Goal: Information Seeking & Learning: Learn about a topic

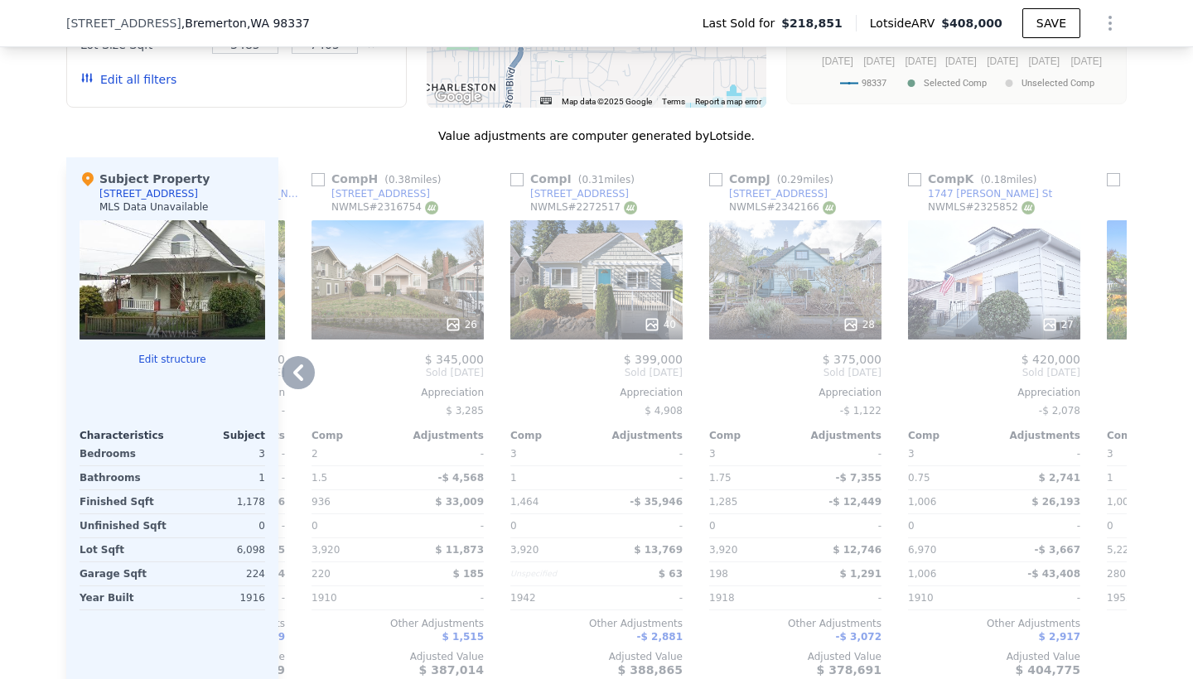
scroll to position [1702, 0]
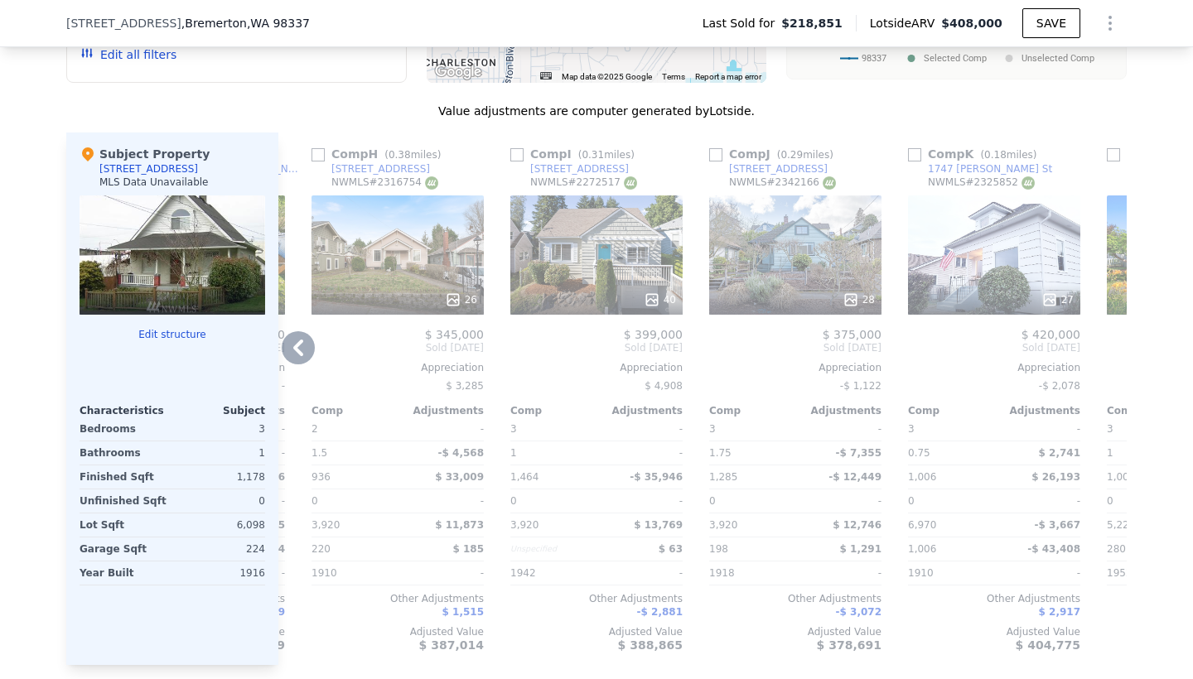
click at [773, 259] on div "28" at bounding box center [795, 255] width 172 height 119
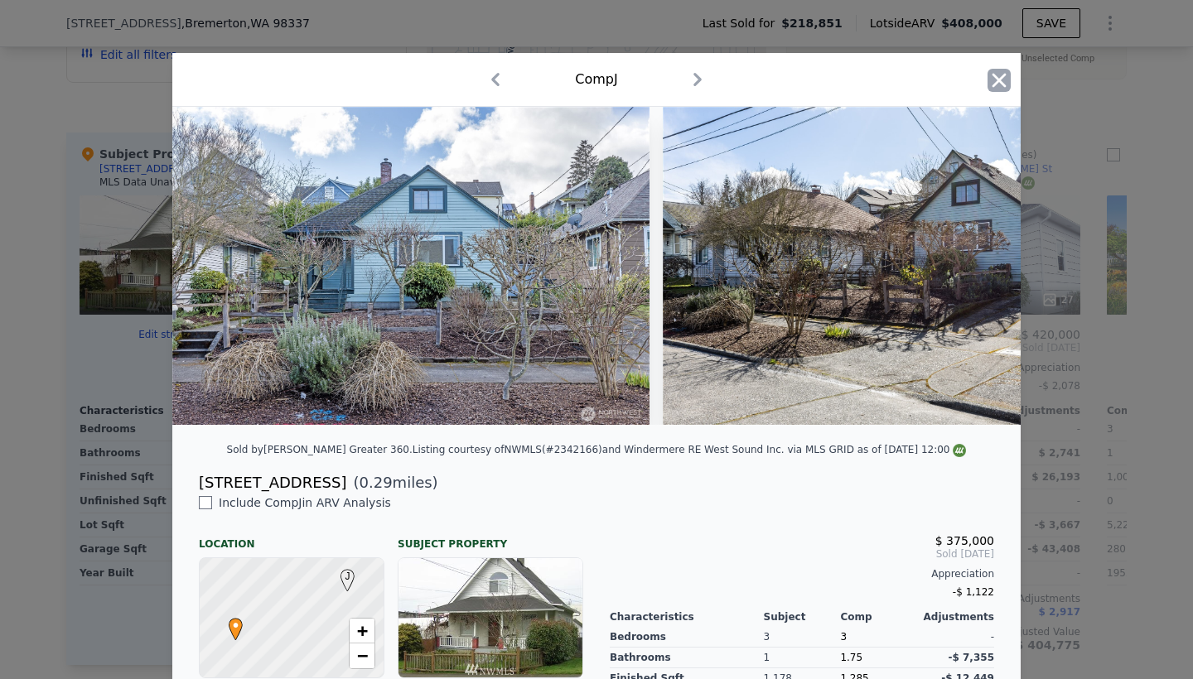
click at [1002, 82] on icon "button" at bounding box center [999, 80] width 23 height 23
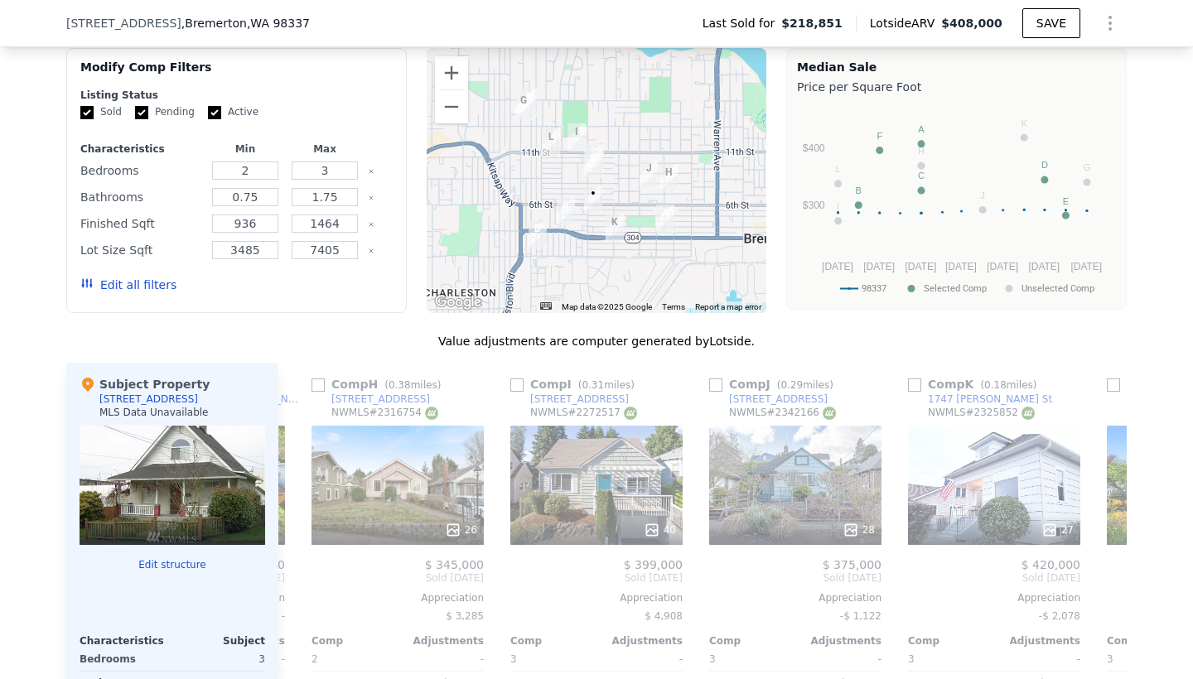
scroll to position [1470, 0]
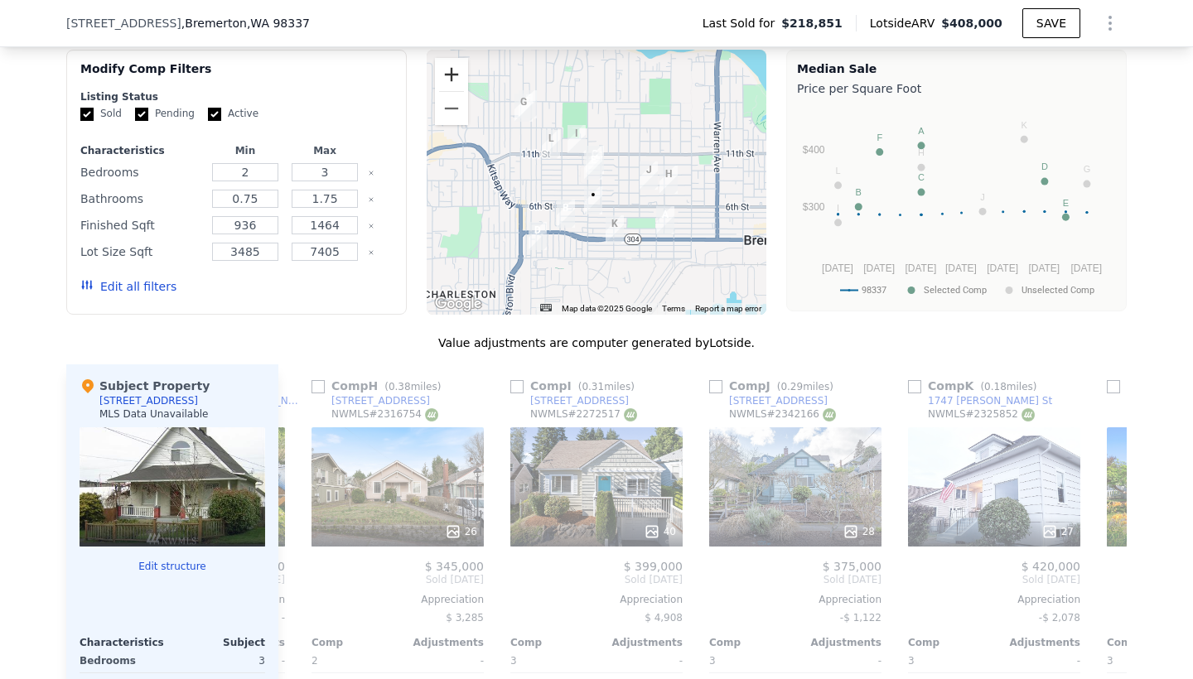
click at [448, 70] on button "Zoom in" at bounding box center [451, 74] width 33 height 33
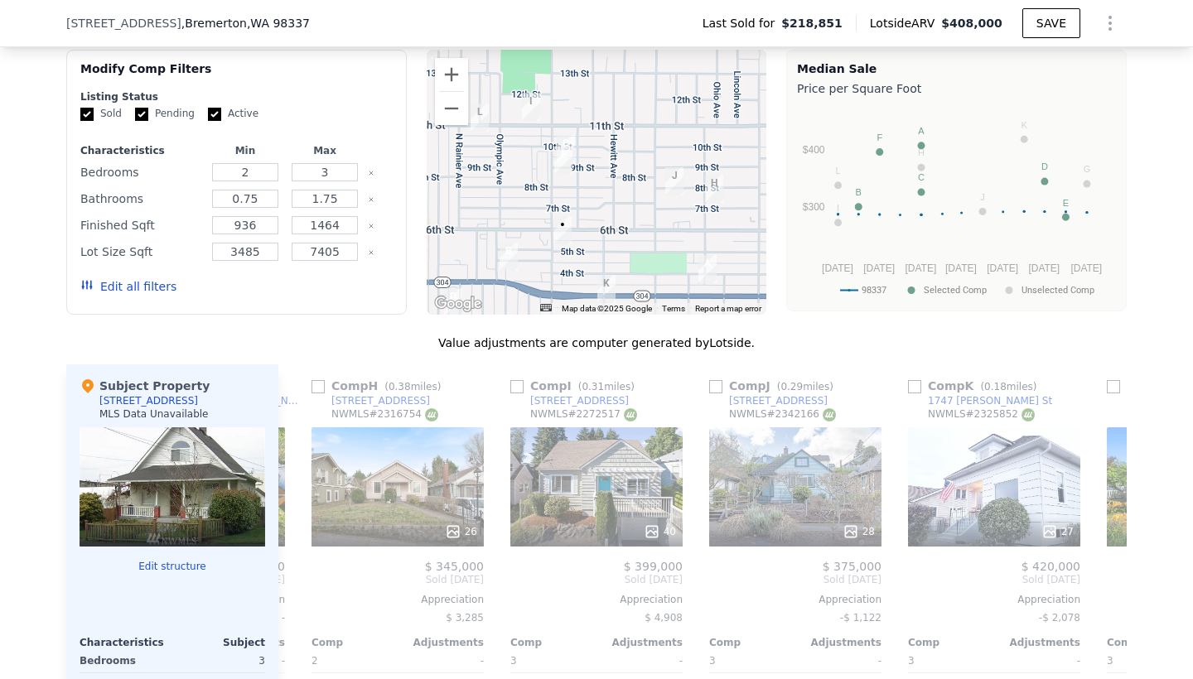
drag, startPoint x: 671, startPoint y: 144, endPoint x: 642, endPoint y: 144, distance: 29.0
click at [642, 144] on div at bounding box center [597, 182] width 340 height 265
click at [298, 582] on icon at bounding box center [298, 580] width 10 height 17
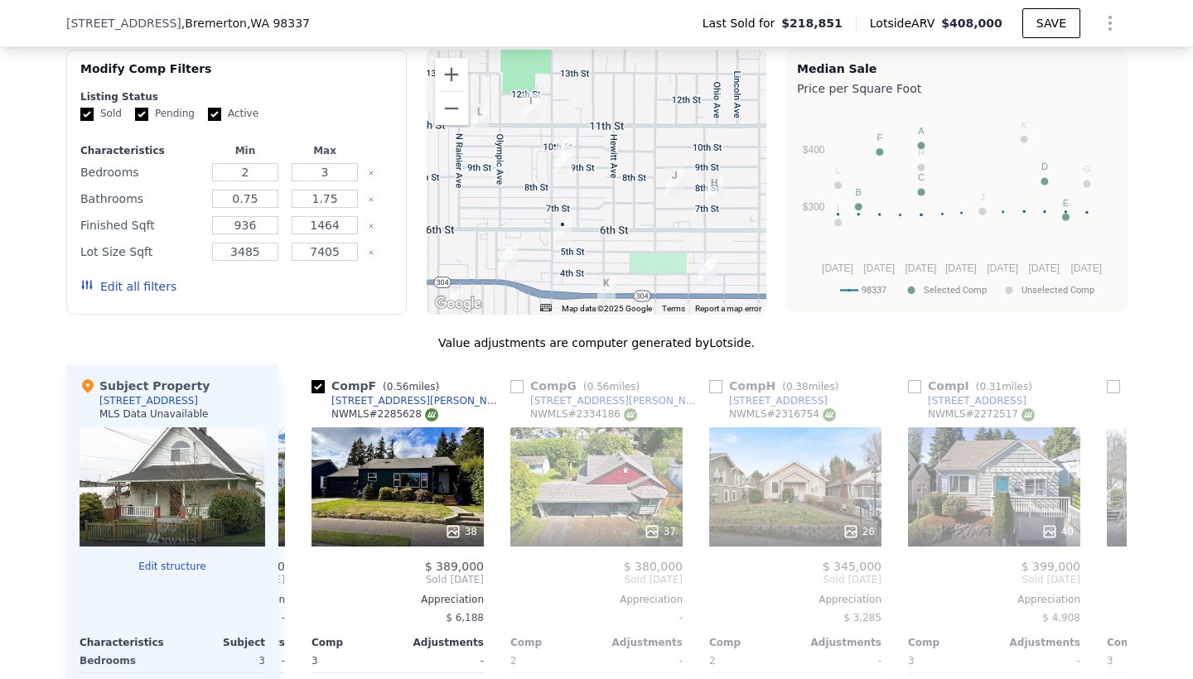
click at [298, 582] on div "Comp A ( 0.36 miles) [STREET_ADDRESS] $ 155,000 $ 399,950 Bought [DATE] Sold [D…" at bounding box center [702, 631] width 848 height 533
click at [298, 582] on icon at bounding box center [298, 580] width 10 height 17
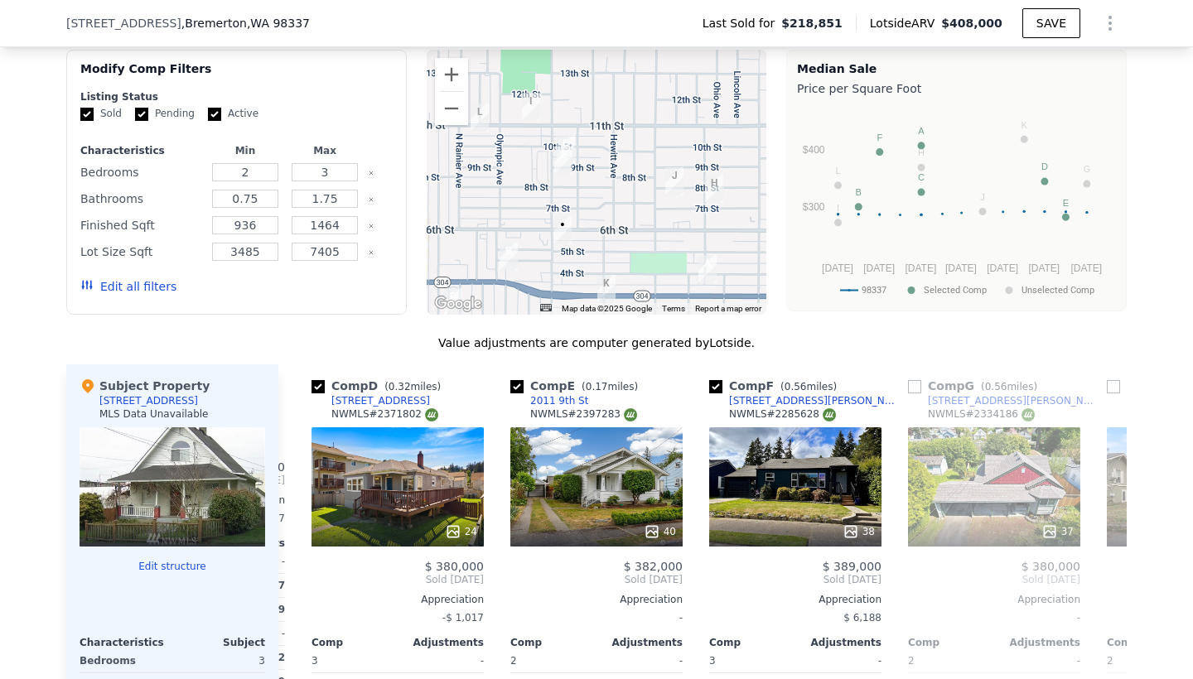
click at [298, 582] on div "Comp A ( 0.36 miles) [STREET_ADDRESS] $ 155,000 $ 399,950 Bought [DATE] Sold [D…" at bounding box center [702, 631] width 848 height 533
click at [298, 582] on icon at bounding box center [298, 580] width 10 height 17
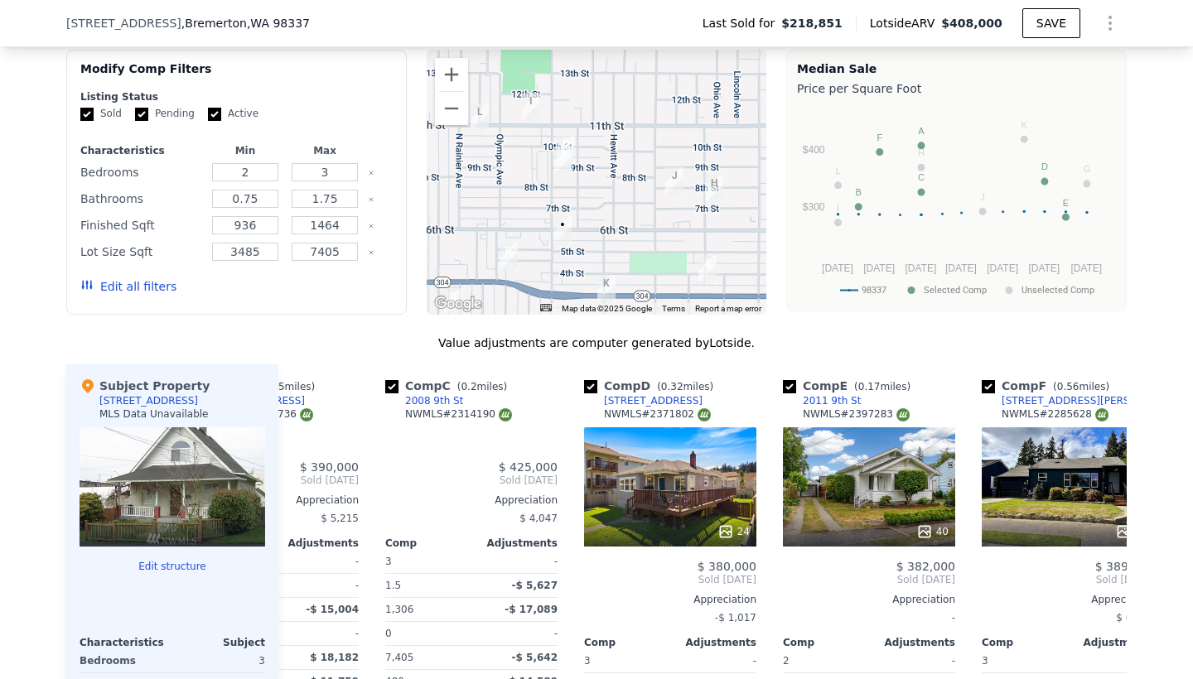
scroll to position [0, 186]
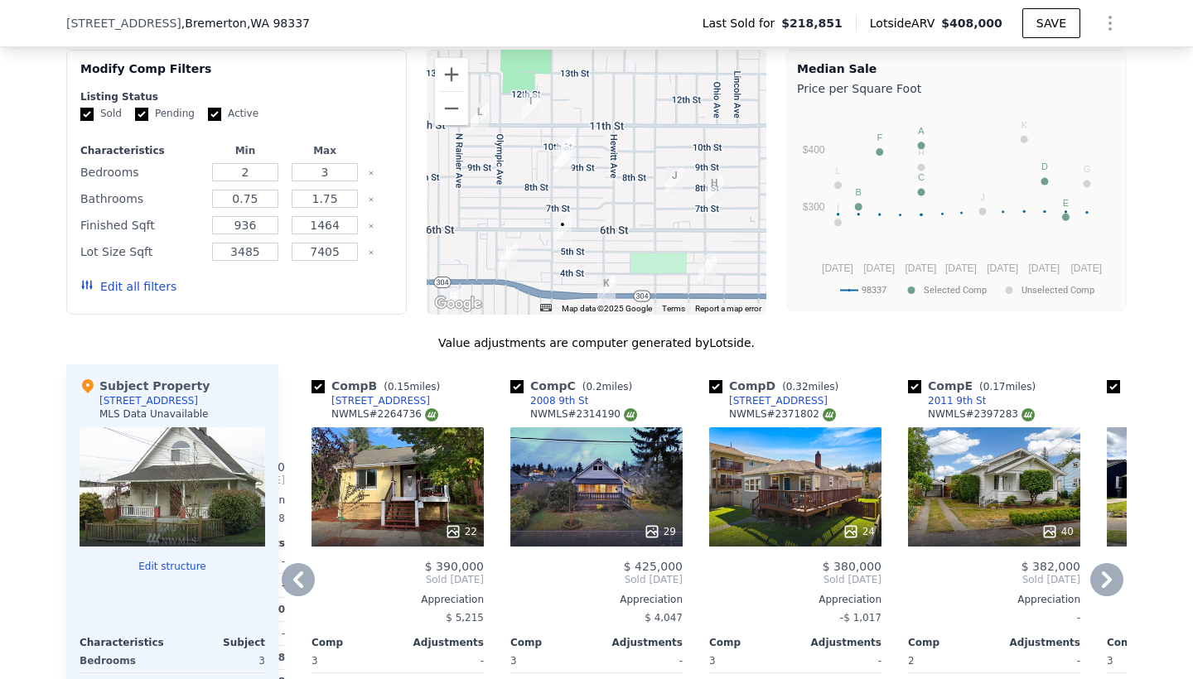
click at [298, 582] on icon at bounding box center [298, 580] width 10 height 17
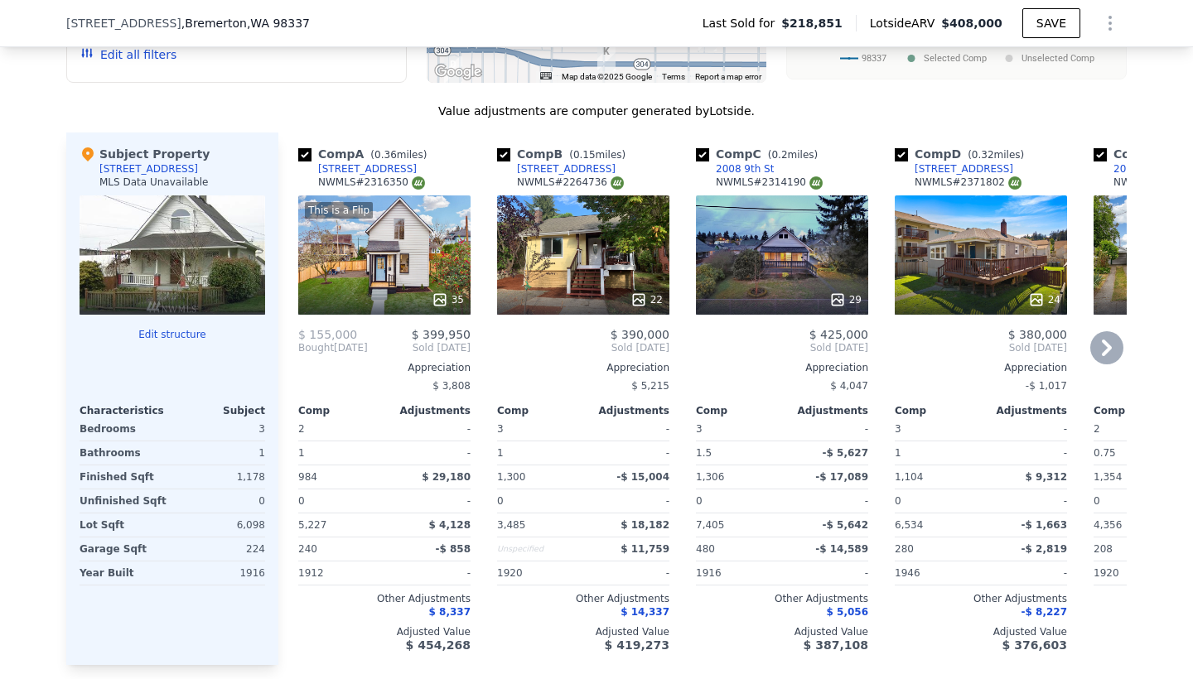
scroll to position [1702, 0]
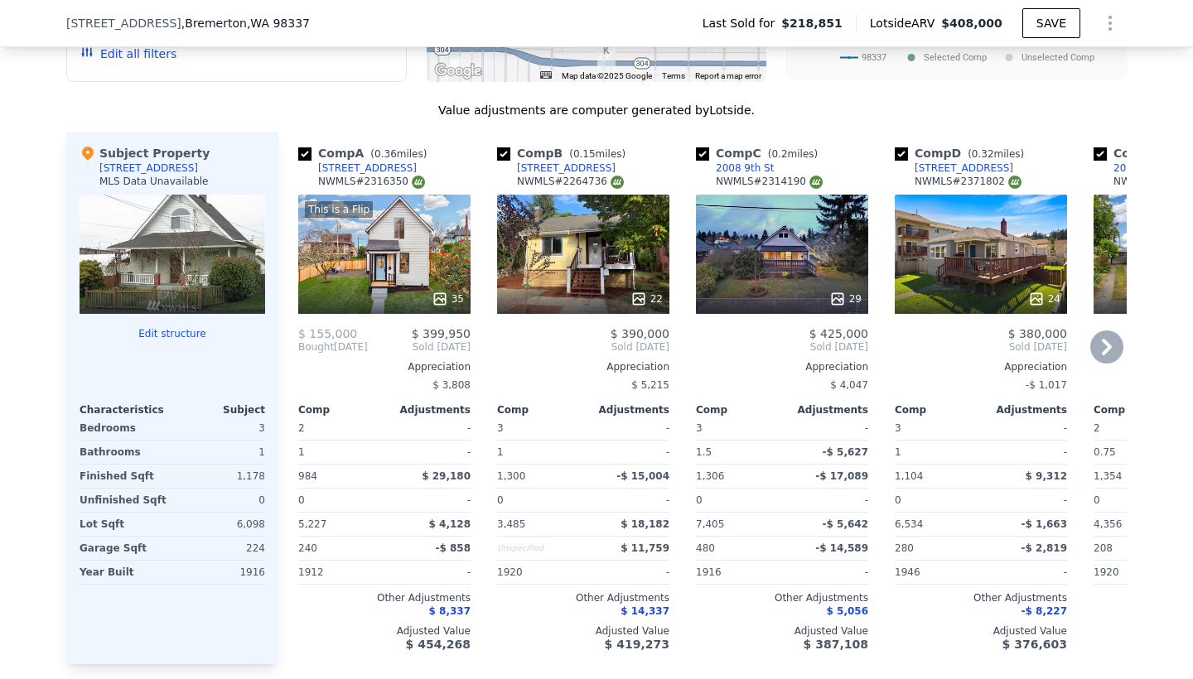
click at [1113, 347] on icon at bounding box center [1106, 347] width 33 height 33
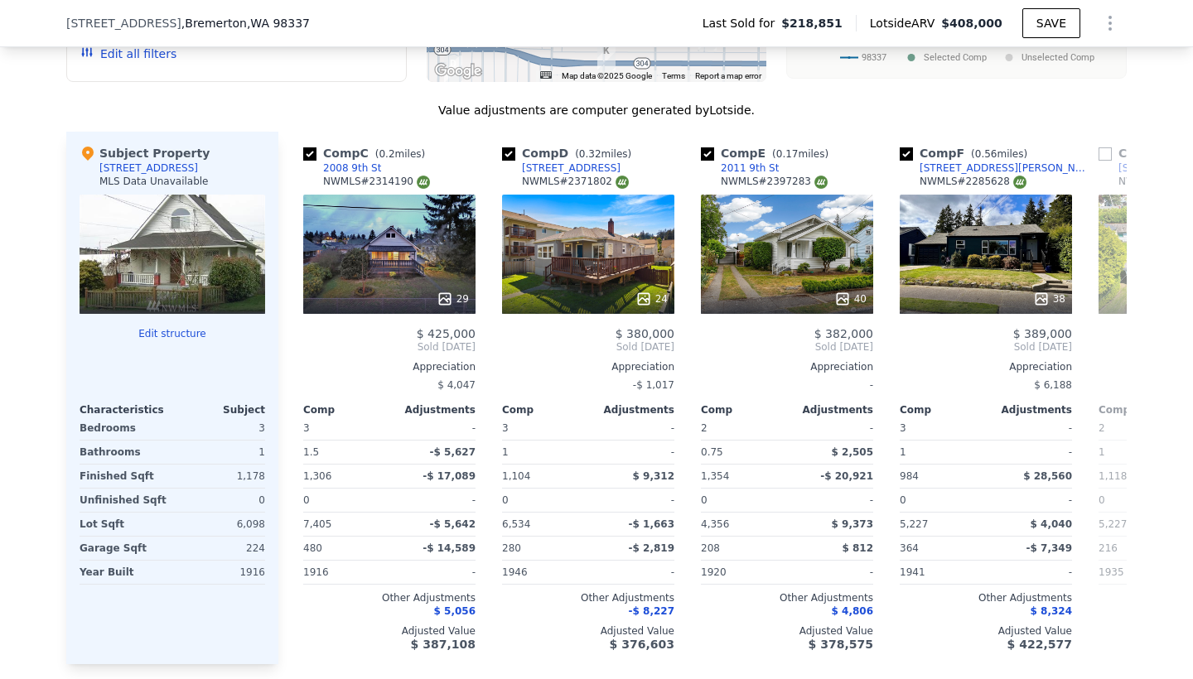
scroll to position [0, 398]
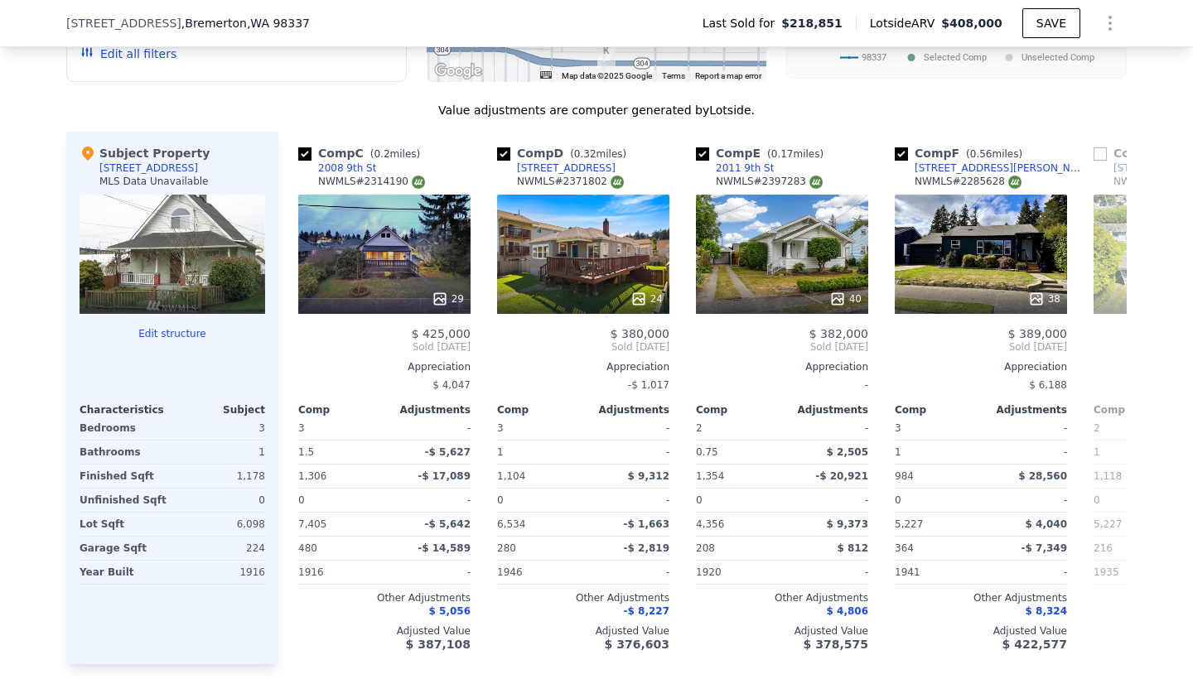
click at [1113, 348] on span "Sold [DATE]" at bounding box center [1180, 346] width 172 height 13
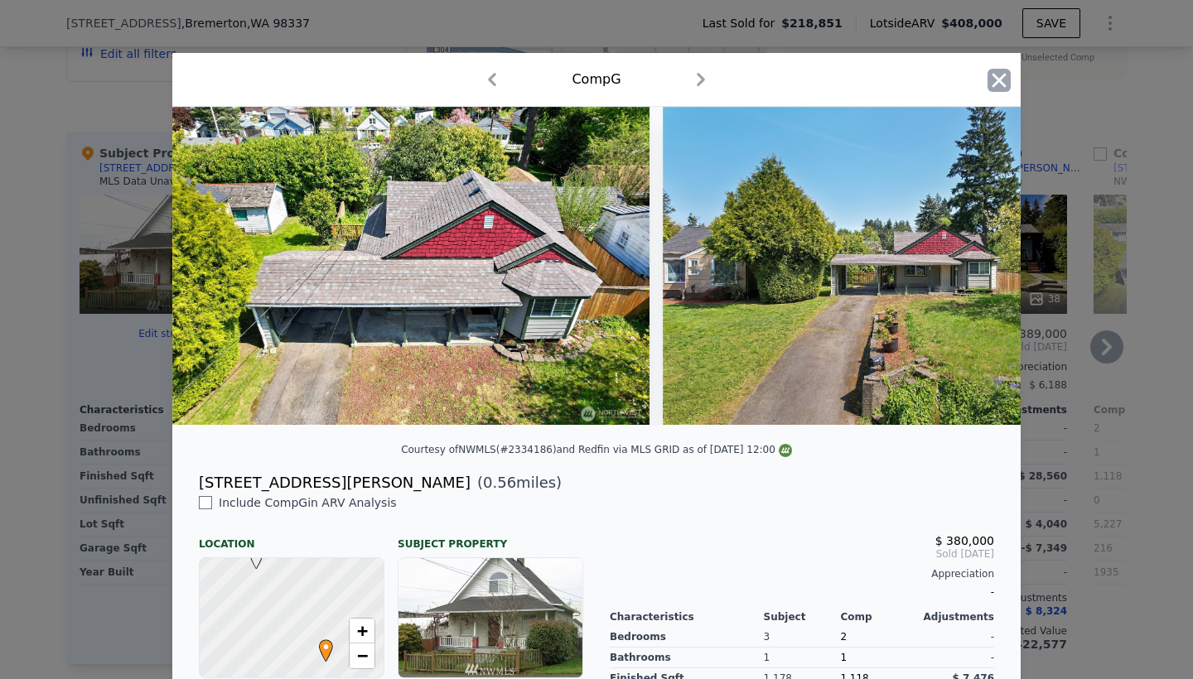
click at [995, 85] on icon "button" at bounding box center [999, 80] width 14 height 14
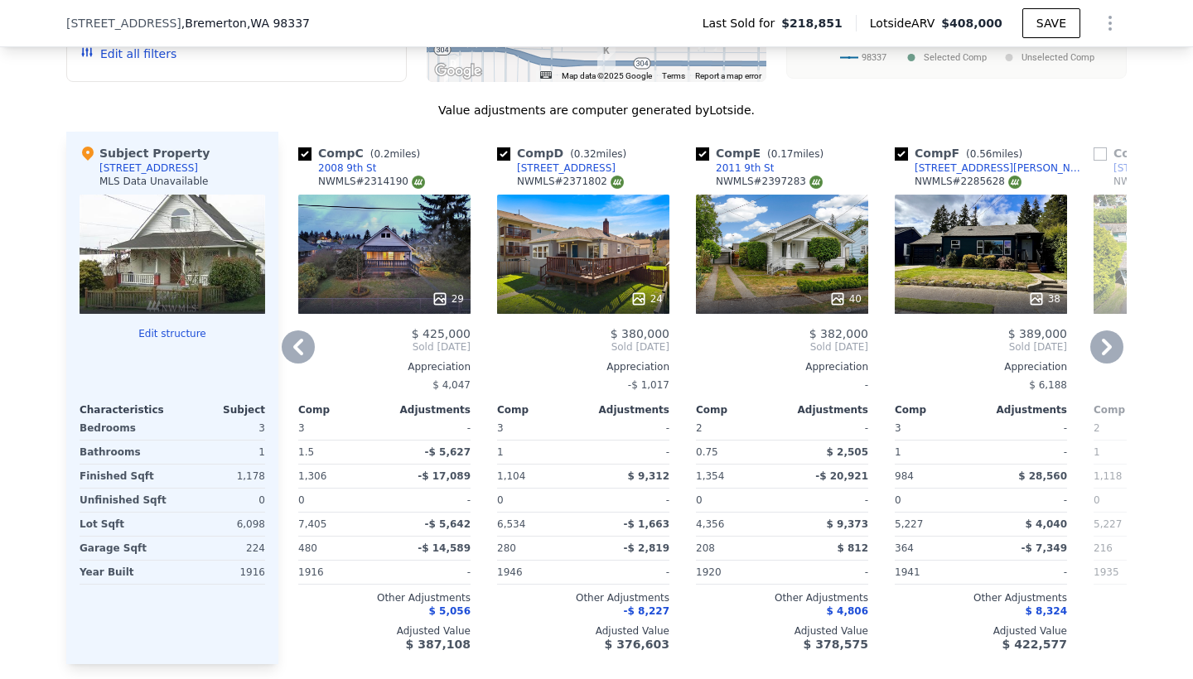
click at [1103, 346] on icon at bounding box center [1106, 347] width 33 height 33
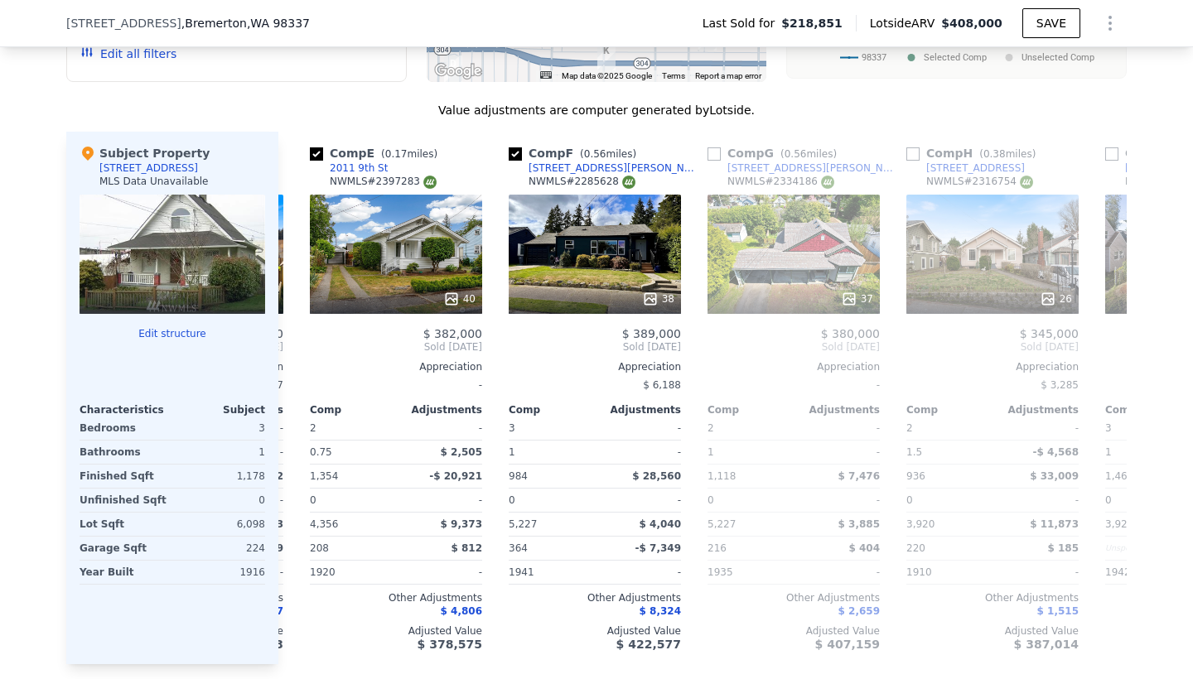
scroll to position [0, 795]
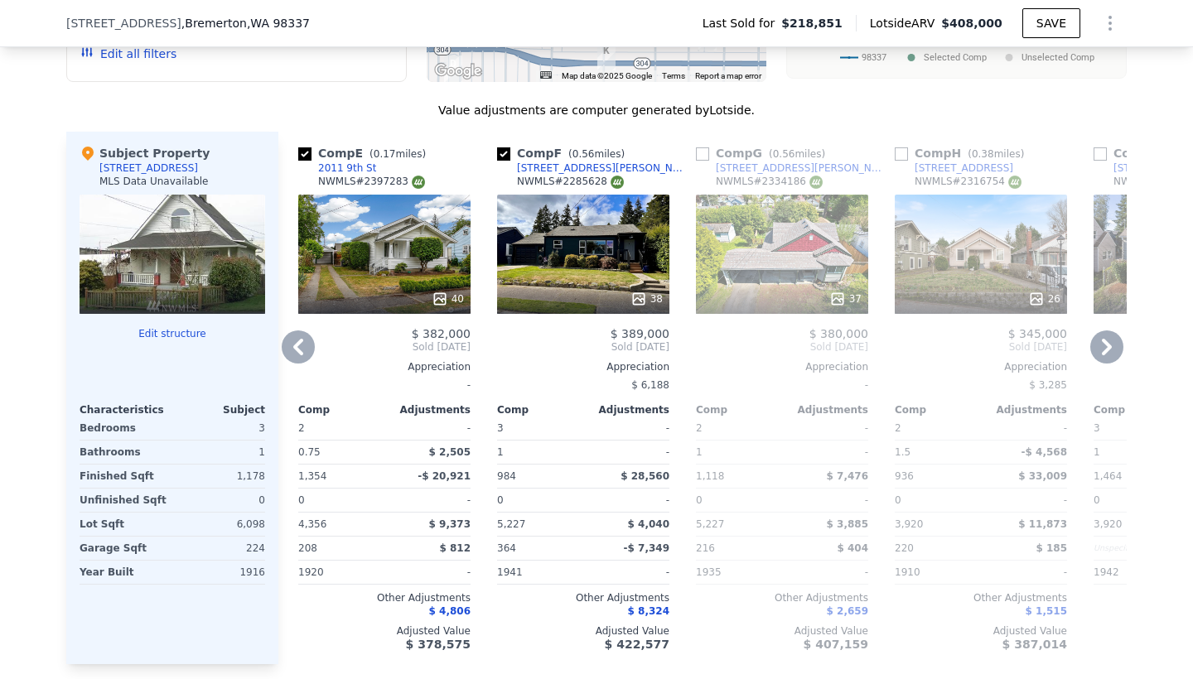
click at [1103, 346] on icon at bounding box center [1106, 347] width 33 height 33
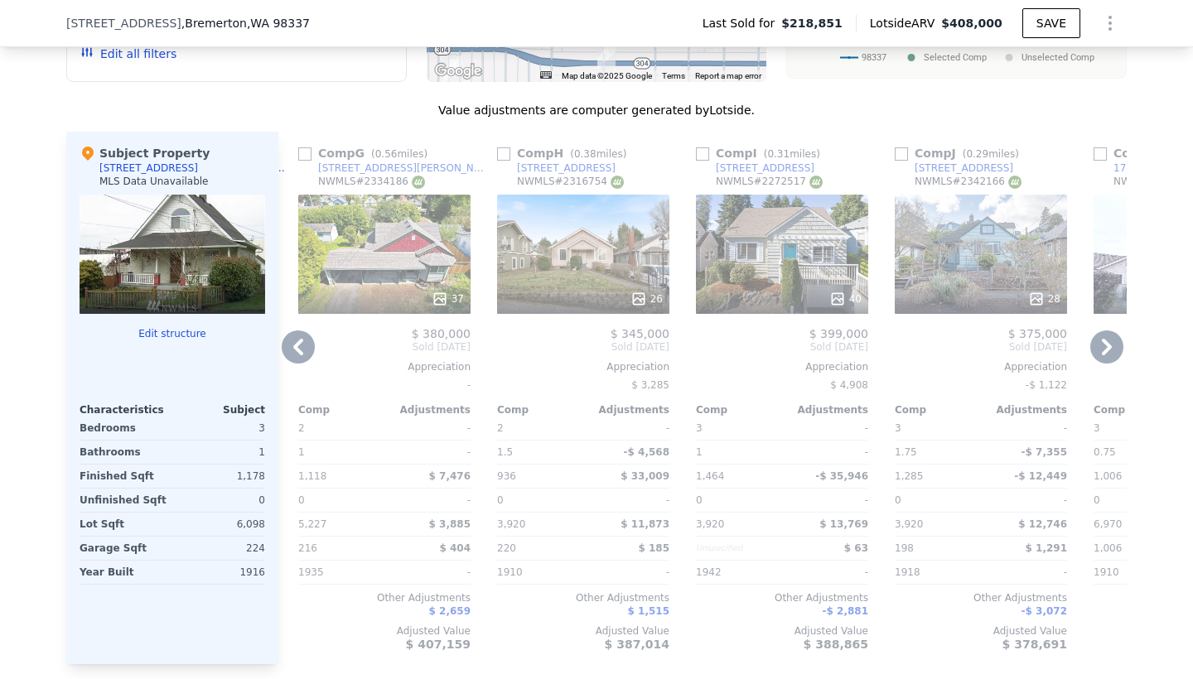
click at [1103, 346] on icon at bounding box center [1106, 347] width 33 height 33
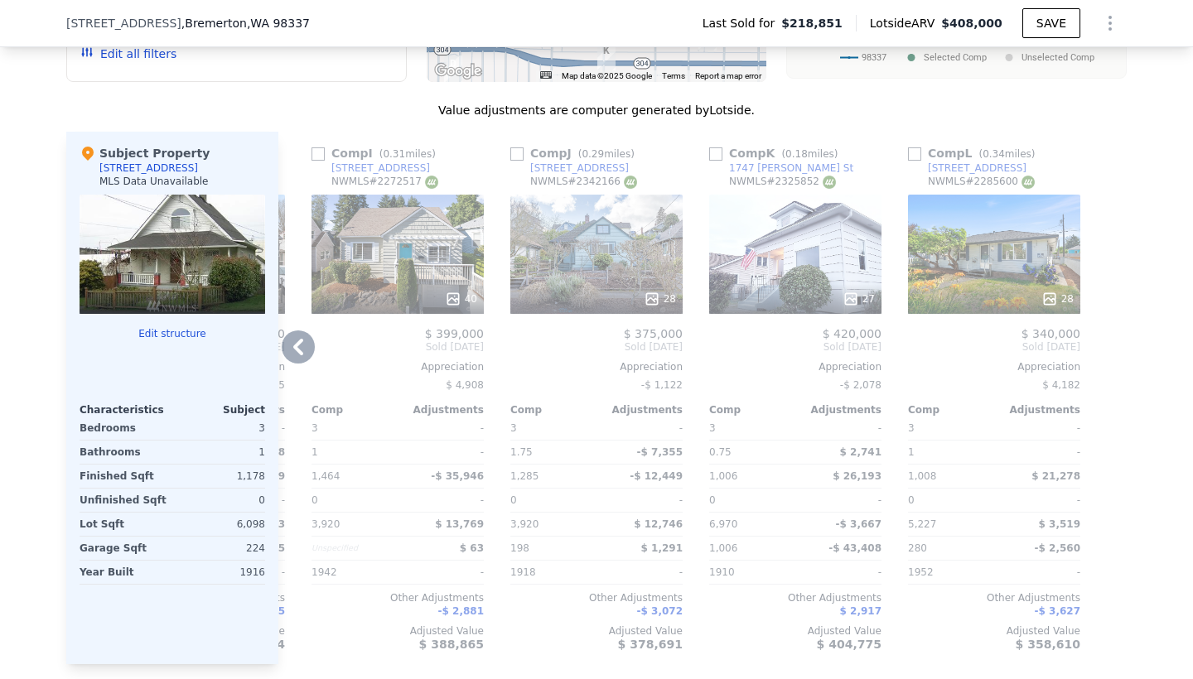
click at [1103, 346] on div at bounding box center [1113, 398] width 27 height 533
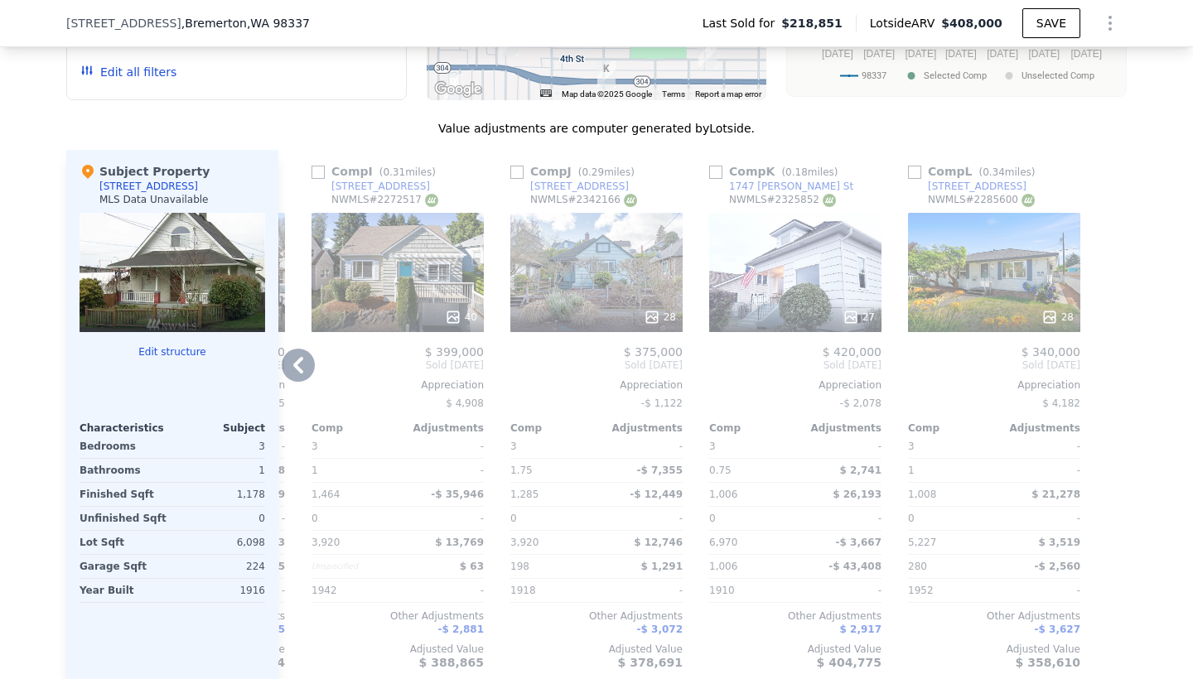
scroll to position [1688, 0]
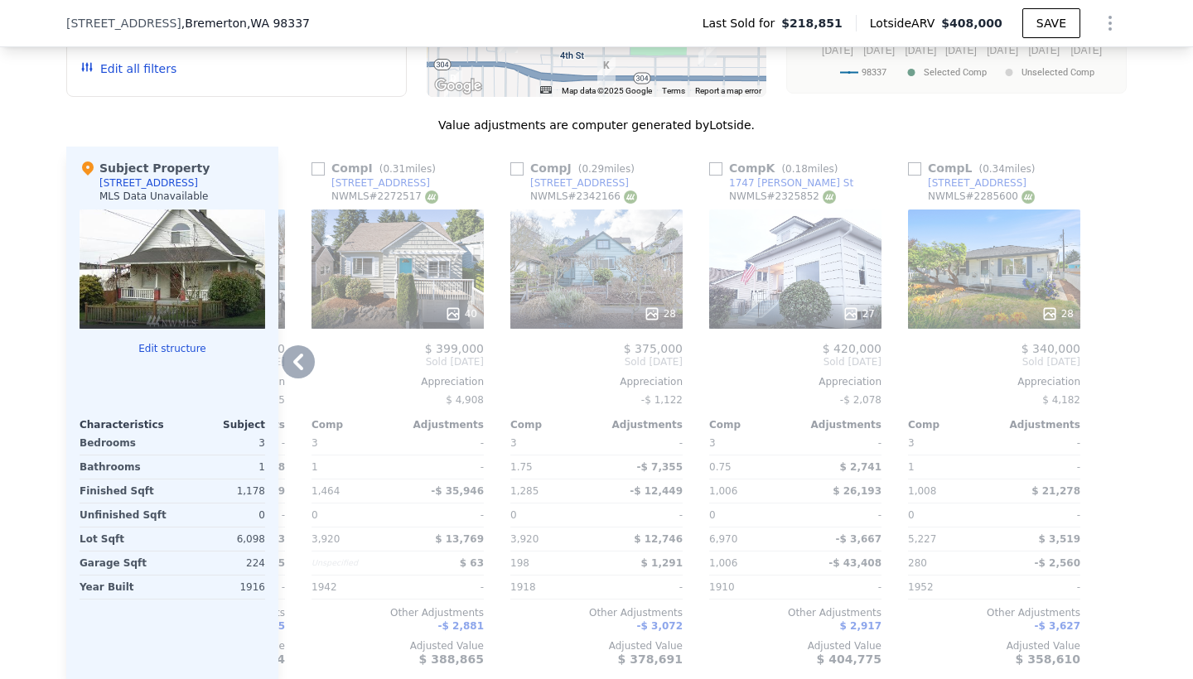
click at [397, 291] on div "40" at bounding box center [397, 269] width 172 height 119
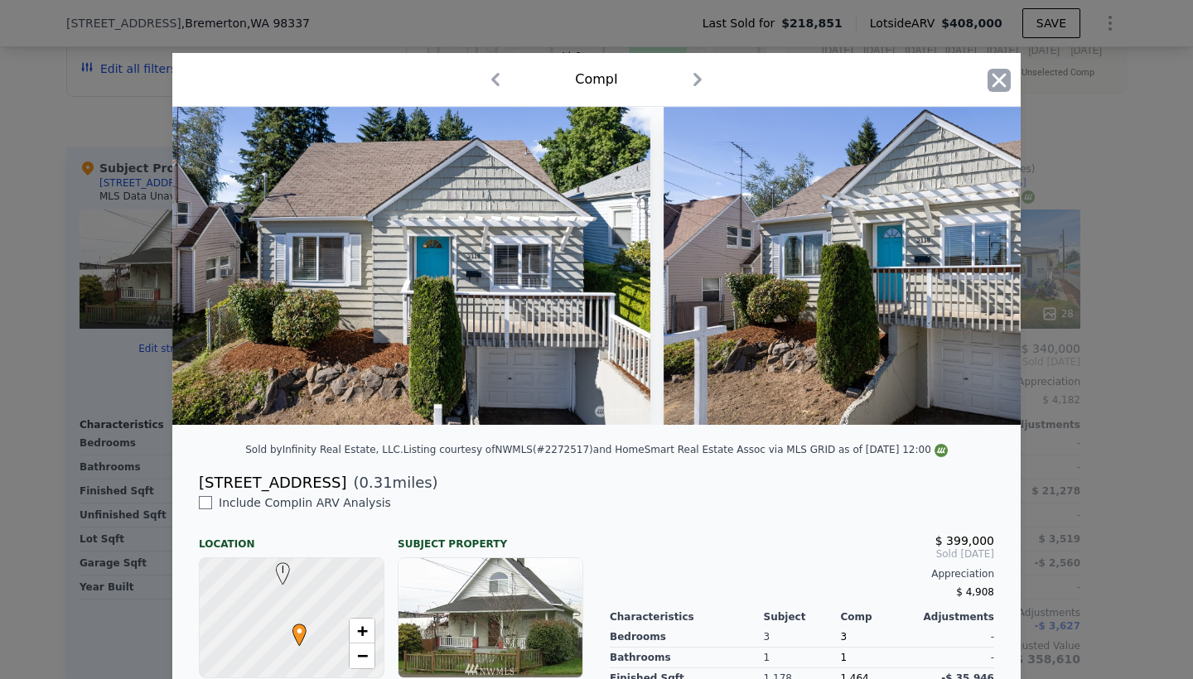
click at [992, 89] on icon "button" at bounding box center [999, 80] width 23 height 23
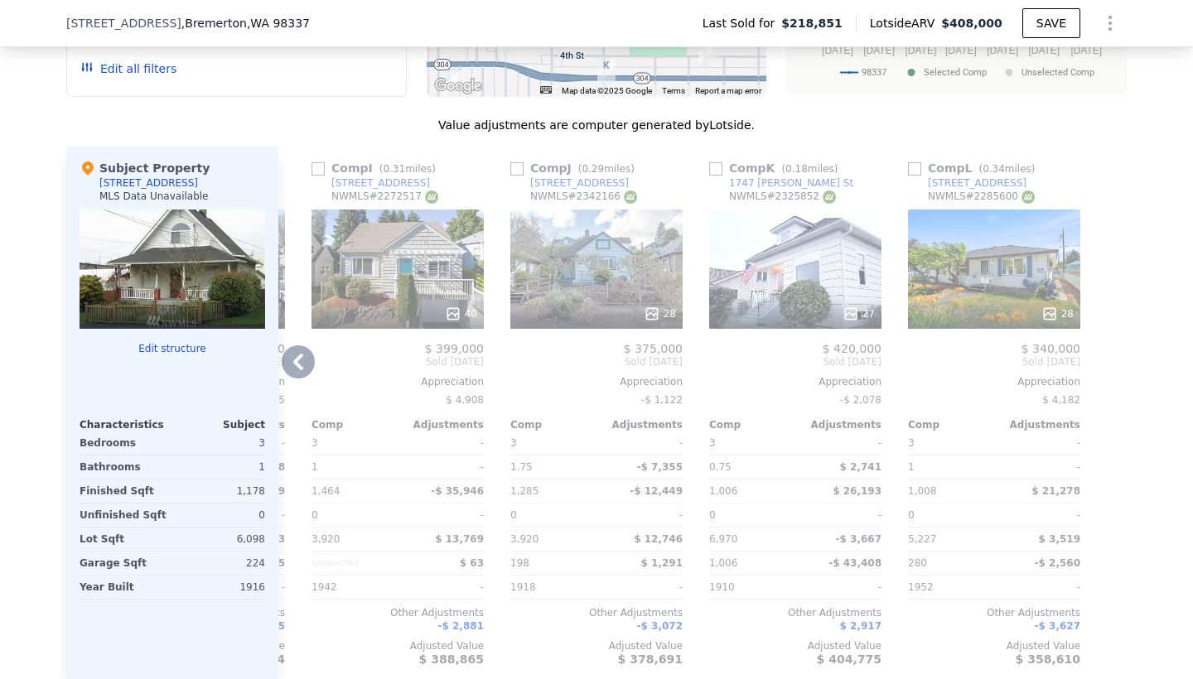
click at [577, 273] on div "28" at bounding box center [596, 269] width 172 height 119
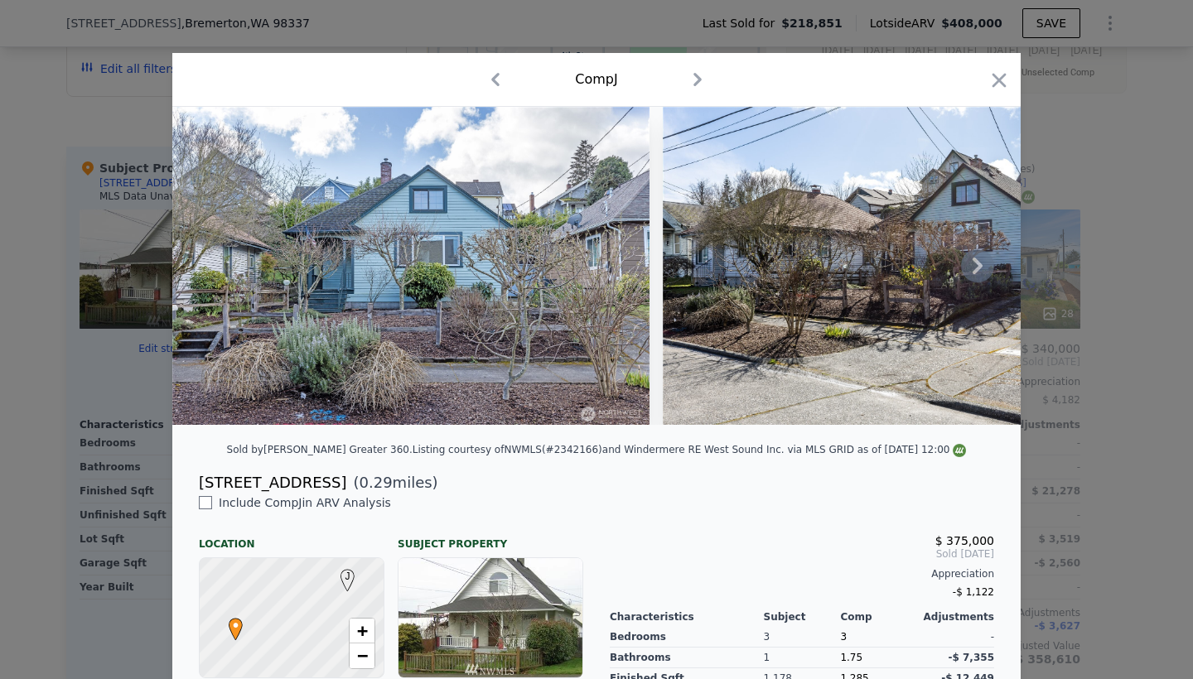
click at [974, 266] on icon at bounding box center [977, 265] width 33 height 33
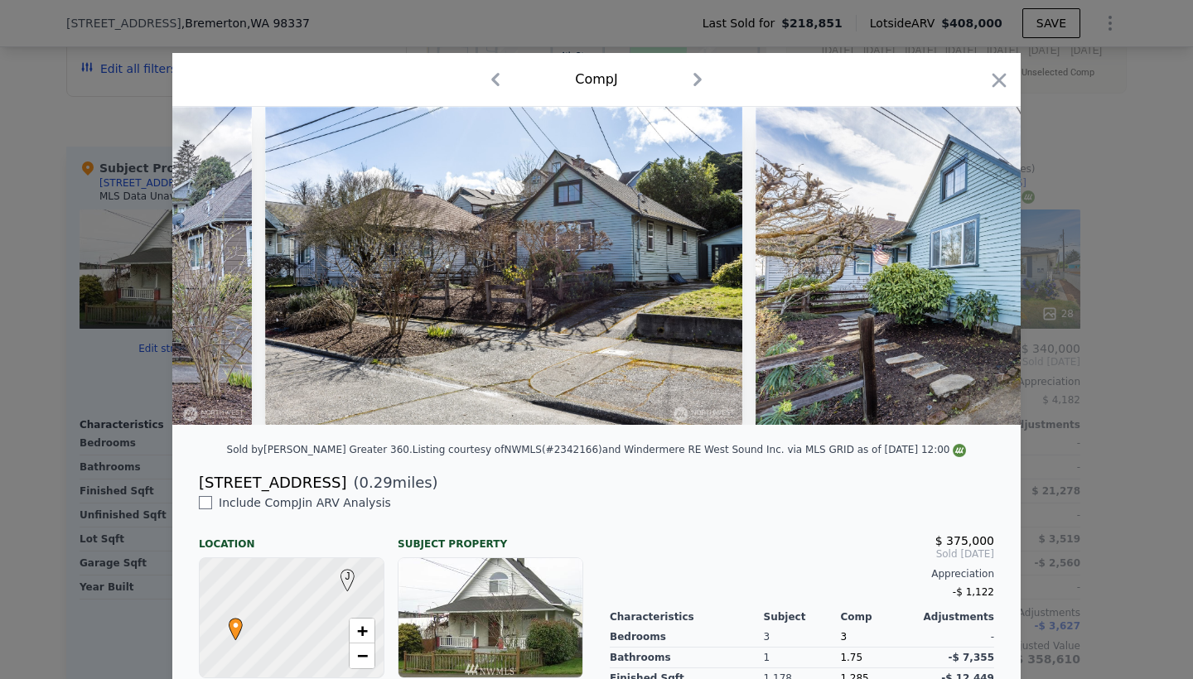
click at [974, 266] on div at bounding box center [596, 266] width 848 height 318
click at [974, 266] on icon at bounding box center [977, 265] width 33 height 33
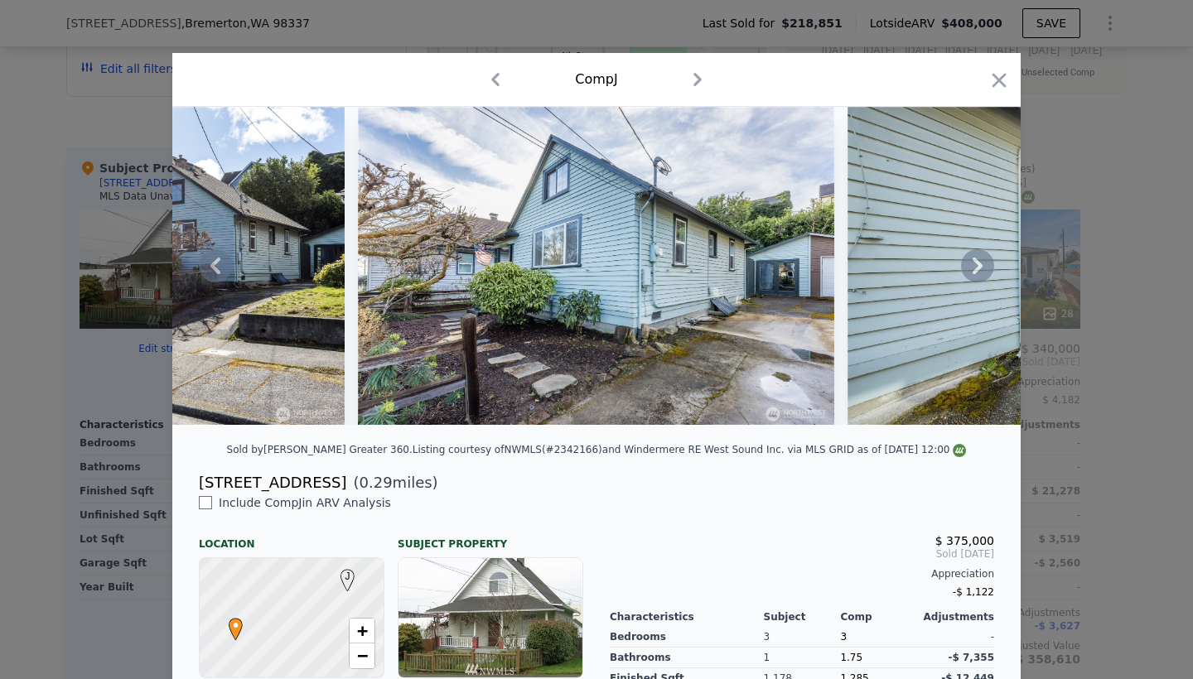
click at [974, 266] on icon at bounding box center [977, 265] width 33 height 33
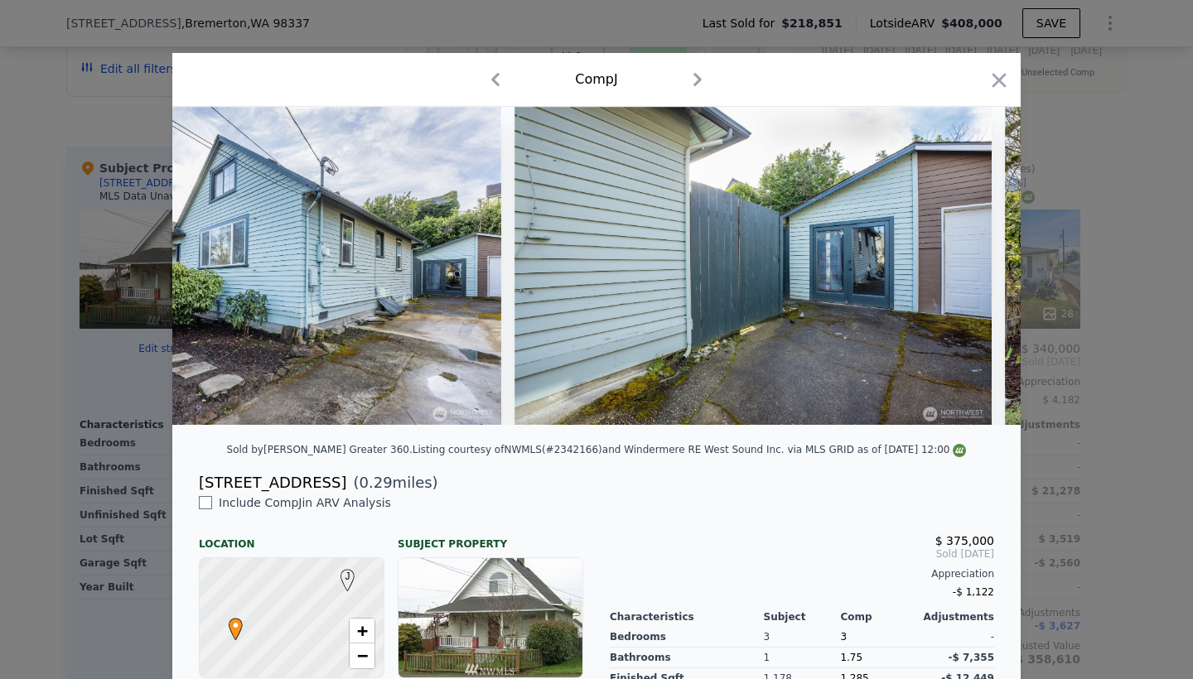
scroll to position [0, 1193]
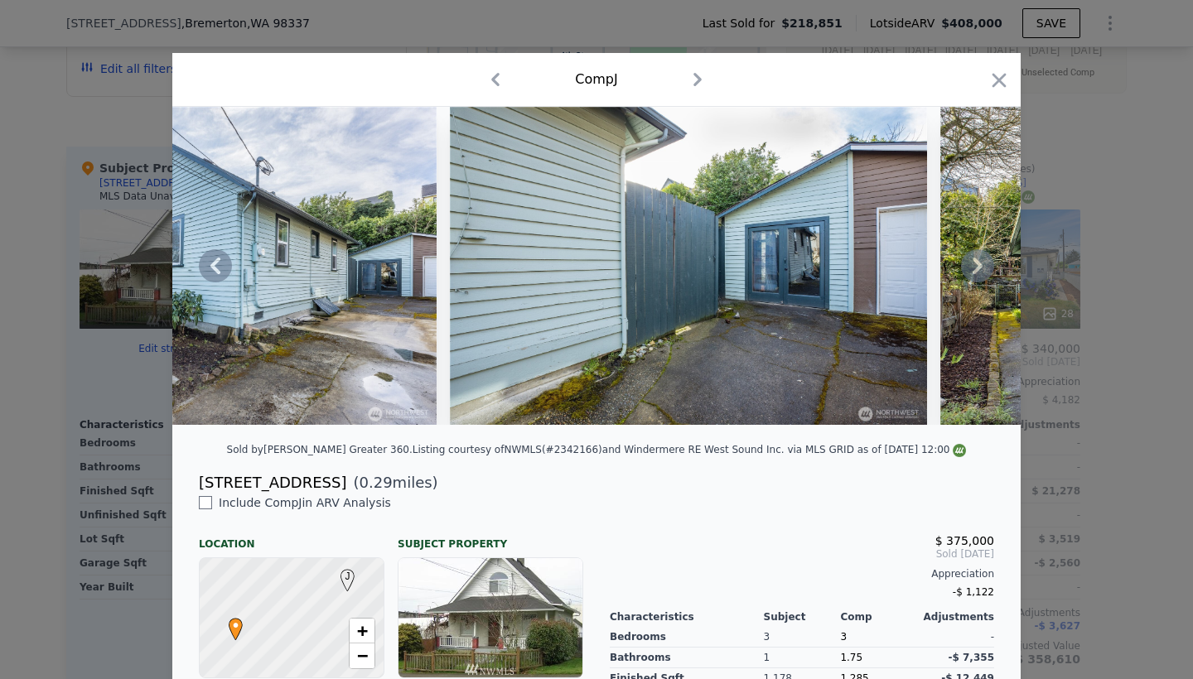
click at [974, 266] on icon at bounding box center [977, 265] width 33 height 33
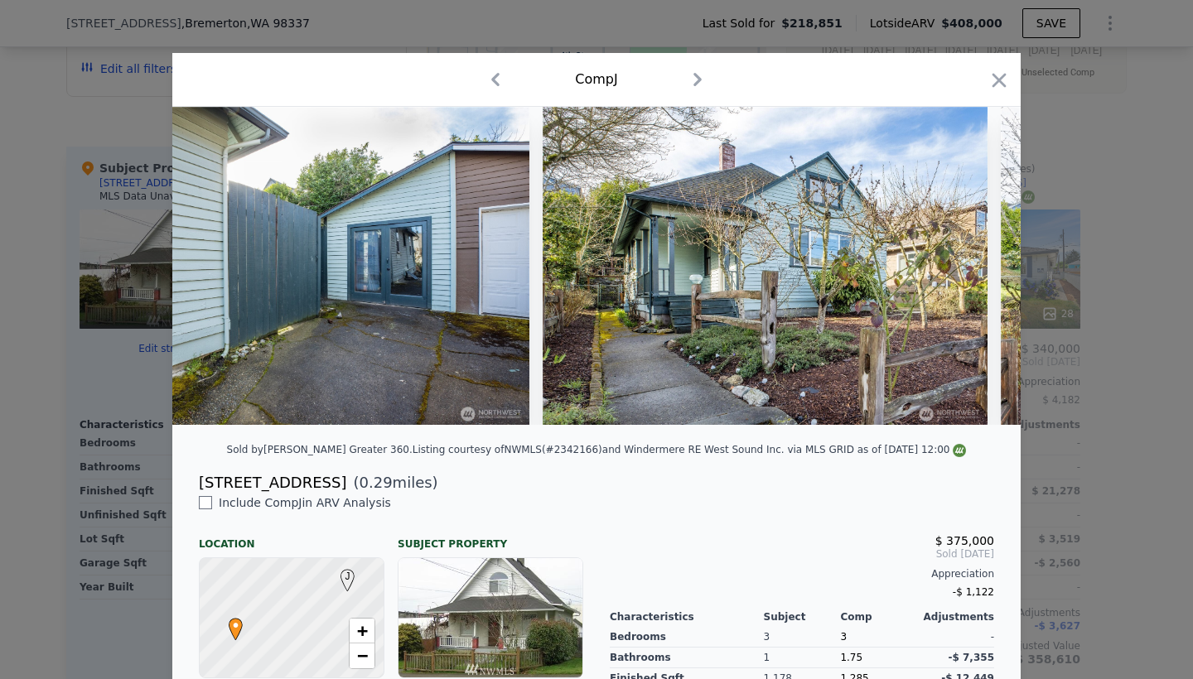
click at [974, 266] on div at bounding box center [596, 266] width 848 height 318
click at [974, 266] on icon at bounding box center [977, 265] width 33 height 33
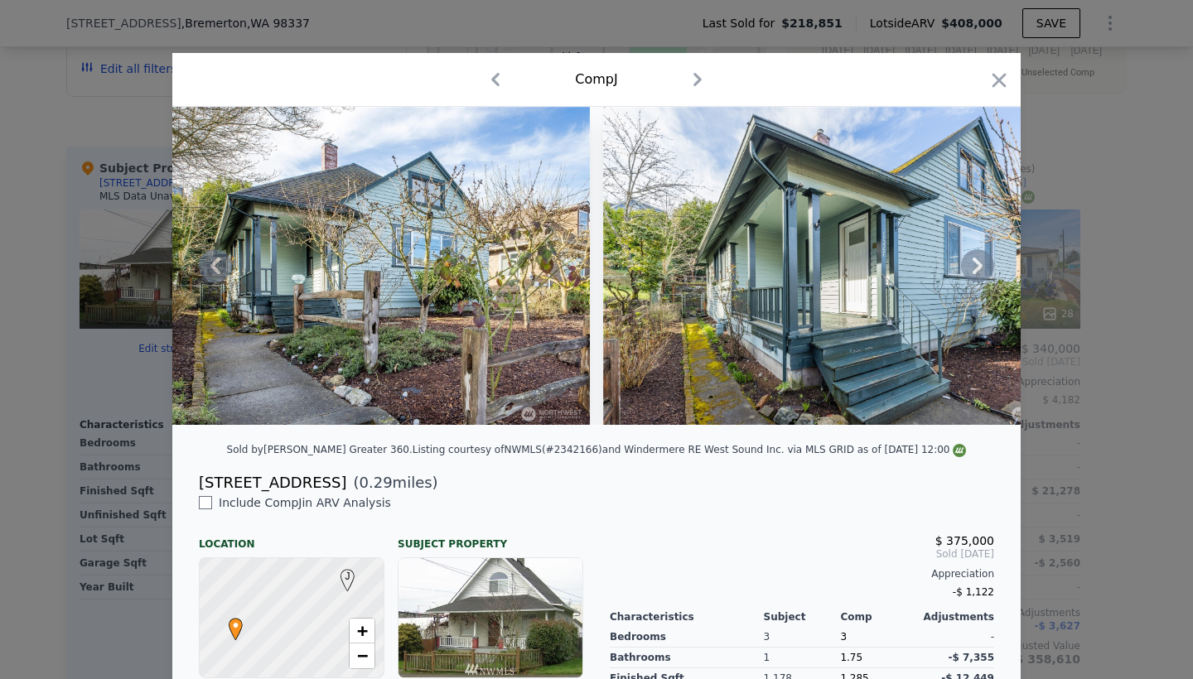
click at [974, 266] on icon at bounding box center [977, 265] width 33 height 33
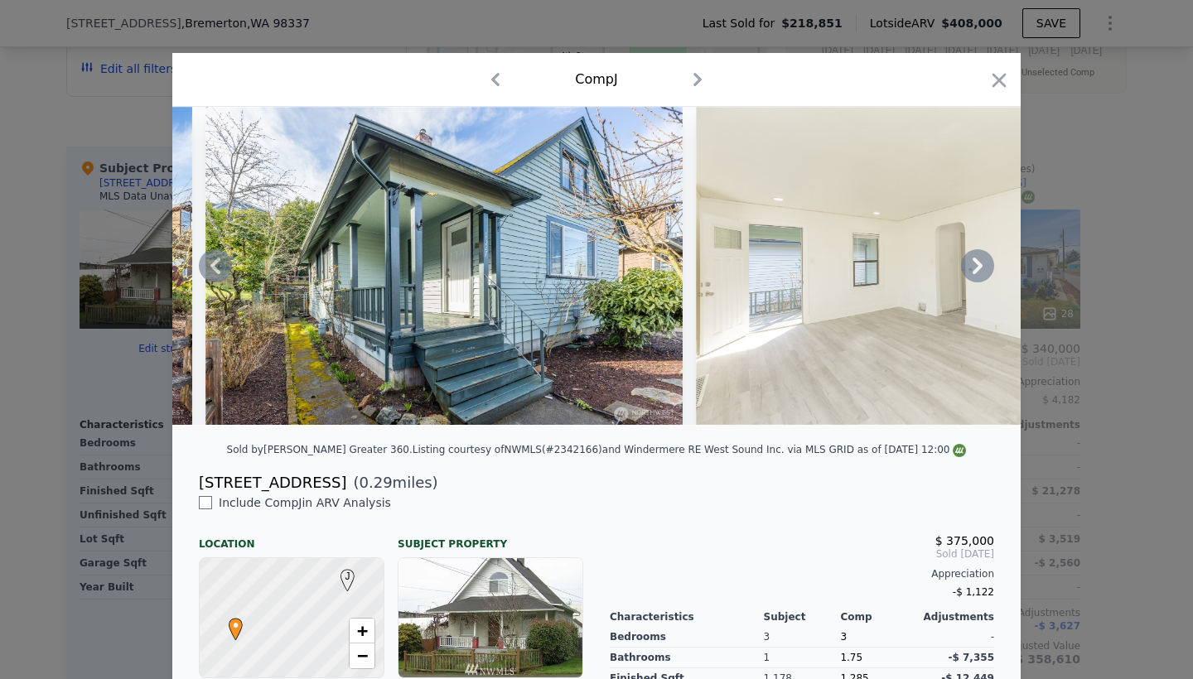
click at [974, 266] on icon at bounding box center [977, 265] width 33 height 33
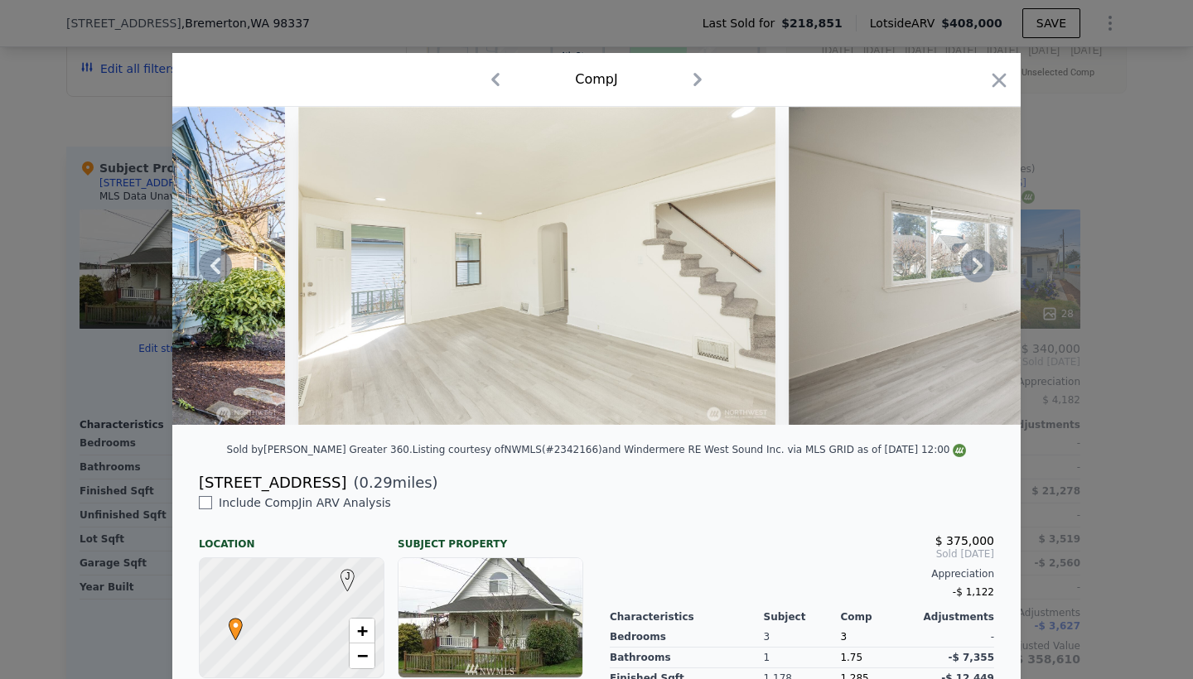
click at [974, 266] on div at bounding box center [596, 266] width 848 height 318
click at [974, 266] on icon at bounding box center [977, 265] width 33 height 33
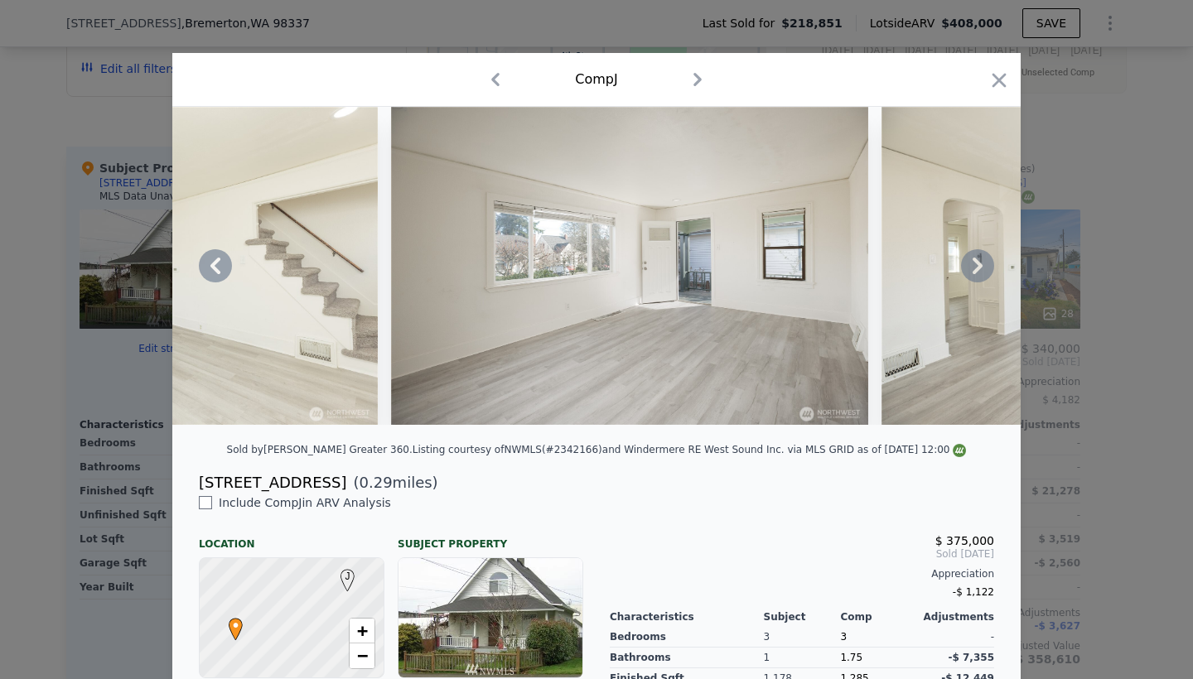
click at [974, 266] on icon at bounding box center [977, 265] width 33 height 33
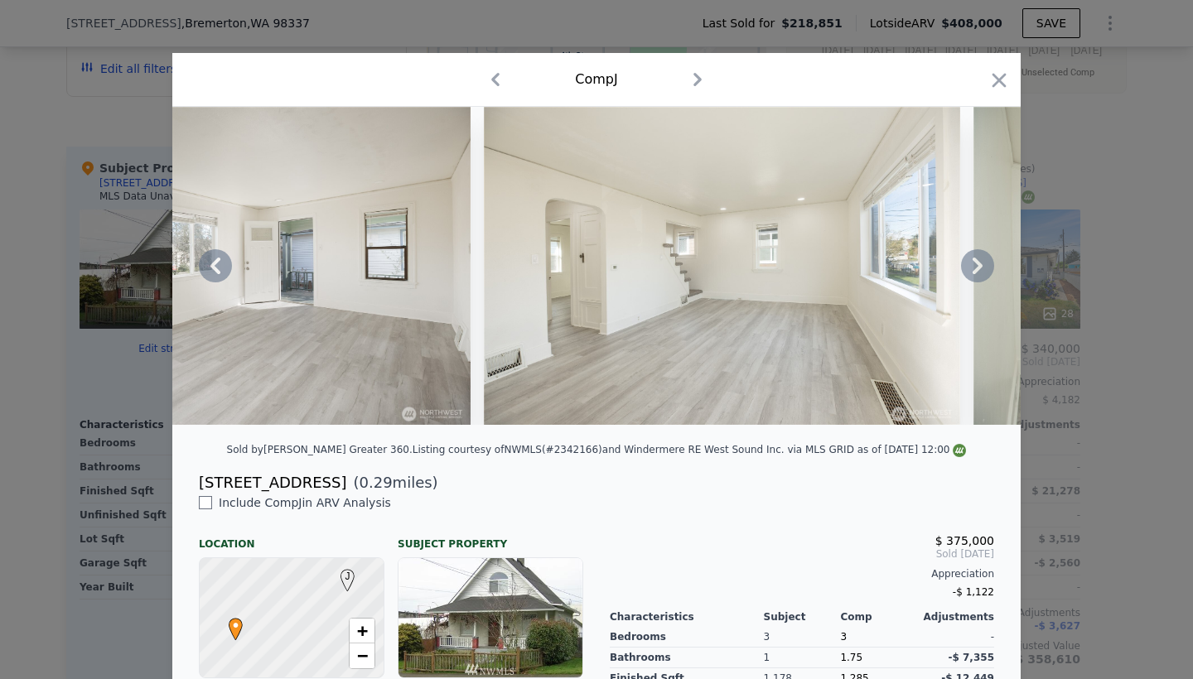
click at [974, 266] on icon at bounding box center [977, 265] width 33 height 33
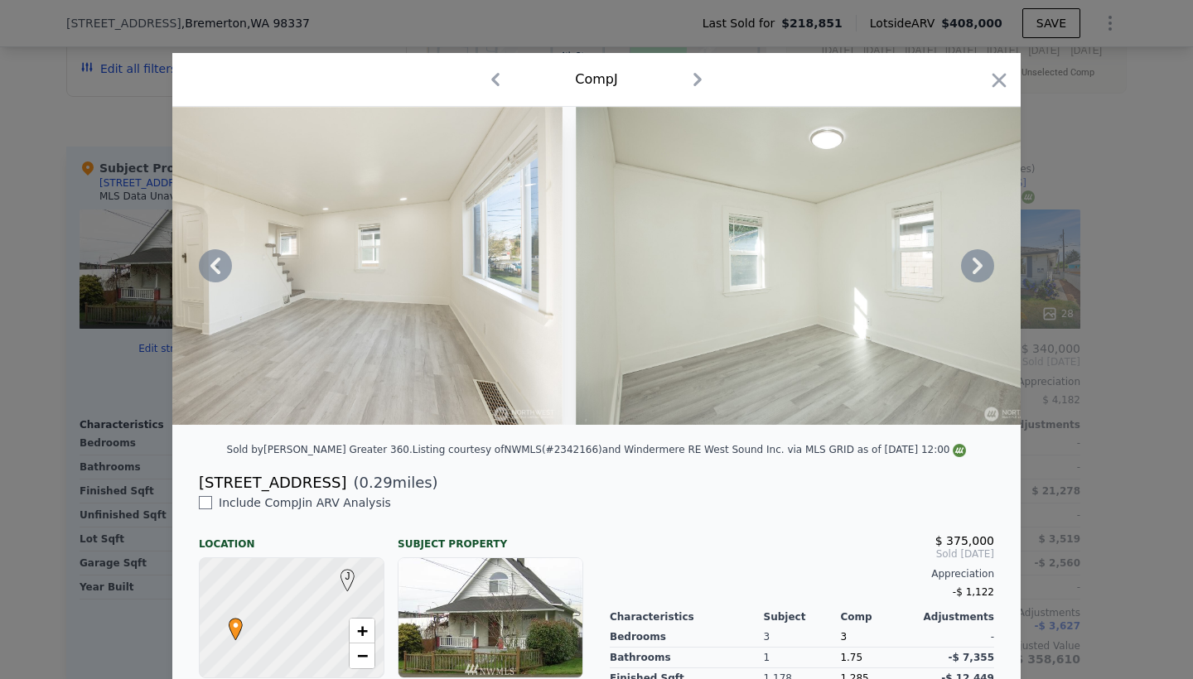
click at [974, 266] on icon at bounding box center [977, 265] width 33 height 33
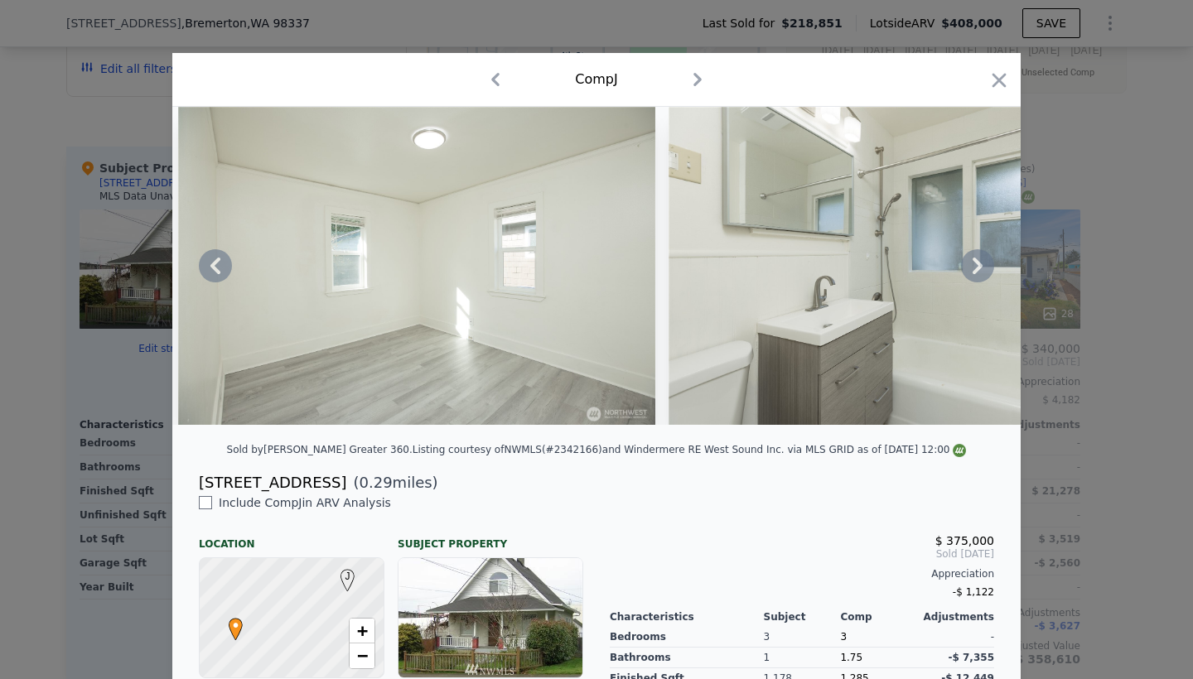
click at [974, 266] on div at bounding box center [596, 266] width 848 height 318
click at [974, 266] on icon at bounding box center [977, 265] width 33 height 33
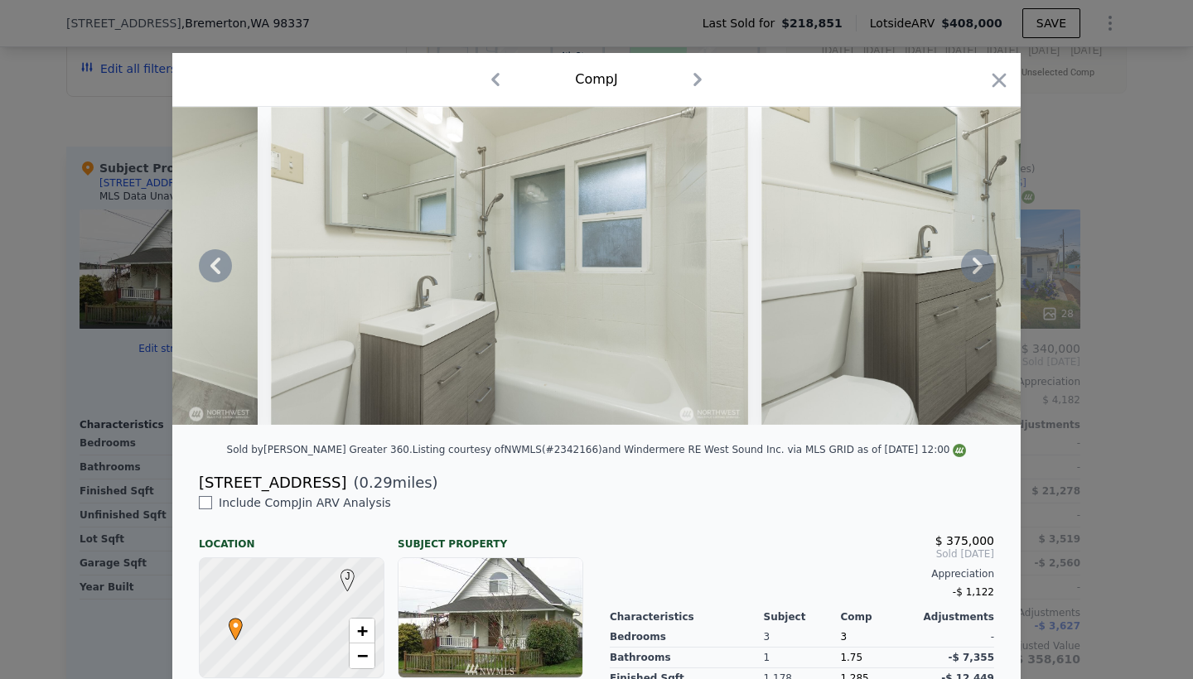
click at [974, 266] on icon at bounding box center [977, 265] width 33 height 33
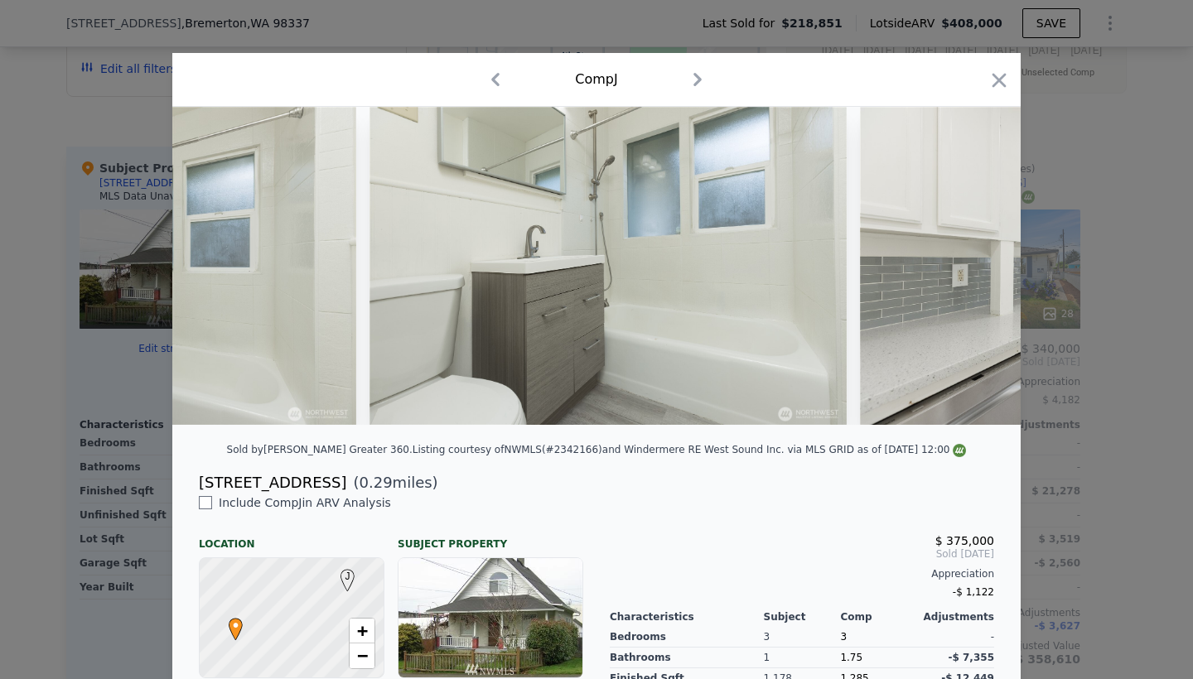
scroll to position [0, 5170]
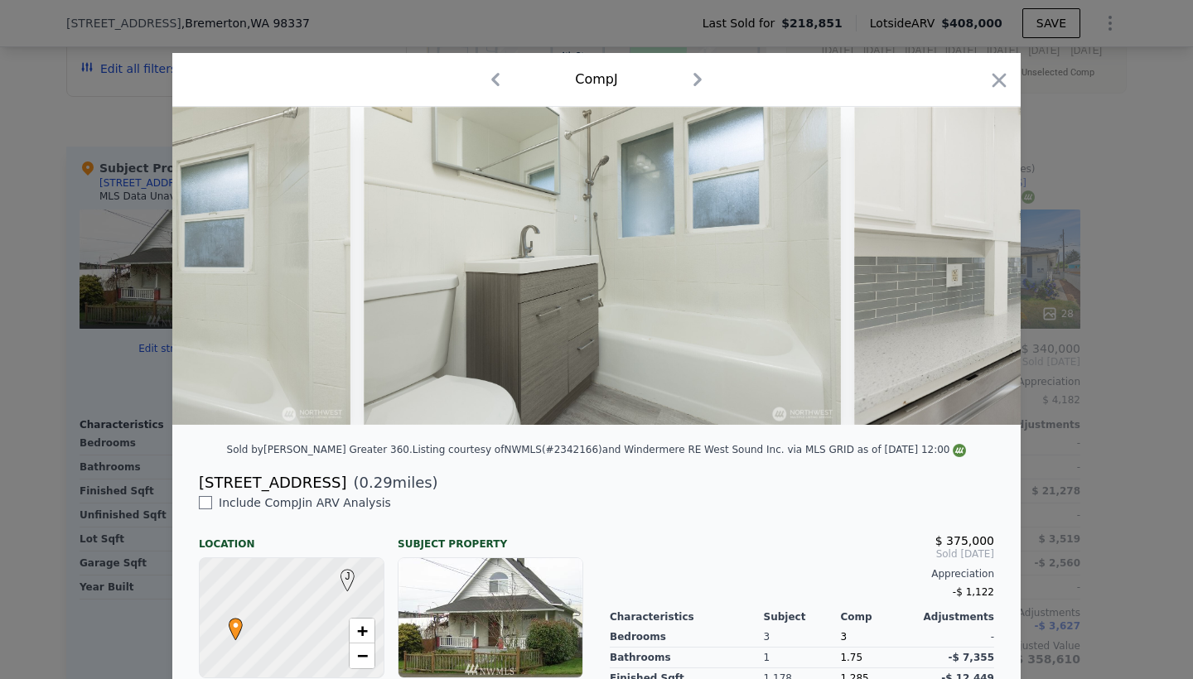
click at [974, 266] on div at bounding box center [596, 266] width 848 height 318
click at [974, 266] on icon at bounding box center [977, 265] width 33 height 33
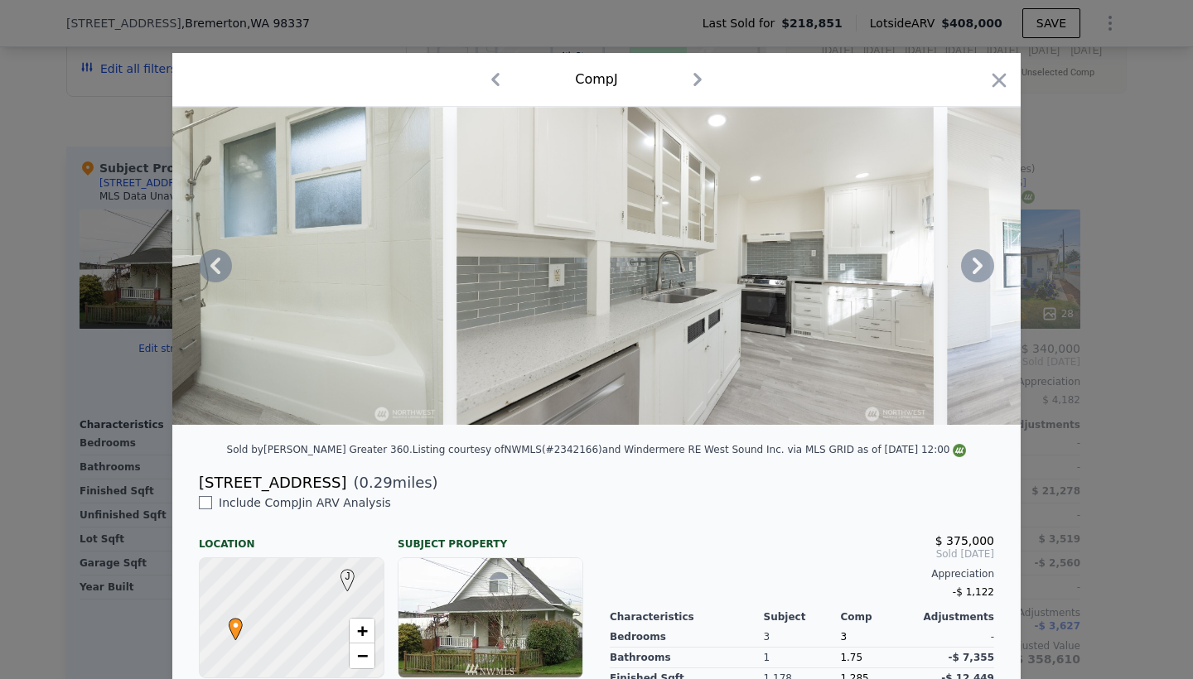
click at [974, 266] on icon at bounding box center [977, 265] width 33 height 33
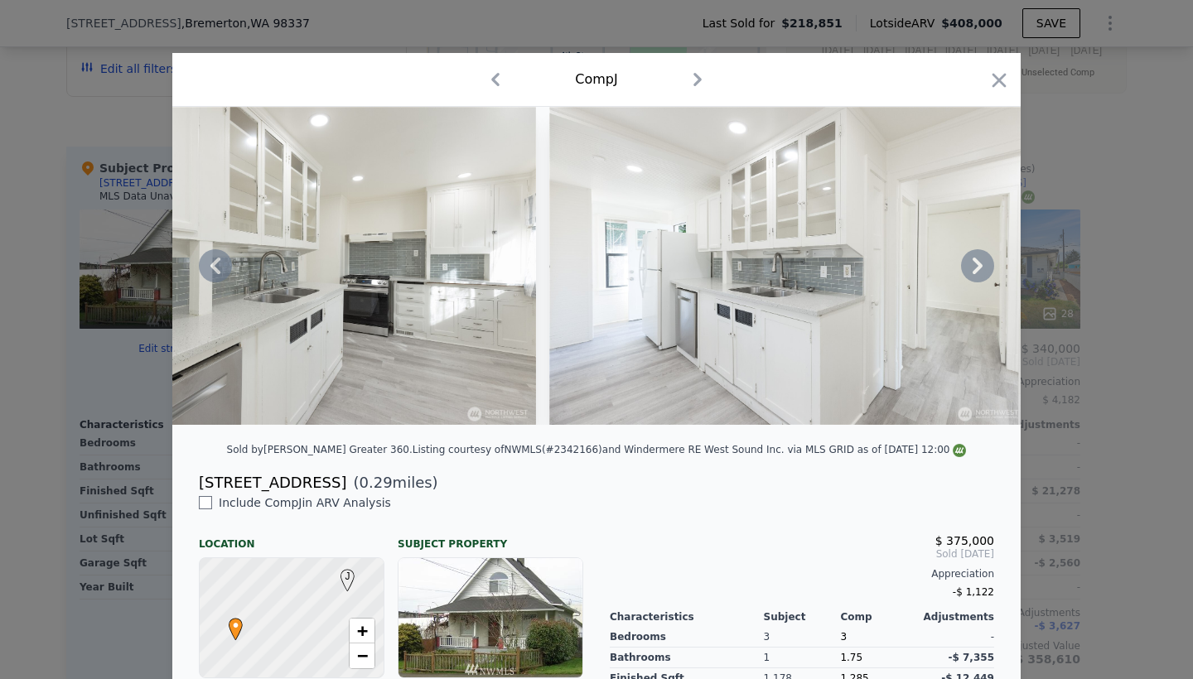
click at [974, 266] on icon at bounding box center [977, 265] width 33 height 33
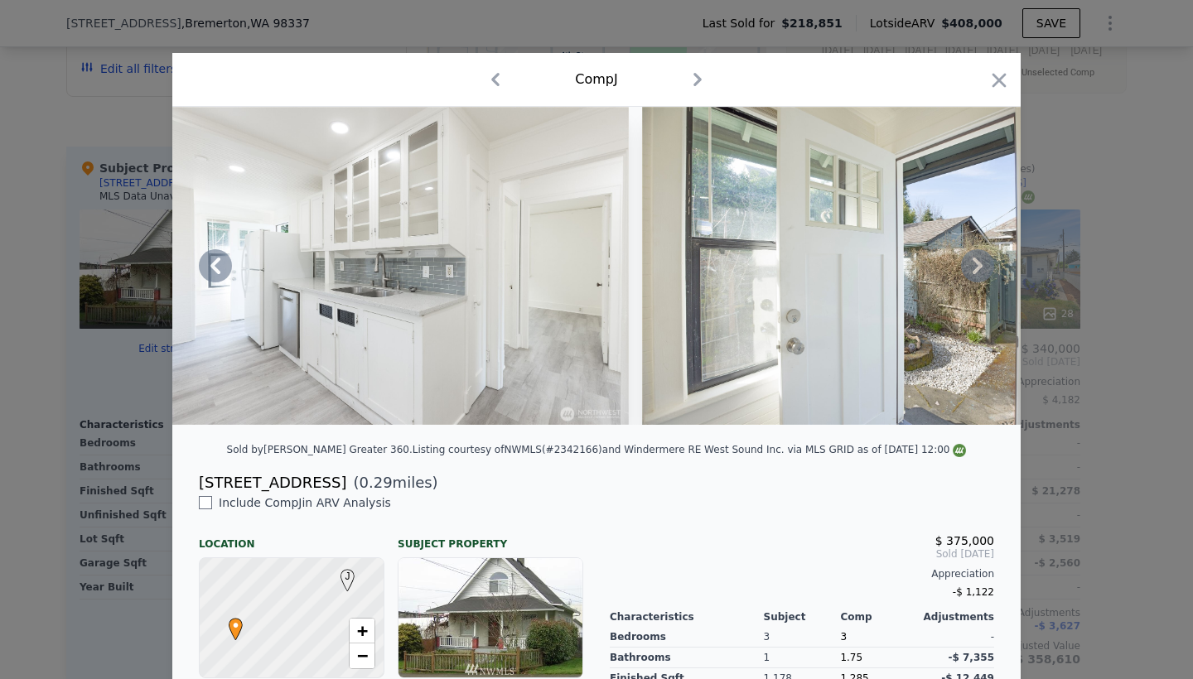
click at [974, 266] on icon at bounding box center [977, 265] width 33 height 33
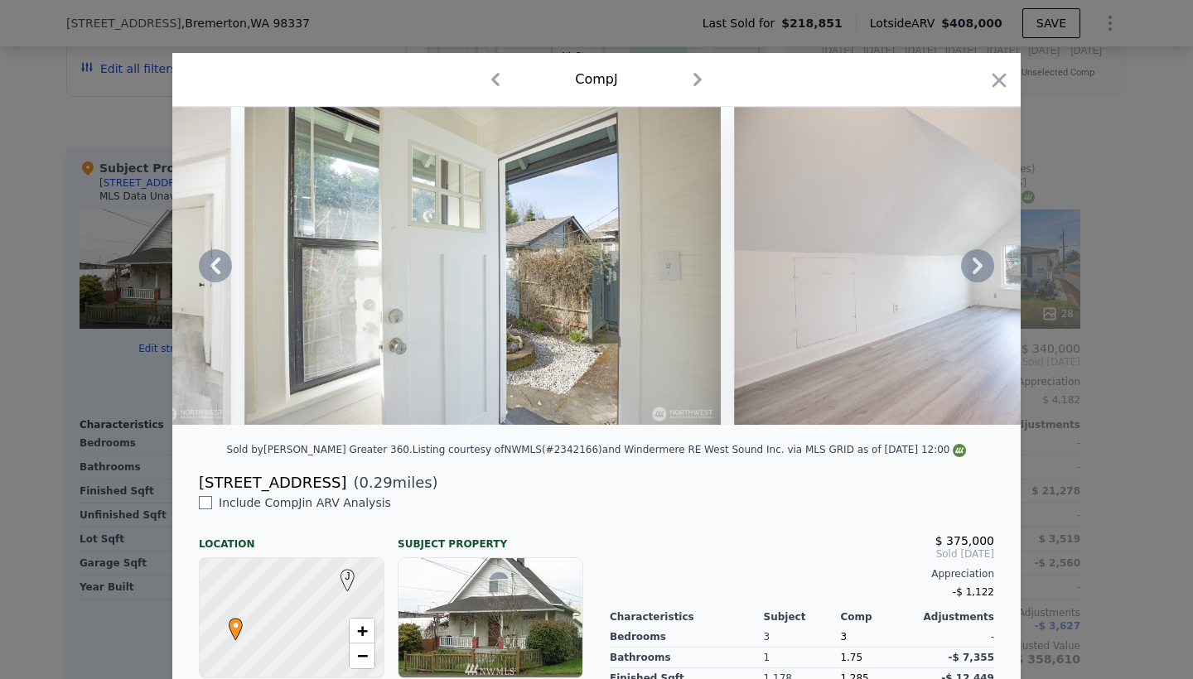
click at [974, 266] on icon at bounding box center [977, 265] width 33 height 33
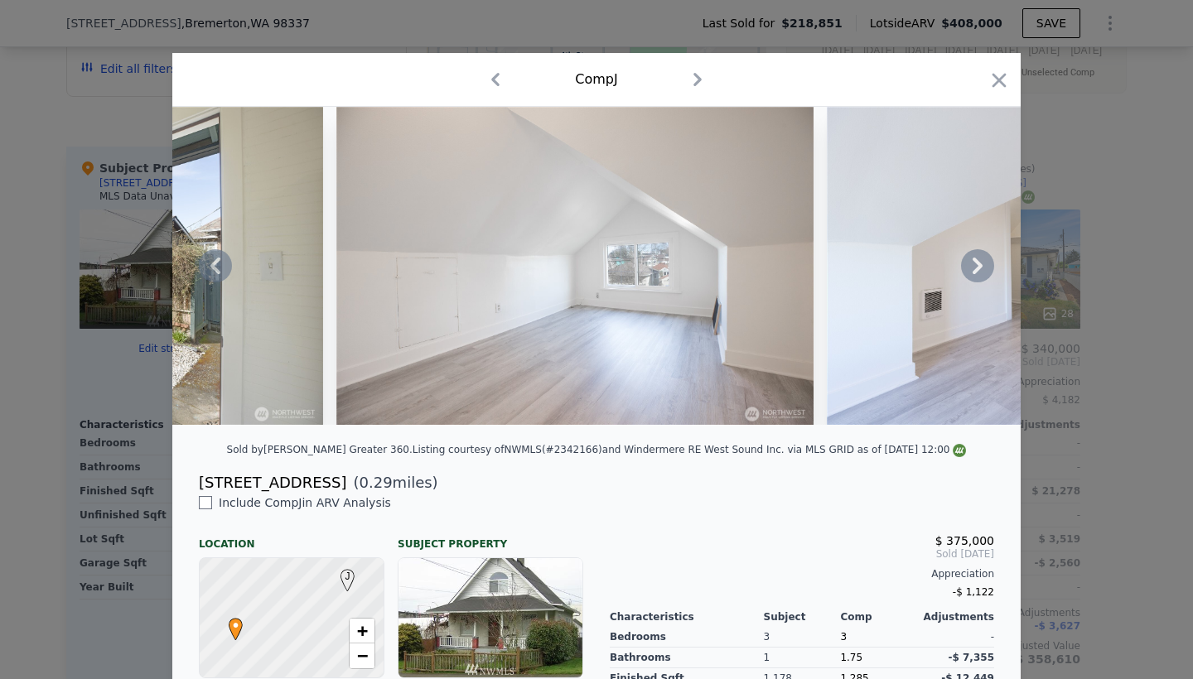
click at [974, 266] on icon at bounding box center [977, 265] width 33 height 33
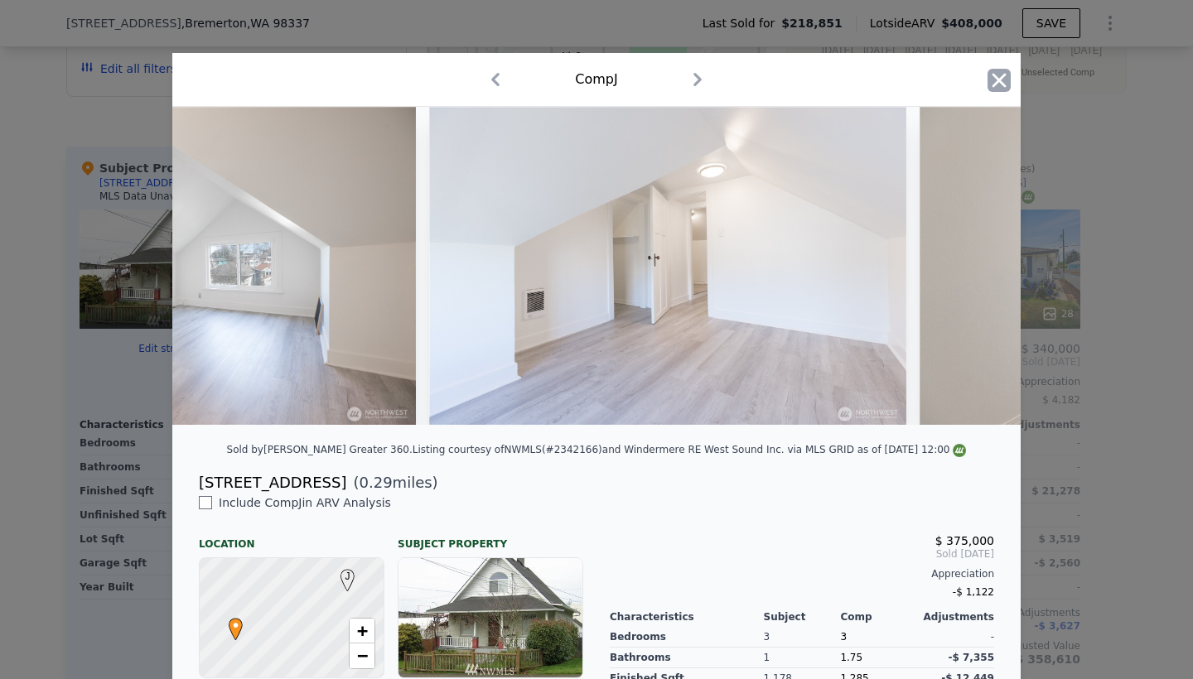
click at [1002, 79] on icon "button" at bounding box center [999, 80] width 14 height 14
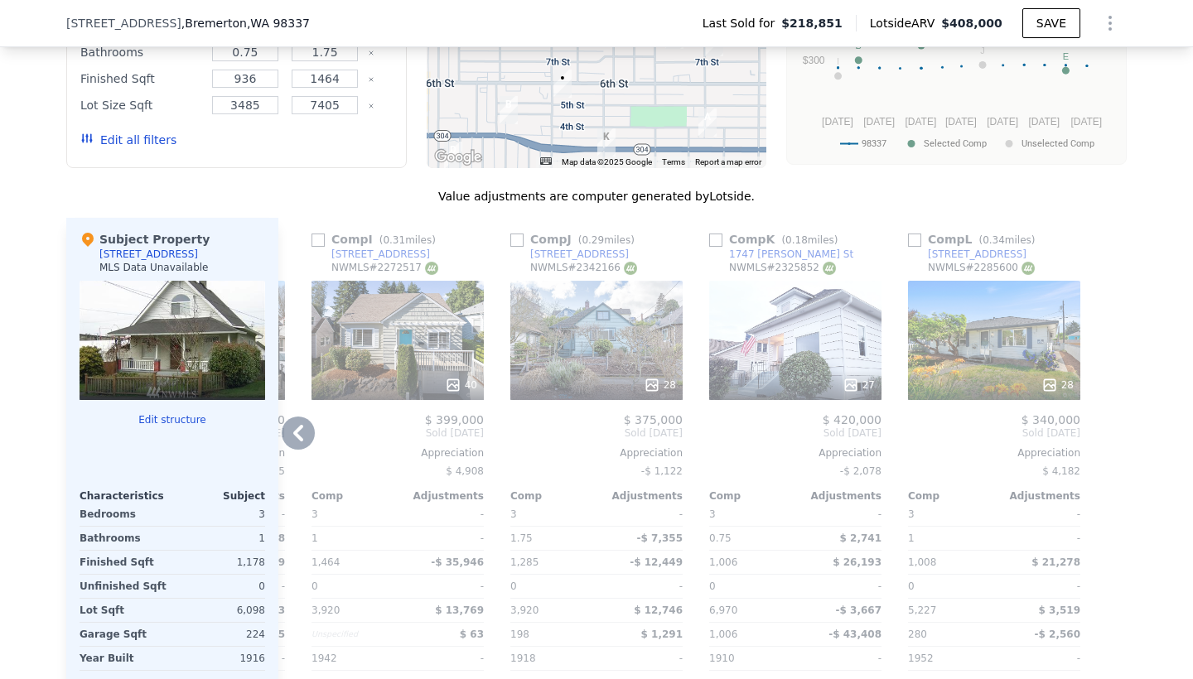
scroll to position [1618, 0]
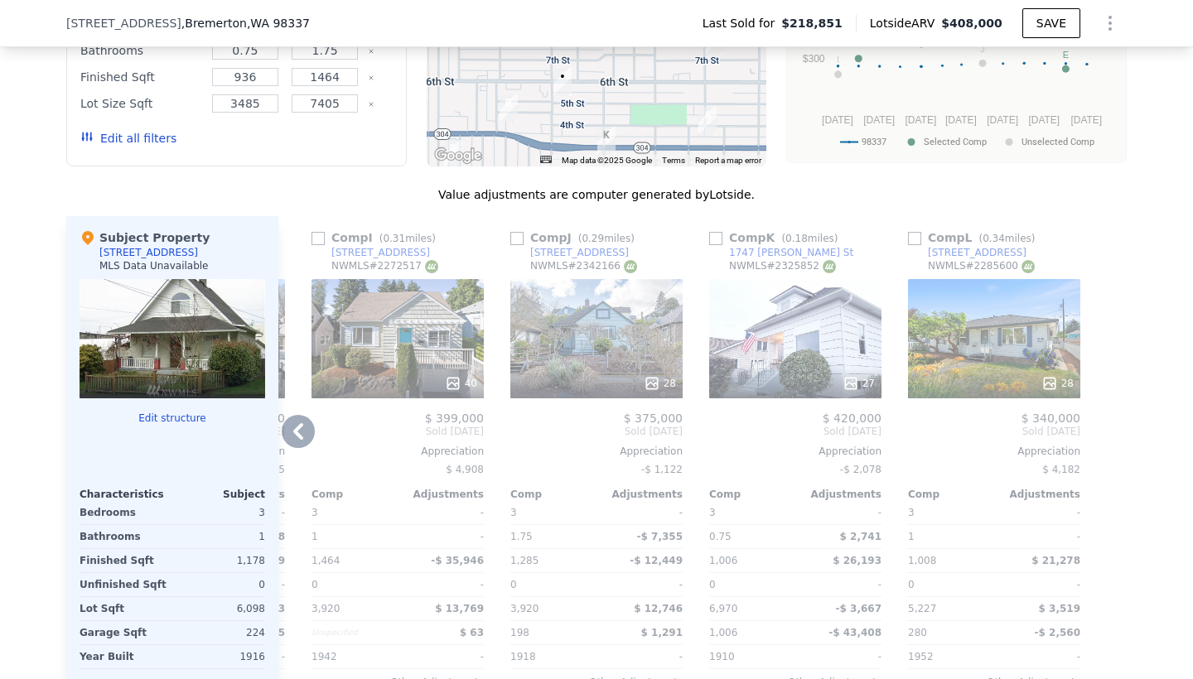
click at [295, 437] on icon at bounding box center [298, 431] width 33 height 33
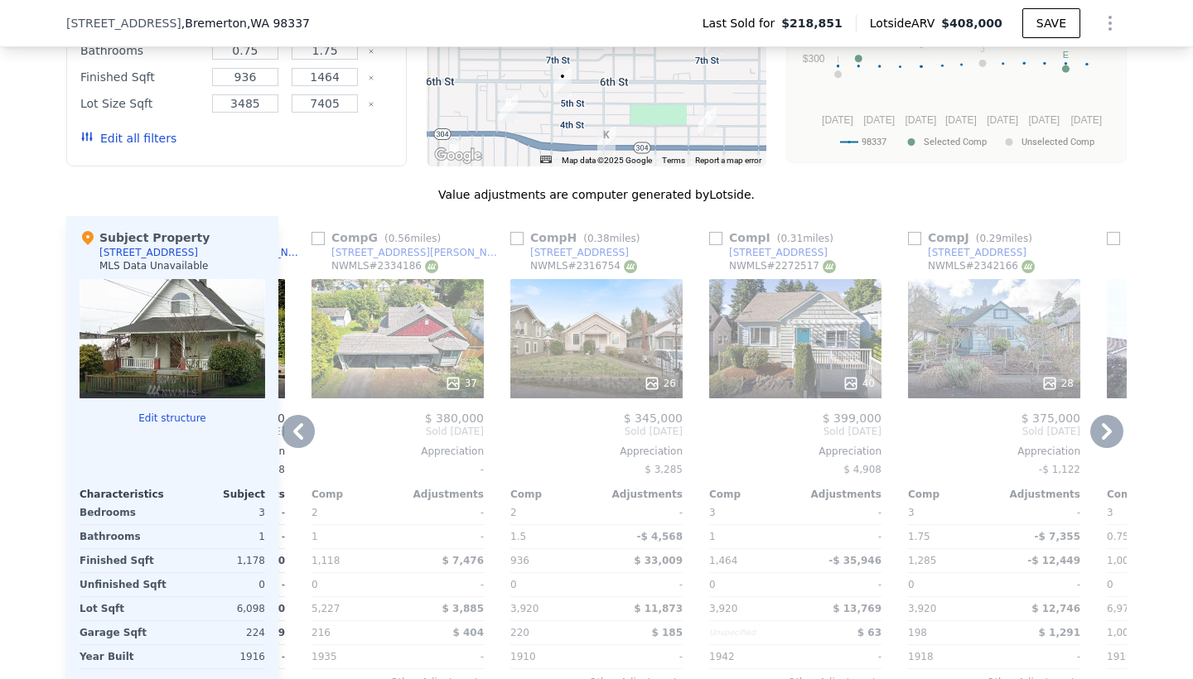
click at [295, 437] on icon at bounding box center [298, 431] width 33 height 33
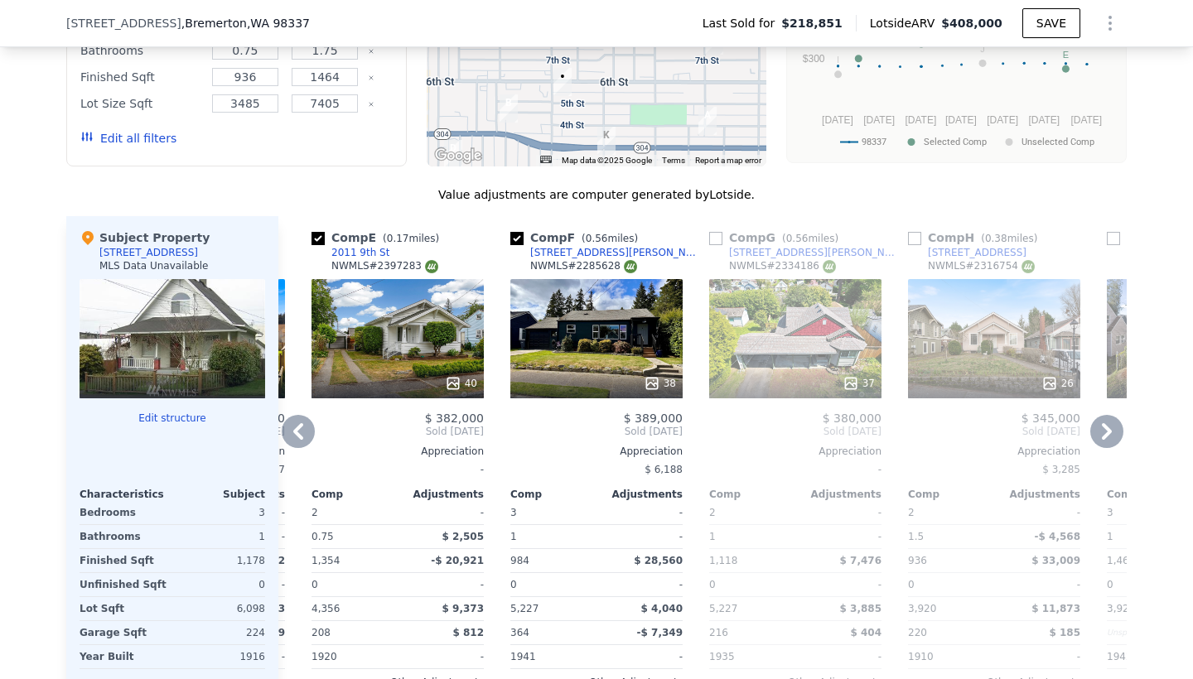
click at [295, 437] on icon at bounding box center [298, 431] width 33 height 33
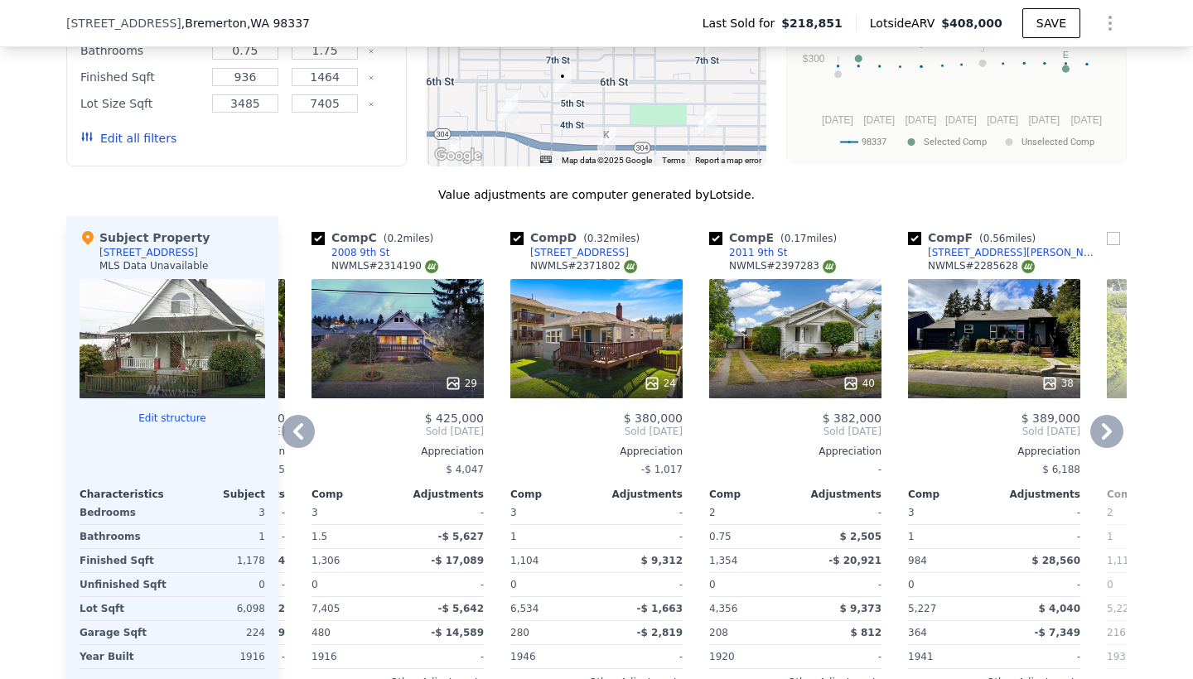
click at [295, 437] on icon at bounding box center [298, 431] width 33 height 33
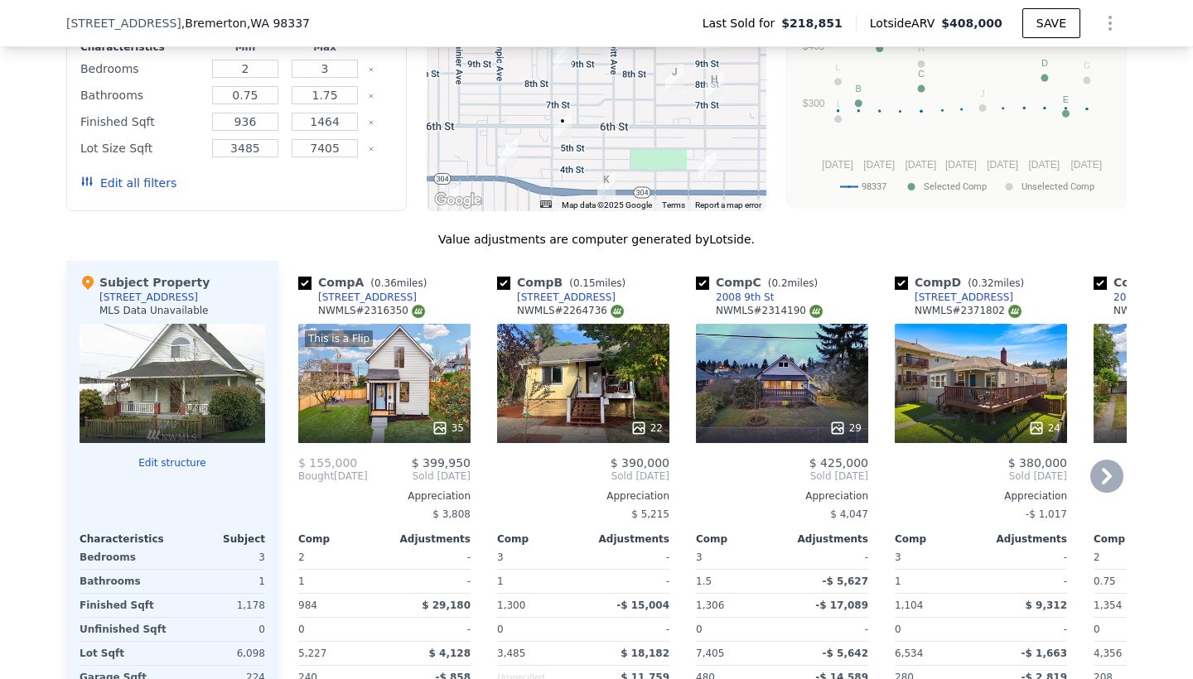
scroll to position [1236, 0]
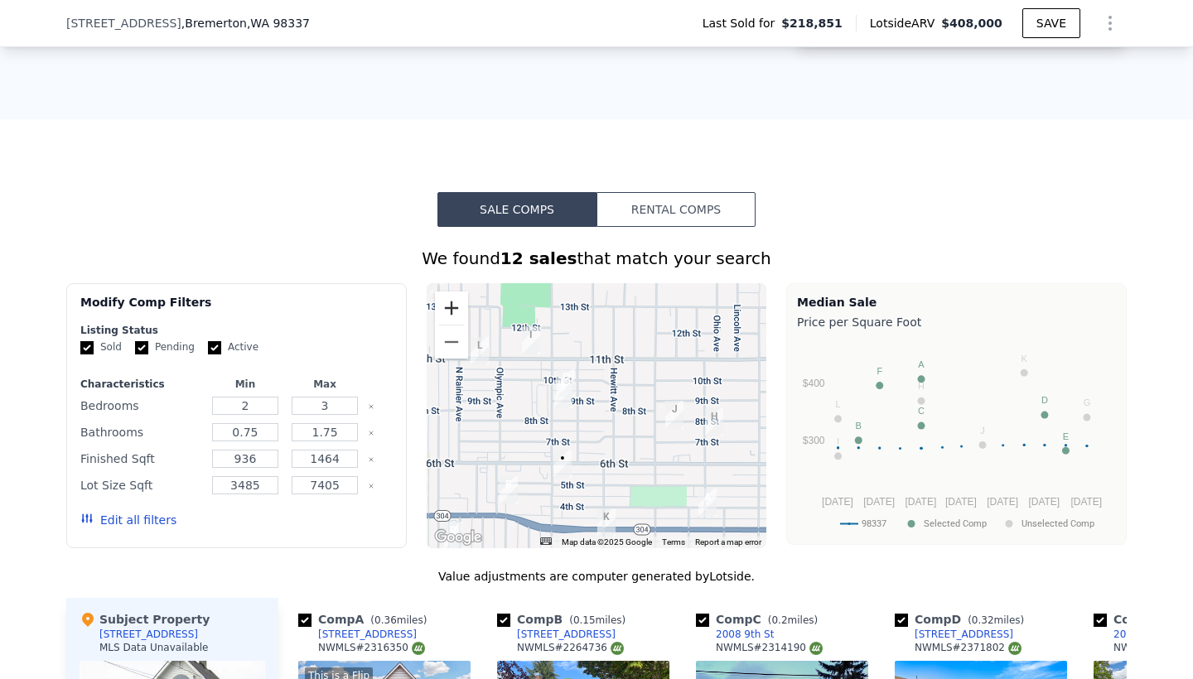
click at [447, 307] on button "Zoom in" at bounding box center [451, 308] width 33 height 33
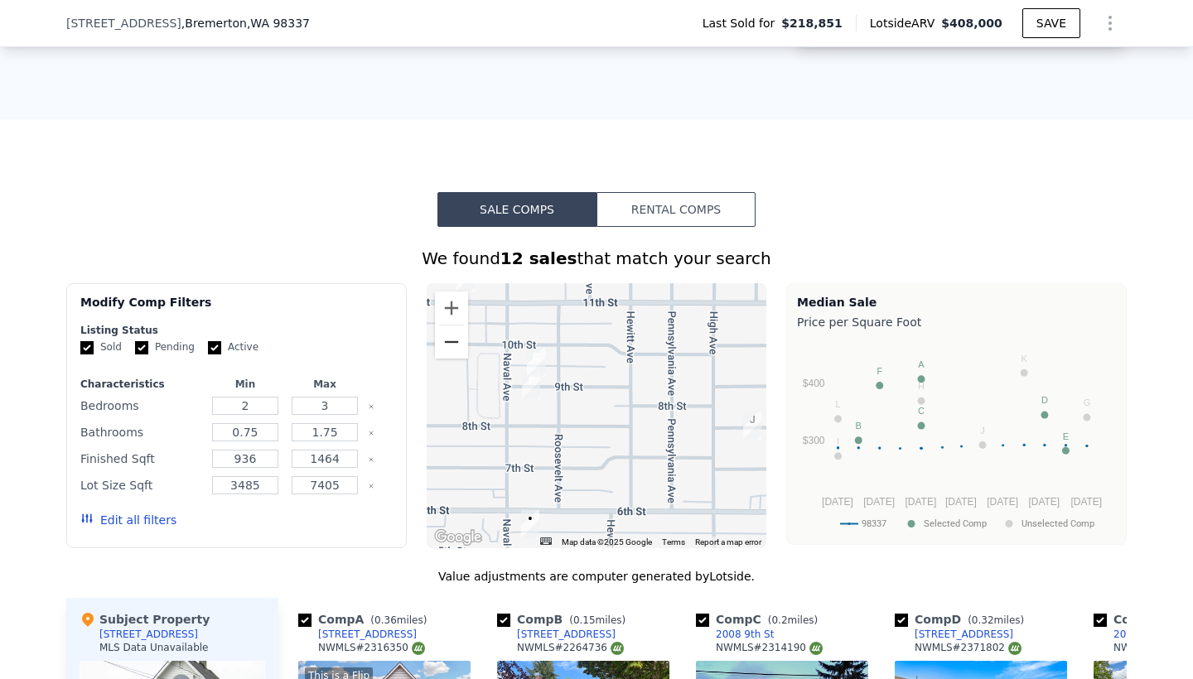
click at [451, 339] on button "Zoom out" at bounding box center [451, 342] width 33 height 33
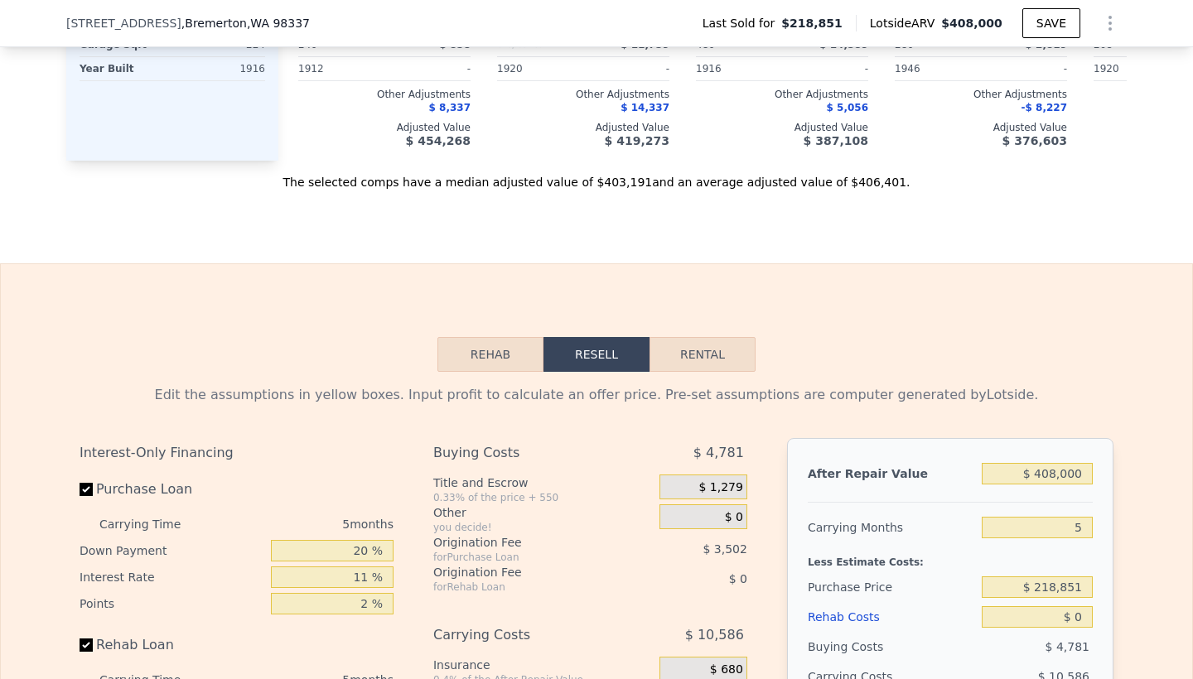
scroll to position [2357, 0]
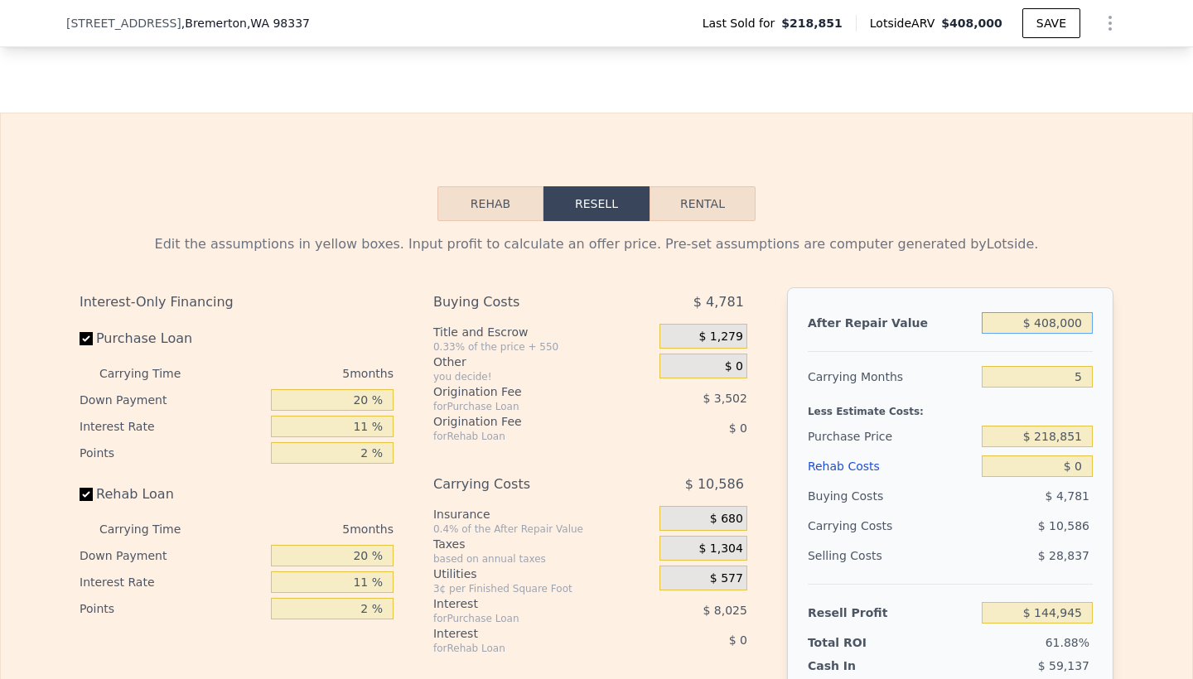
click at [1083, 323] on input "$ 408,000" at bounding box center [1037, 323] width 111 height 22
type input "$ 4,080"
type input "-$ 196,185"
type input "$ 408"
type input "-$ 233,709"
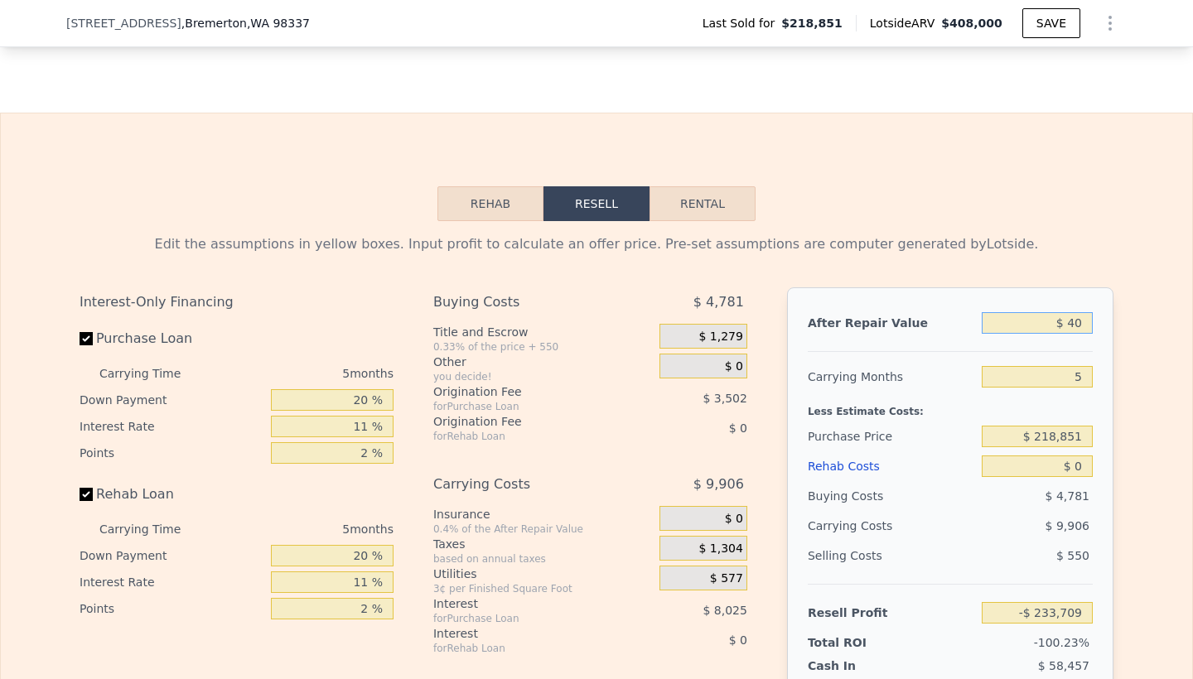
type input "$ 4"
type input "-$ 234,084"
type input "$ 37"
type input "-$ 234,085"
type input "$ 375"
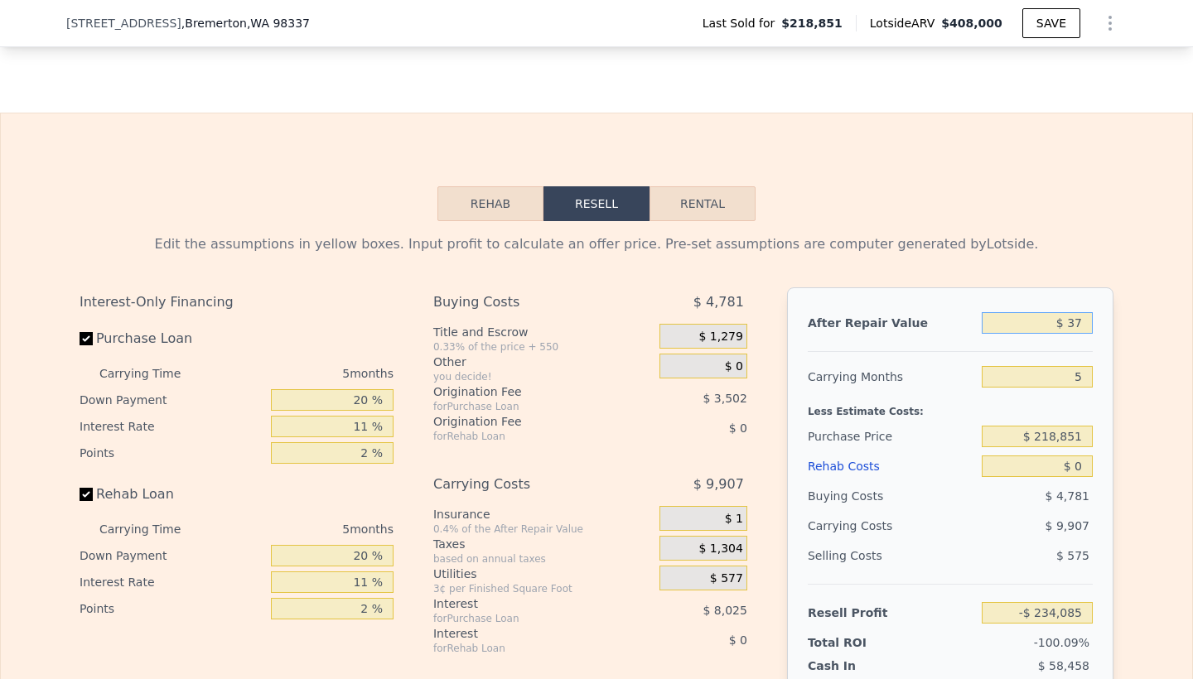
type input "-$ 233,739"
type input "$ 3,750"
type input "-$ 230,604"
type input "$ 375,000"
type input "$ 114,288"
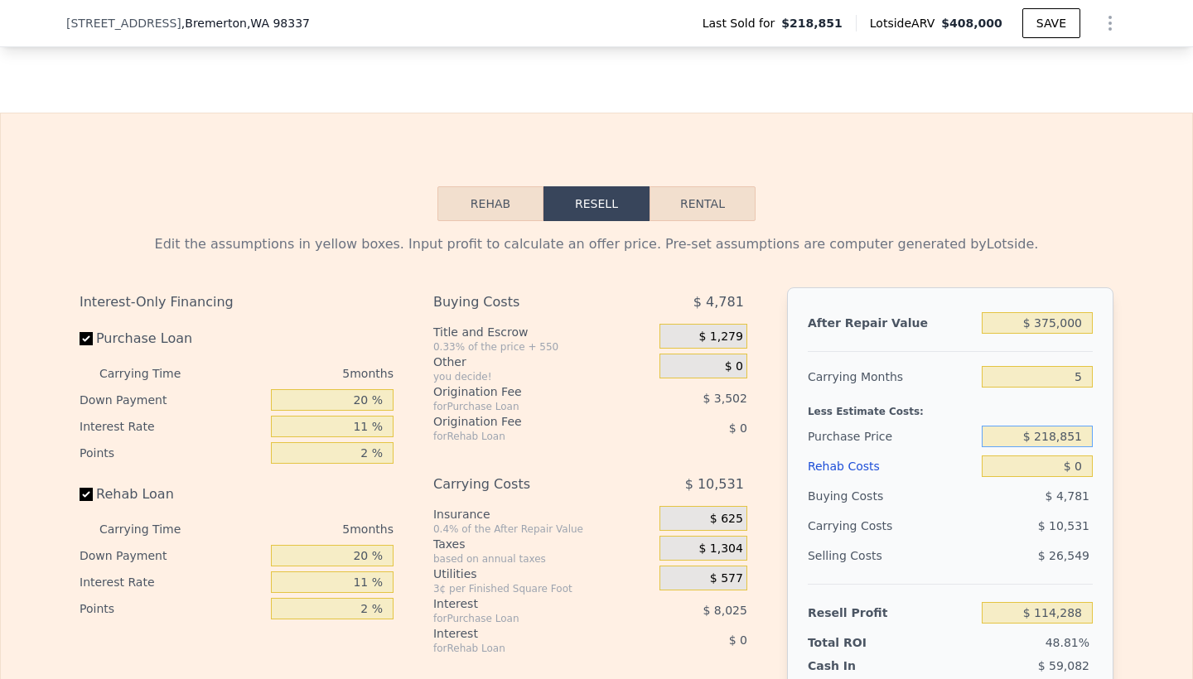
click at [1090, 439] on input "$ 218,851" at bounding box center [1037, 437] width 111 height 22
type input "$ 2"
type input "$ 240,000"
click at [1088, 466] on input "$ 0" at bounding box center [1037, 467] width 111 height 22
type input "$ 91,956"
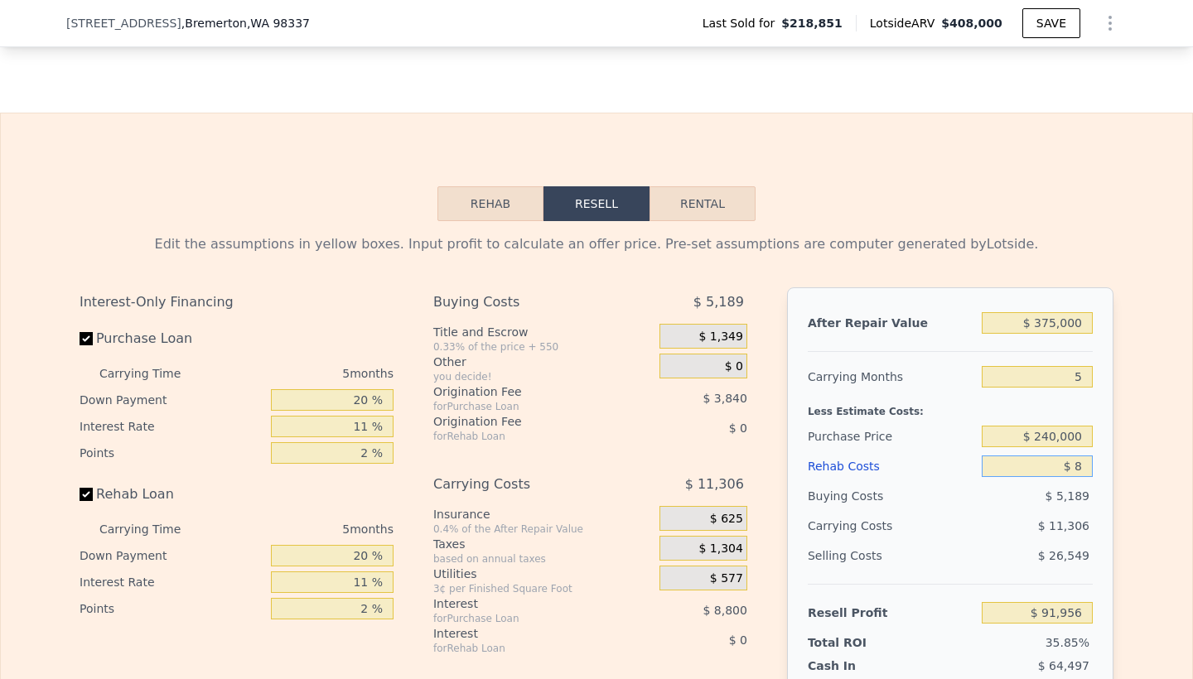
type input "$ 80"
type input "$ 91,870"
type input "$ 800"
type input "$ 91,113"
type input "$ 80,000"
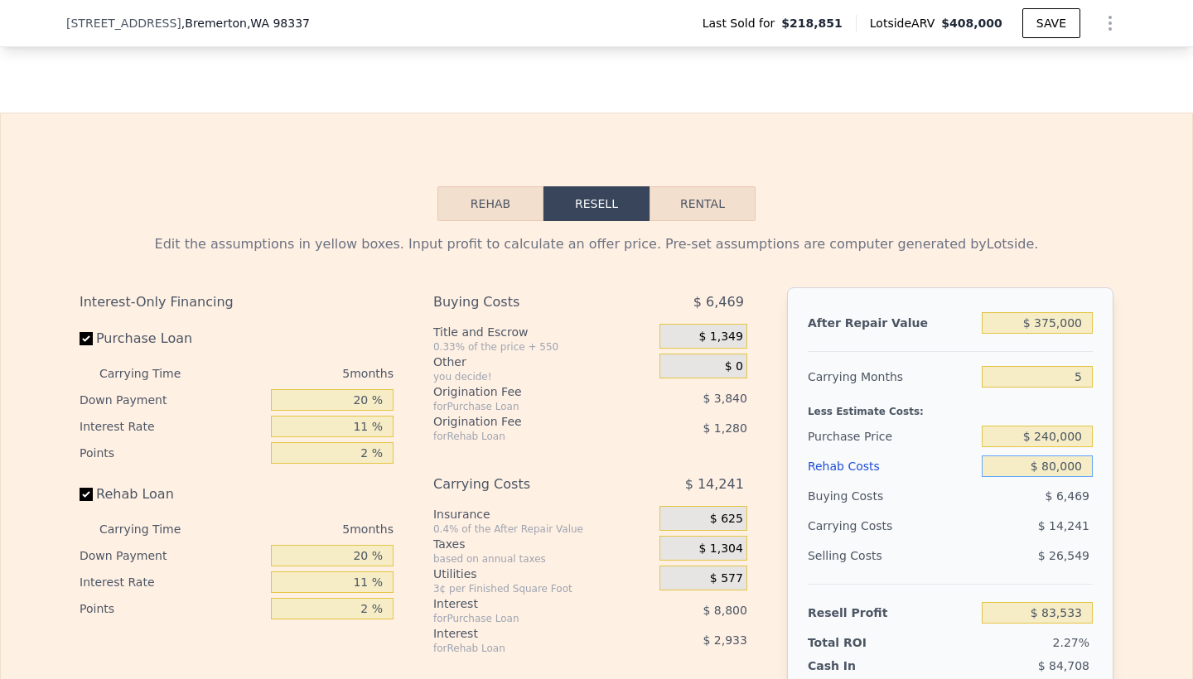
type input "$ 7,741"
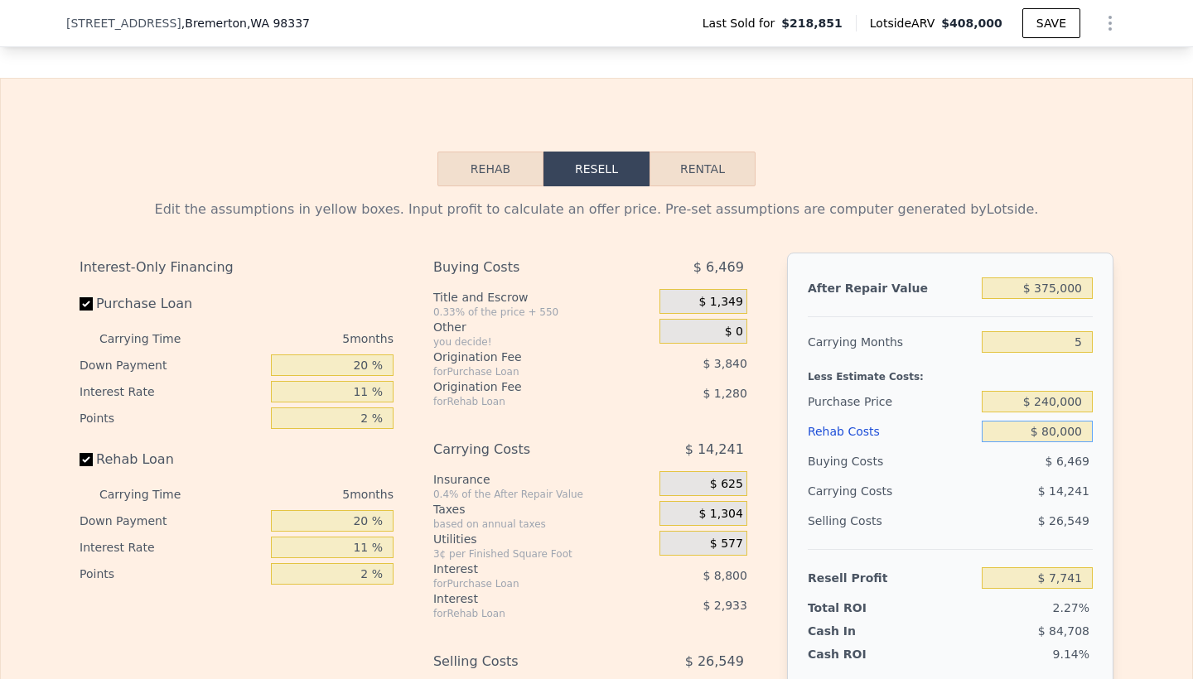
scroll to position [2393, 0]
click at [1057, 400] on input "$ 240,000" at bounding box center [1037, 400] width 111 height 22
type input "$ 220,000"
type input "$ 28,862"
click at [1107, 416] on div "After Repair Value $ 375,000 Carrying Months 5 Less Estimate Costs: Purchase Pr…" at bounding box center [950, 481] width 326 height 461
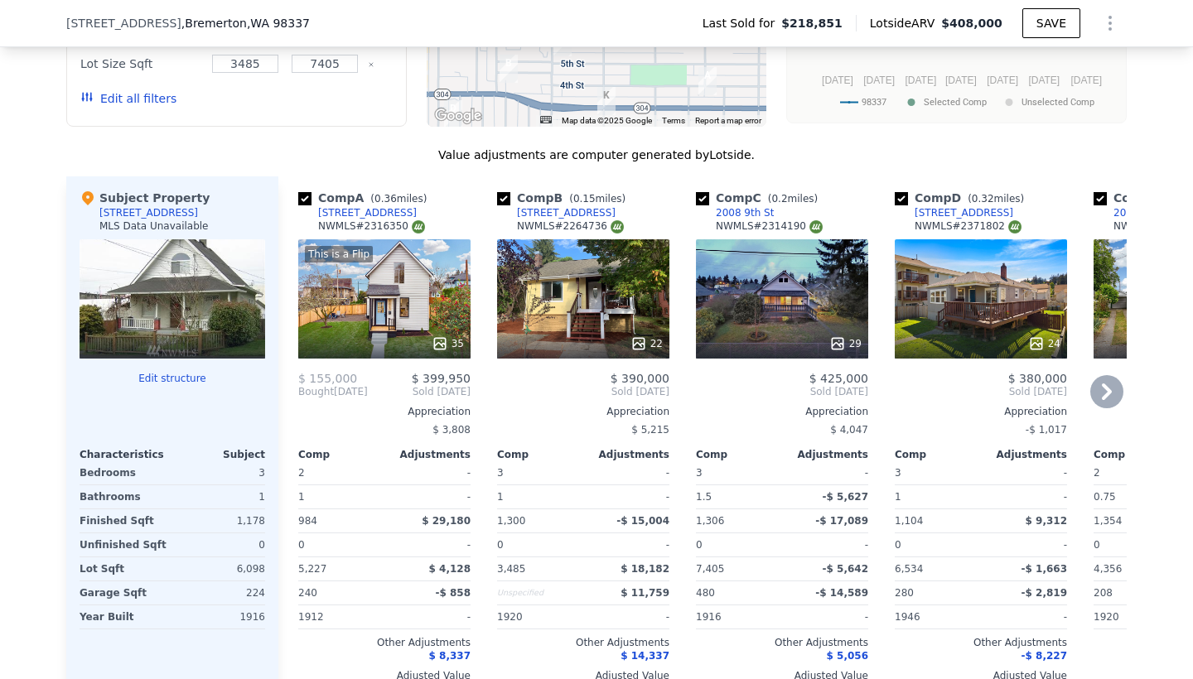
scroll to position [1659, 0]
click at [636, 326] on div "22" at bounding box center [583, 298] width 172 height 119
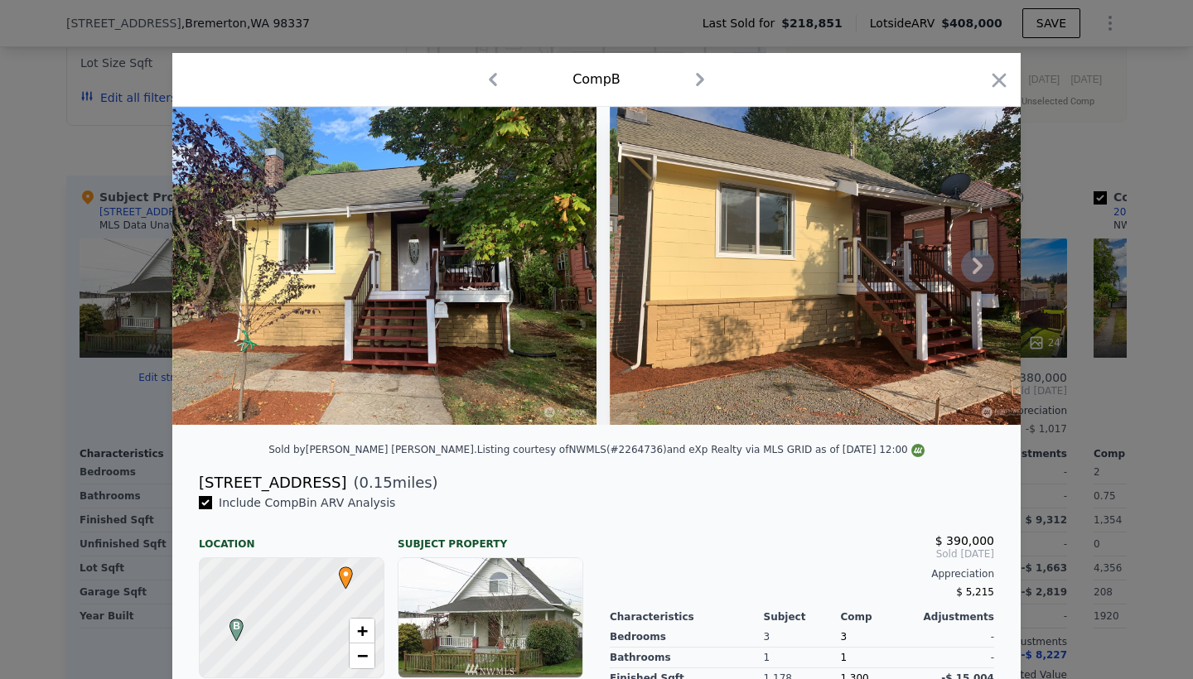
click at [974, 266] on icon at bounding box center [977, 265] width 33 height 33
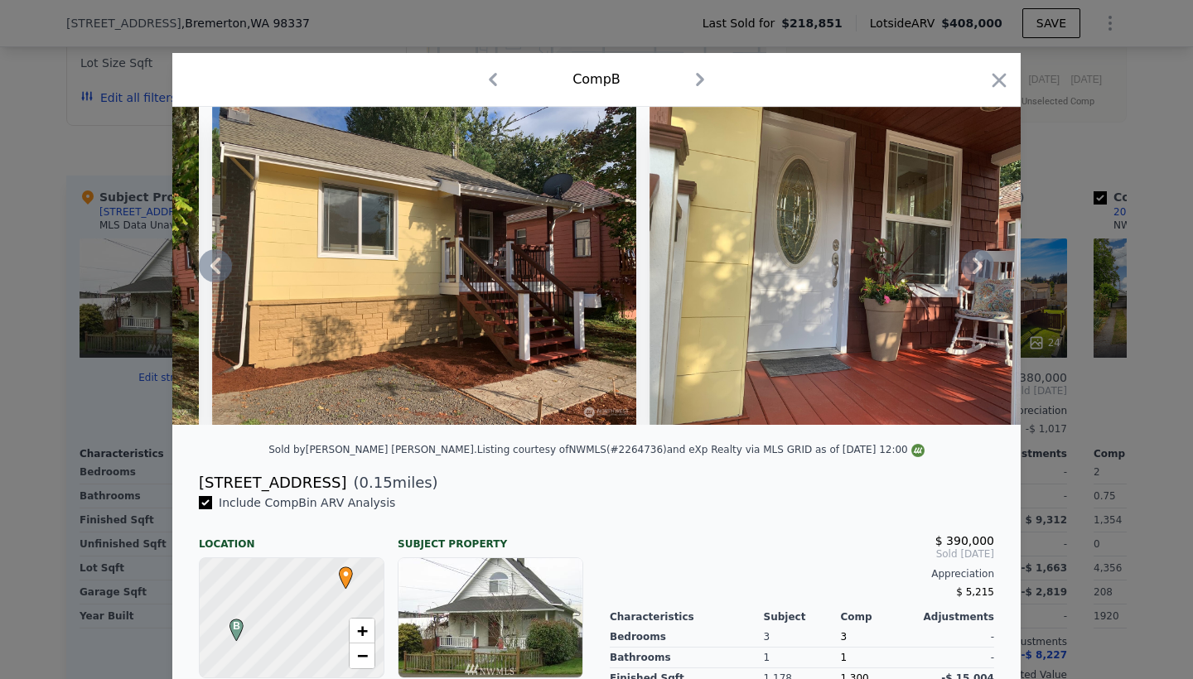
click at [974, 266] on icon at bounding box center [977, 265] width 33 height 33
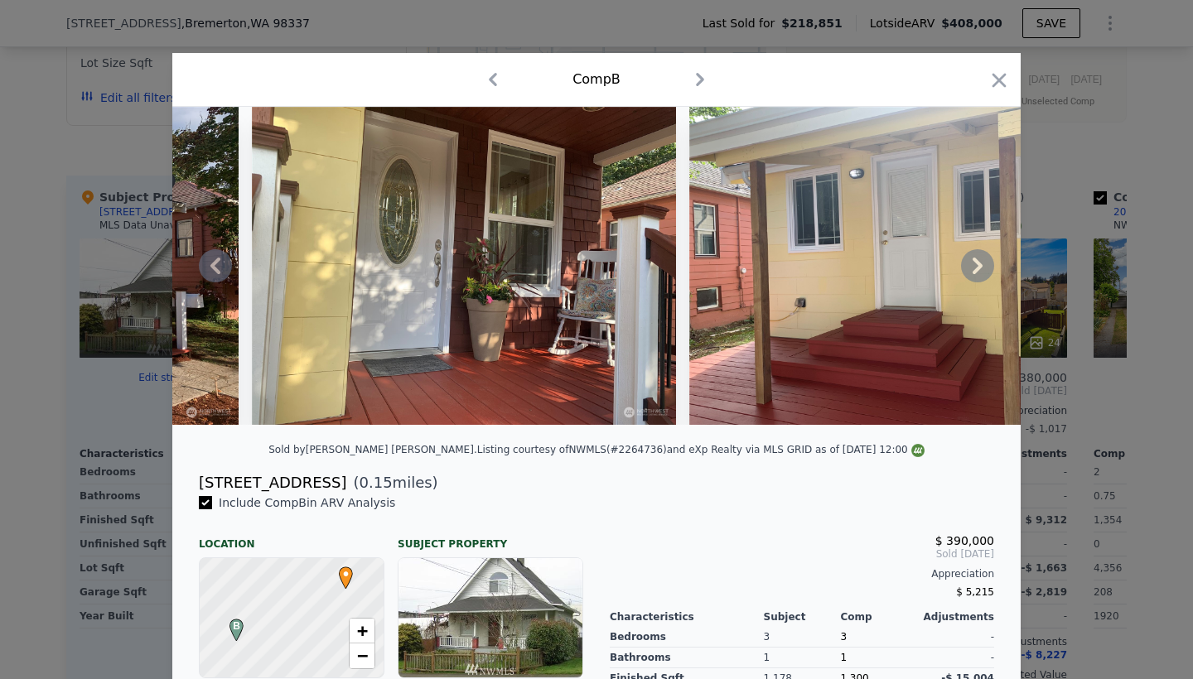
click at [974, 266] on icon at bounding box center [977, 265] width 33 height 33
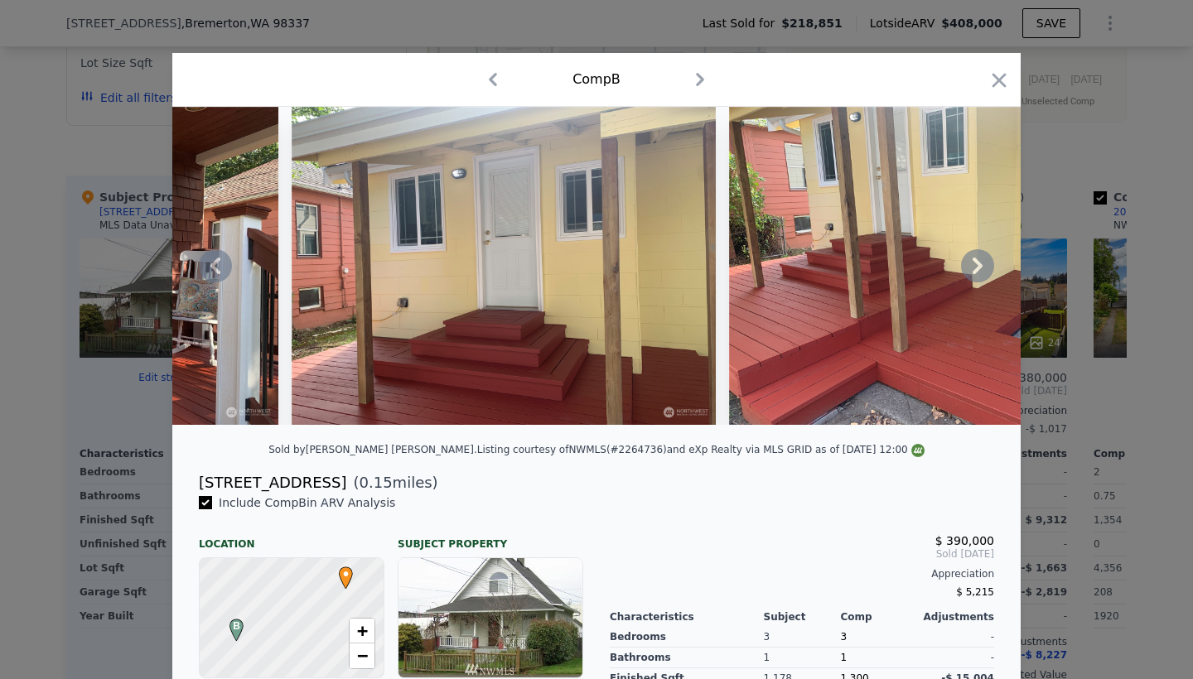
scroll to position [1, 0]
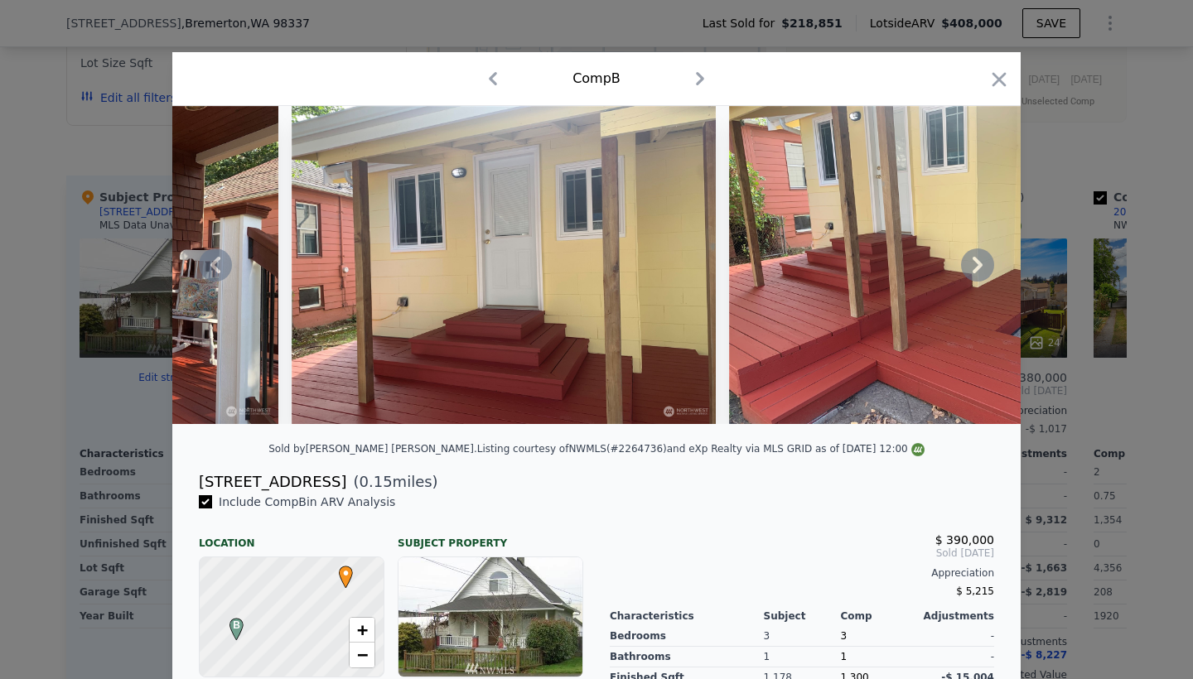
click at [976, 269] on icon at bounding box center [978, 265] width 10 height 17
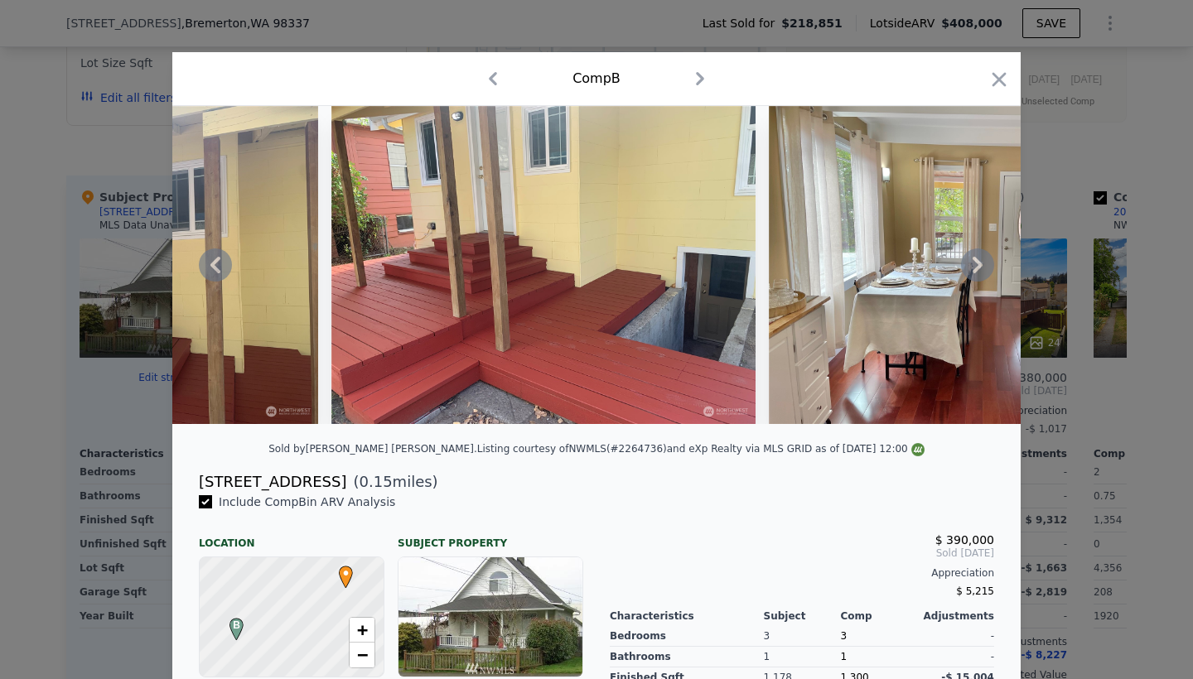
click at [976, 269] on icon at bounding box center [978, 265] width 10 height 17
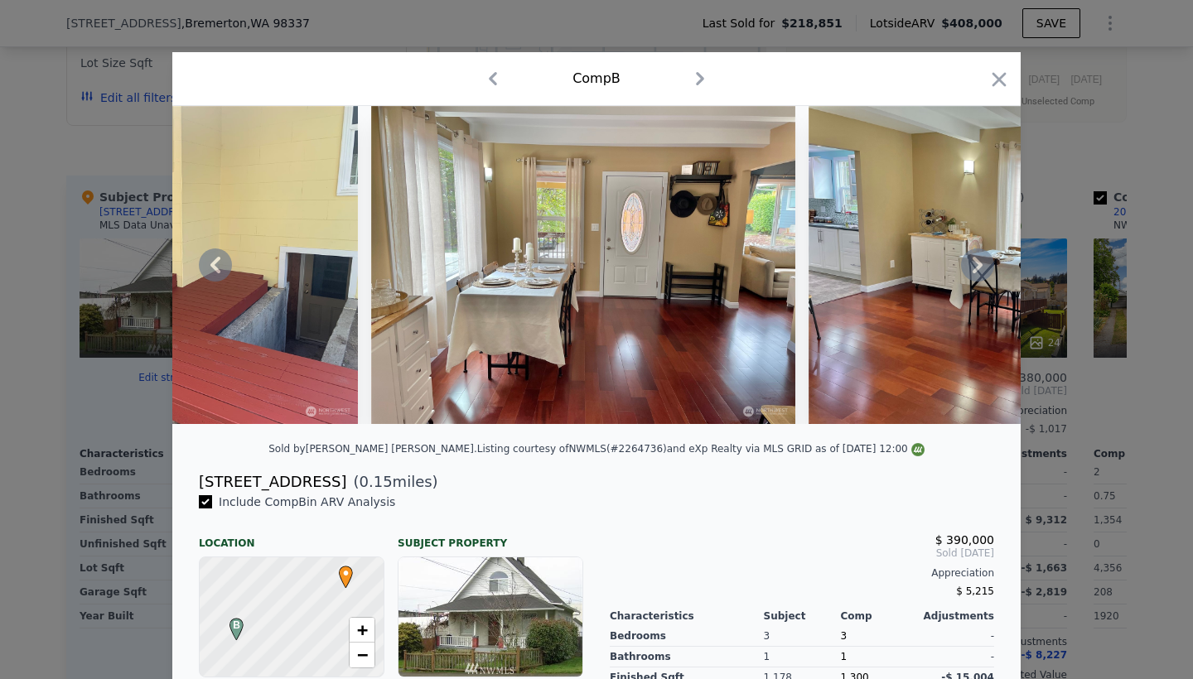
click at [976, 269] on icon at bounding box center [978, 265] width 10 height 17
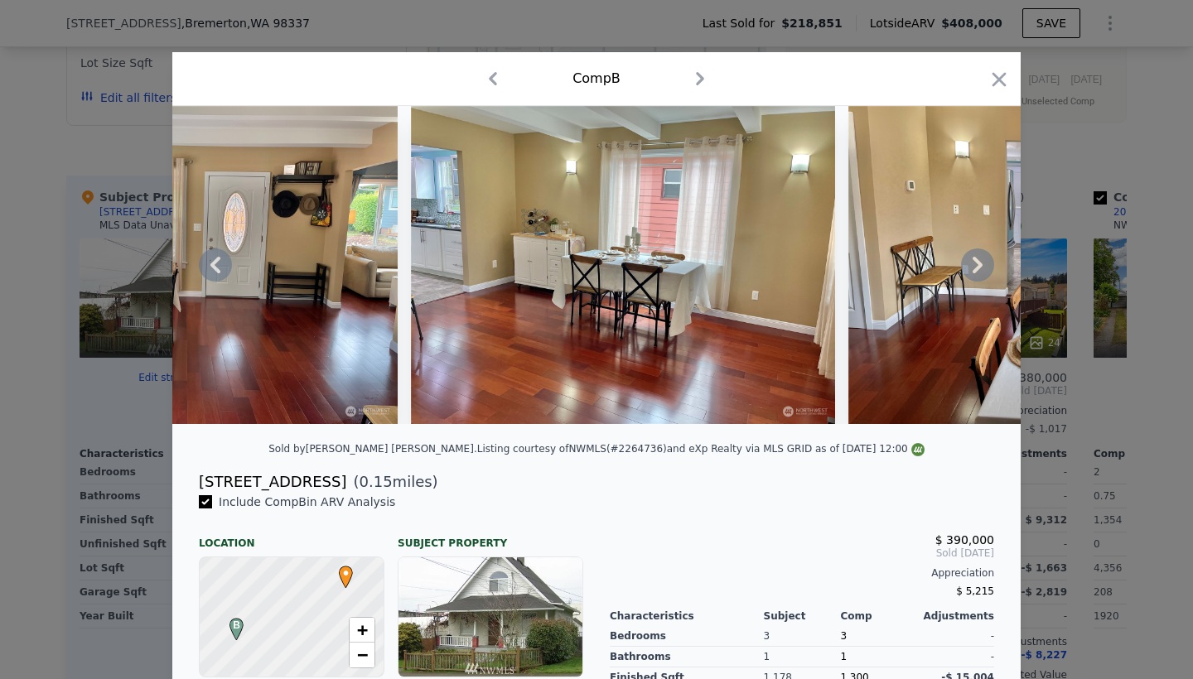
click at [976, 269] on icon at bounding box center [978, 265] width 10 height 17
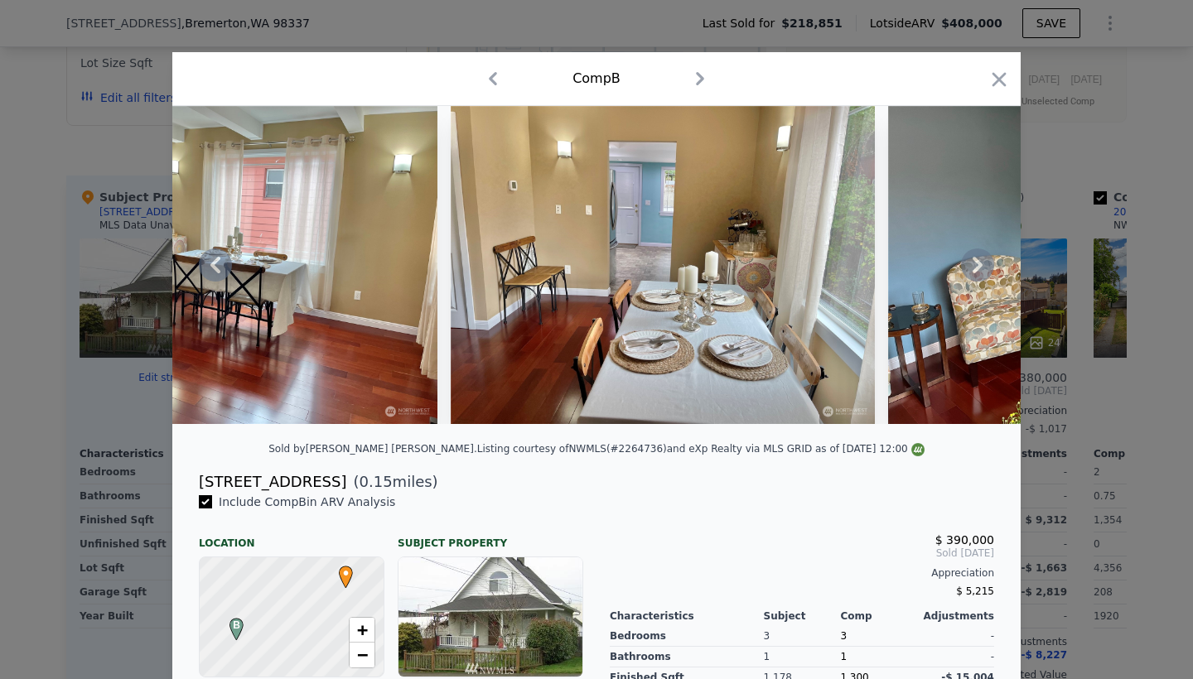
click at [976, 269] on icon at bounding box center [978, 265] width 10 height 17
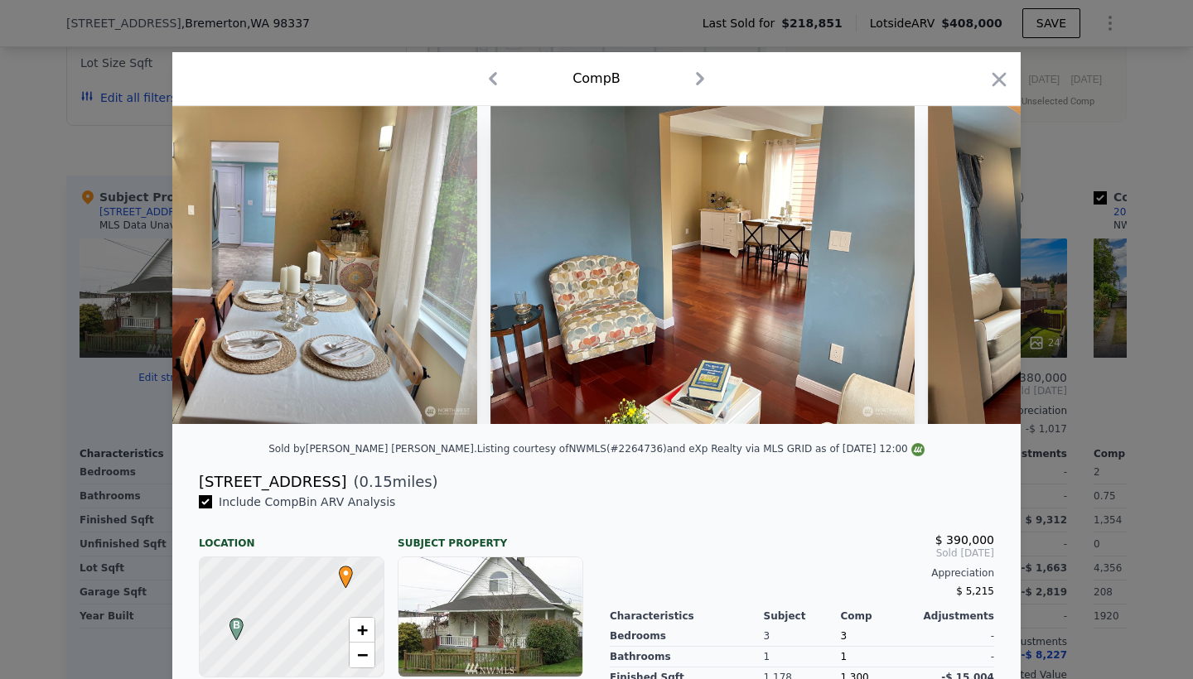
scroll to position [0, 3181]
click at [976, 269] on icon at bounding box center [978, 265] width 10 height 17
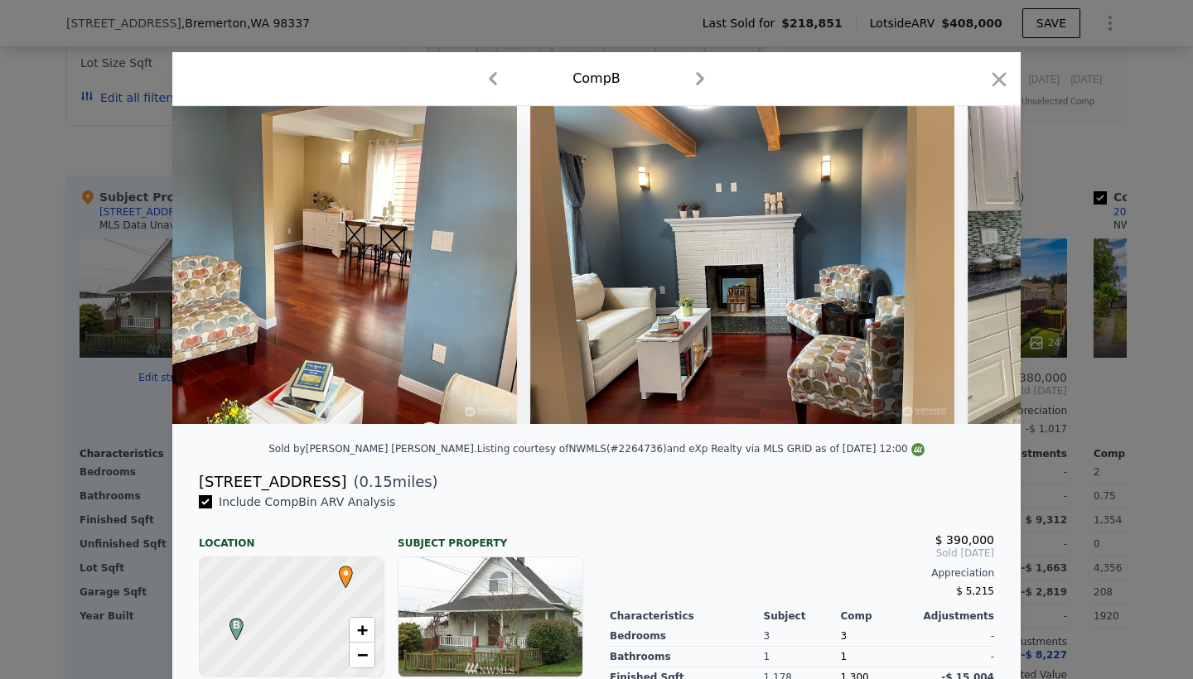
scroll to position [0, 3977]
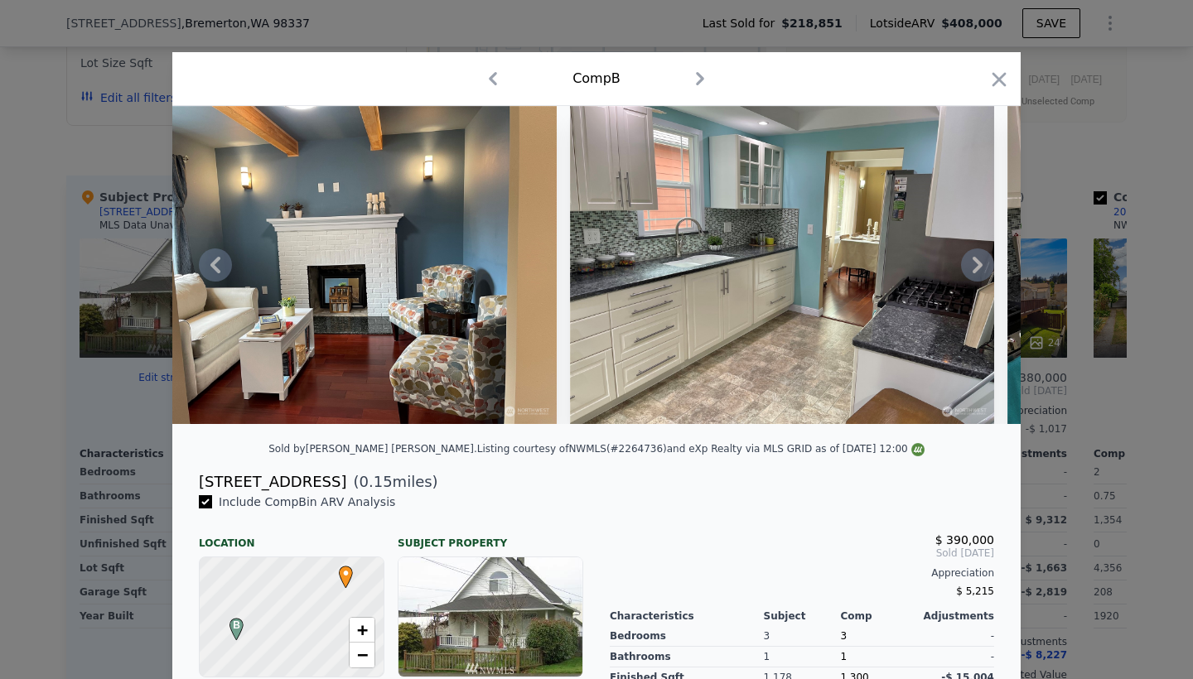
click at [976, 269] on icon at bounding box center [978, 265] width 10 height 17
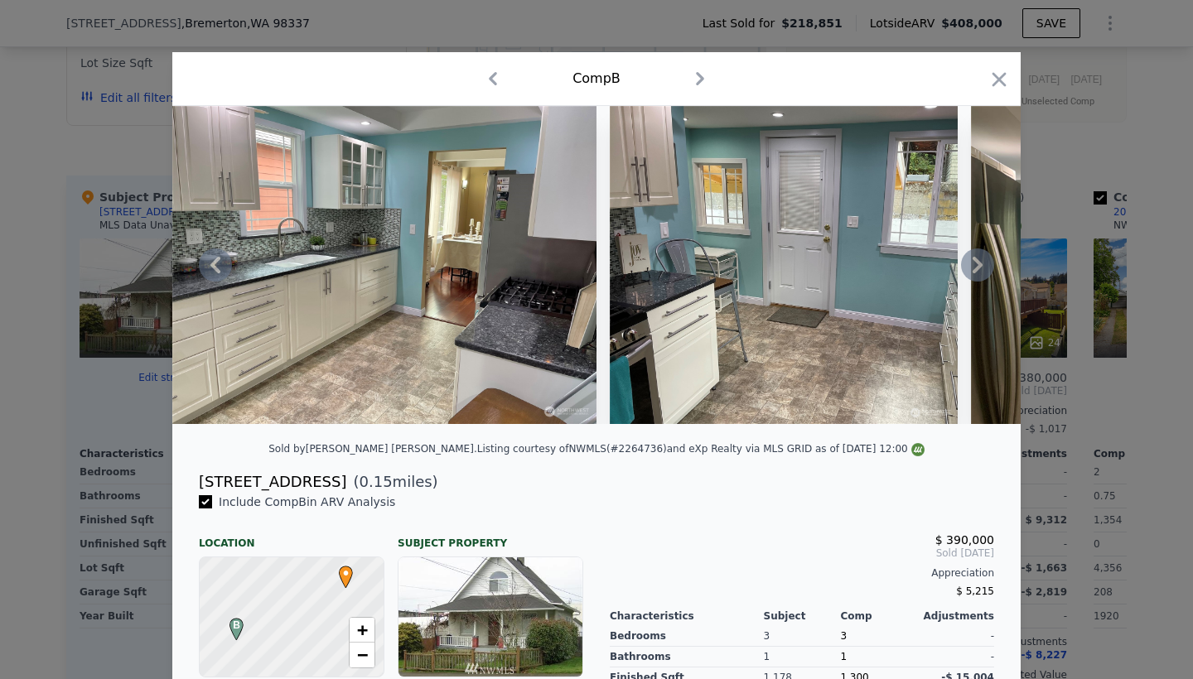
click at [976, 269] on icon at bounding box center [978, 265] width 10 height 17
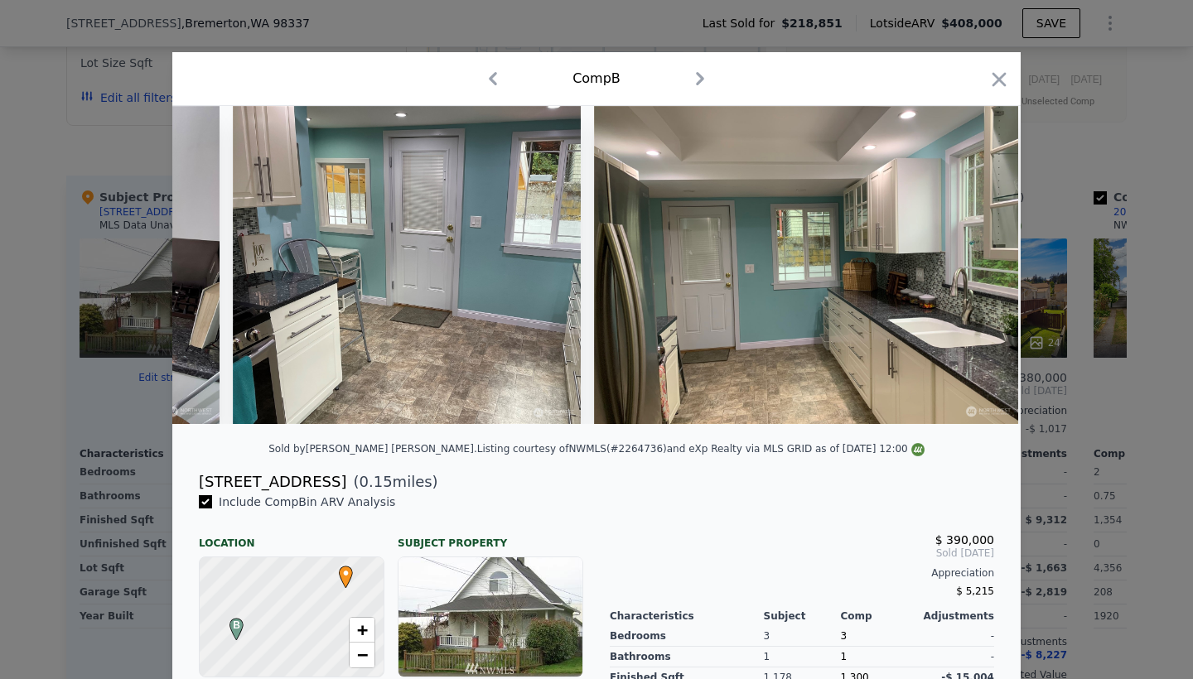
scroll to position [0, 4772]
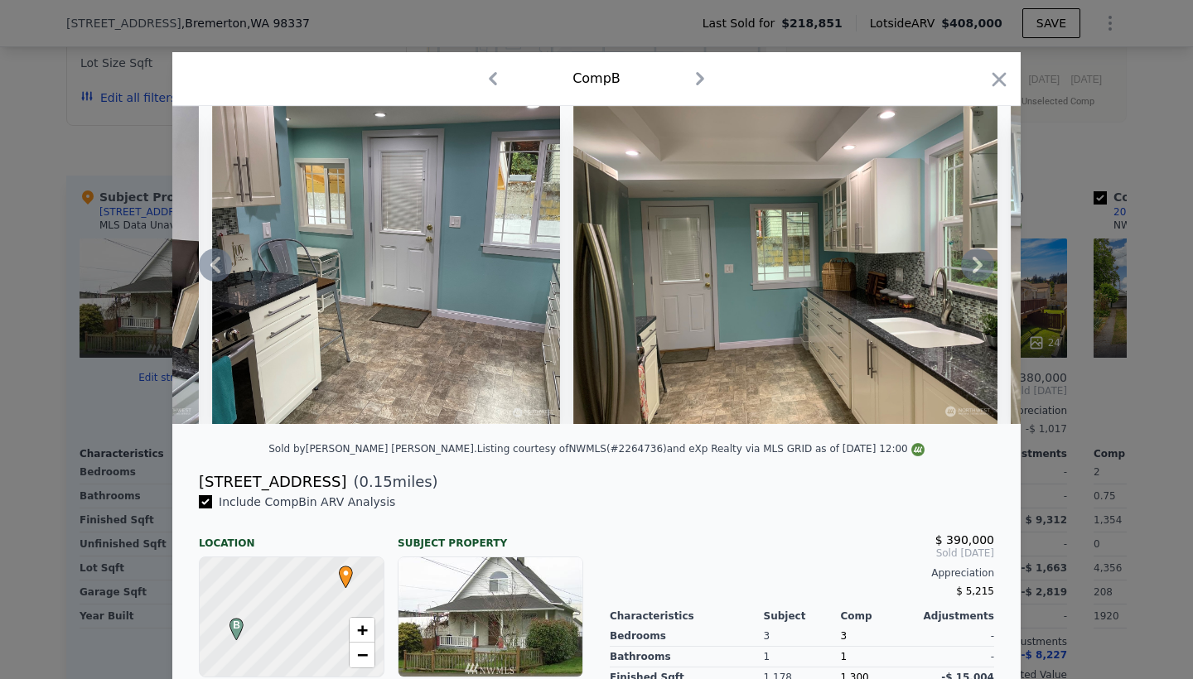
click at [976, 269] on icon at bounding box center [978, 265] width 10 height 17
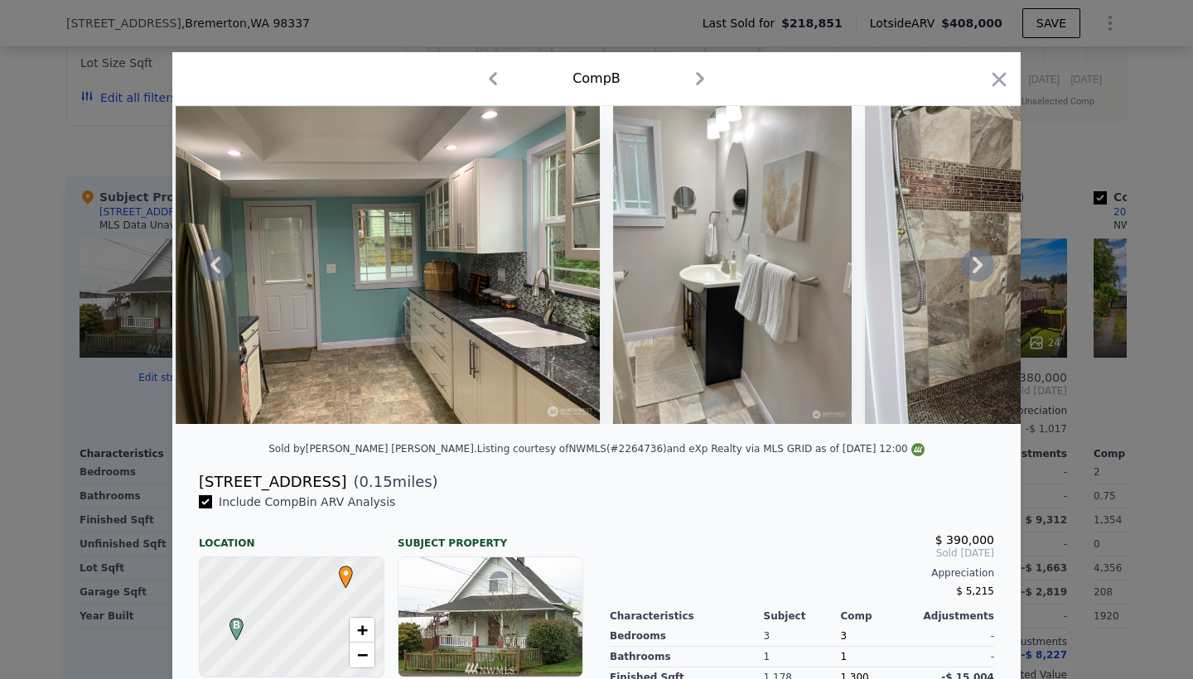
click at [976, 269] on icon at bounding box center [978, 265] width 10 height 17
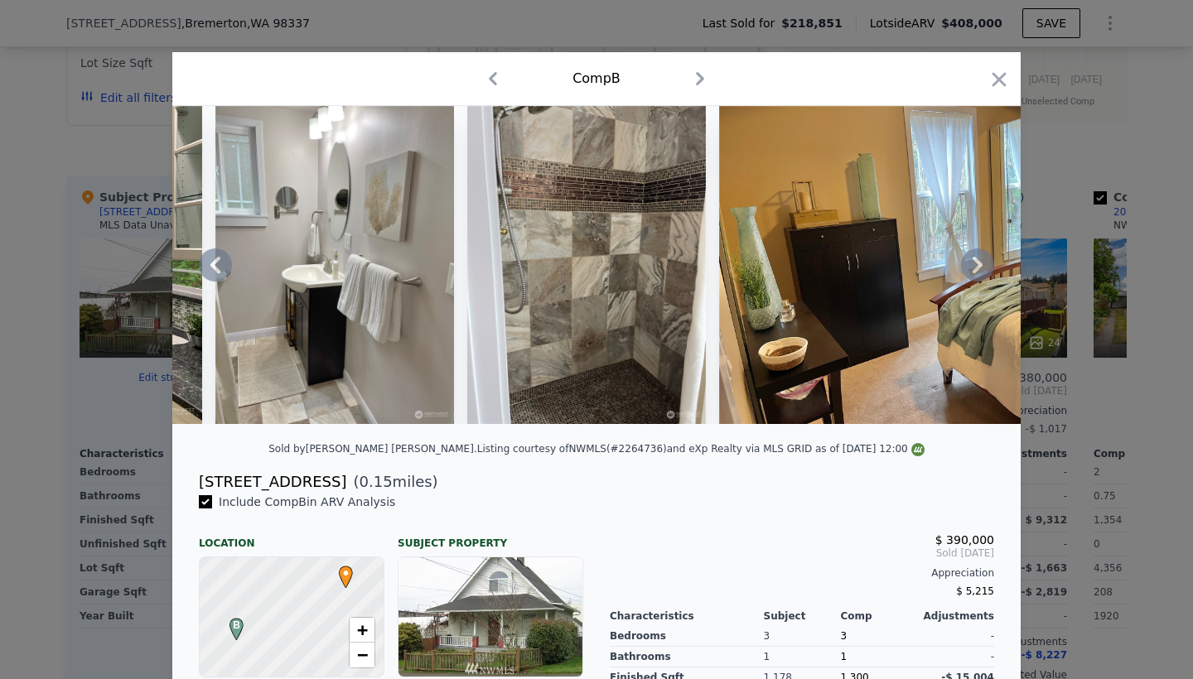
click at [976, 269] on icon at bounding box center [978, 265] width 10 height 17
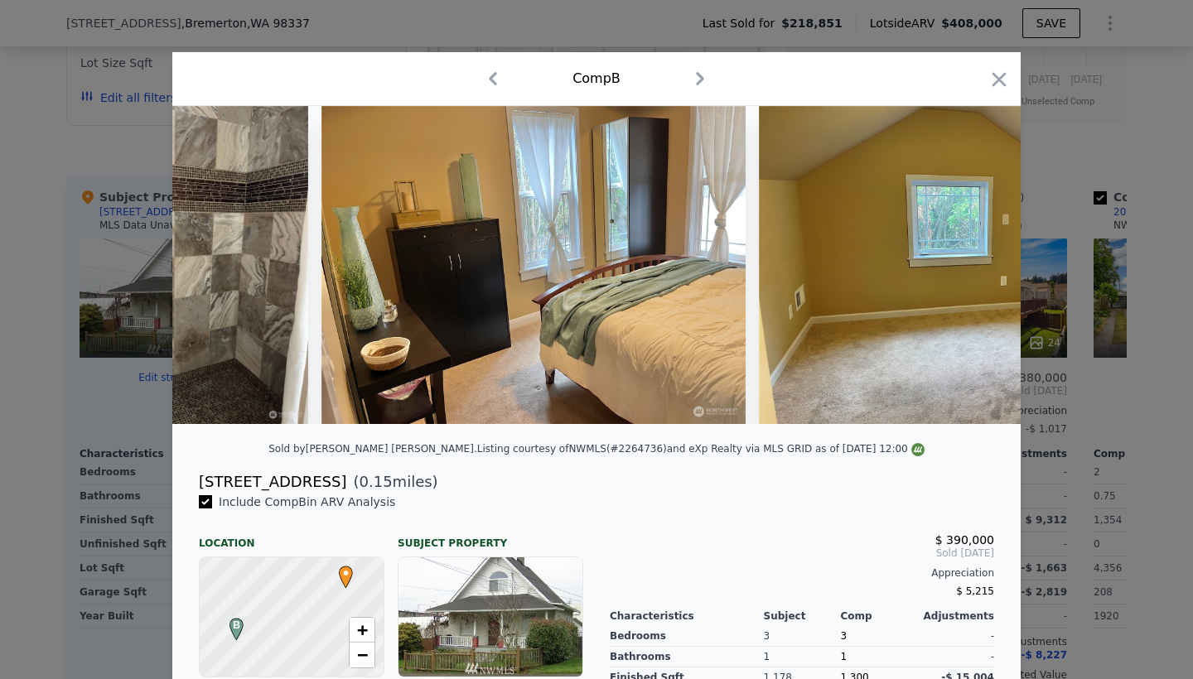
scroll to position [0, 6363]
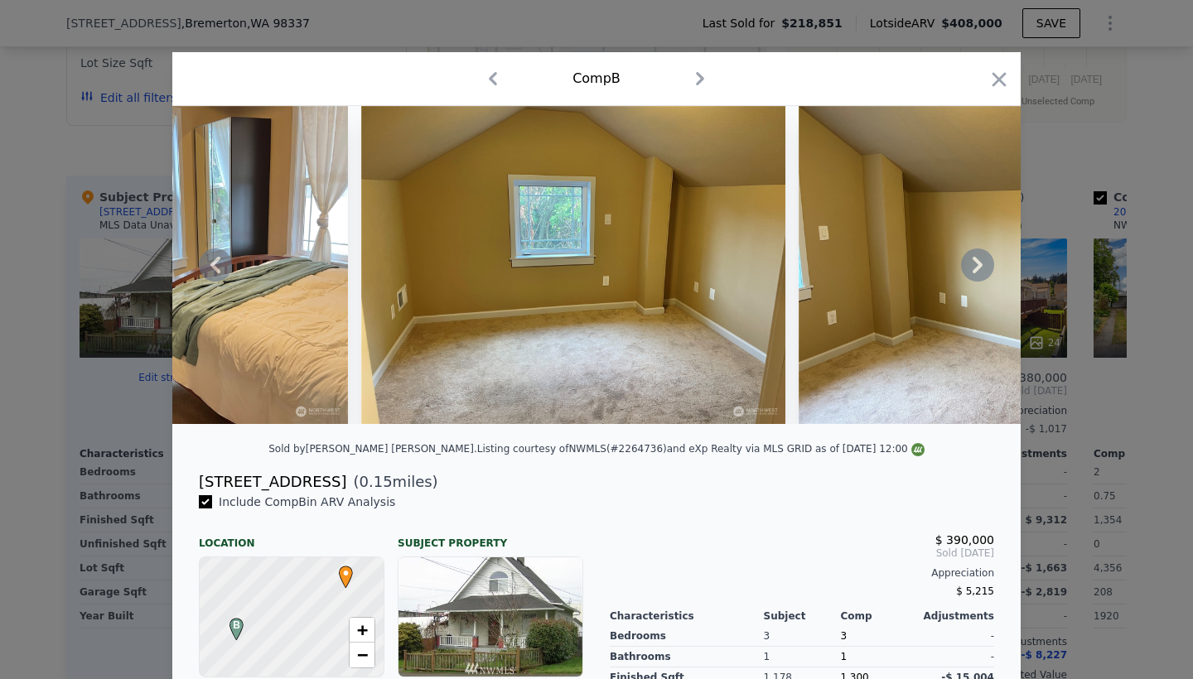
click at [976, 269] on icon at bounding box center [978, 265] width 10 height 17
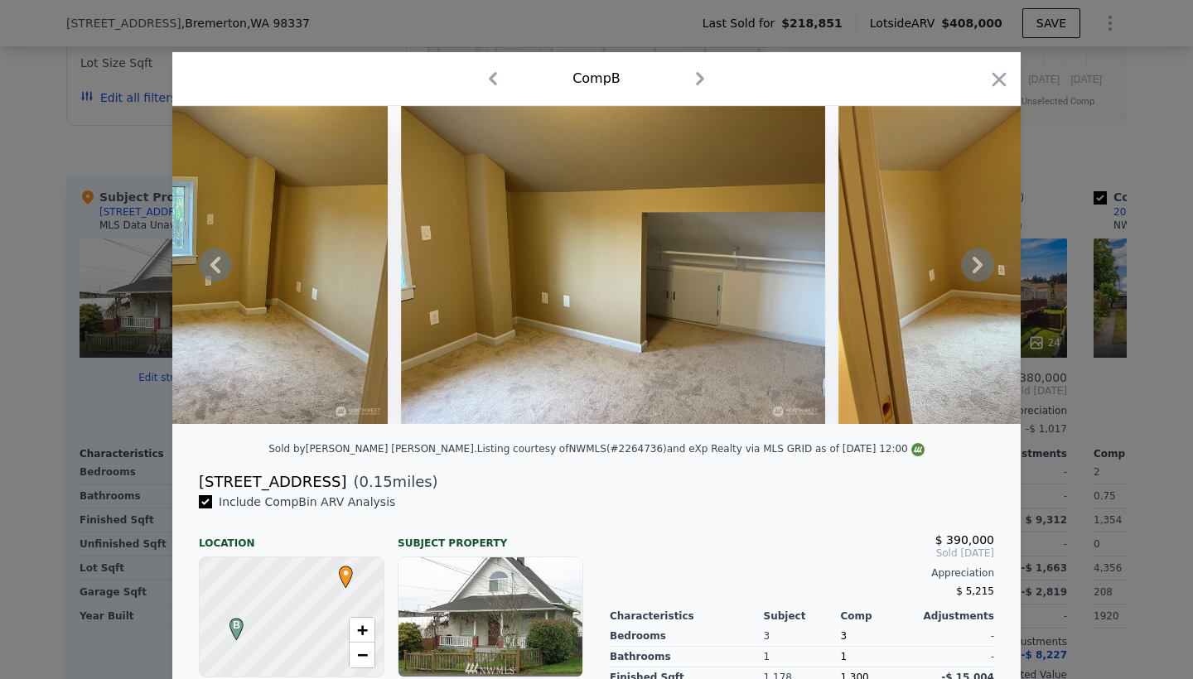
click at [976, 269] on icon at bounding box center [978, 265] width 10 height 17
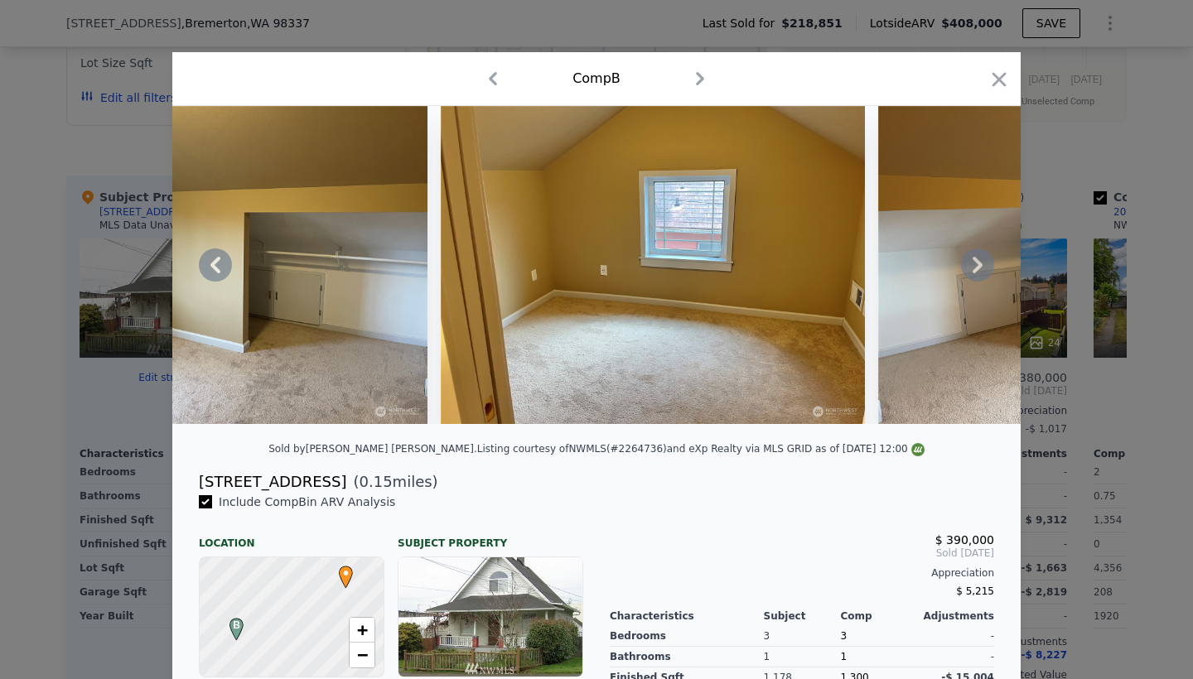
click at [976, 269] on icon at bounding box center [978, 265] width 10 height 17
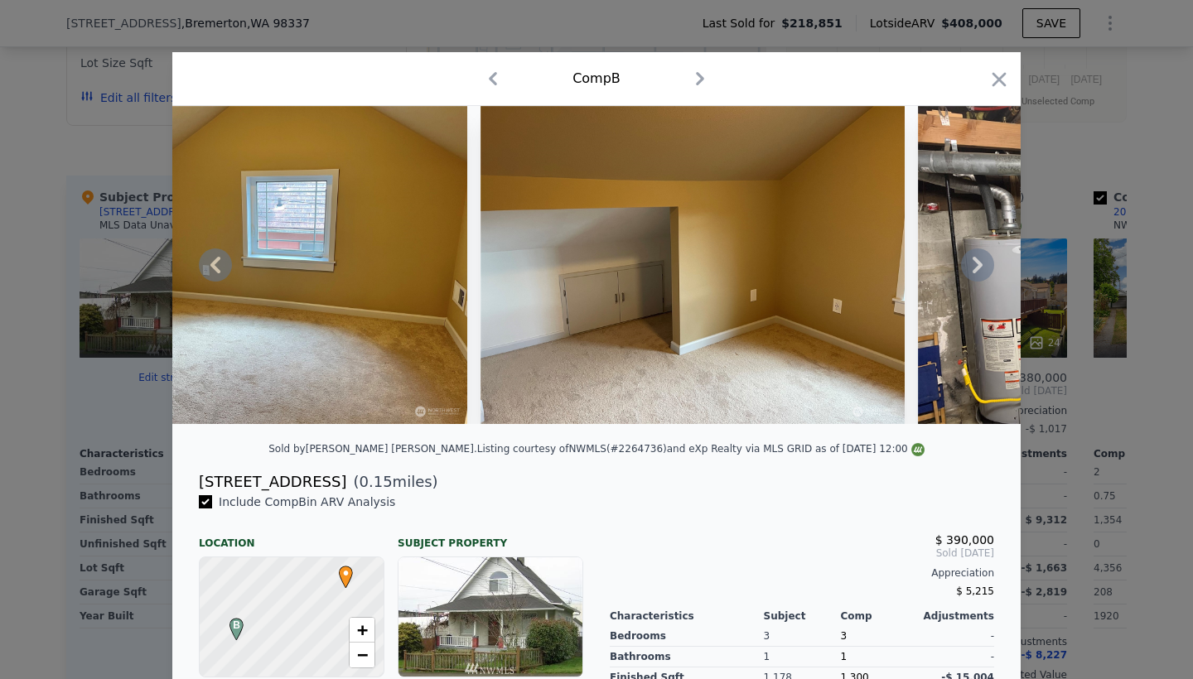
click at [976, 269] on icon at bounding box center [978, 265] width 10 height 17
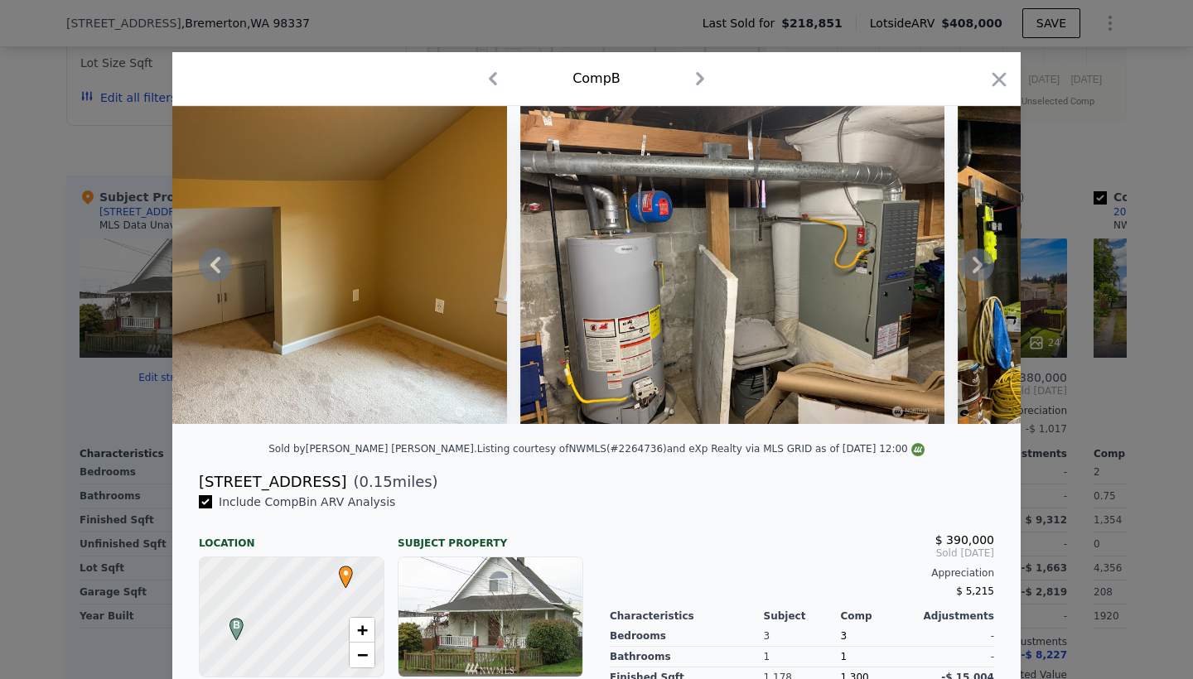
click at [976, 269] on icon at bounding box center [978, 265] width 10 height 17
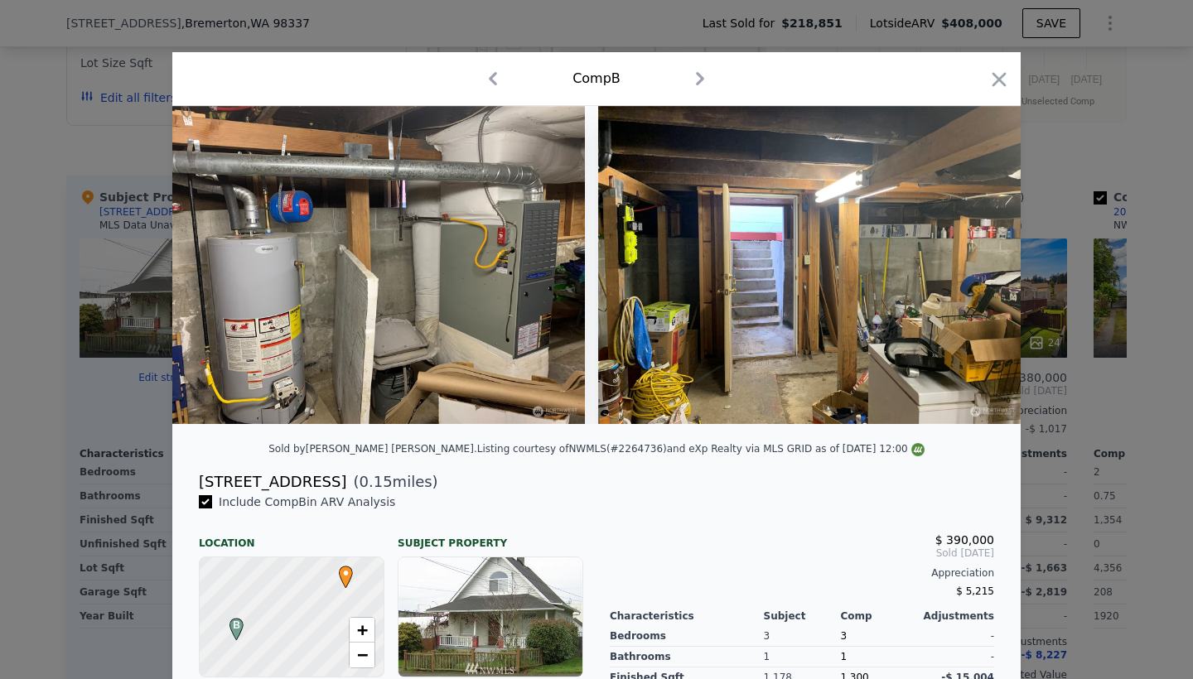
scroll to position [0, 8314]
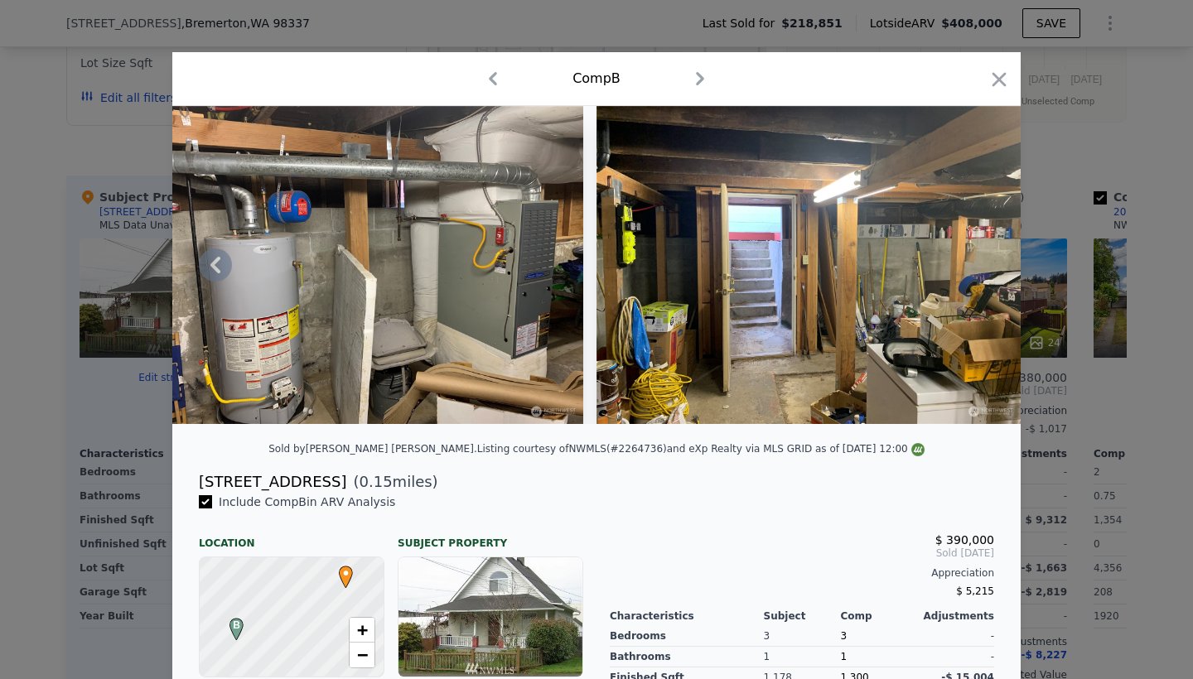
click at [976, 269] on img at bounding box center [808, 265] width 424 height 318
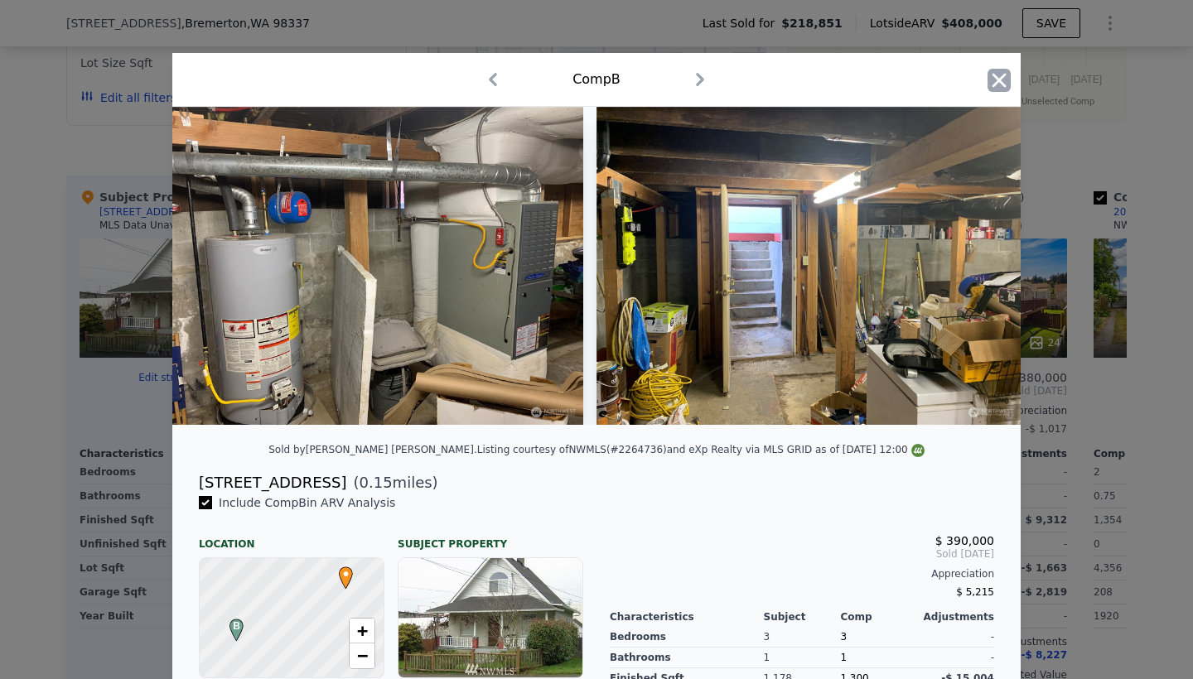
scroll to position [0, 0]
click at [1002, 75] on icon "button" at bounding box center [999, 80] width 23 height 23
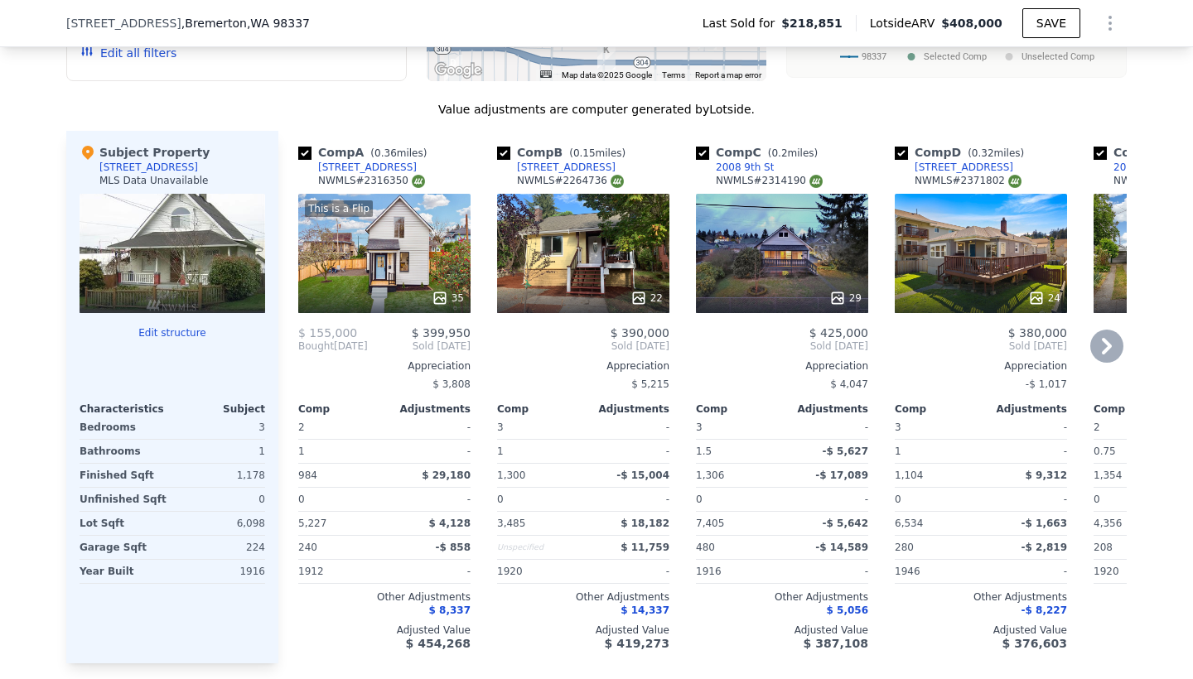
scroll to position [1702, 0]
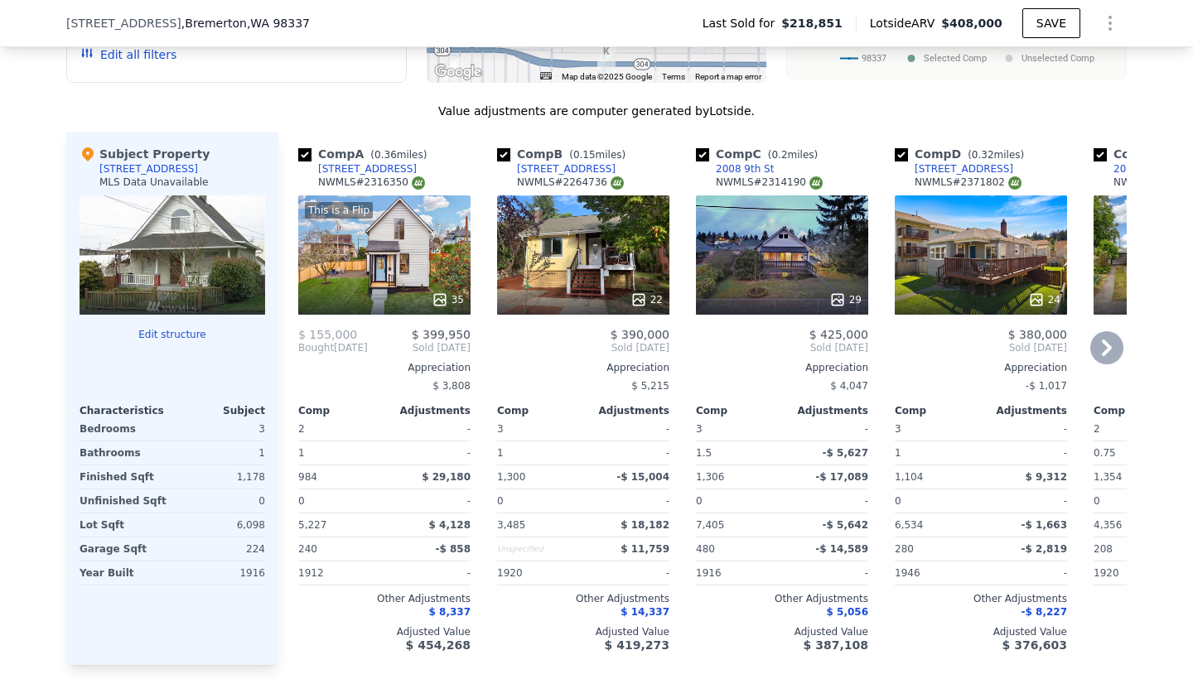
click at [789, 258] on div "29" at bounding box center [782, 255] width 172 height 119
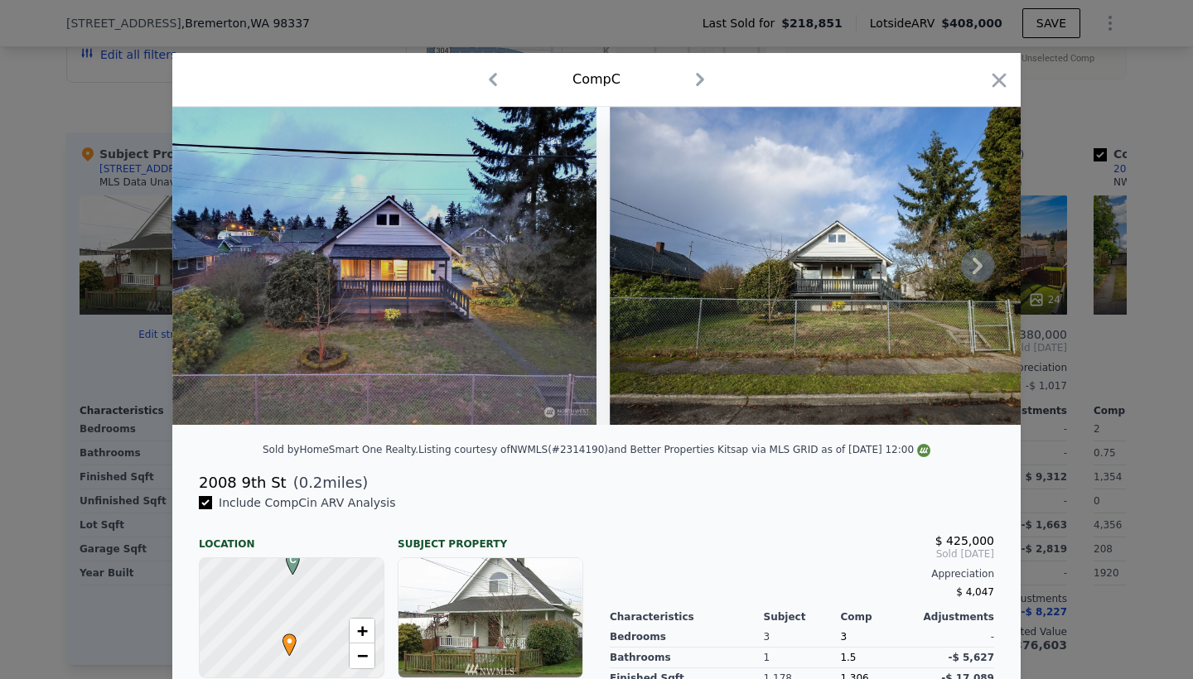
click at [978, 266] on icon at bounding box center [977, 265] width 33 height 33
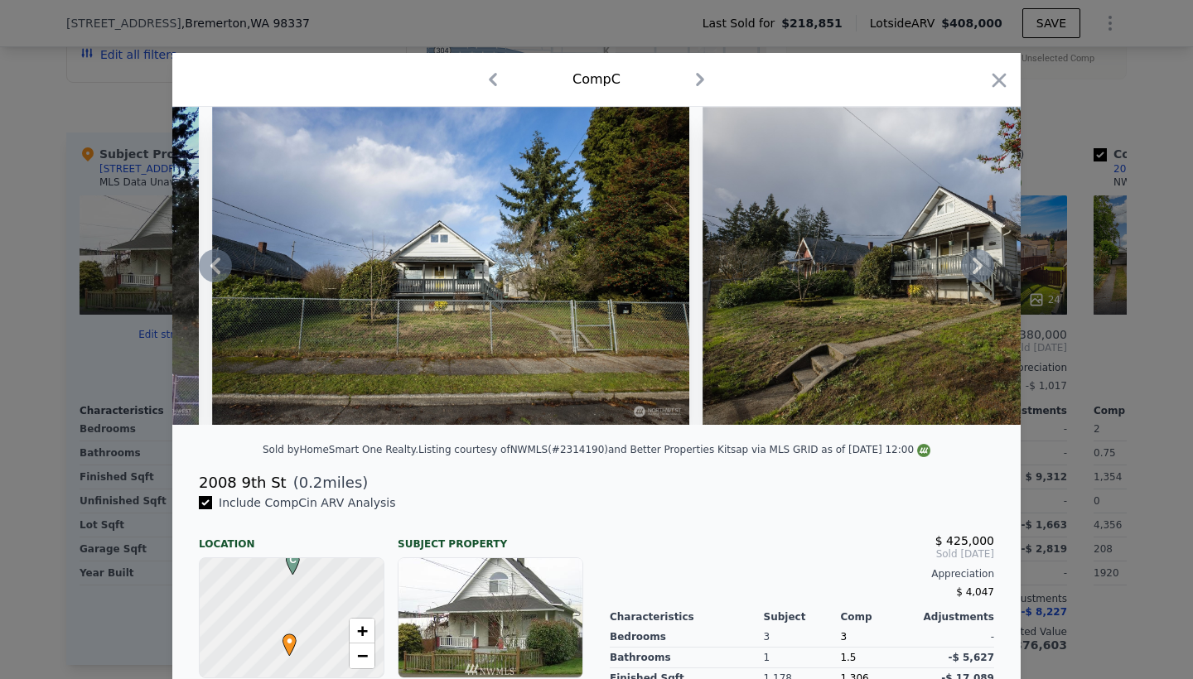
click at [978, 266] on icon at bounding box center [977, 265] width 33 height 33
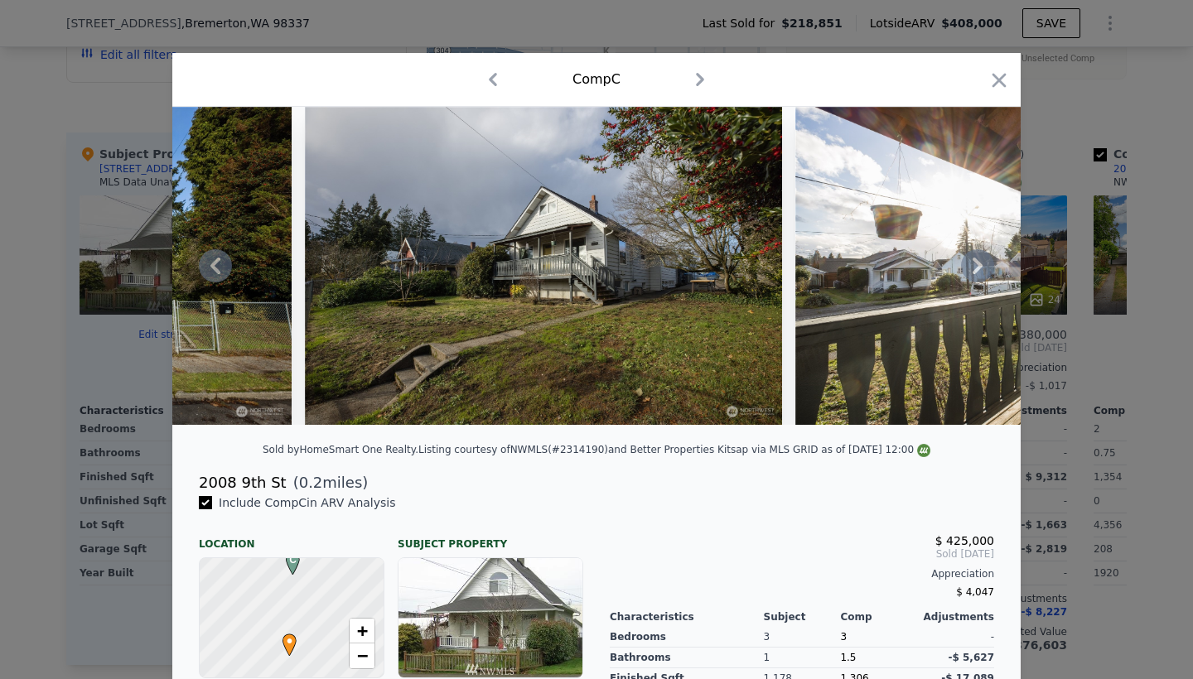
click at [978, 266] on icon at bounding box center [977, 265] width 33 height 33
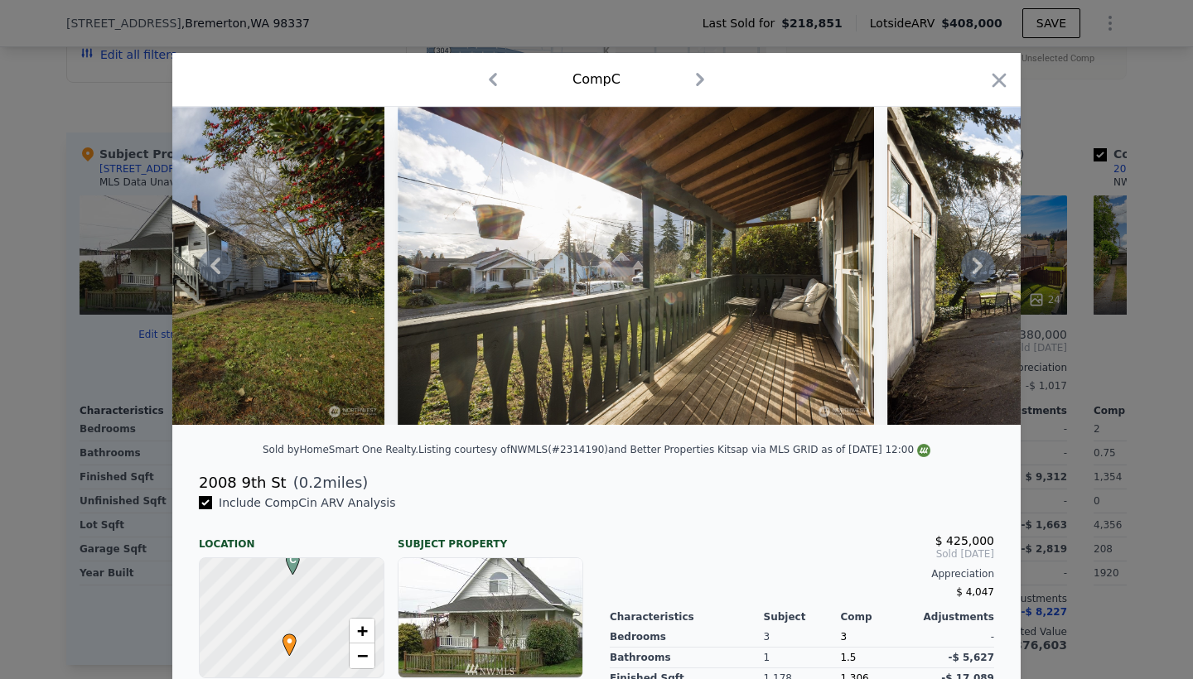
click at [978, 266] on icon at bounding box center [977, 265] width 33 height 33
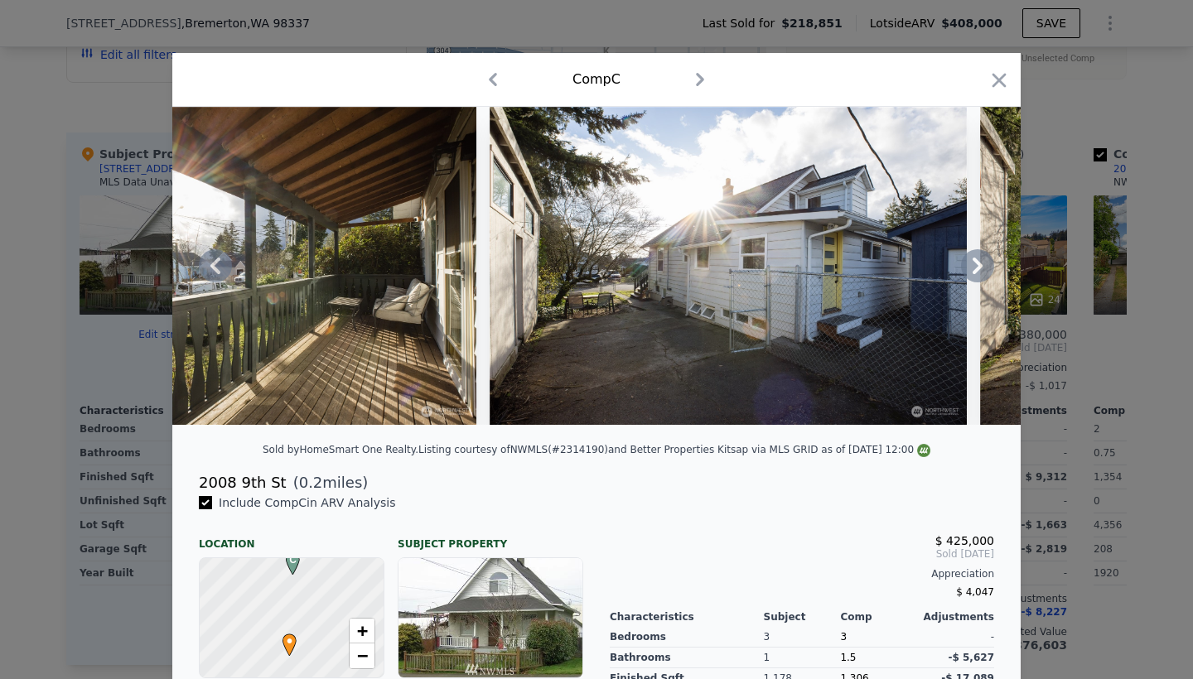
click at [978, 266] on icon at bounding box center [977, 265] width 33 height 33
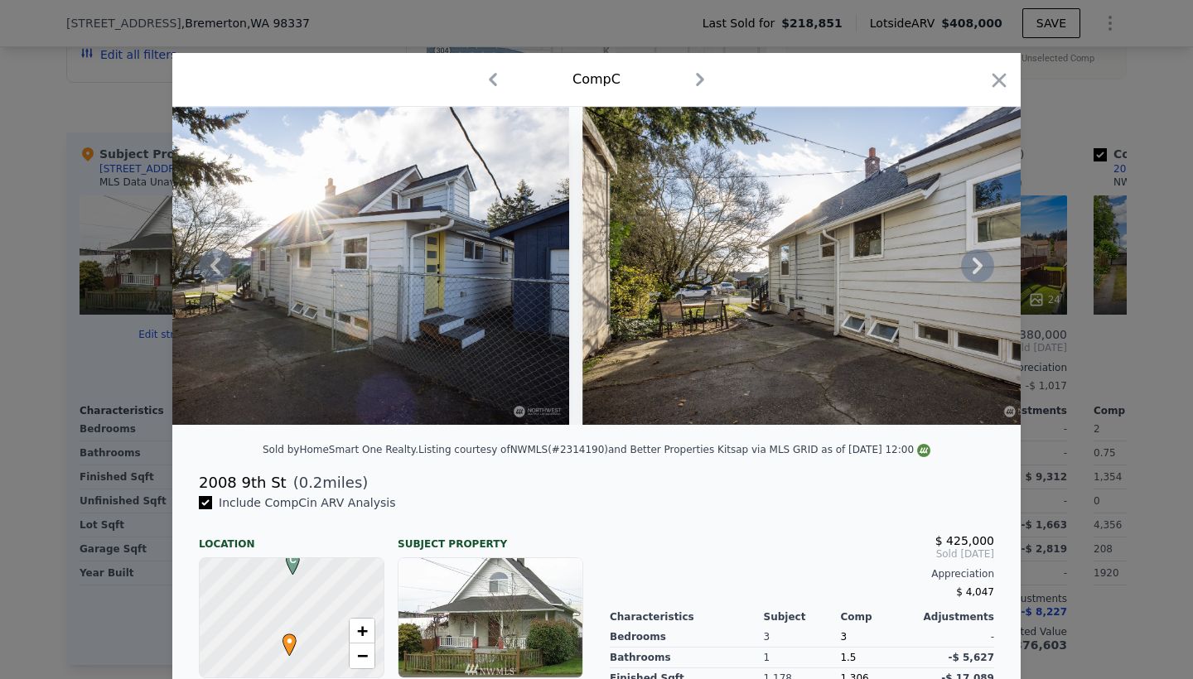
click at [978, 266] on icon at bounding box center [977, 265] width 33 height 33
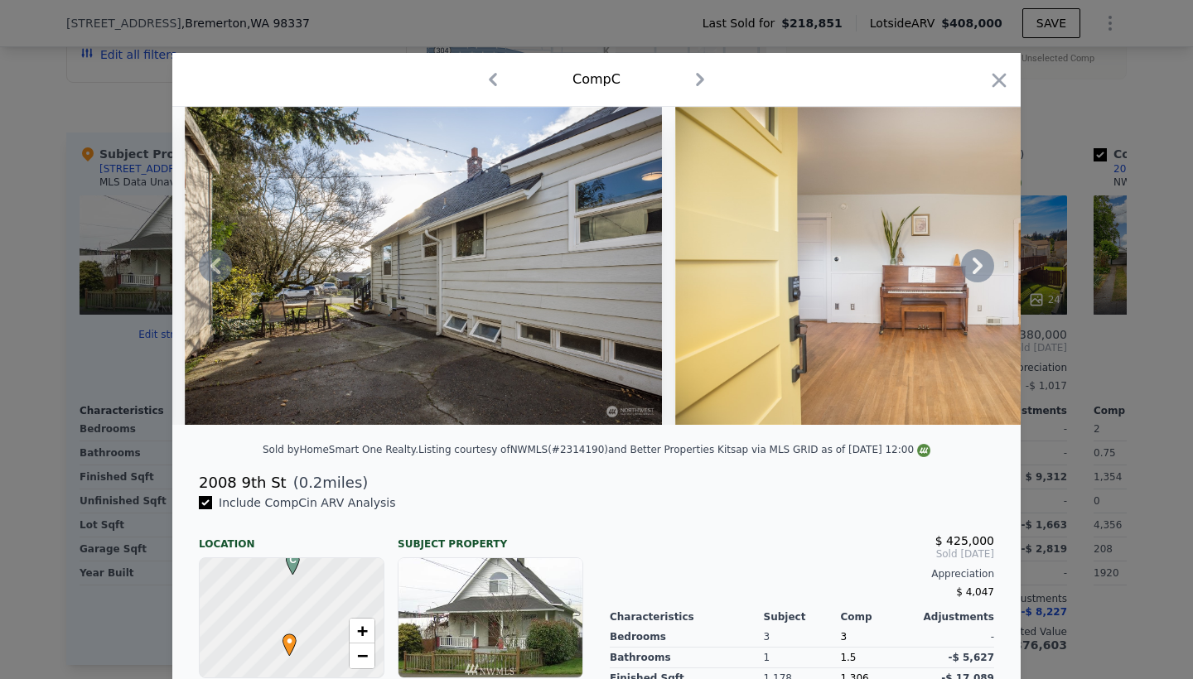
click at [978, 266] on icon at bounding box center [977, 265] width 33 height 33
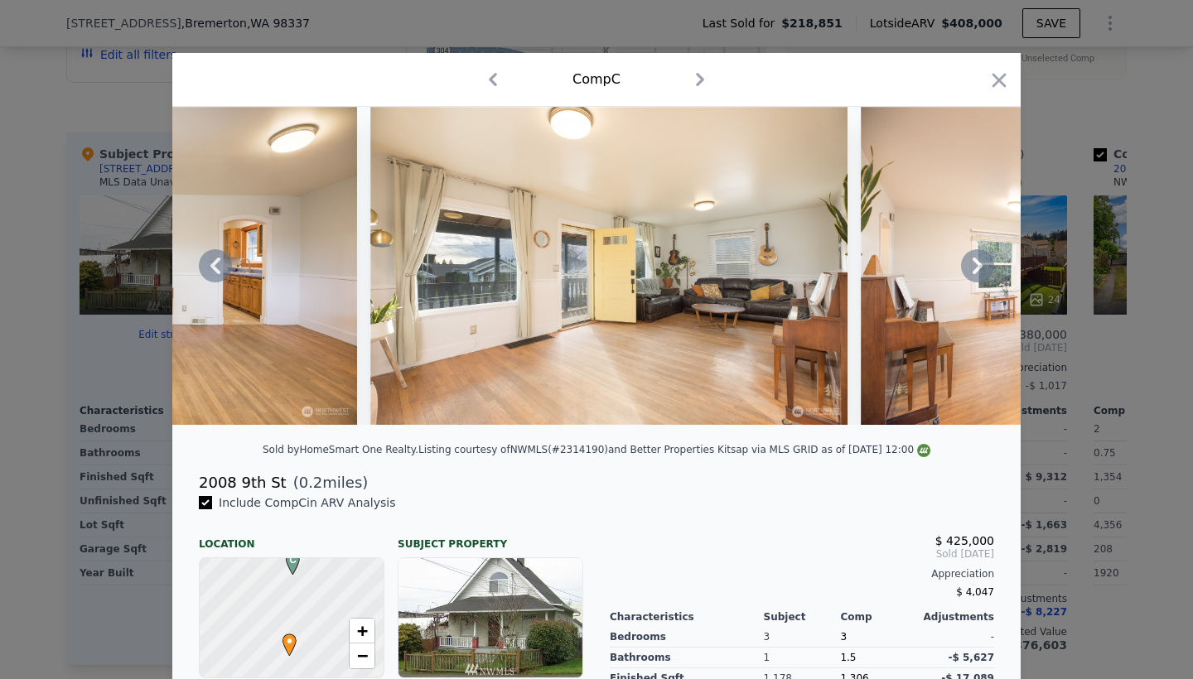
click at [978, 266] on icon at bounding box center [977, 265] width 33 height 33
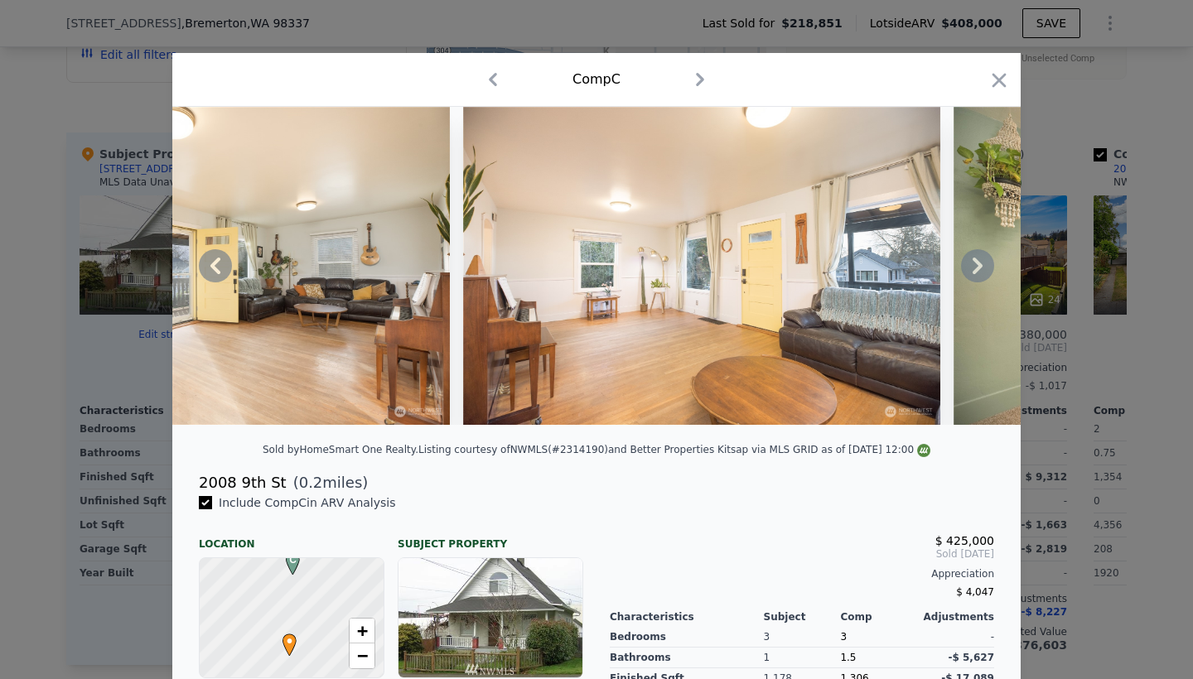
click at [978, 266] on icon at bounding box center [977, 265] width 33 height 33
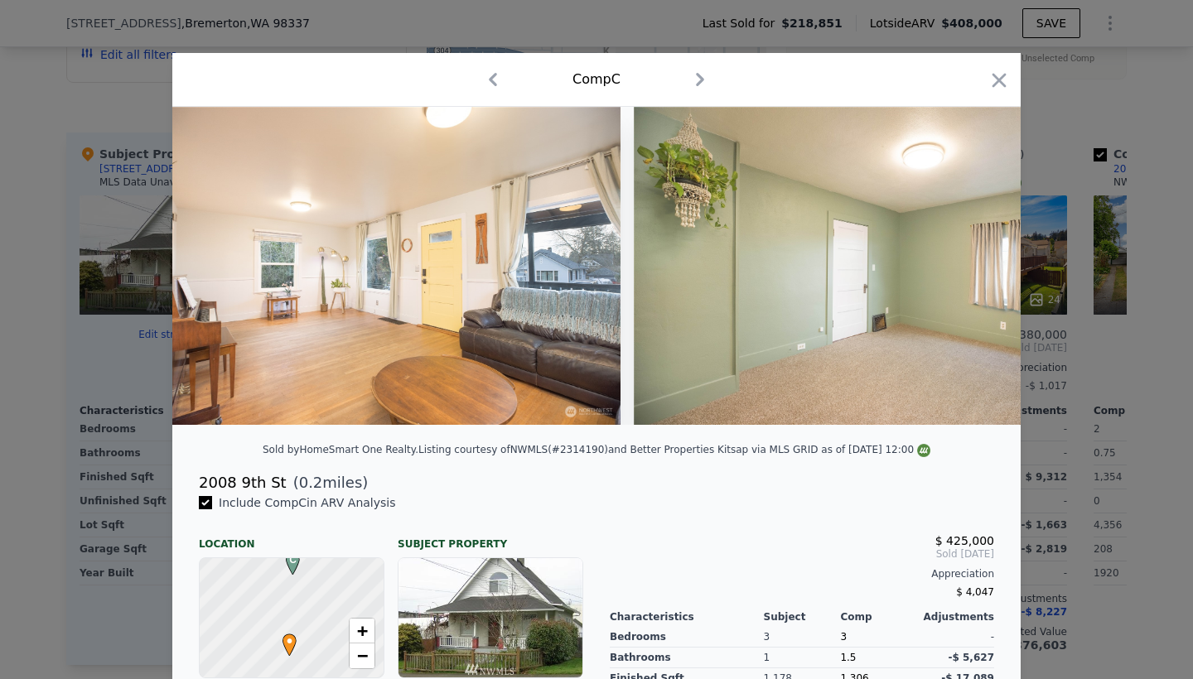
scroll to position [0, 3977]
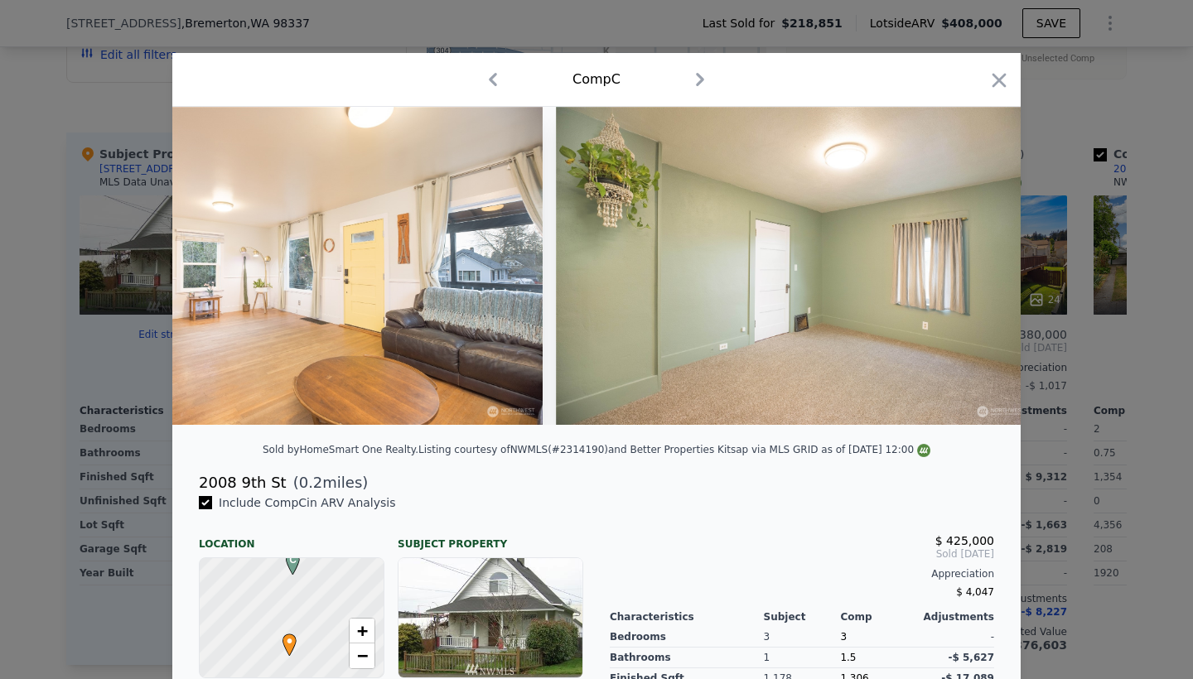
click at [978, 266] on div at bounding box center [596, 266] width 848 height 318
click at [978, 266] on icon at bounding box center [977, 265] width 33 height 33
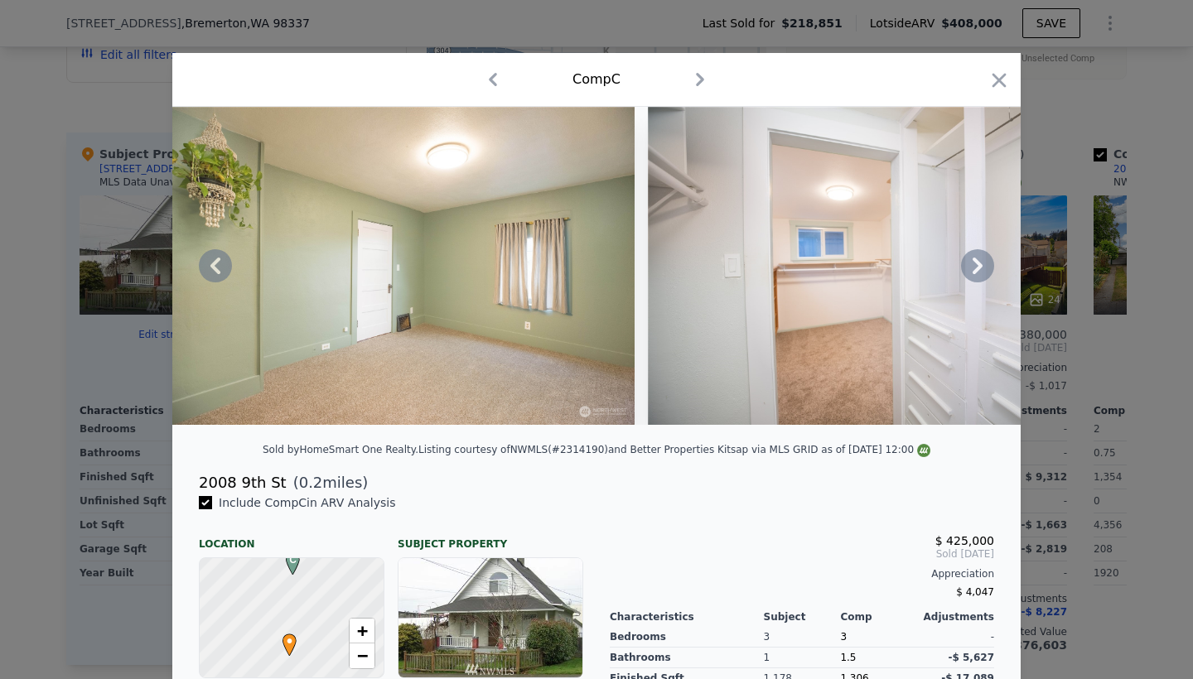
click at [978, 266] on icon at bounding box center [977, 265] width 33 height 33
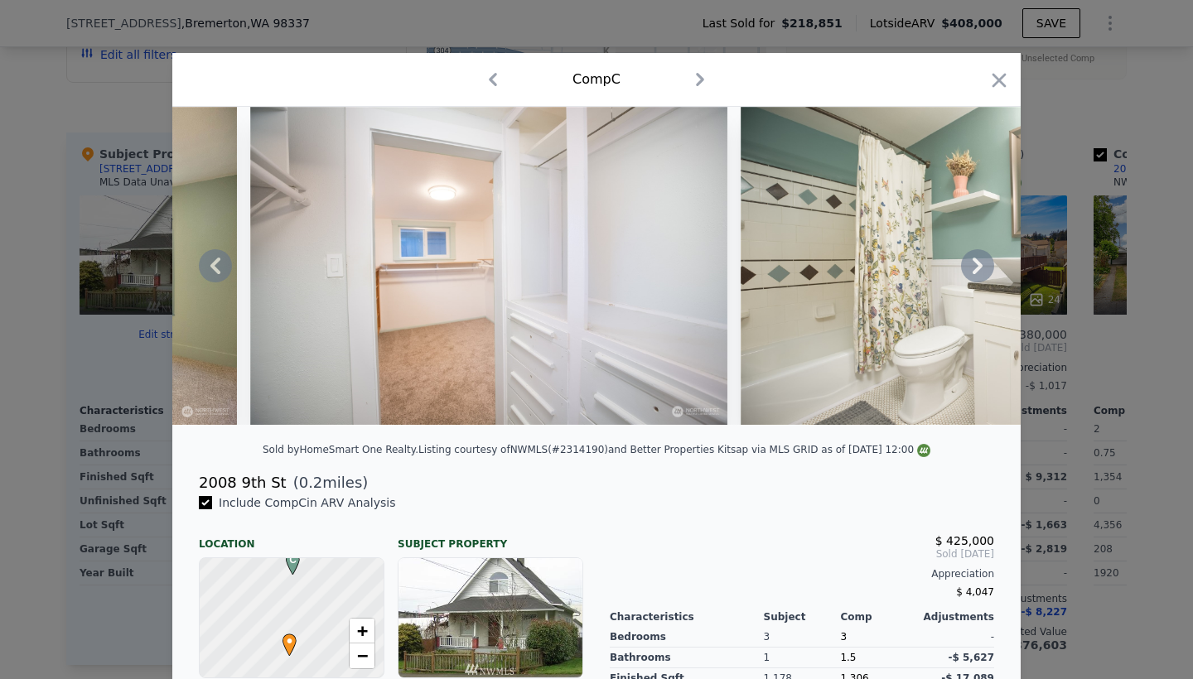
click at [978, 266] on icon at bounding box center [977, 265] width 33 height 33
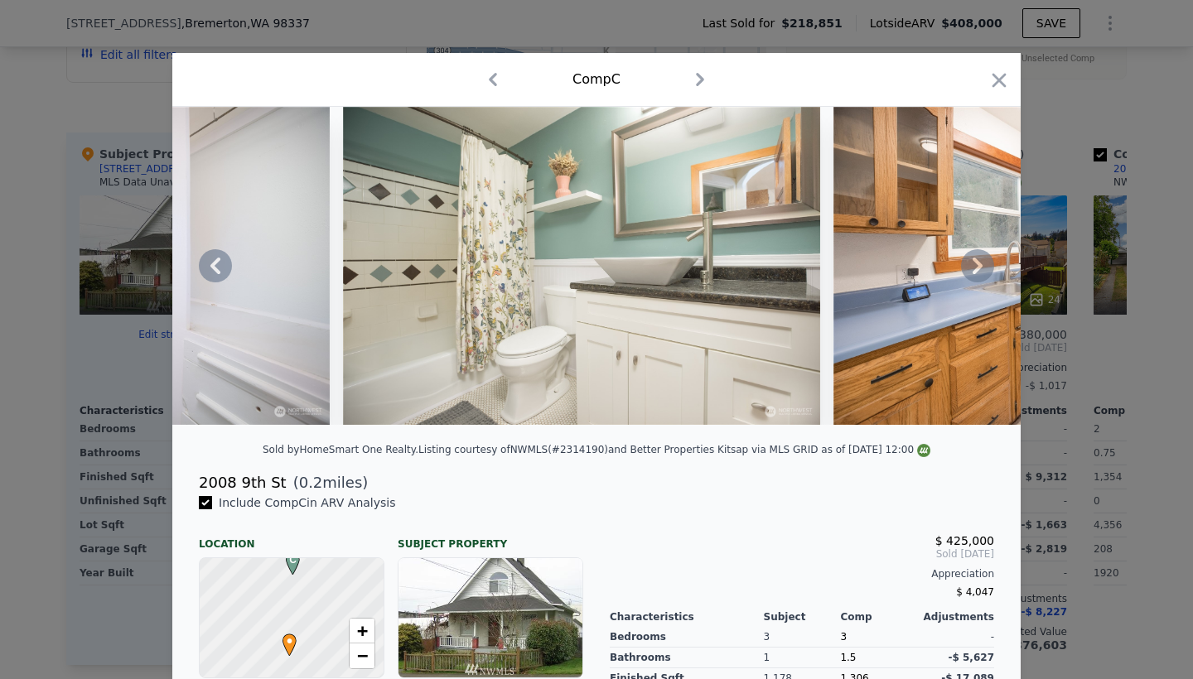
click at [978, 266] on icon at bounding box center [977, 265] width 33 height 33
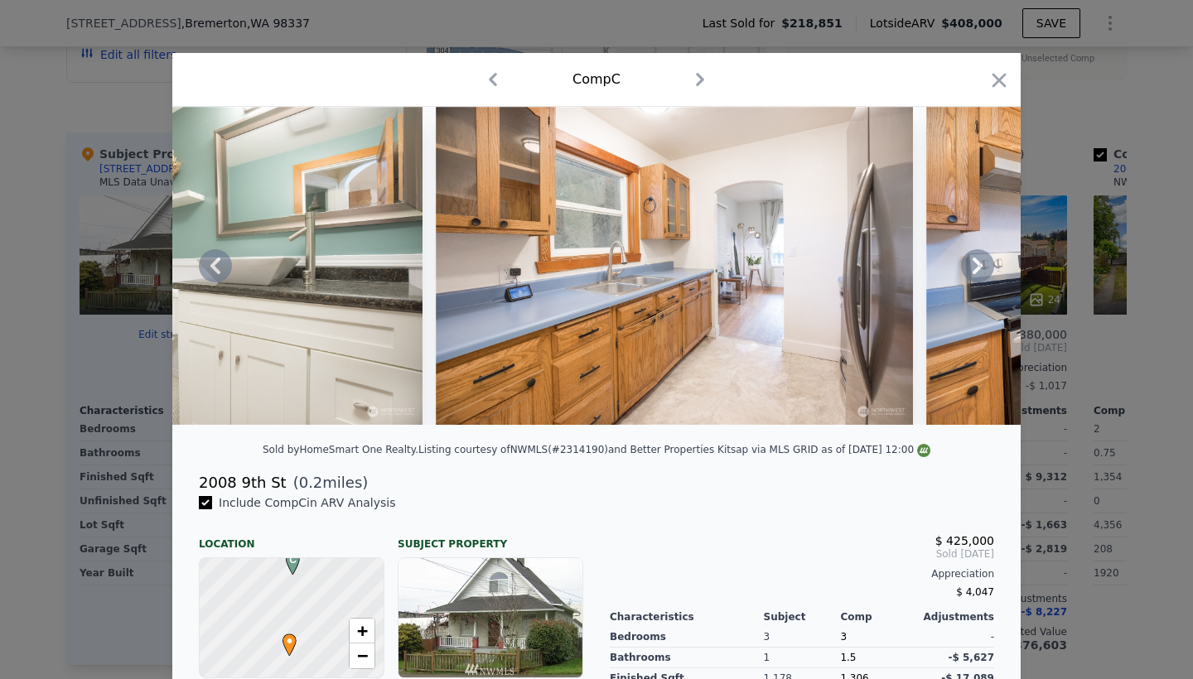
click at [978, 266] on icon at bounding box center [977, 265] width 33 height 33
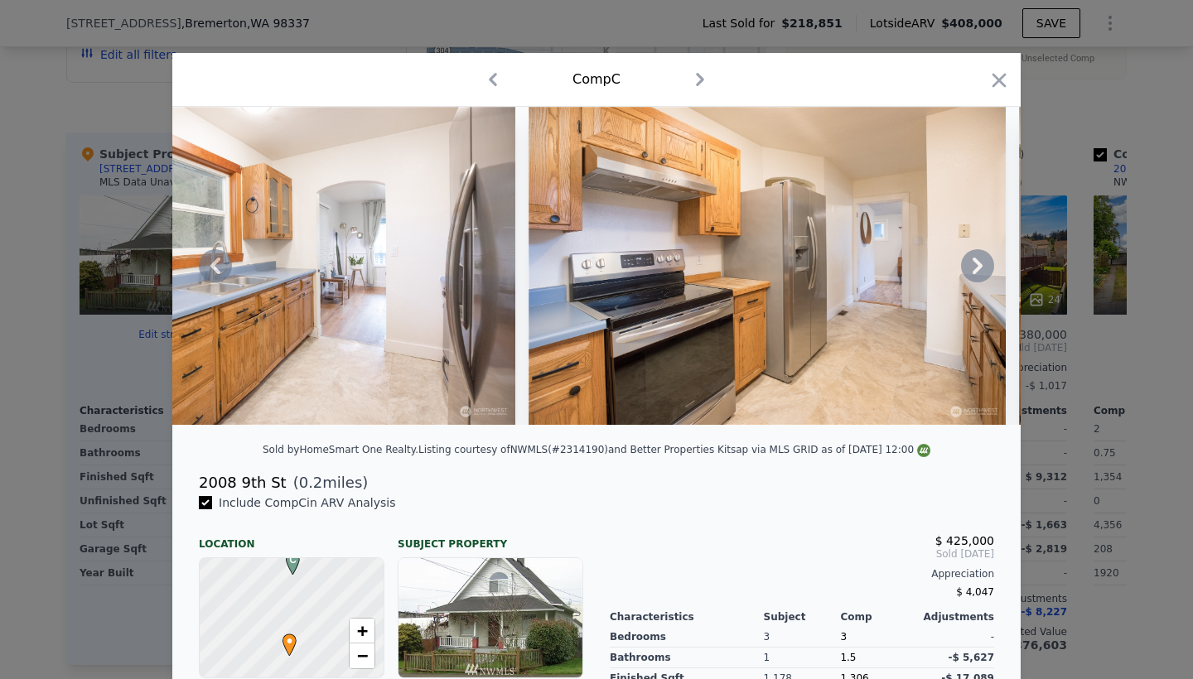
click at [978, 266] on icon at bounding box center [977, 265] width 33 height 33
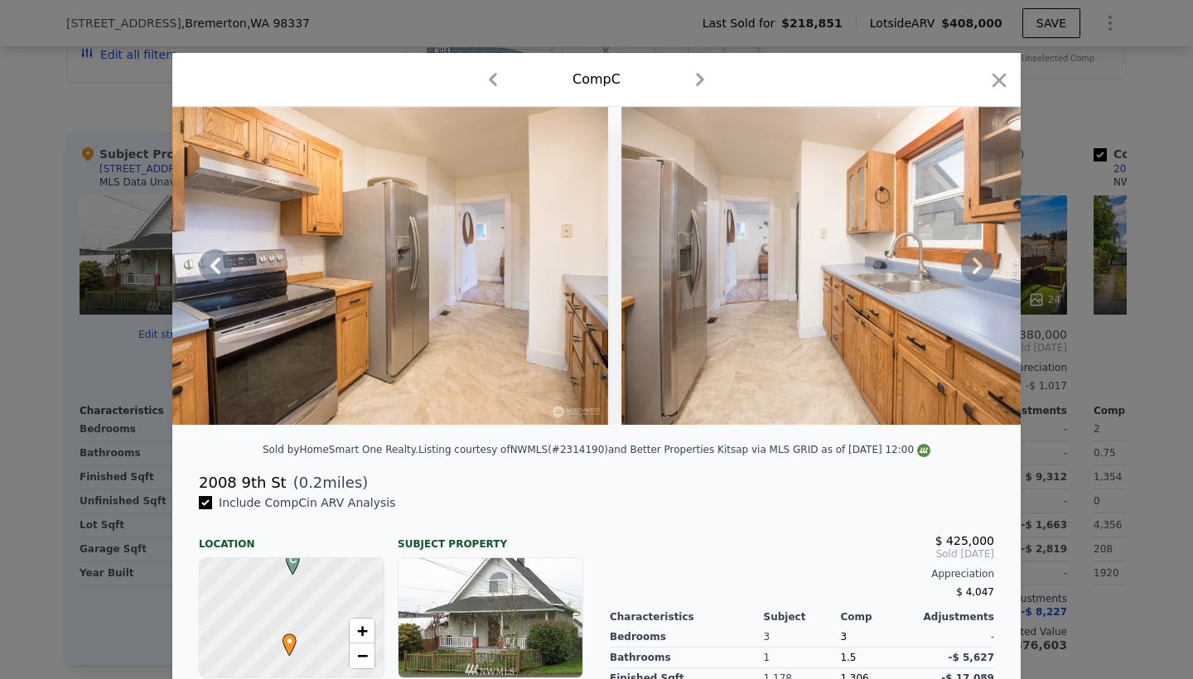
click at [978, 266] on icon at bounding box center [977, 265] width 33 height 33
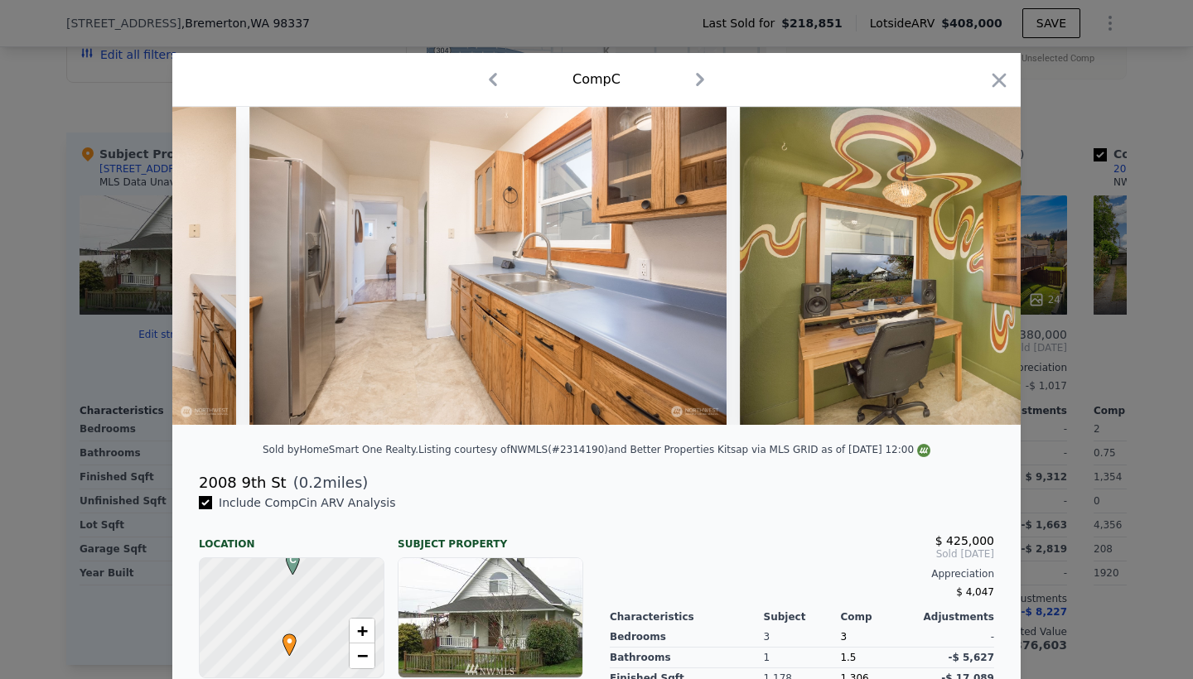
scroll to position [0, 6760]
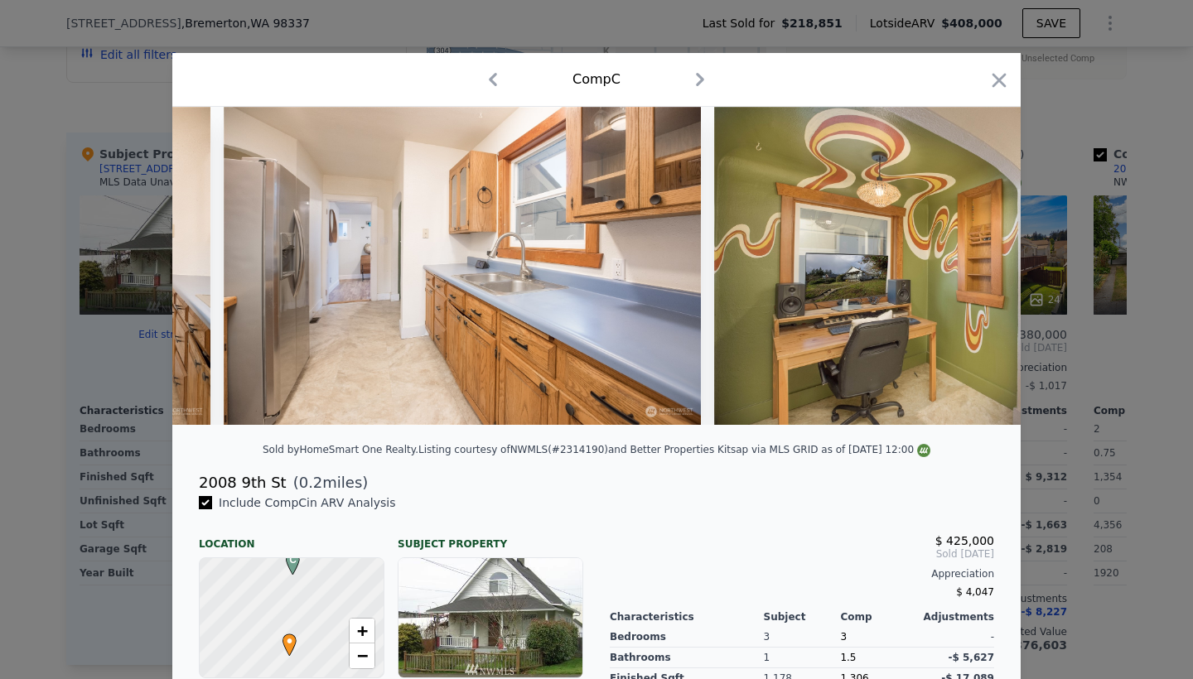
click at [978, 266] on div at bounding box center [596, 266] width 848 height 318
click at [978, 266] on icon at bounding box center [977, 265] width 33 height 33
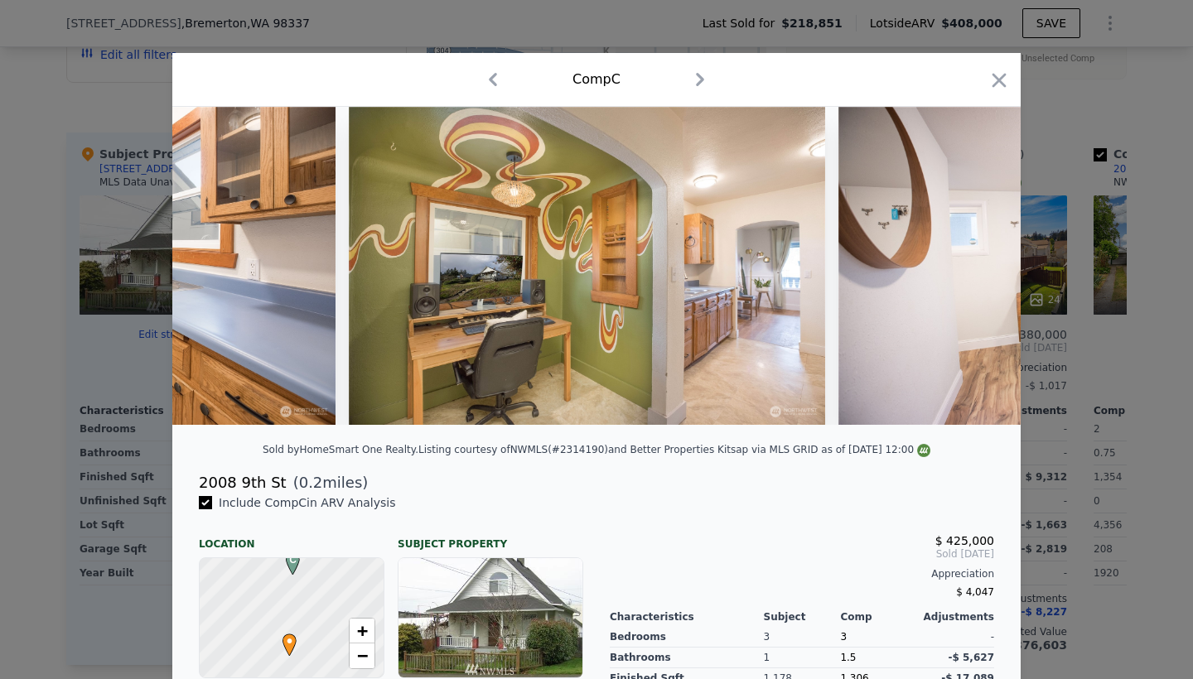
scroll to position [0, 7158]
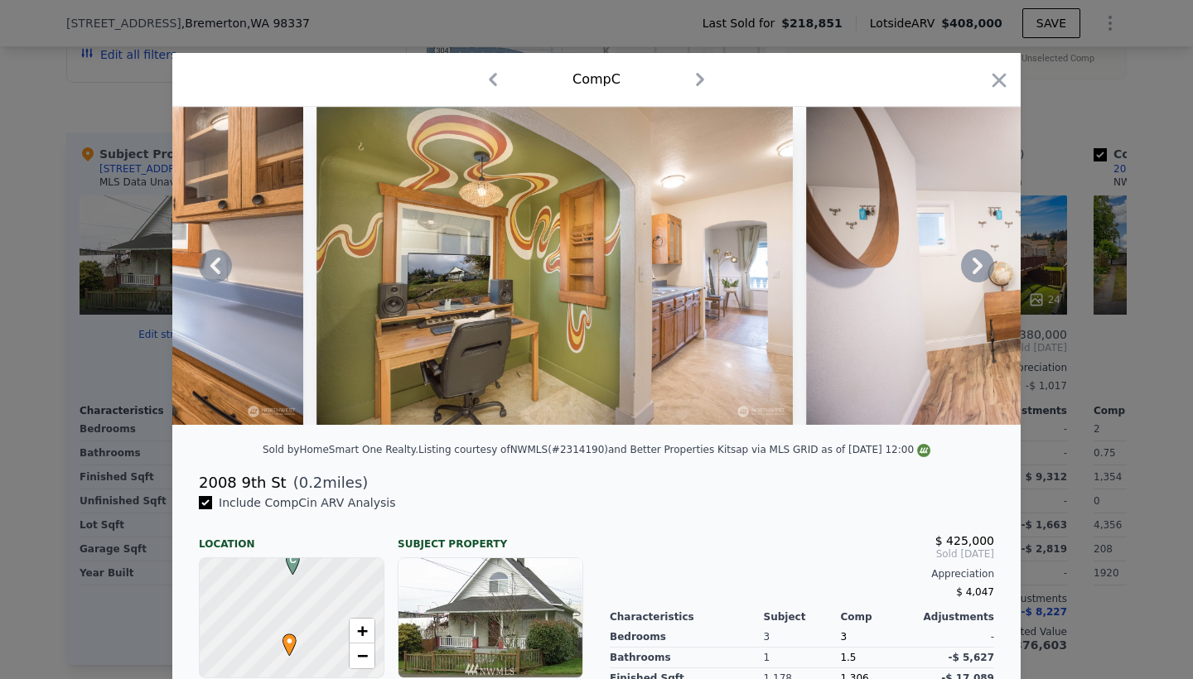
click at [978, 266] on icon at bounding box center [977, 265] width 33 height 33
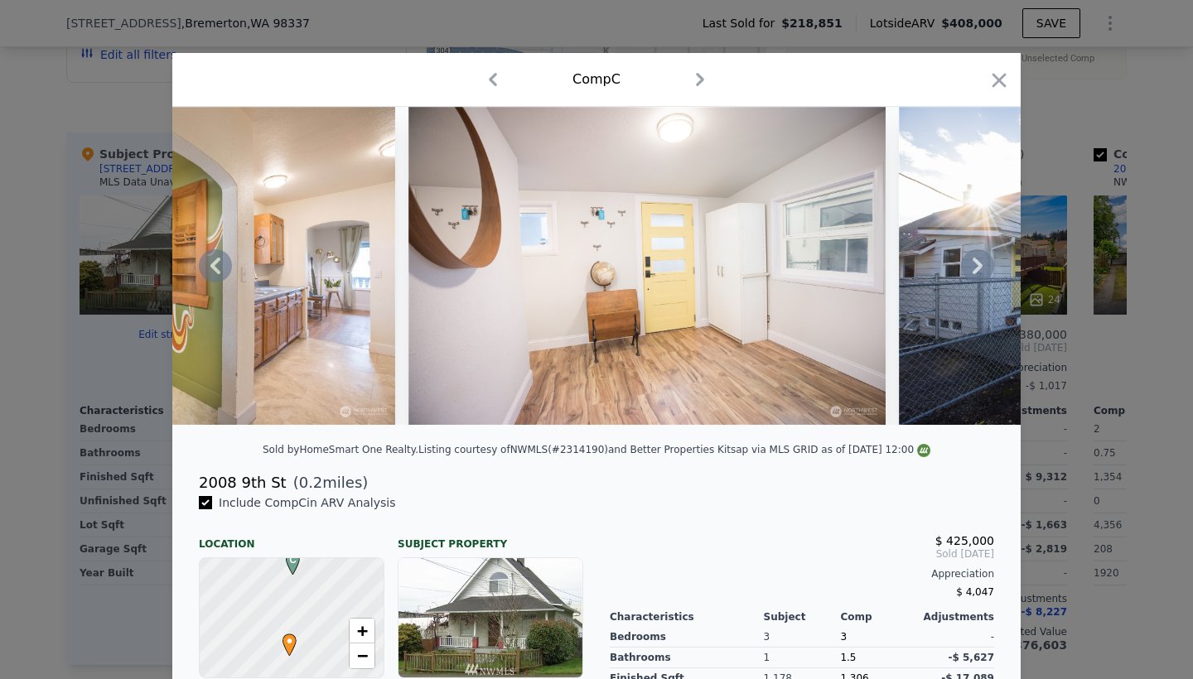
click at [978, 266] on icon at bounding box center [977, 265] width 33 height 33
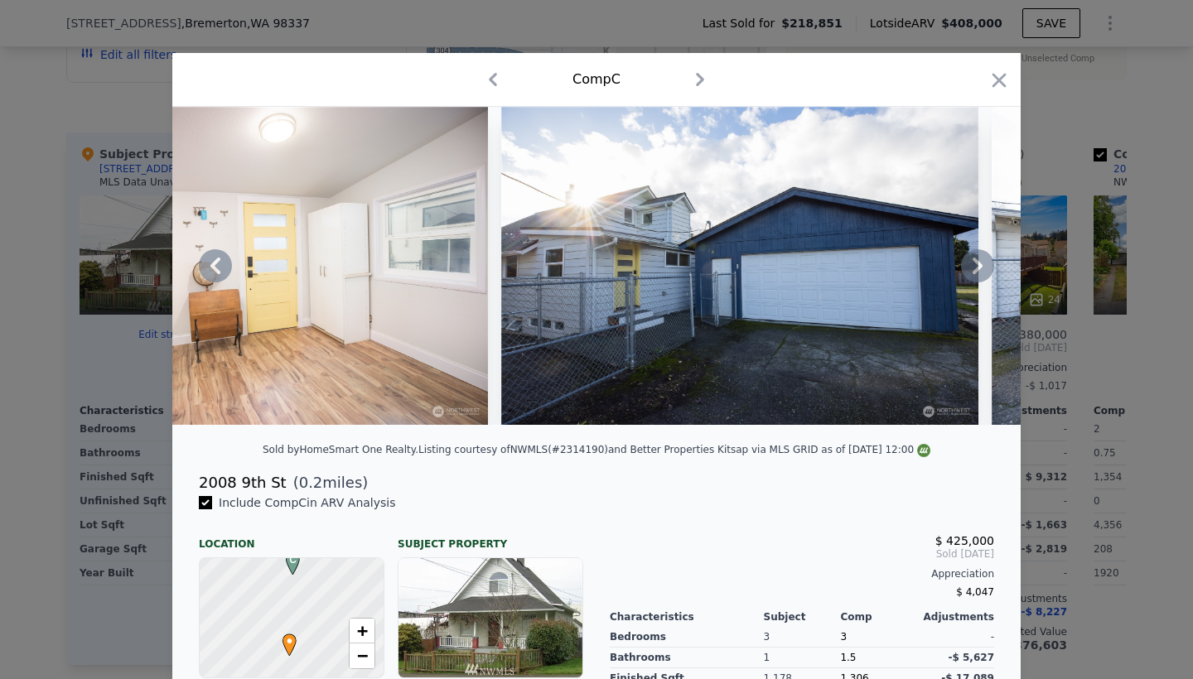
click at [978, 266] on icon at bounding box center [977, 265] width 33 height 33
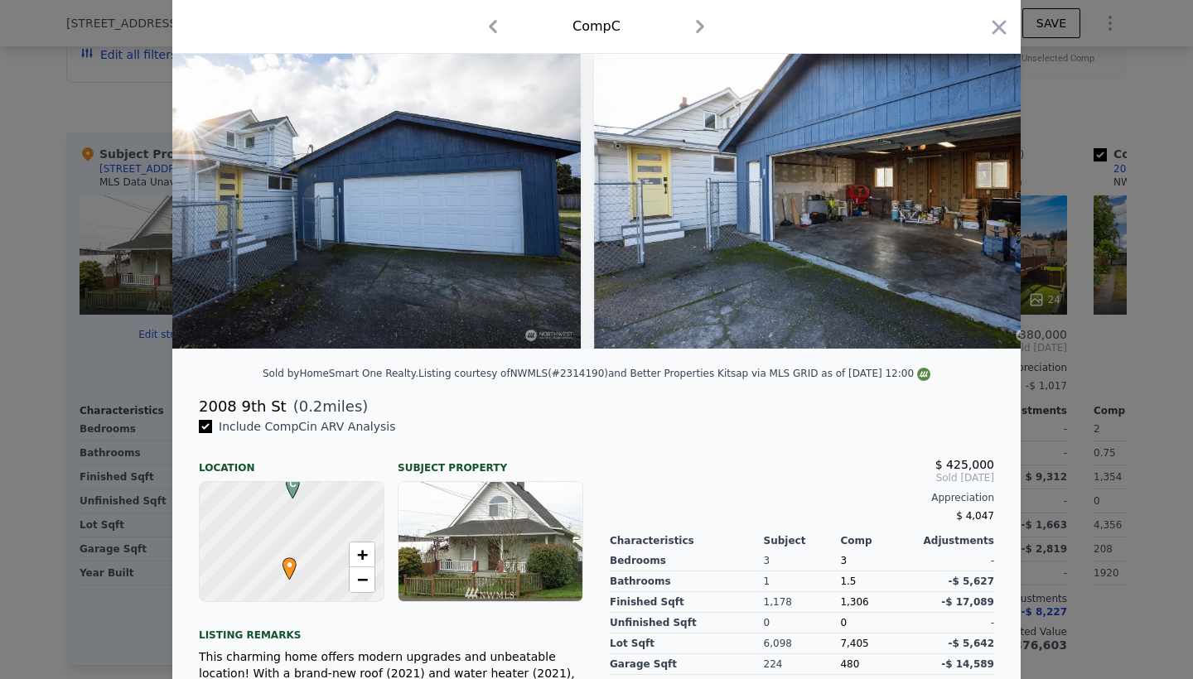
scroll to position [0, 0]
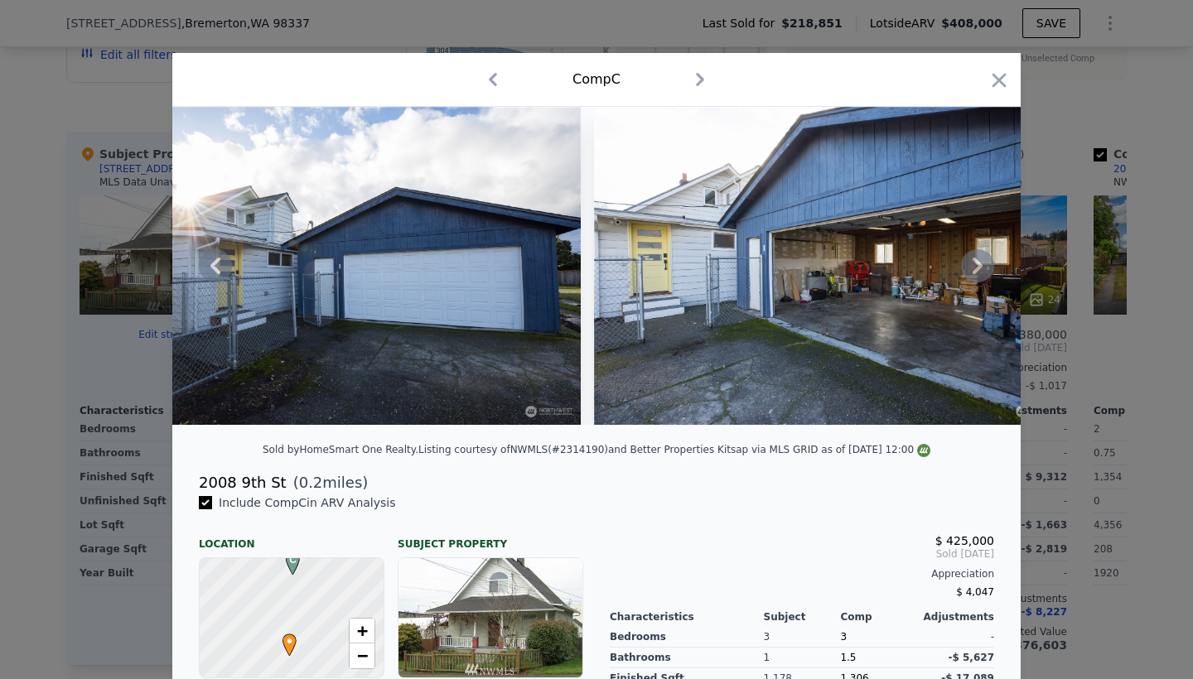
click at [976, 258] on icon at bounding box center [977, 265] width 33 height 33
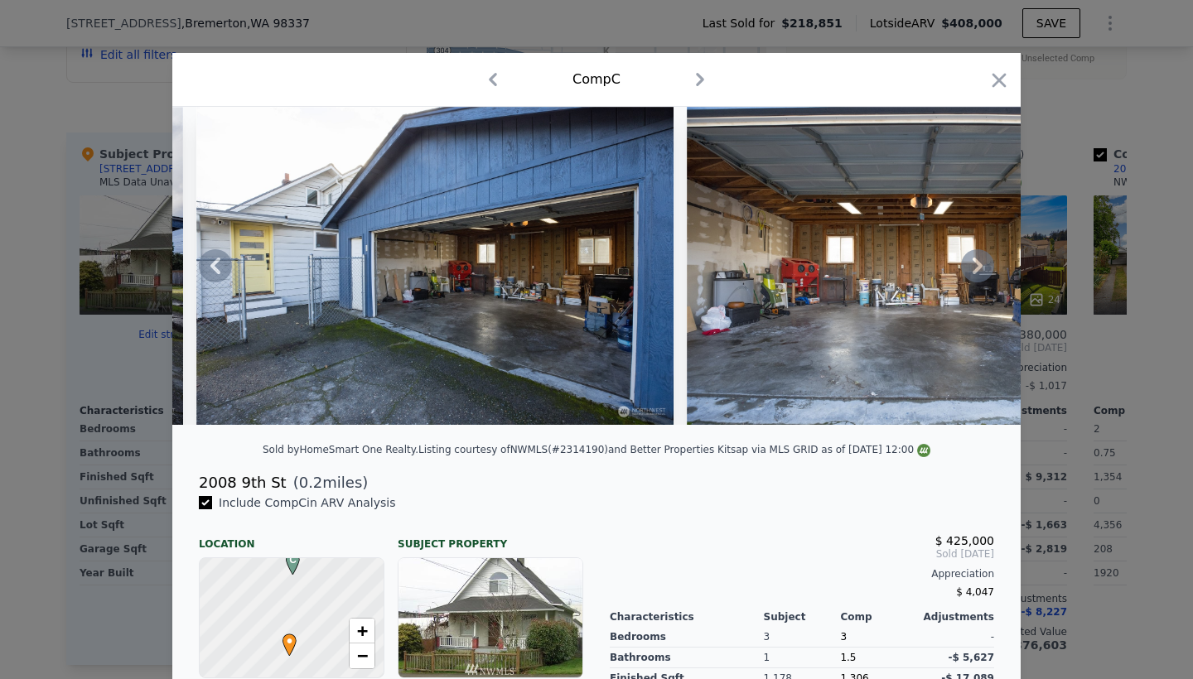
click at [979, 257] on icon at bounding box center [977, 265] width 33 height 33
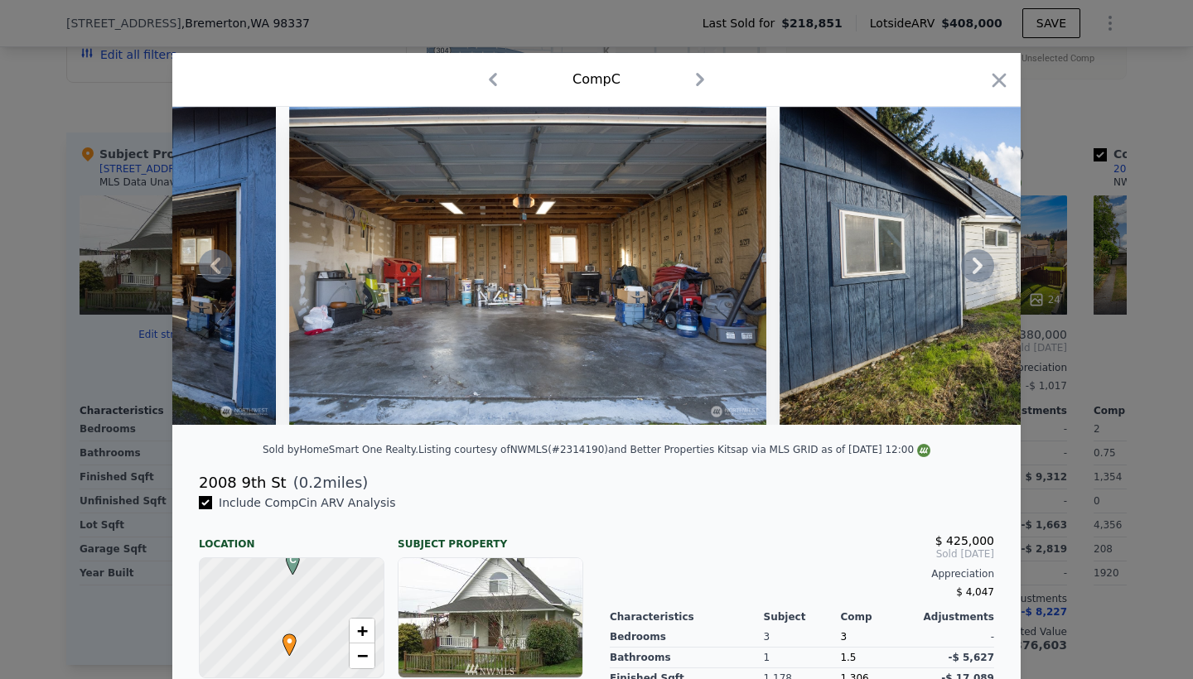
click at [979, 257] on icon at bounding box center [977, 265] width 33 height 33
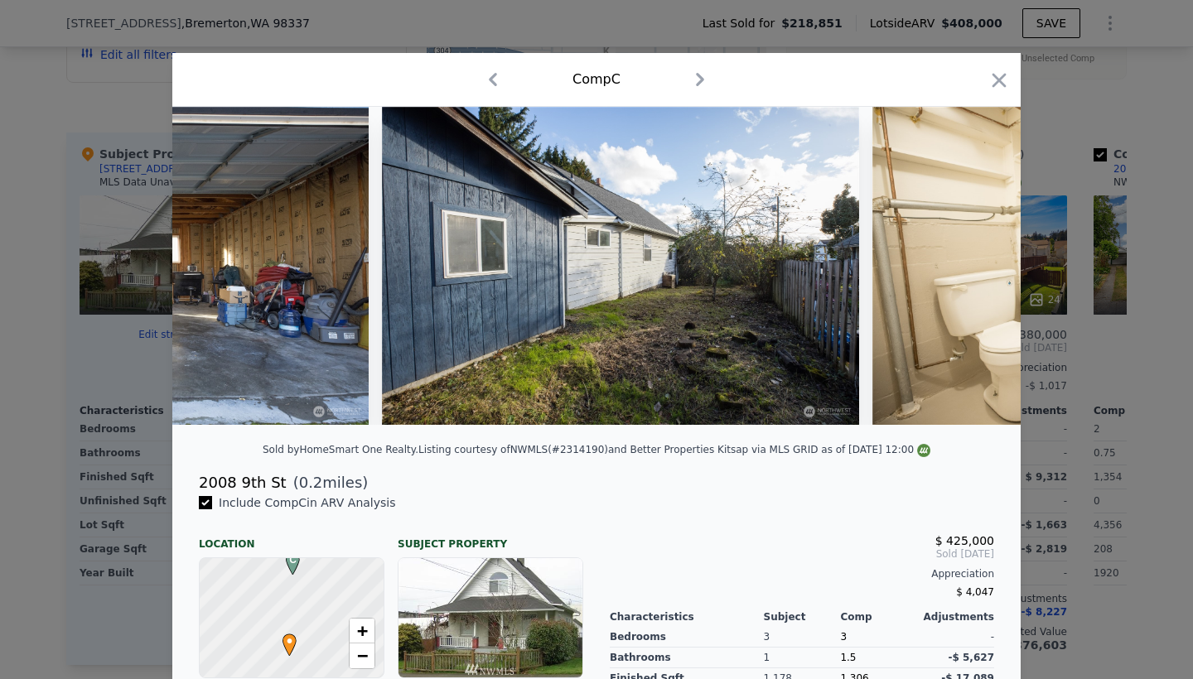
click at [979, 257] on div at bounding box center [596, 266] width 848 height 318
click at [979, 257] on icon at bounding box center [977, 265] width 33 height 33
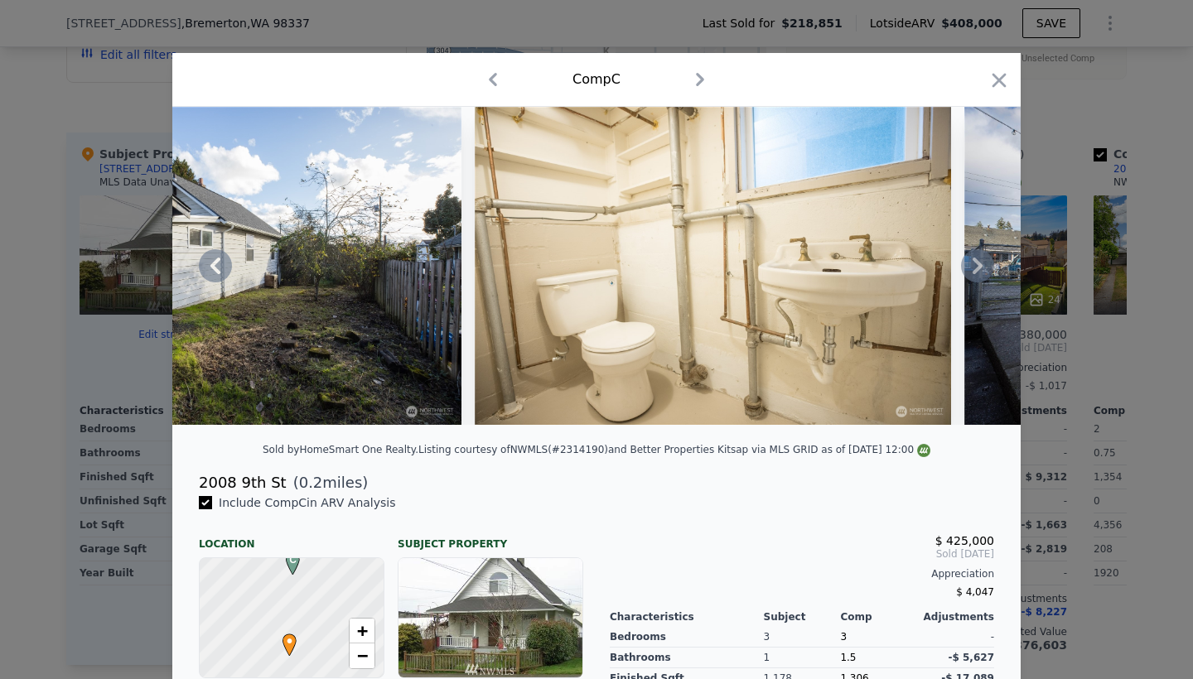
click at [979, 257] on icon at bounding box center [977, 265] width 33 height 33
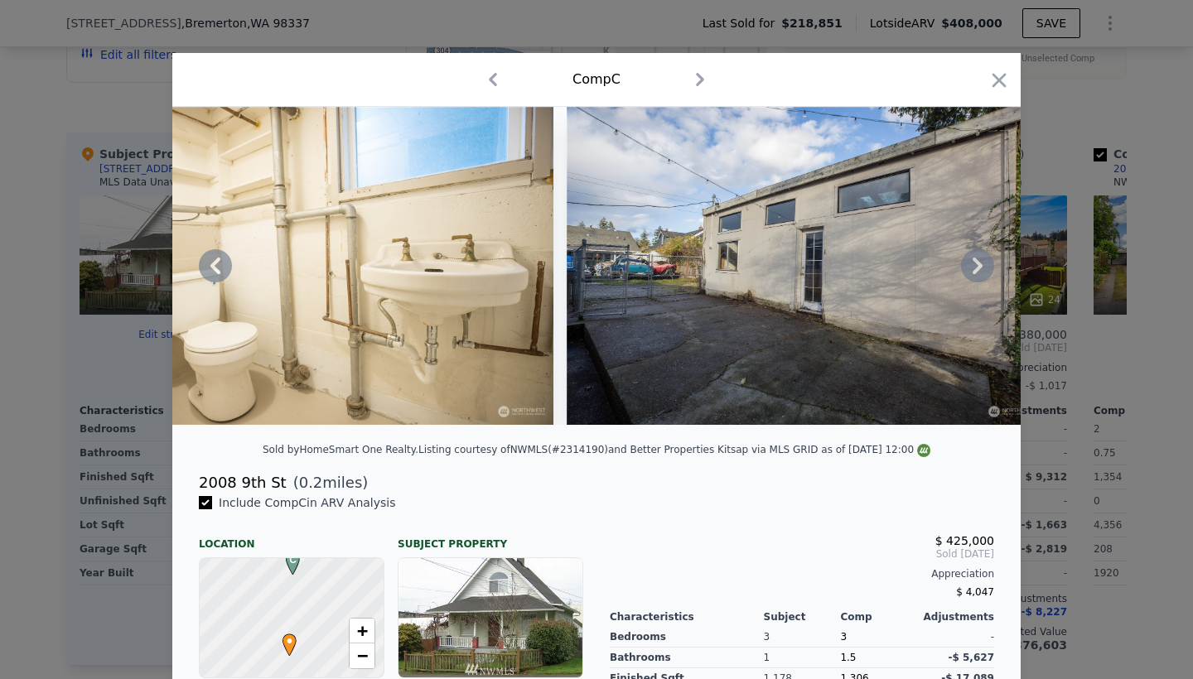
click at [979, 257] on icon at bounding box center [977, 265] width 33 height 33
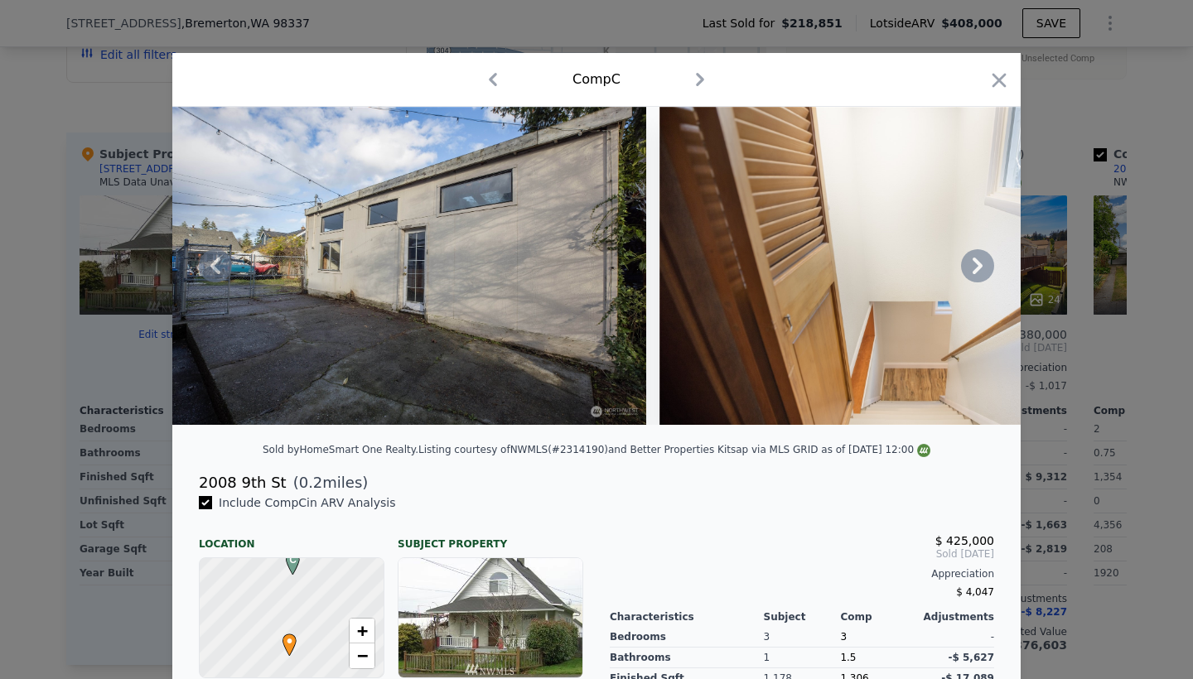
click at [979, 257] on icon at bounding box center [977, 265] width 33 height 33
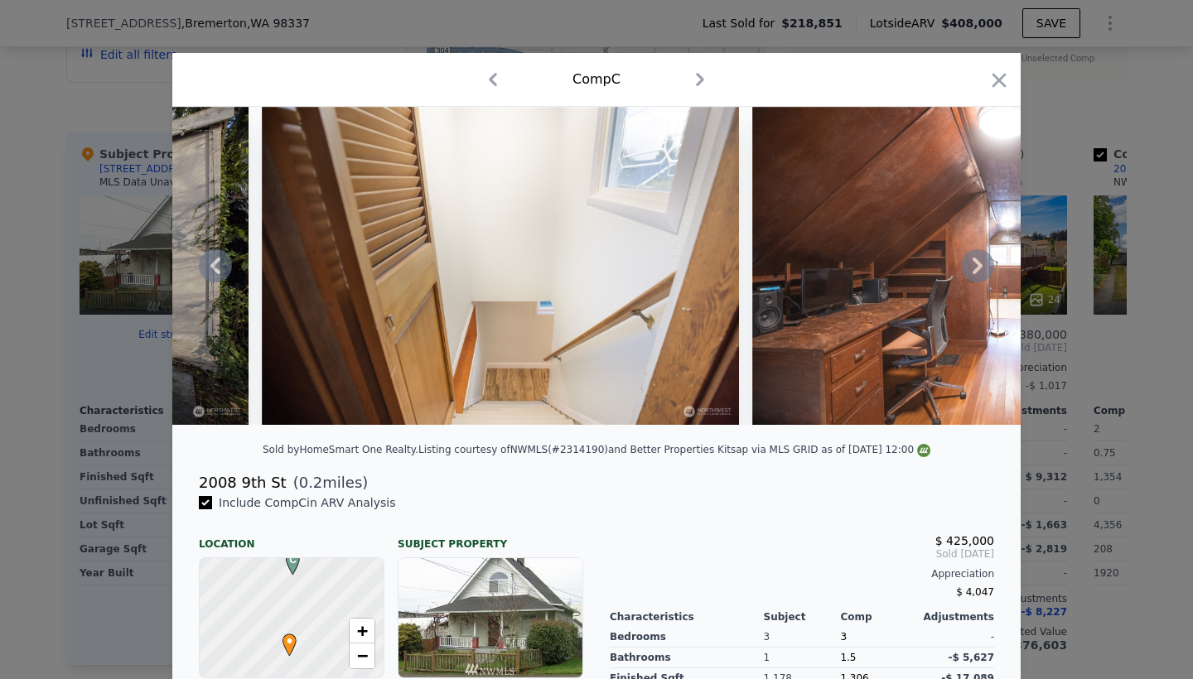
click at [979, 257] on icon at bounding box center [977, 265] width 33 height 33
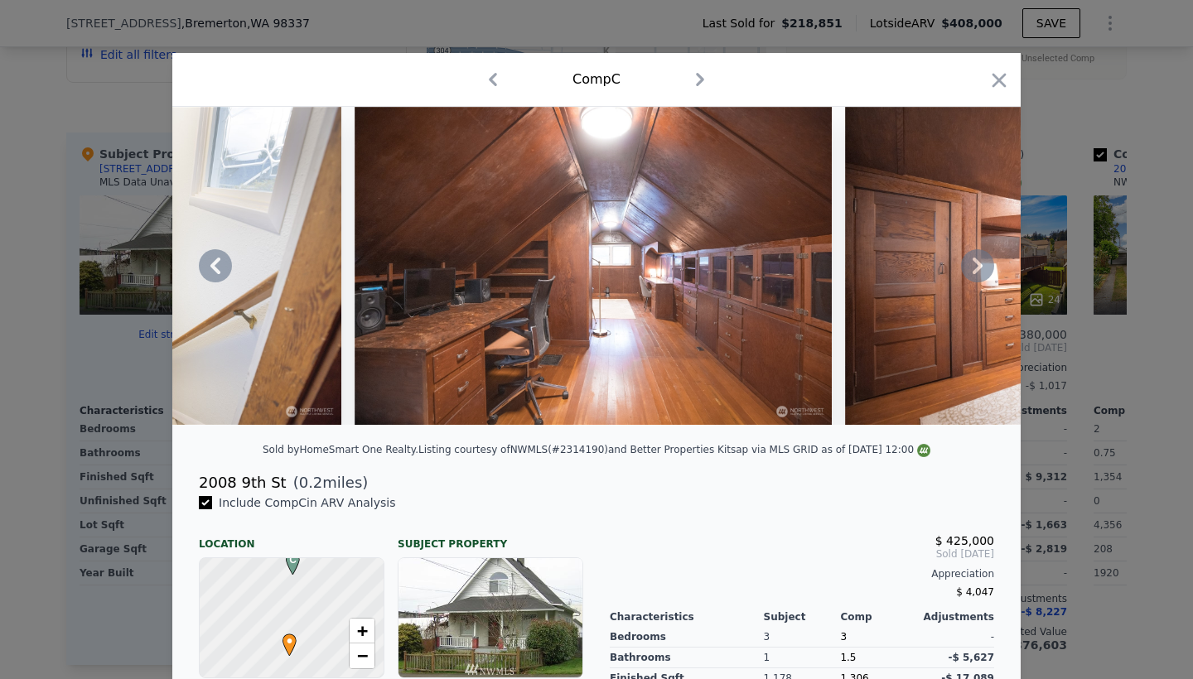
click at [979, 257] on icon at bounding box center [977, 265] width 33 height 33
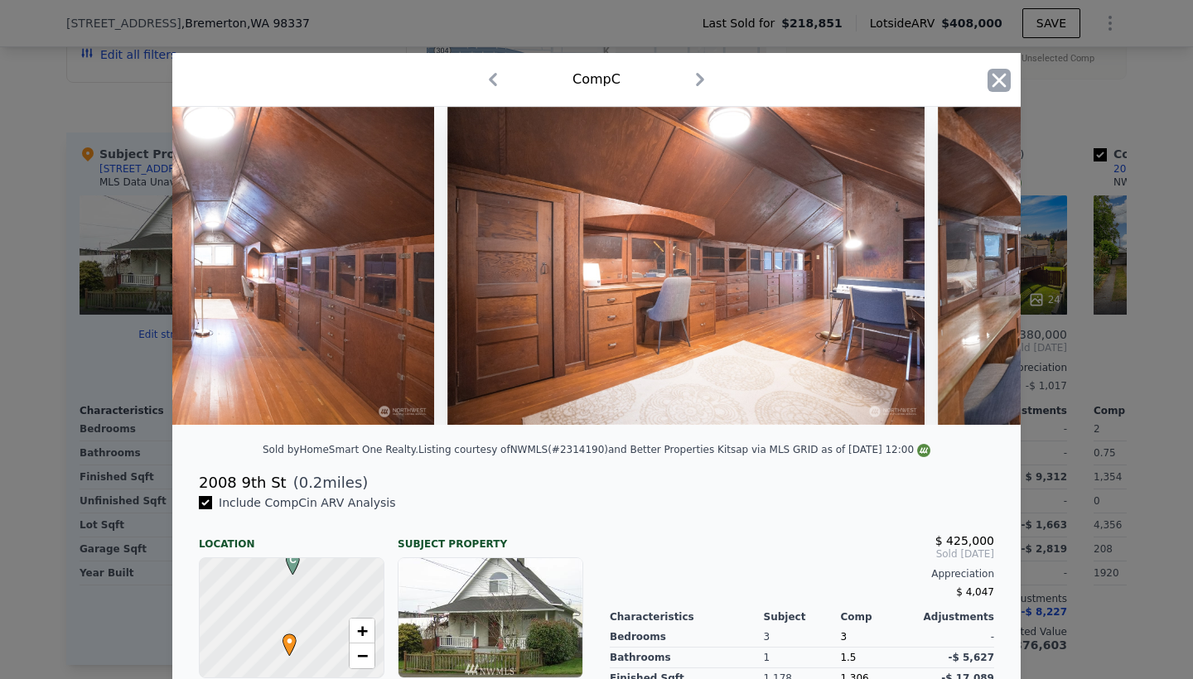
click at [1002, 75] on icon "button" at bounding box center [999, 80] width 23 height 23
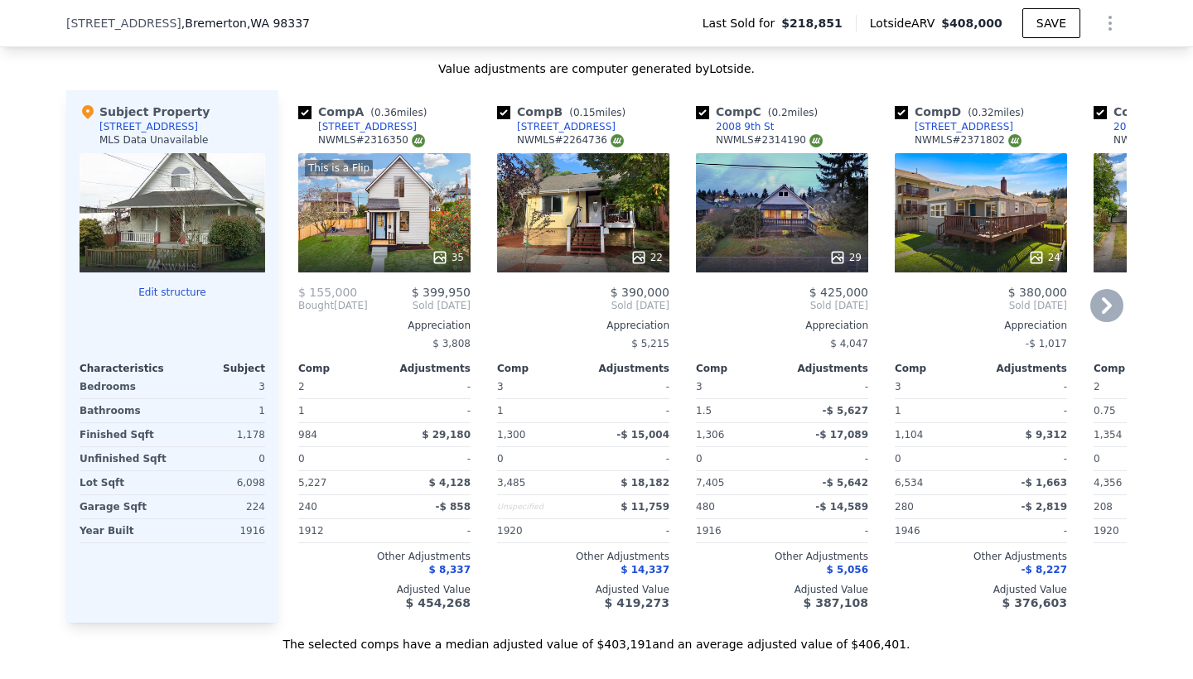
scroll to position [1697, 0]
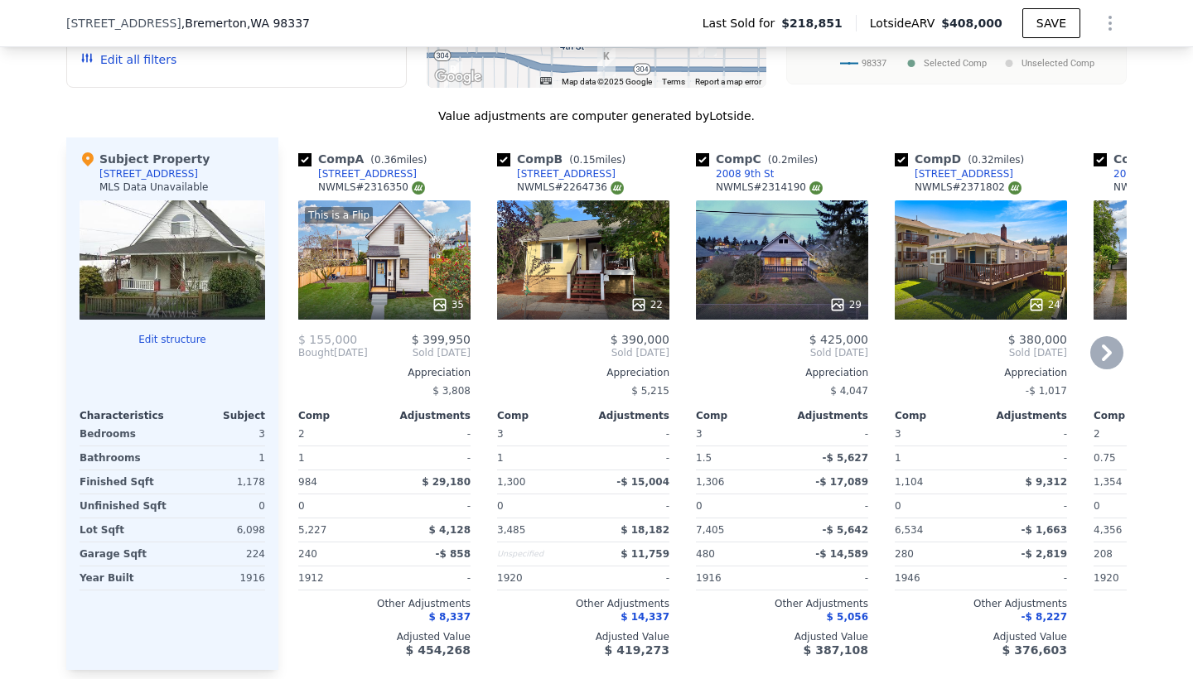
click at [1105, 346] on icon at bounding box center [1107, 353] width 10 height 17
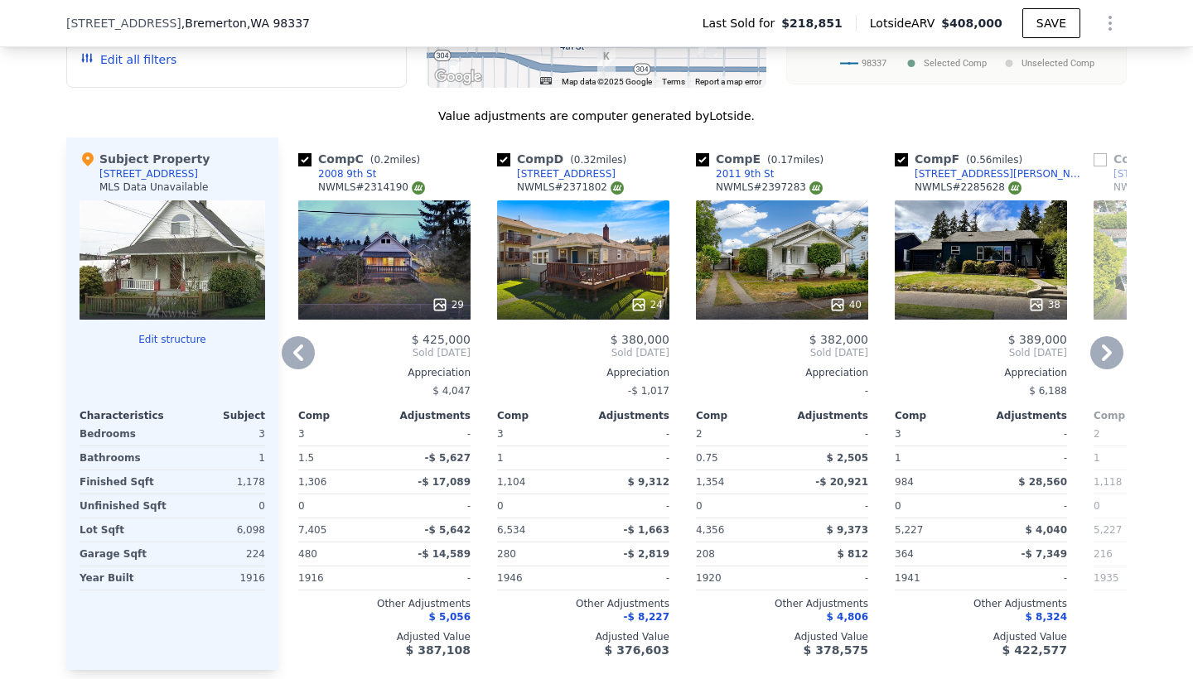
click at [1105, 346] on icon at bounding box center [1107, 353] width 10 height 17
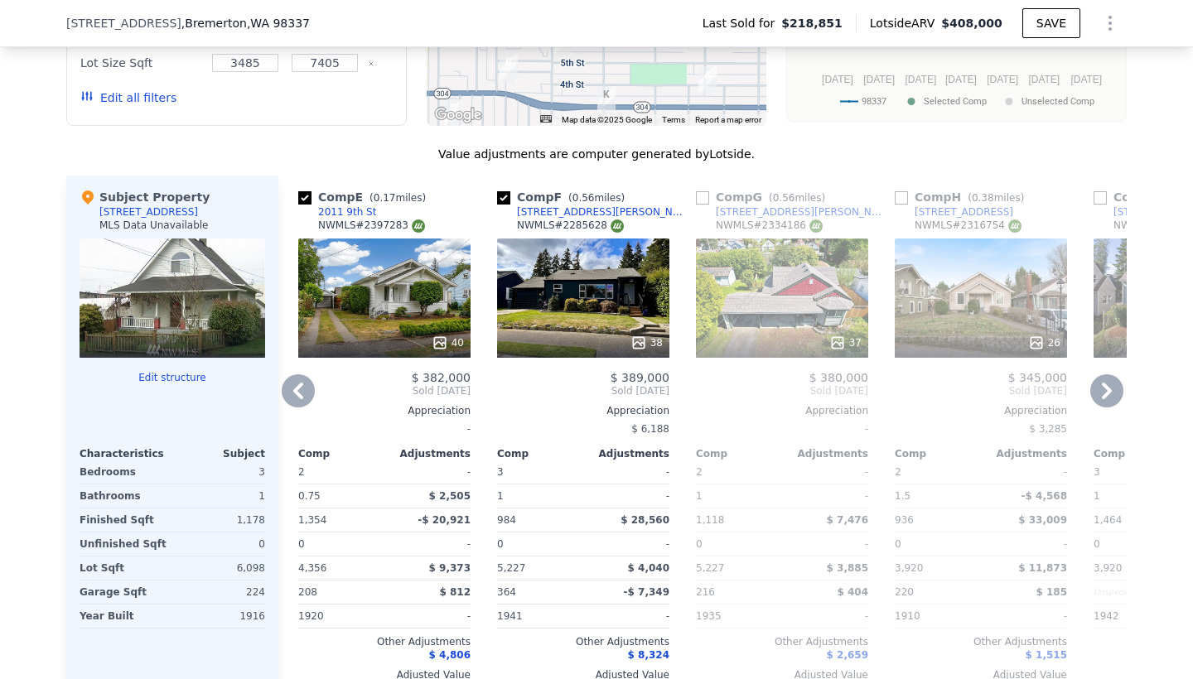
scroll to position [1669, 0]
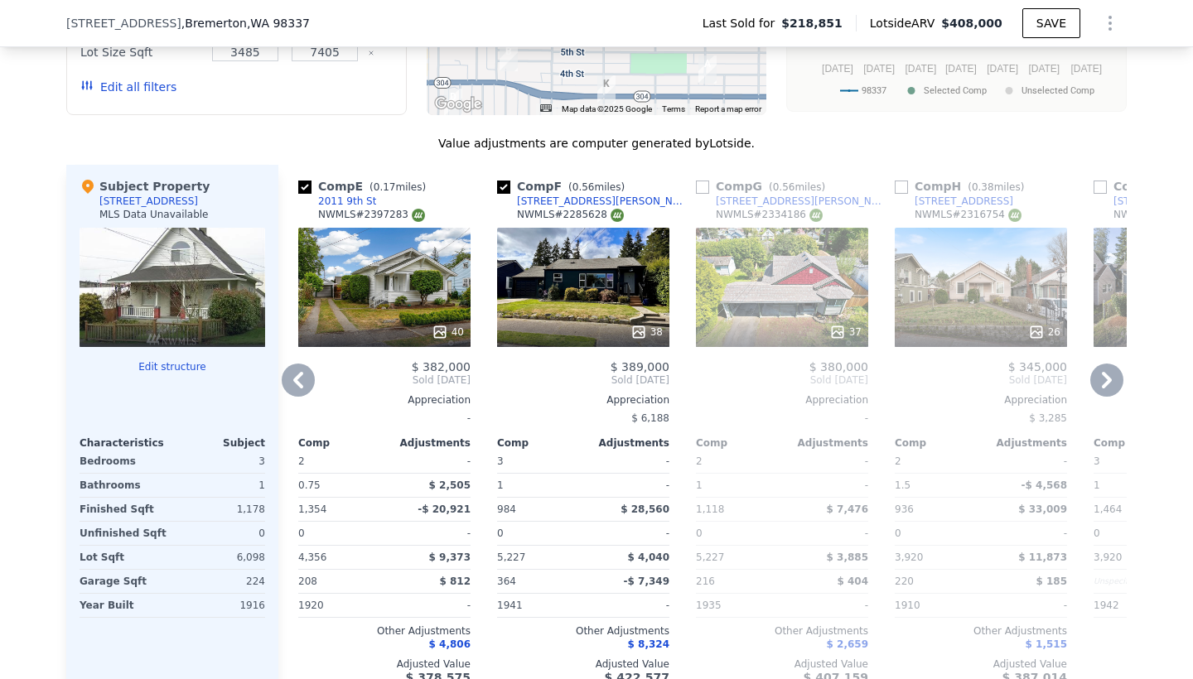
click at [411, 303] on div "40" at bounding box center [384, 287] width 172 height 119
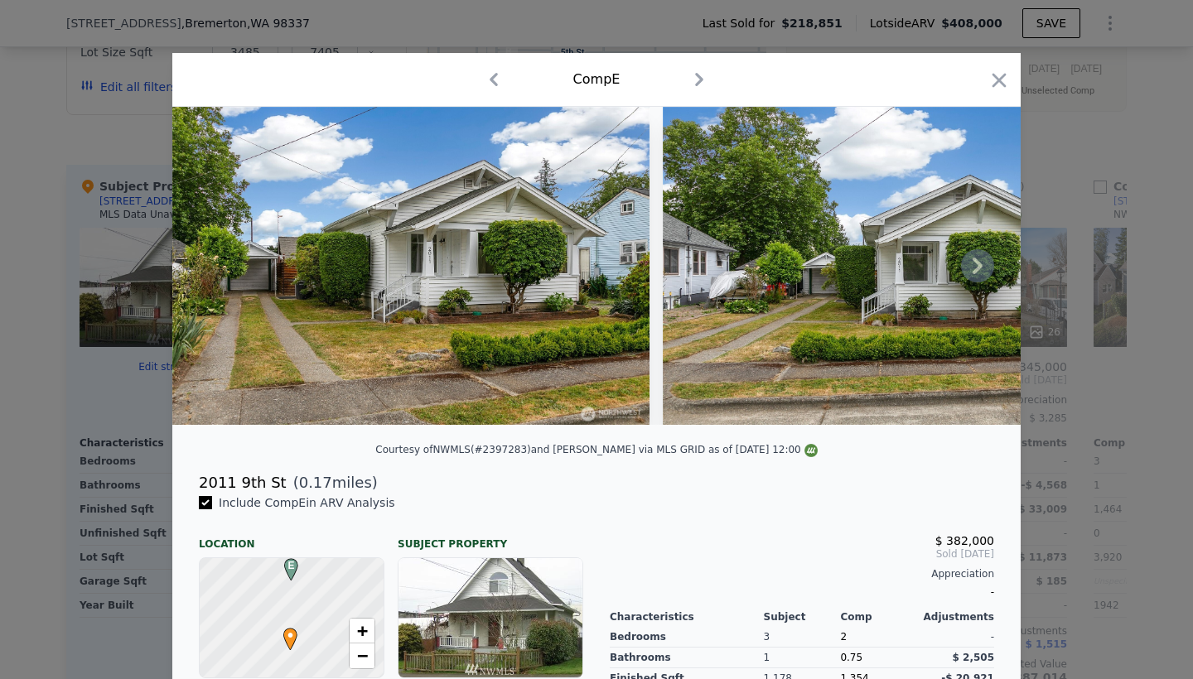
click at [969, 260] on icon at bounding box center [977, 265] width 33 height 33
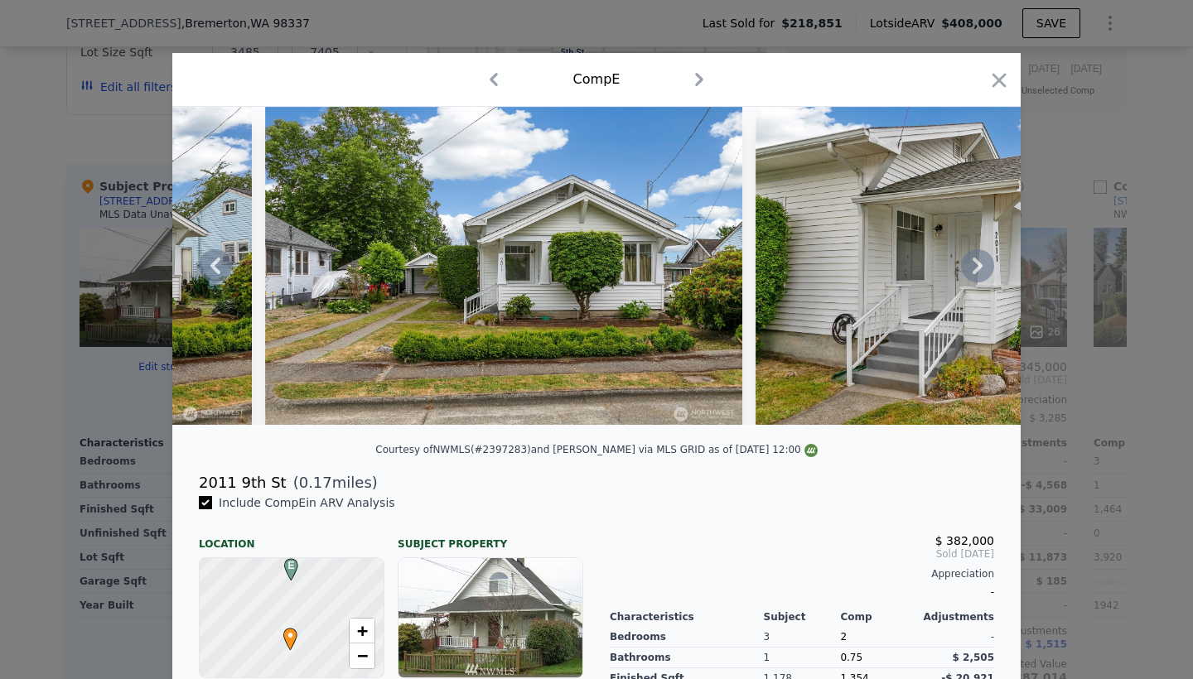
click at [969, 260] on icon at bounding box center [977, 265] width 33 height 33
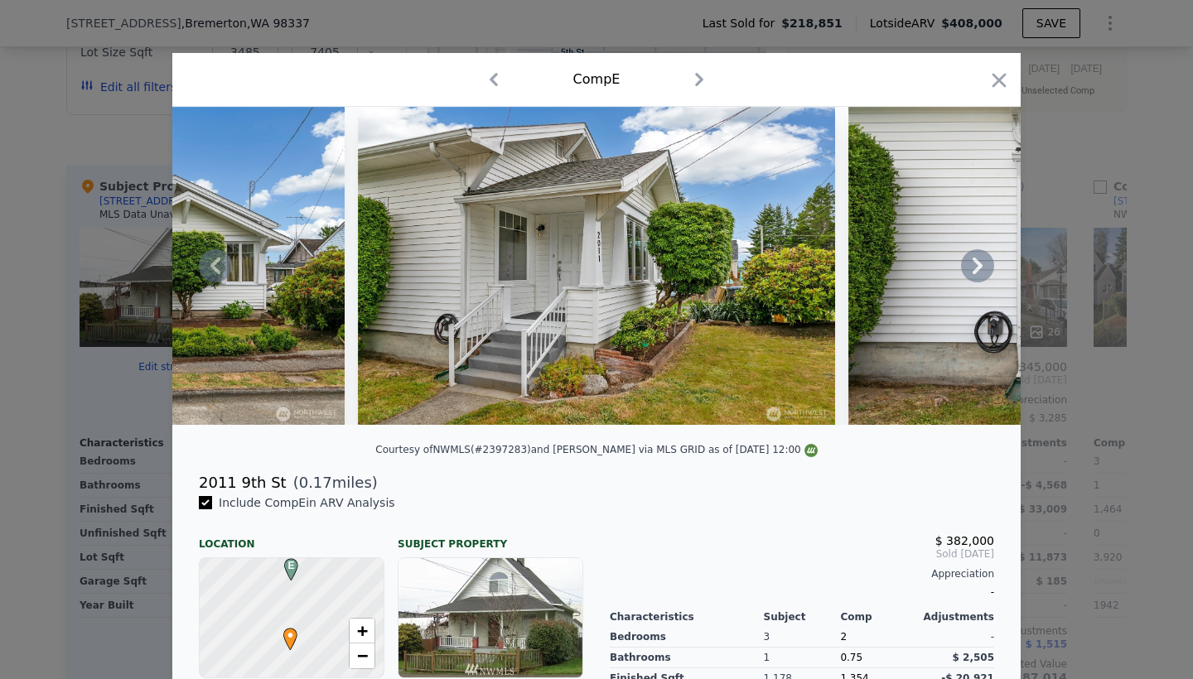
click at [969, 260] on icon at bounding box center [977, 265] width 33 height 33
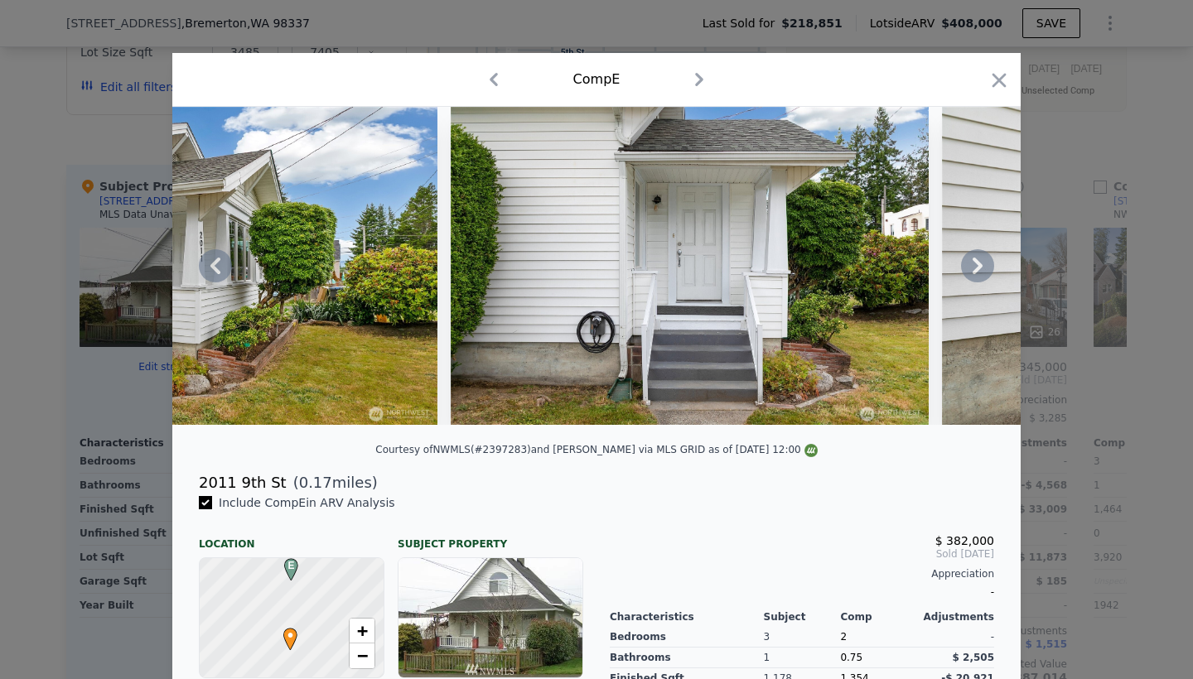
click at [969, 260] on icon at bounding box center [977, 265] width 33 height 33
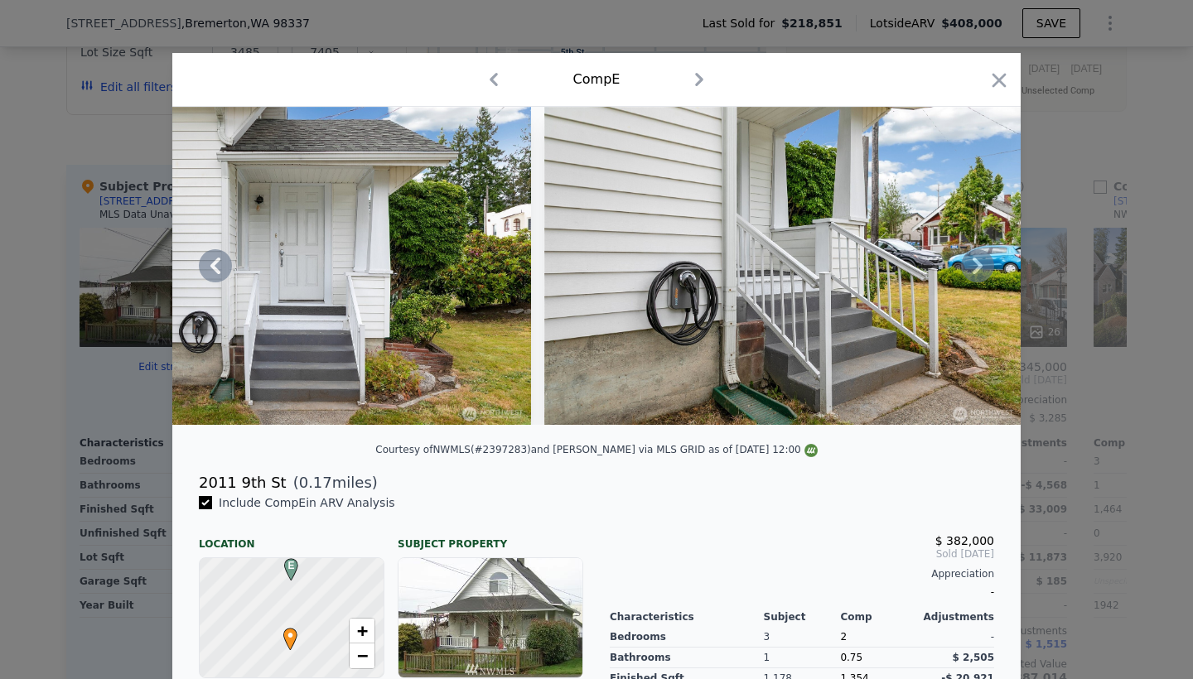
click at [969, 260] on icon at bounding box center [977, 265] width 33 height 33
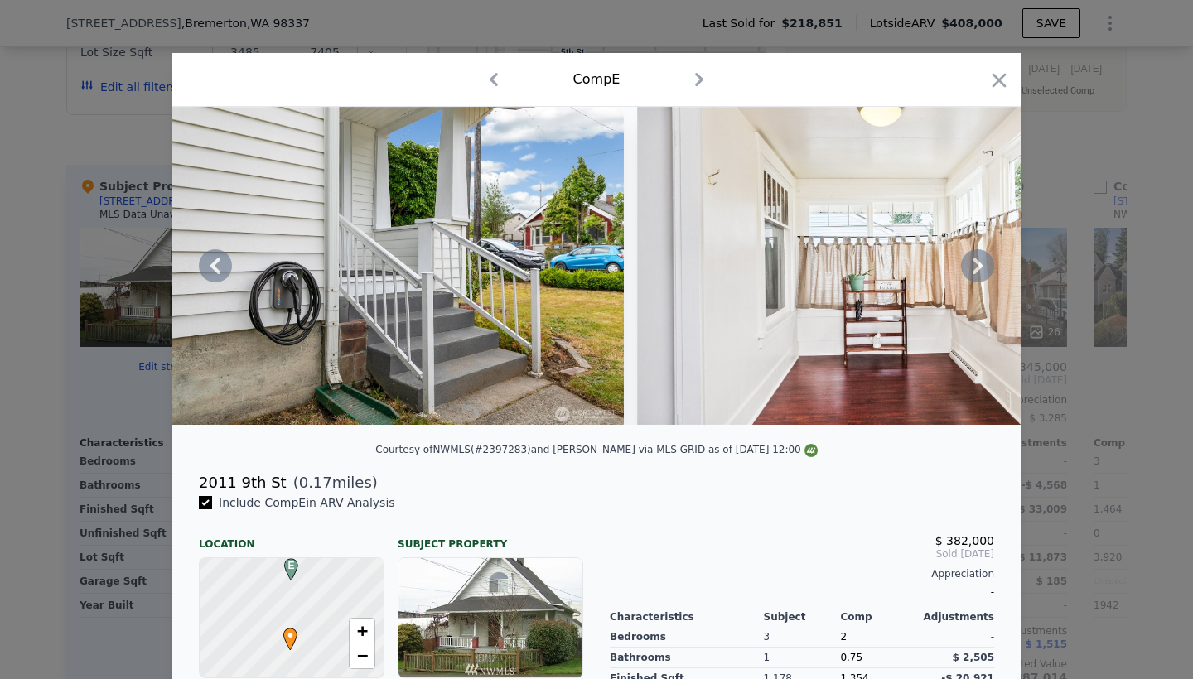
click at [969, 260] on icon at bounding box center [977, 265] width 33 height 33
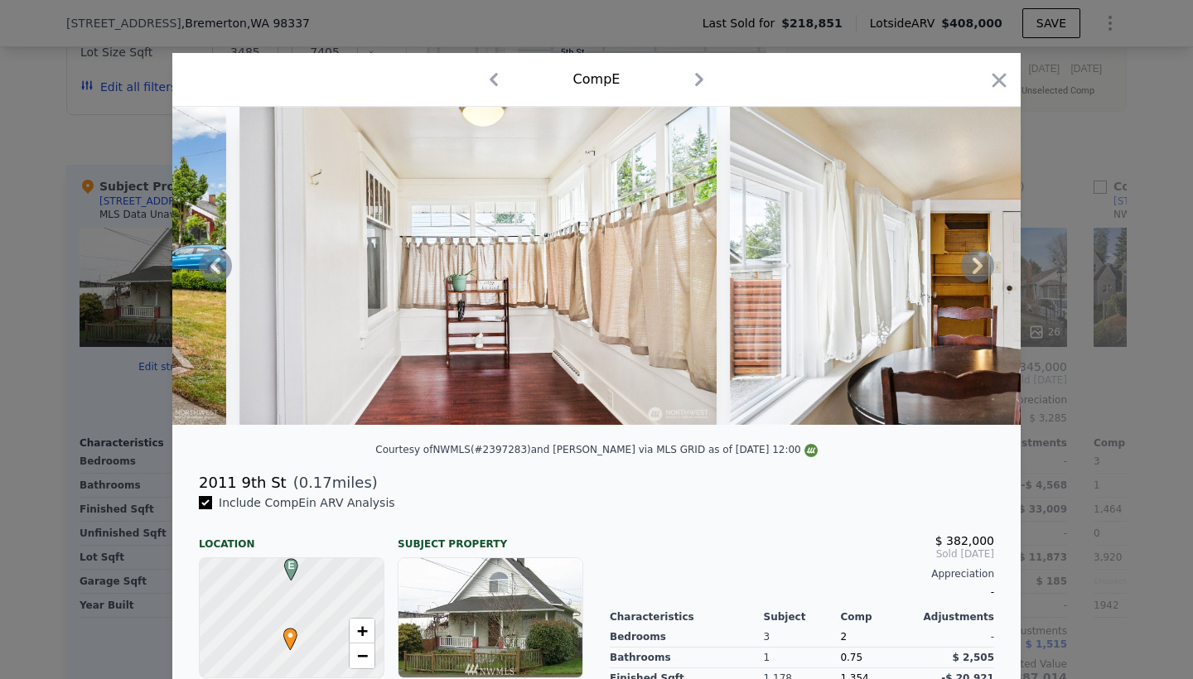
click at [969, 260] on icon at bounding box center [977, 265] width 33 height 33
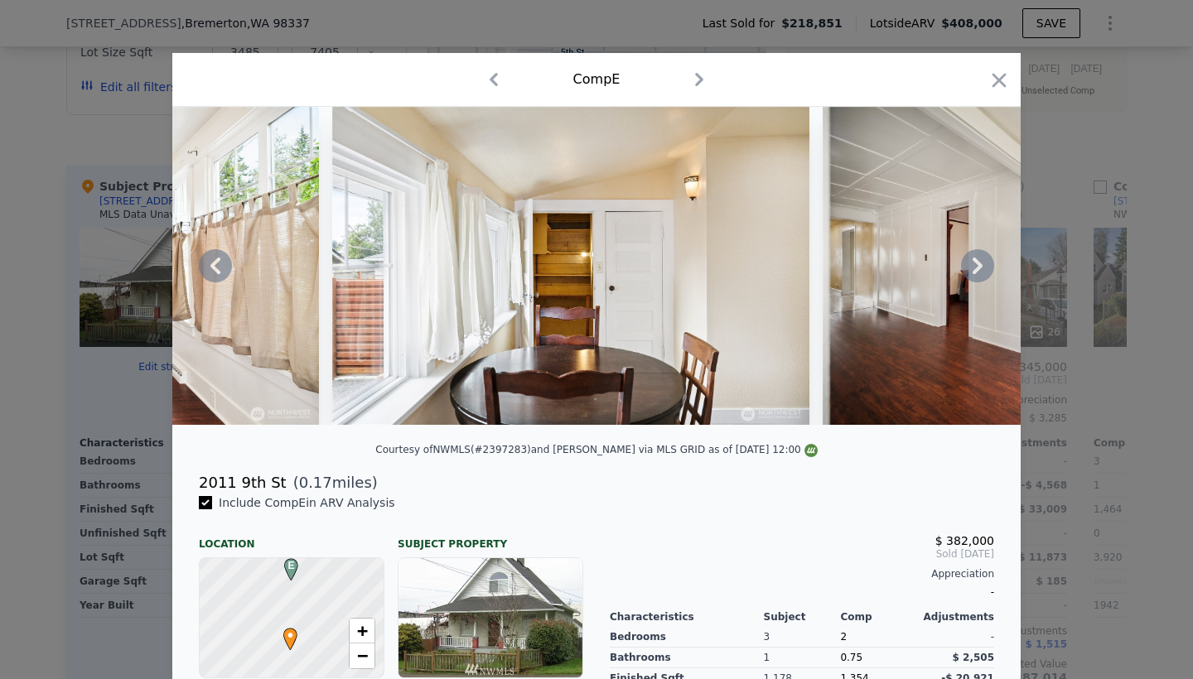
click at [969, 260] on icon at bounding box center [977, 265] width 33 height 33
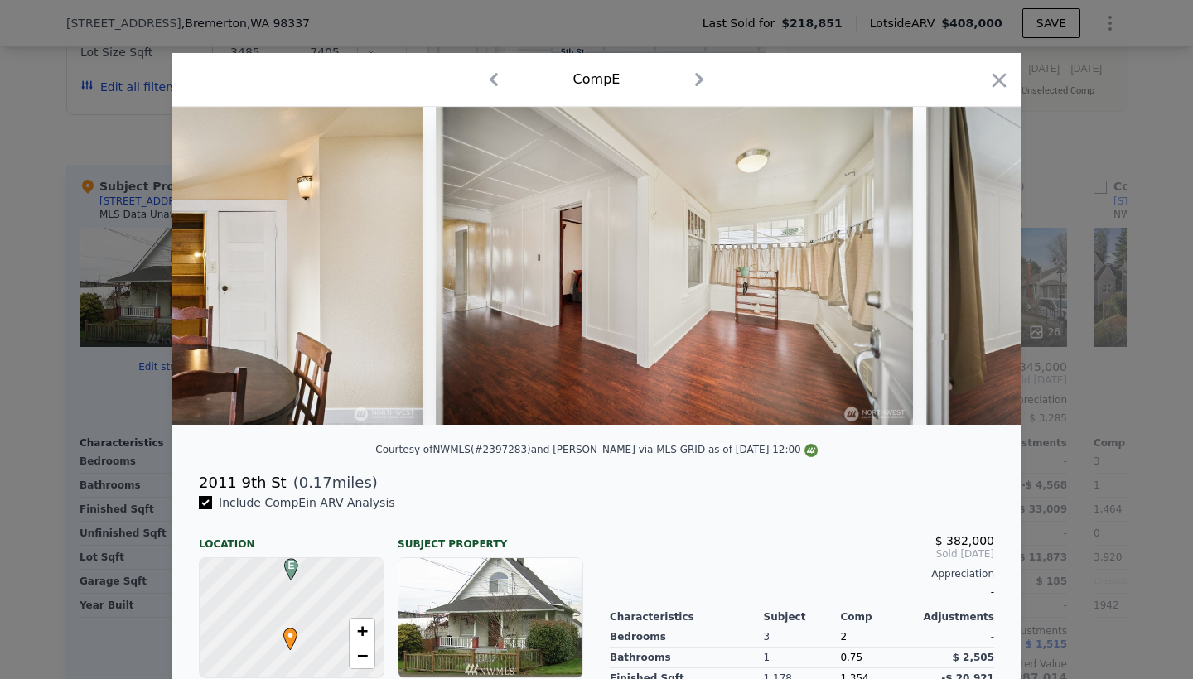
scroll to position [0, 3181]
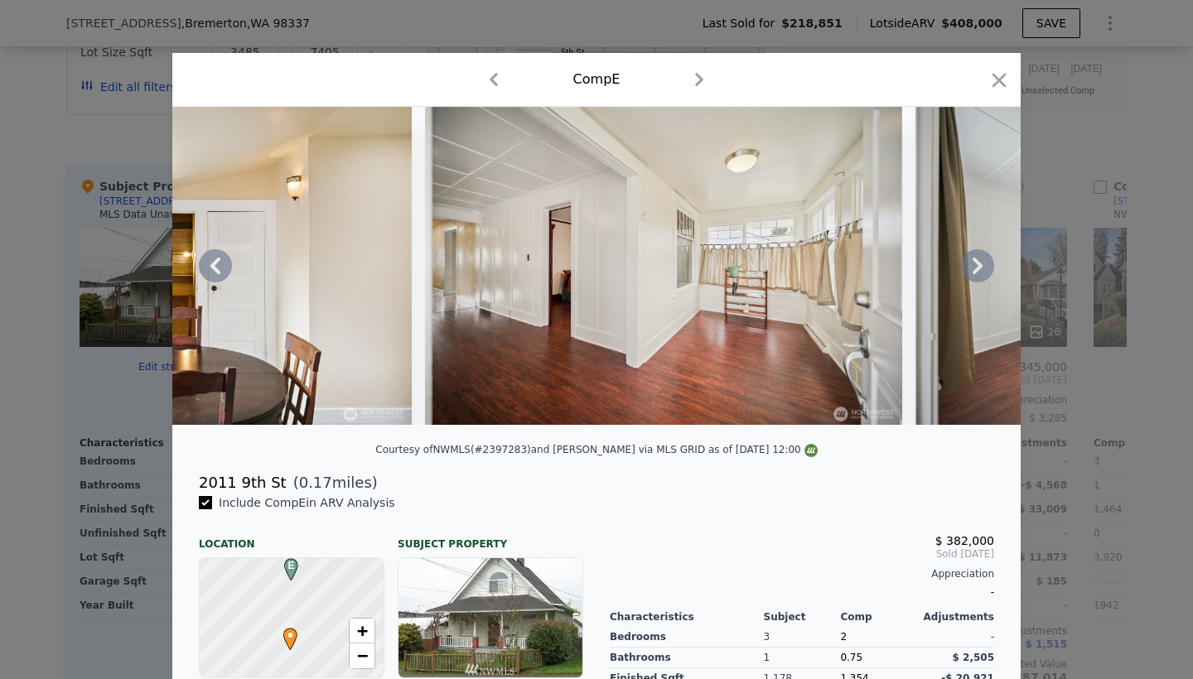
click at [969, 260] on icon at bounding box center [977, 265] width 33 height 33
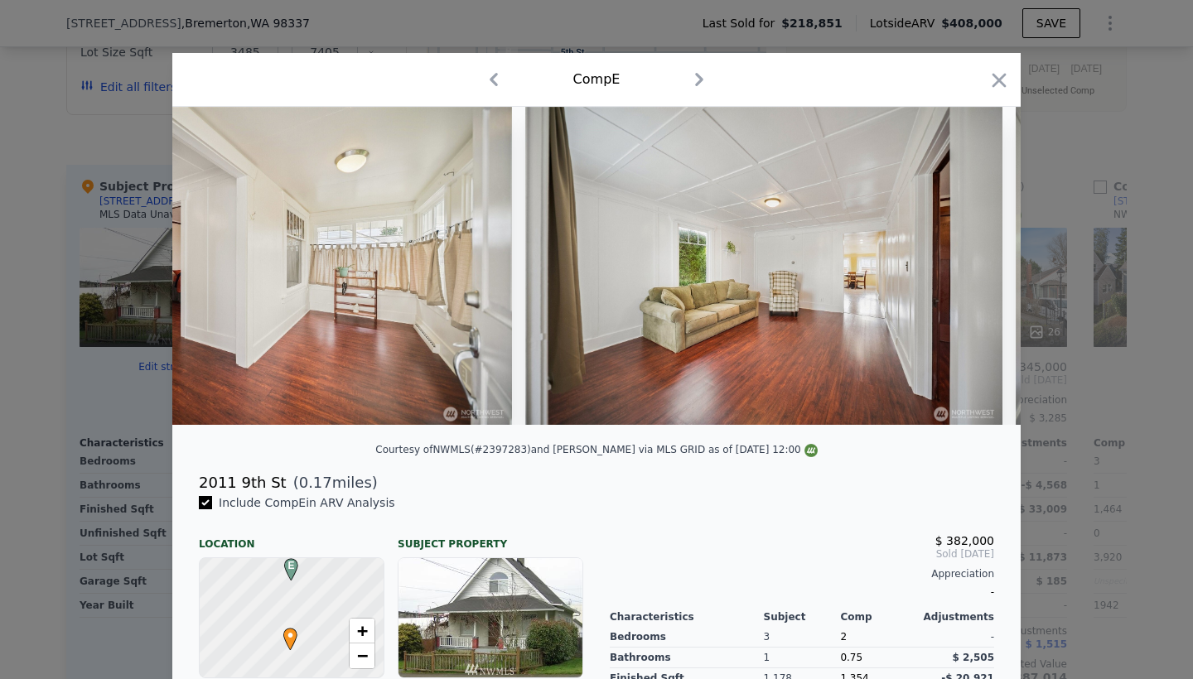
scroll to position [0, 3579]
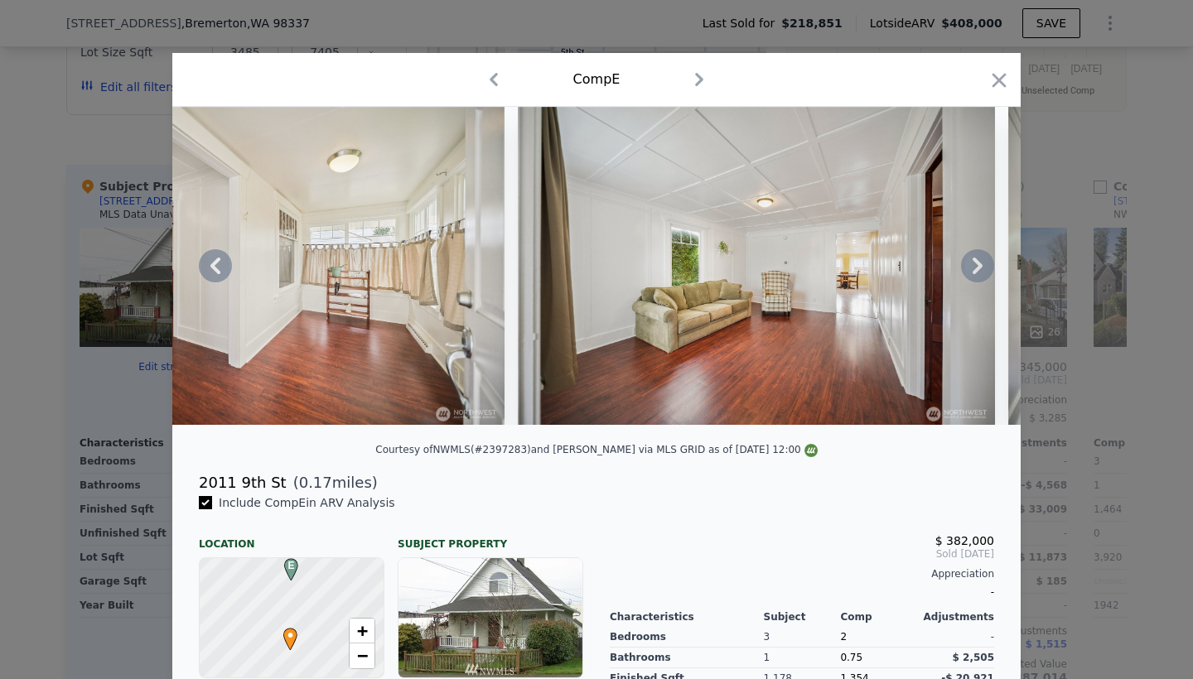
click at [969, 260] on icon at bounding box center [977, 265] width 33 height 33
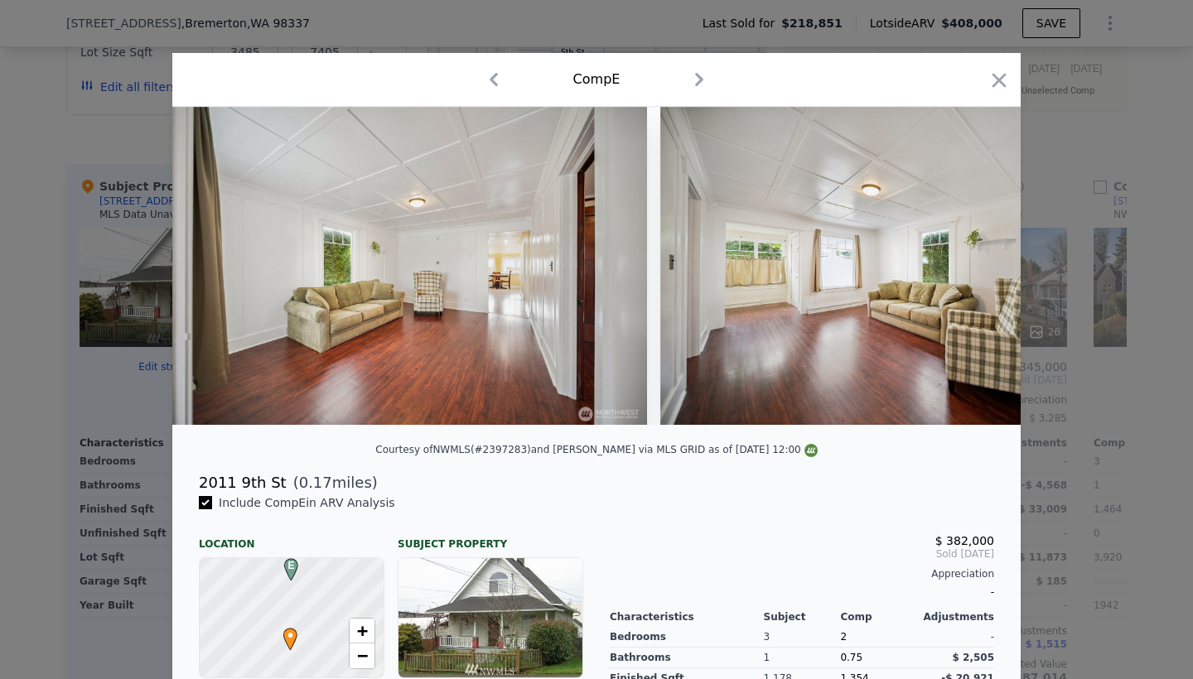
scroll to position [0, 3977]
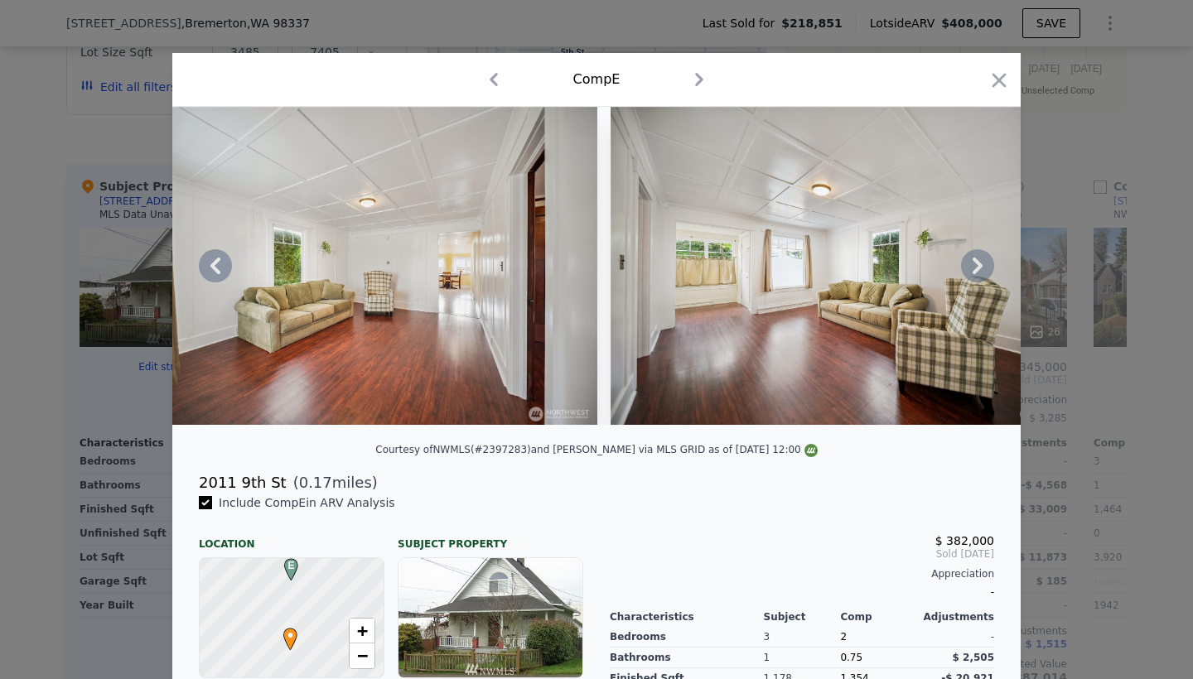
click at [969, 260] on icon at bounding box center [977, 265] width 33 height 33
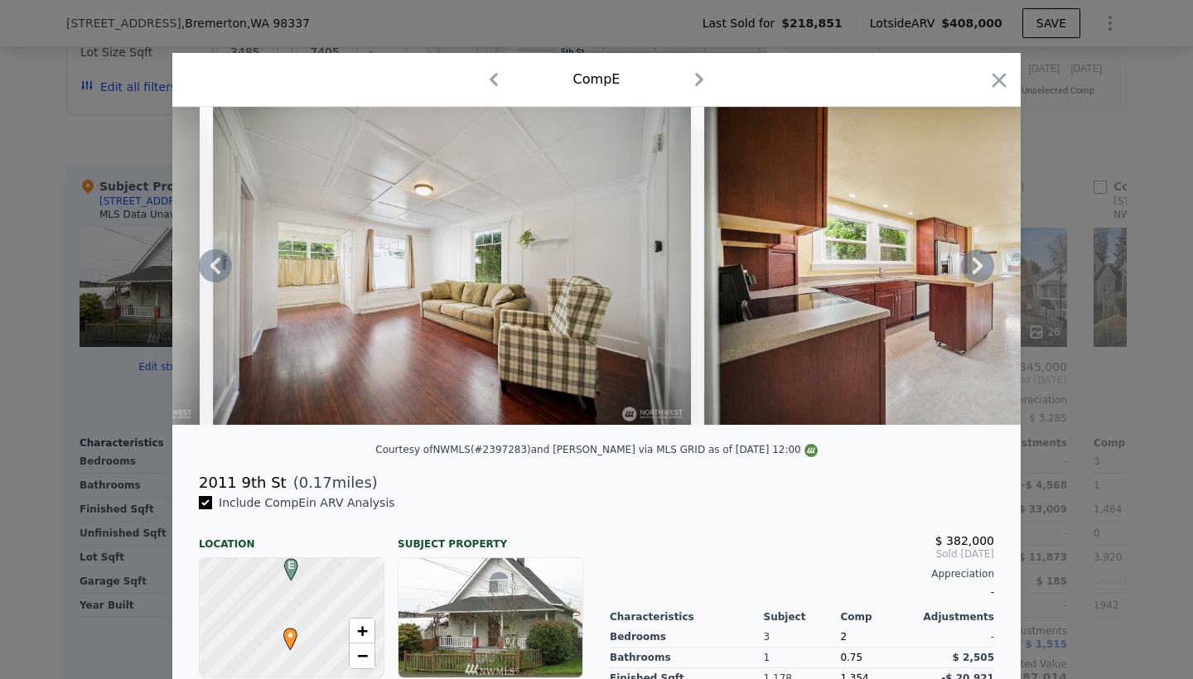
click at [969, 260] on icon at bounding box center [977, 265] width 33 height 33
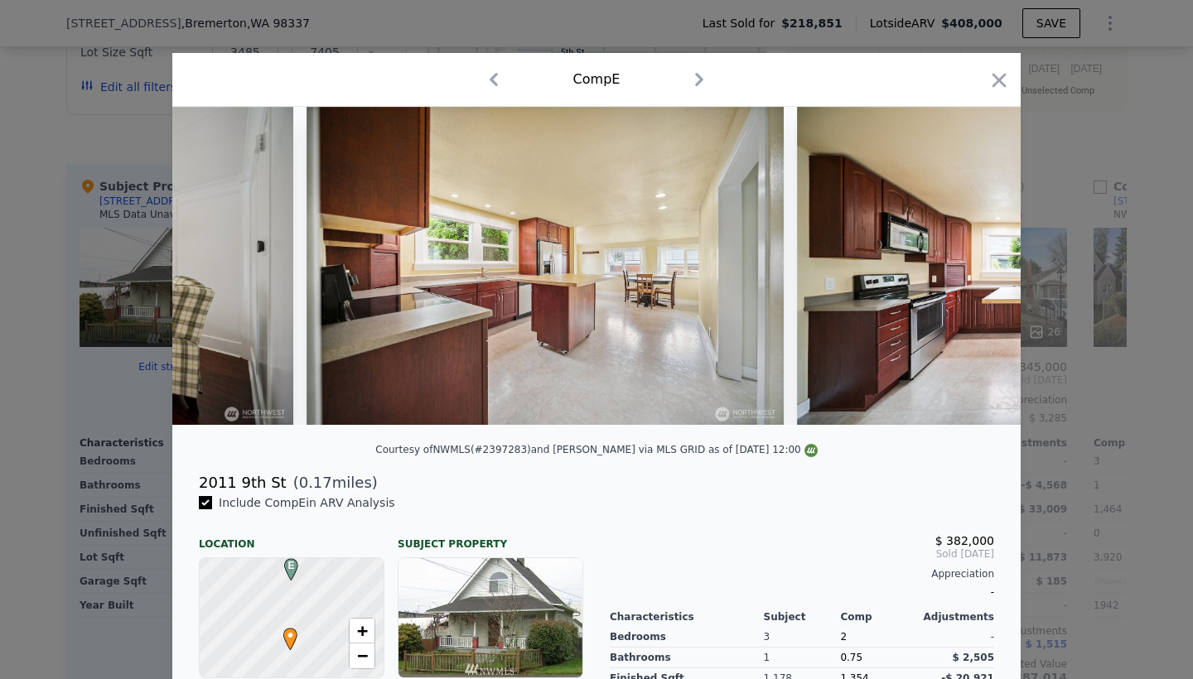
scroll to position [0, 5170]
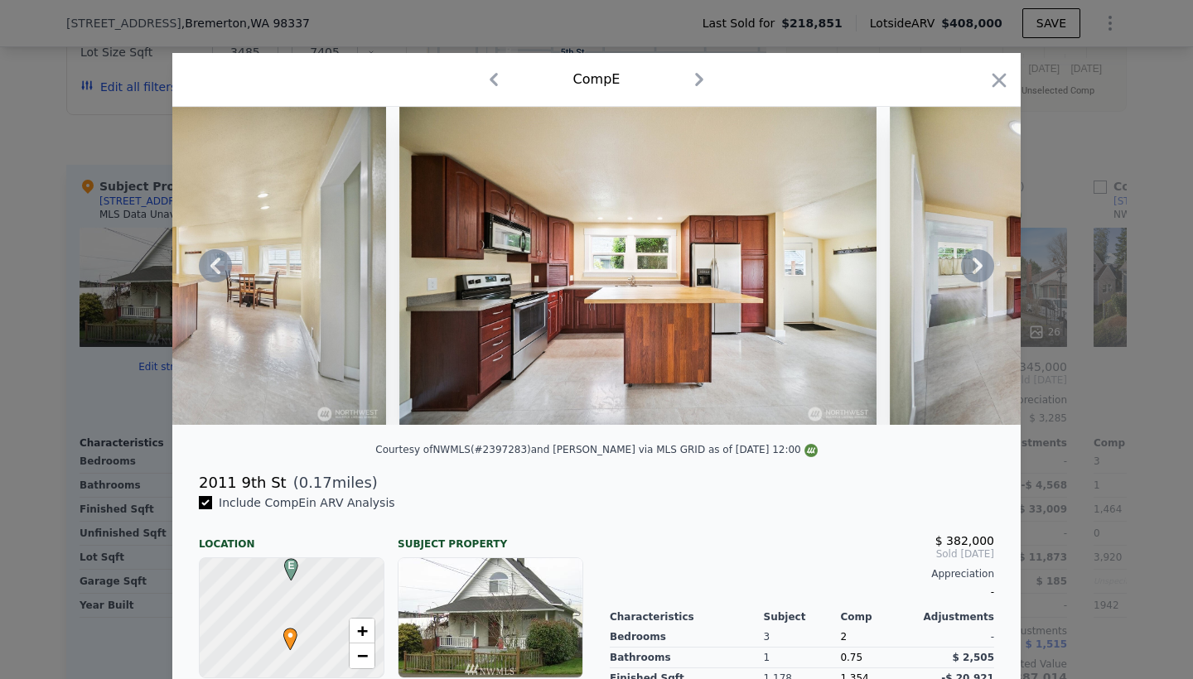
click at [981, 262] on icon at bounding box center [977, 265] width 33 height 33
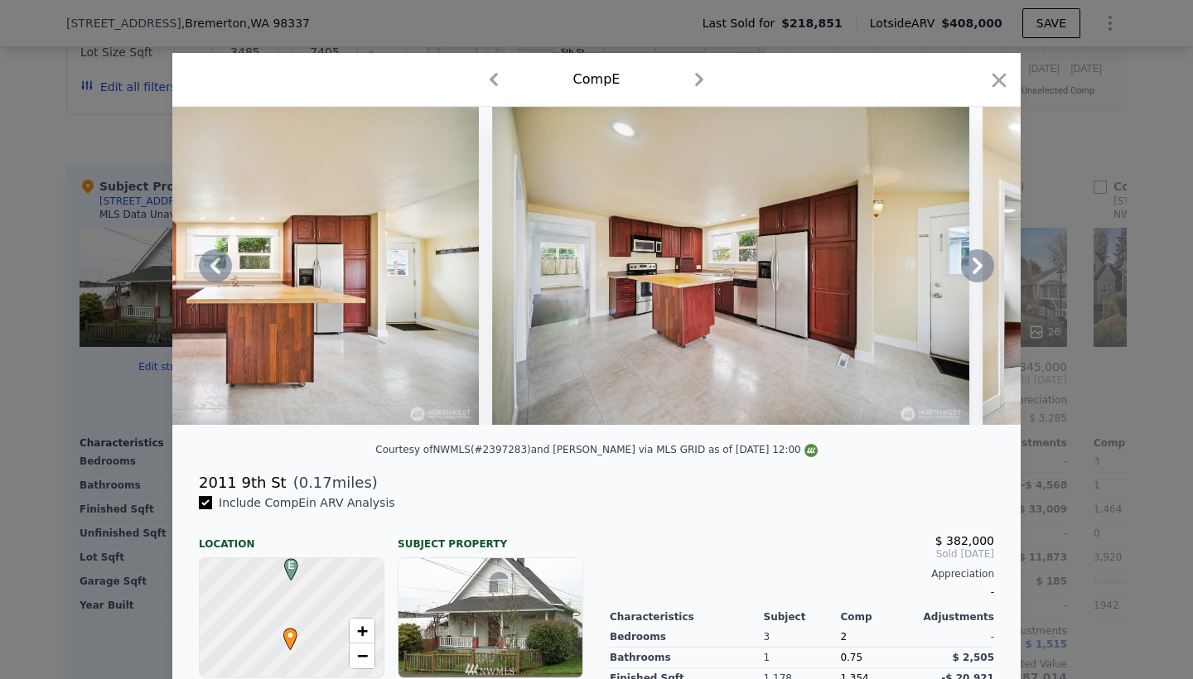
click at [981, 262] on icon at bounding box center [977, 265] width 33 height 33
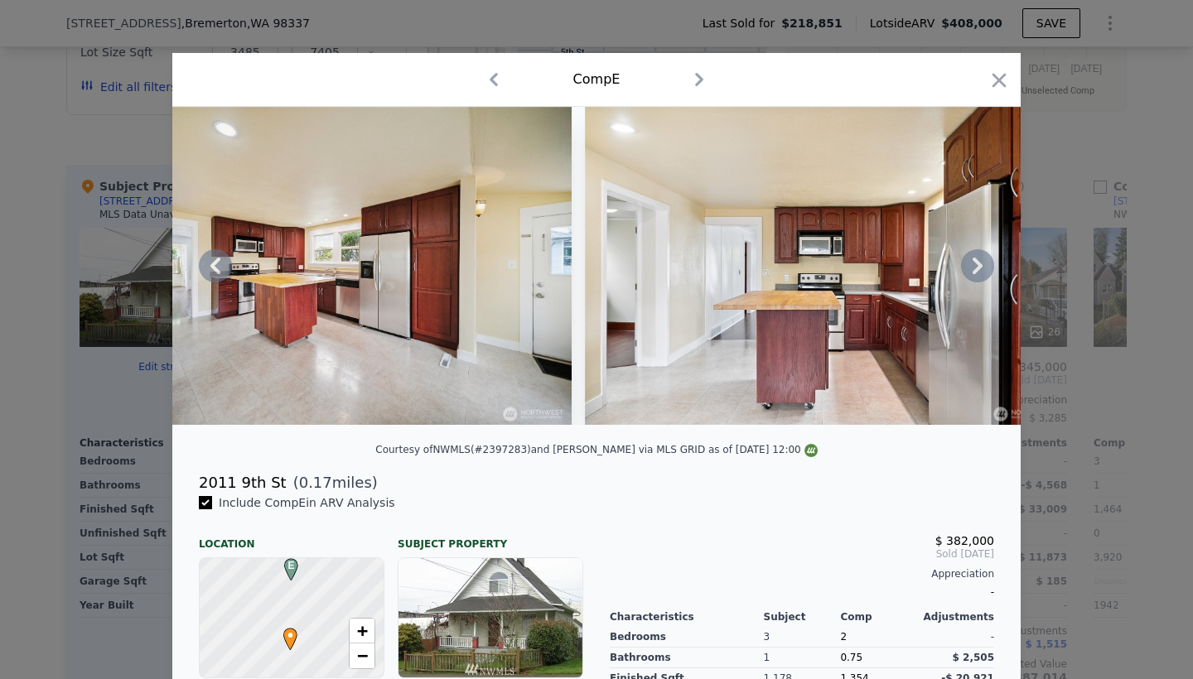
click at [981, 262] on icon at bounding box center [977, 265] width 33 height 33
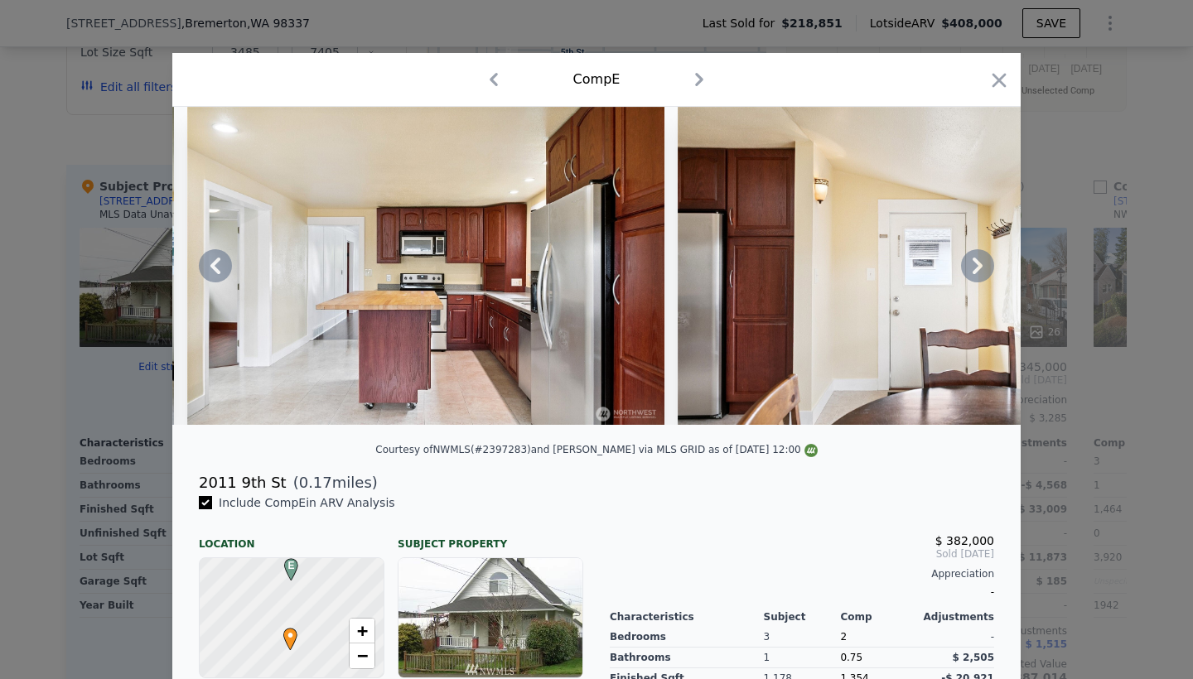
click at [981, 262] on icon at bounding box center [977, 265] width 33 height 33
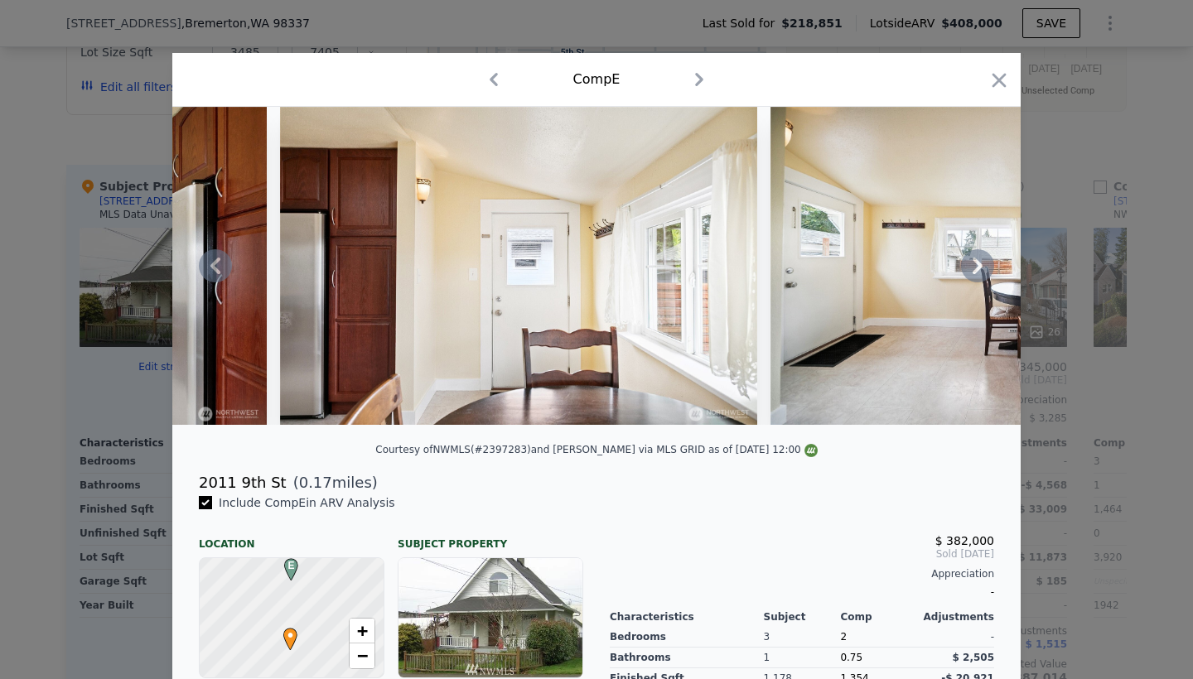
click at [981, 262] on icon at bounding box center [977, 265] width 33 height 33
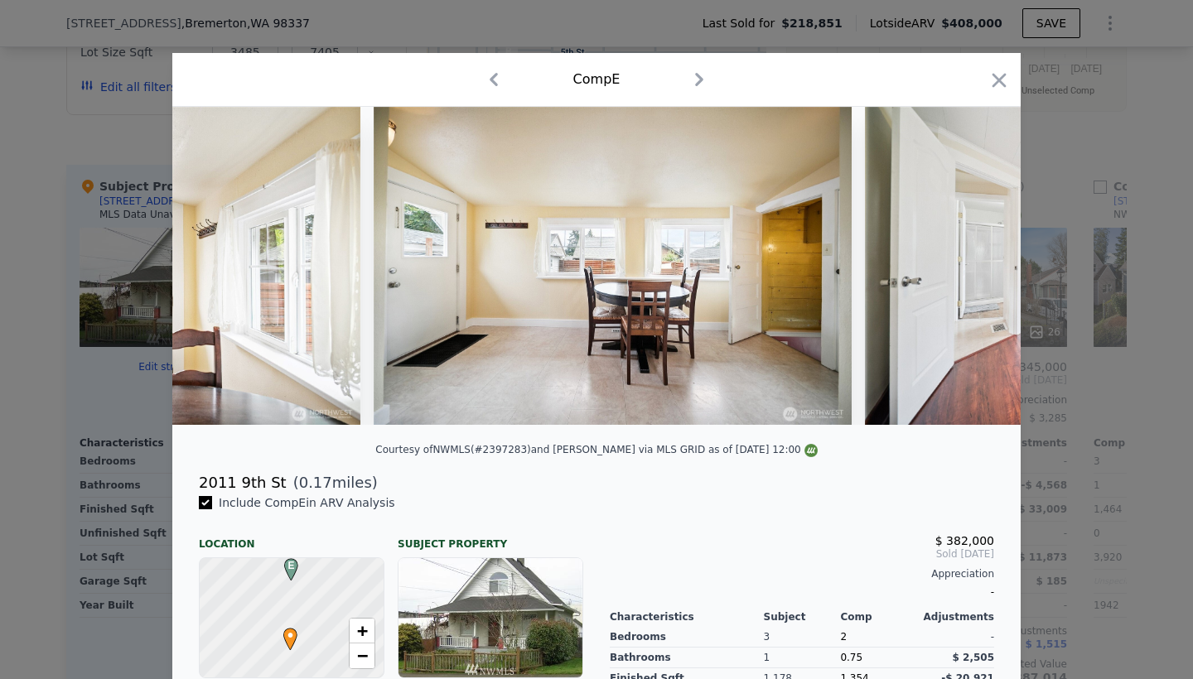
scroll to position [0, 7158]
click at [981, 262] on icon at bounding box center [977, 265] width 33 height 33
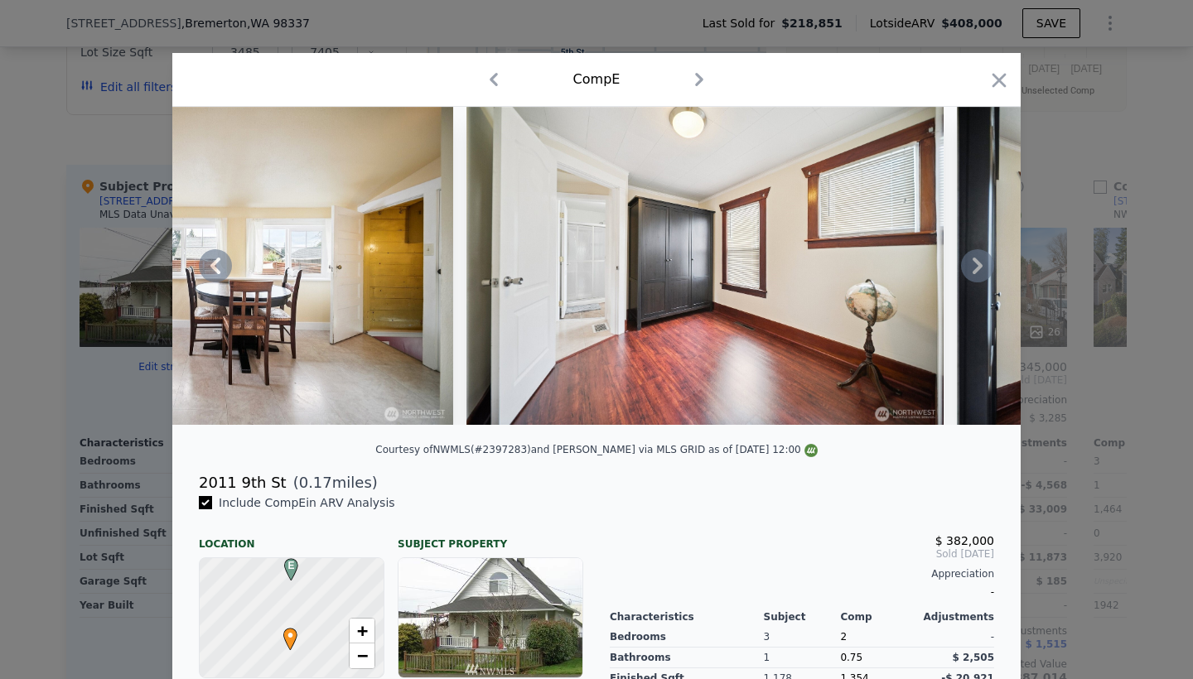
click at [981, 262] on icon at bounding box center [977, 265] width 33 height 33
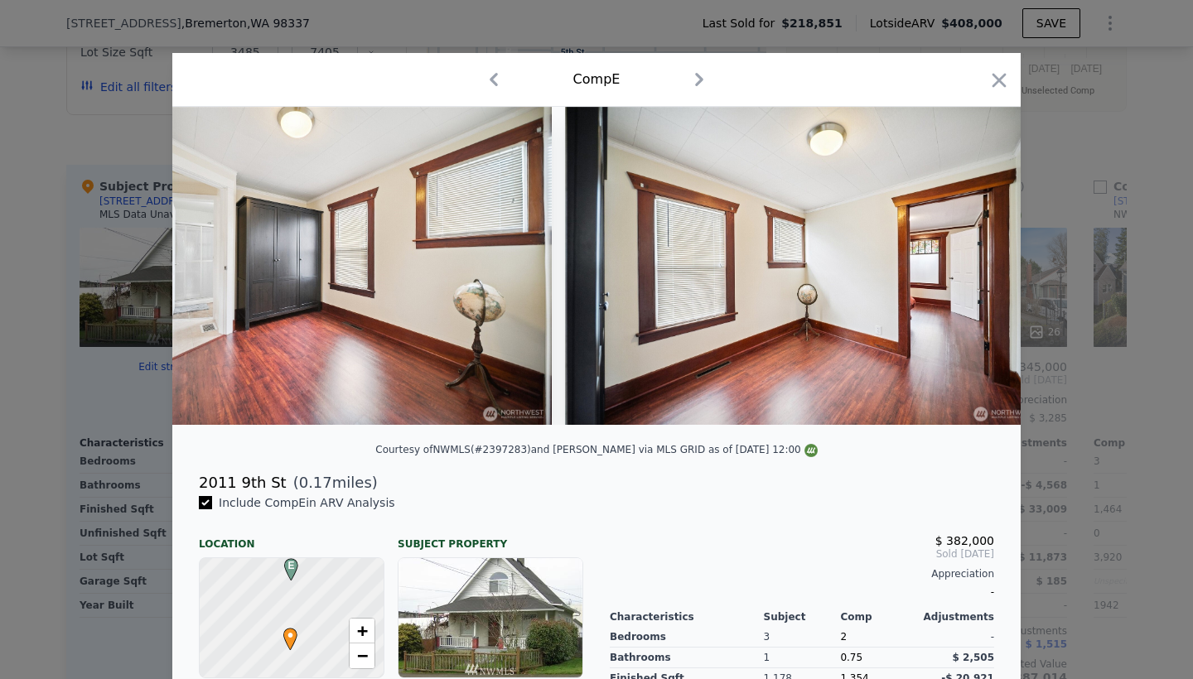
scroll to position [0, 7953]
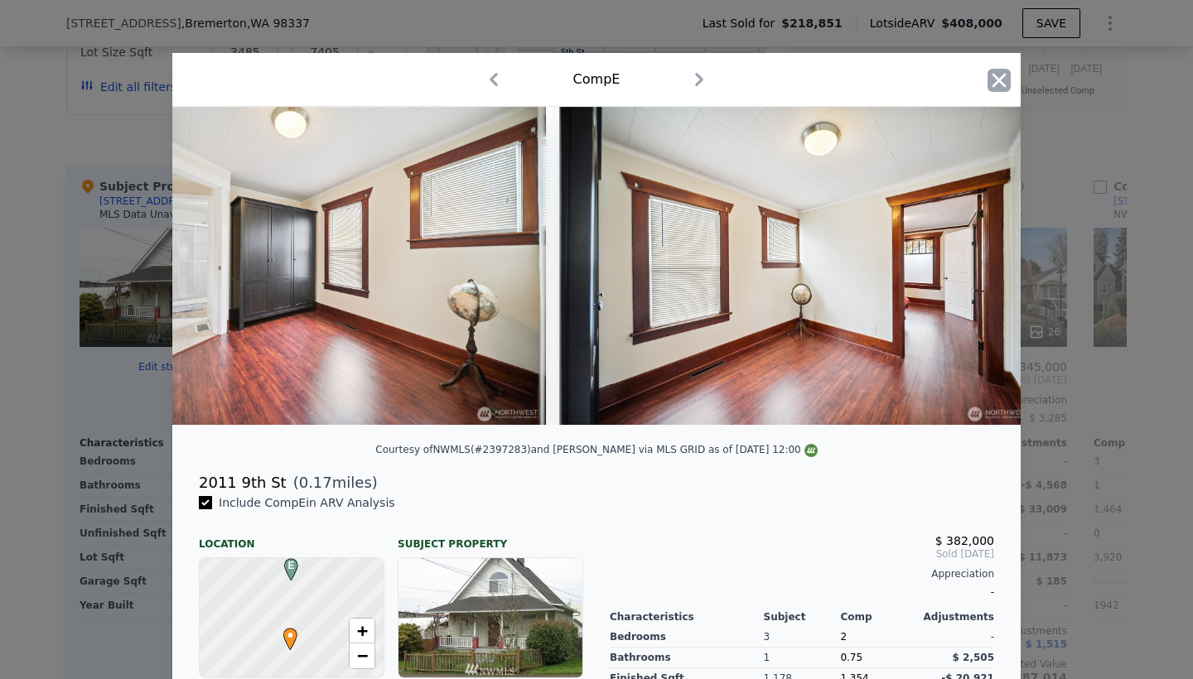
click at [997, 89] on icon "button" at bounding box center [999, 80] width 23 height 23
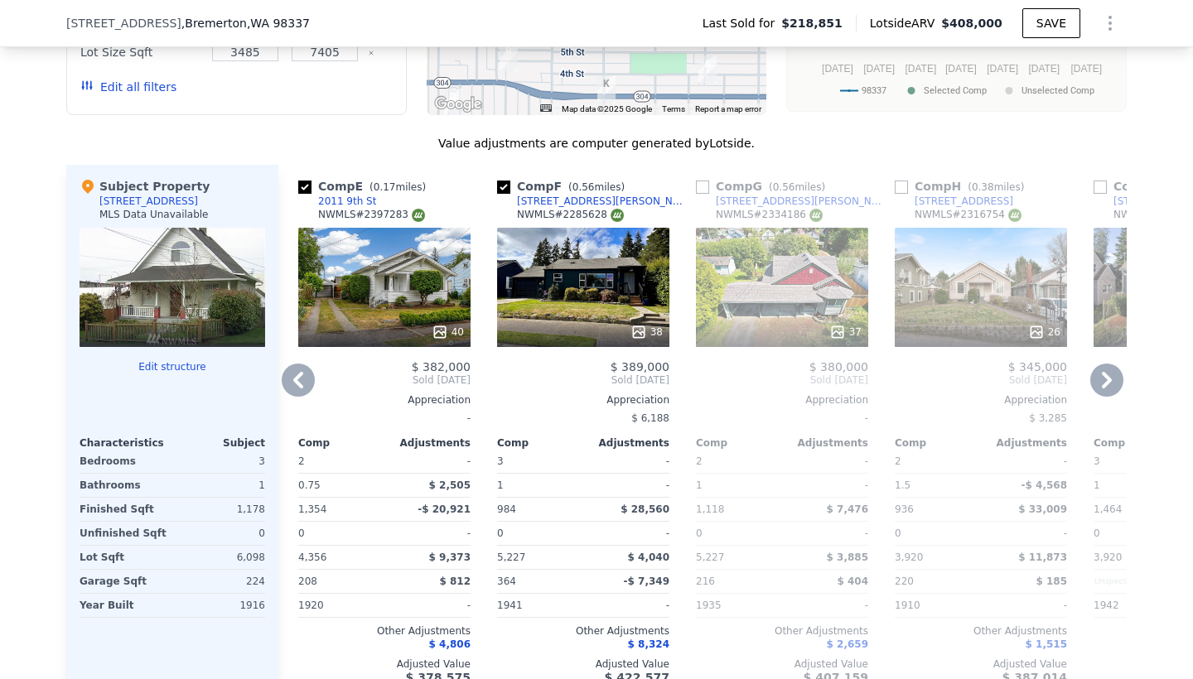
click at [1101, 389] on icon at bounding box center [1106, 380] width 33 height 33
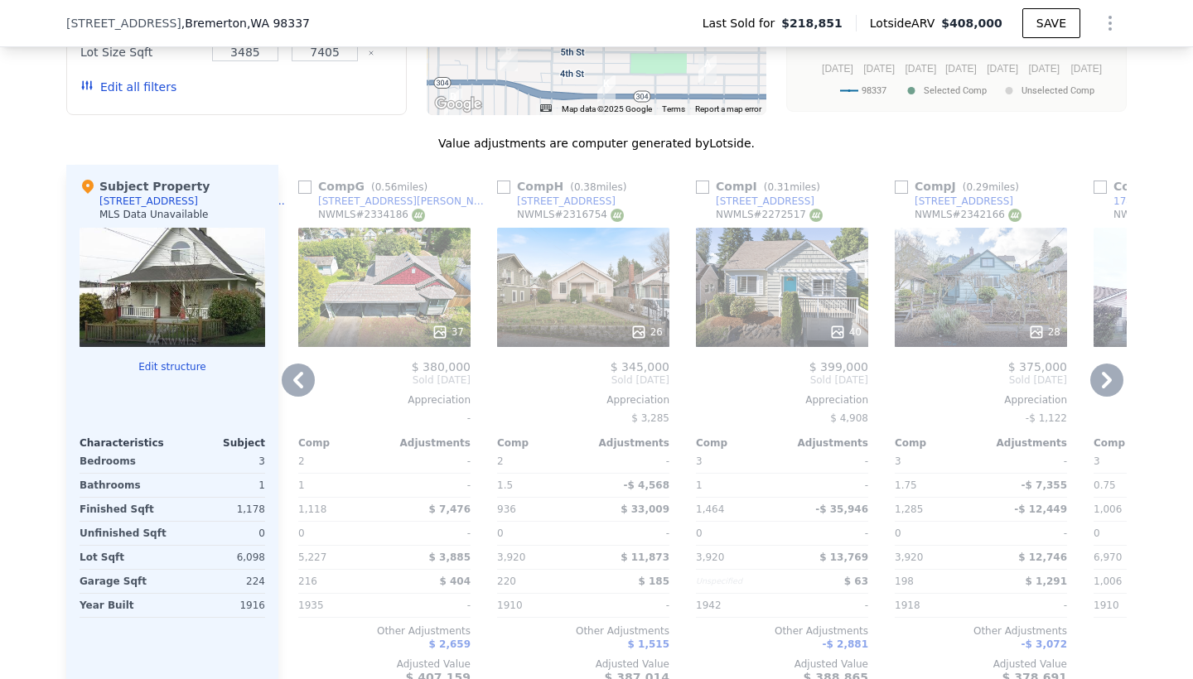
click at [1101, 389] on icon at bounding box center [1106, 380] width 33 height 33
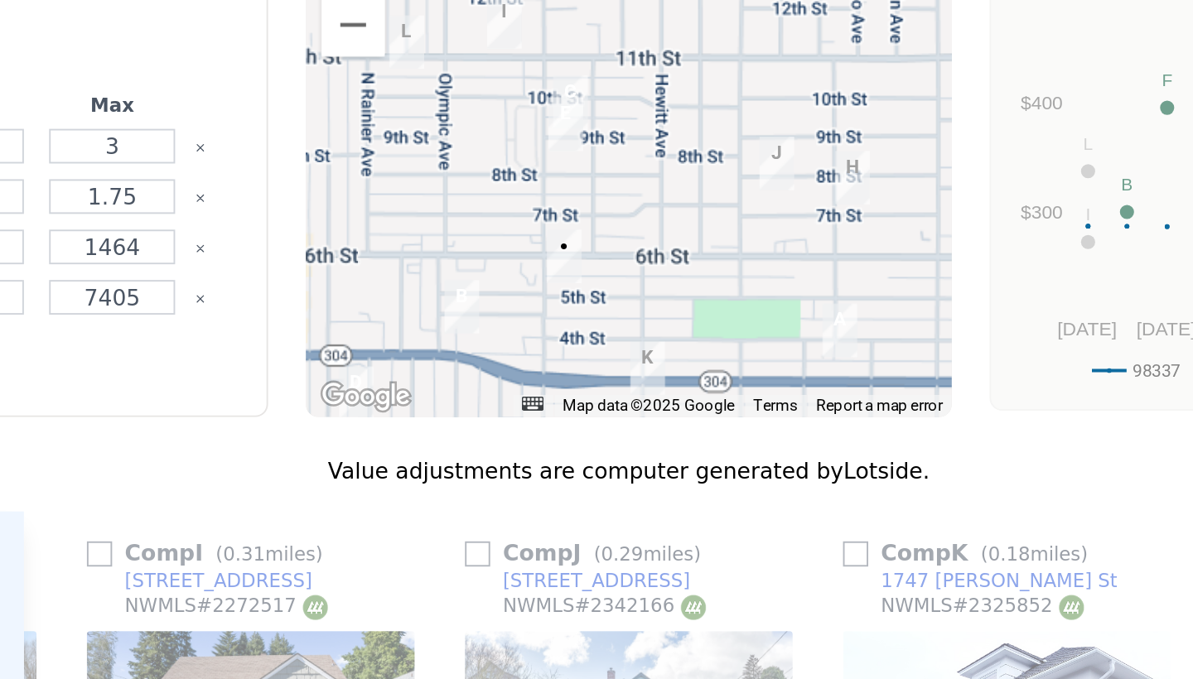
scroll to position [1443, 0]
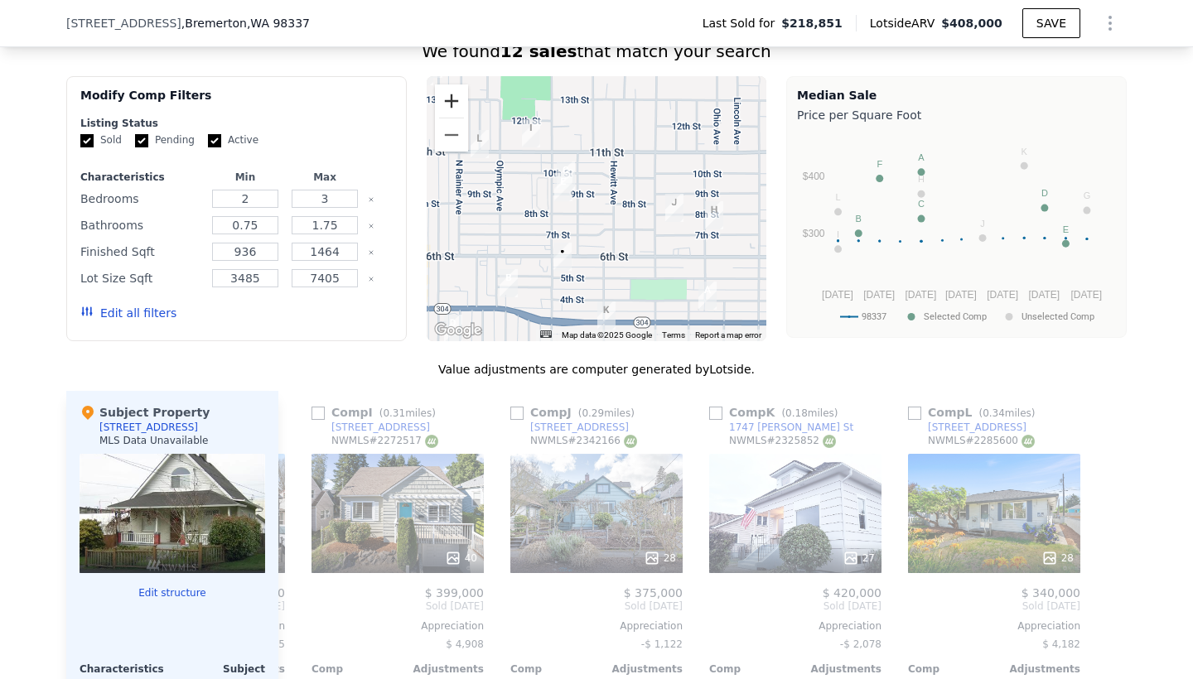
click at [454, 101] on button "Zoom in" at bounding box center [451, 101] width 33 height 33
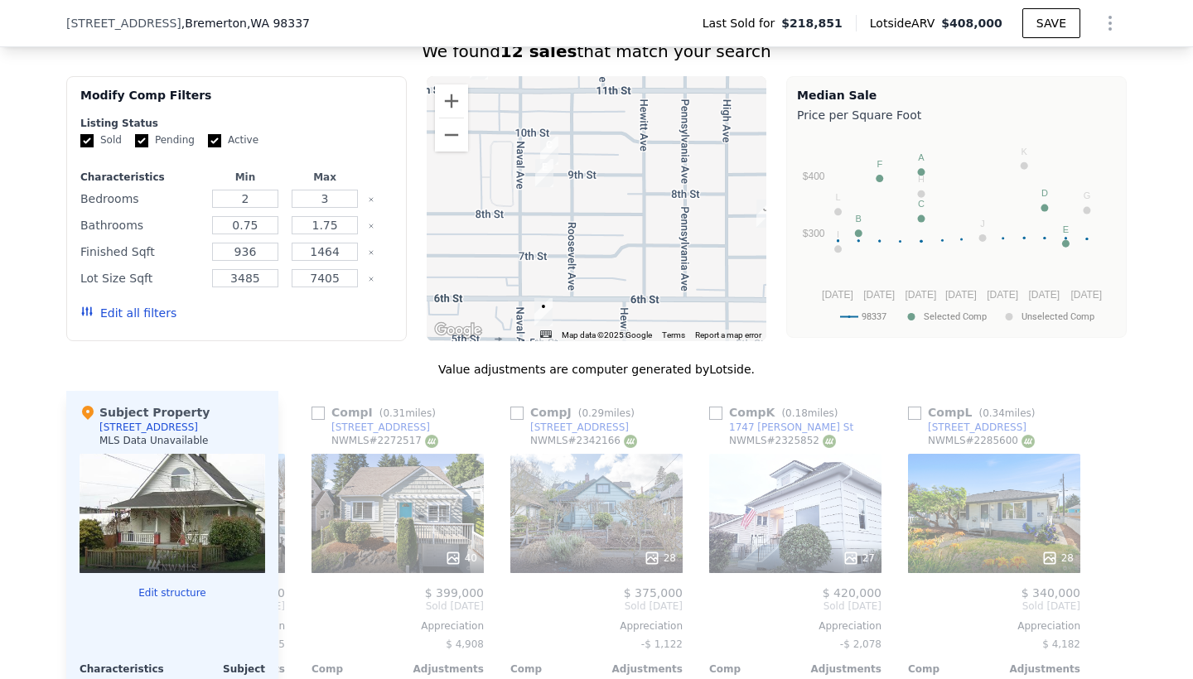
drag, startPoint x: 528, startPoint y: 221, endPoint x: 589, endPoint y: 191, distance: 68.5
click at [589, 191] on div at bounding box center [597, 208] width 340 height 265
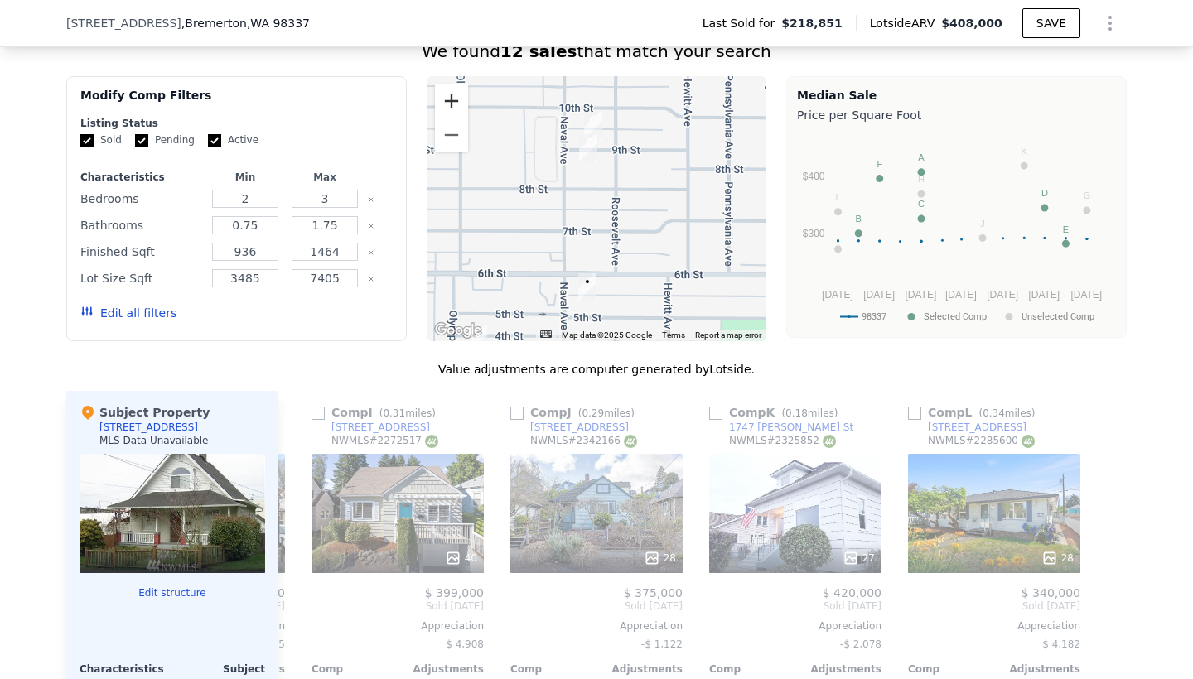
click at [452, 104] on button "Zoom in" at bounding box center [451, 101] width 33 height 33
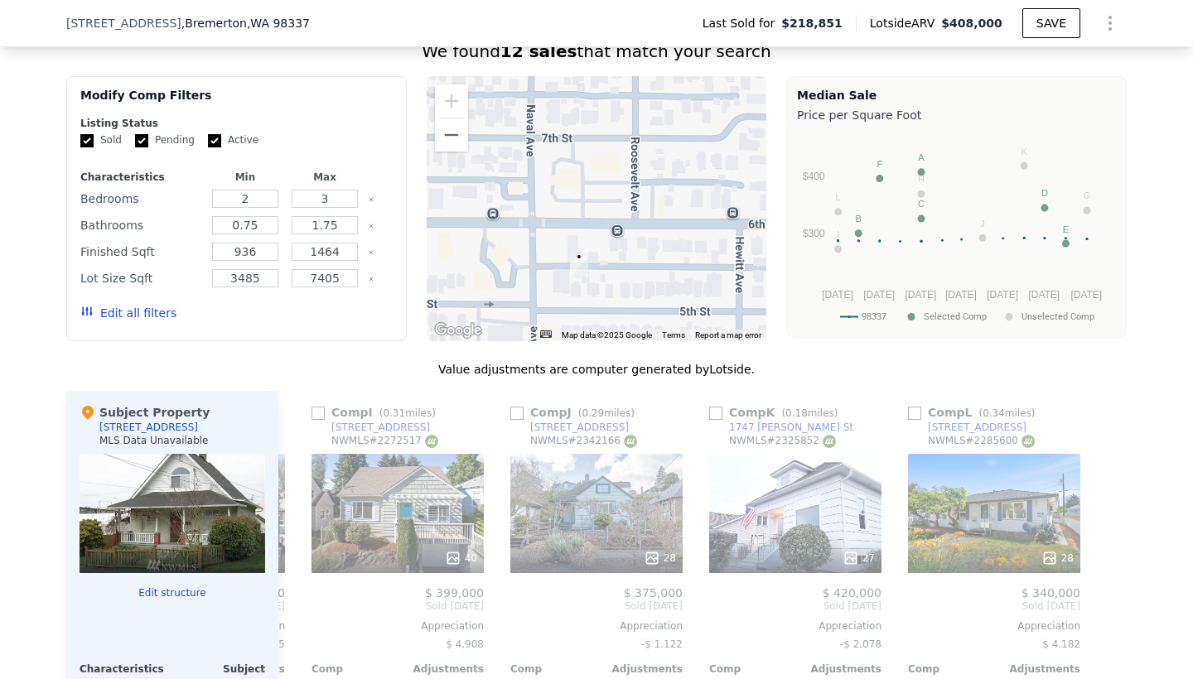
drag, startPoint x: 545, startPoint y: 214, endPoint x: 545, endPoint y: 94, distance: 120.1
click at [545, 94] on div at bounding box center [597, 208] width 340 height 265
click at [447, 129] on button "Zoom out" at bounding box center [451, 134] width 33 height 33
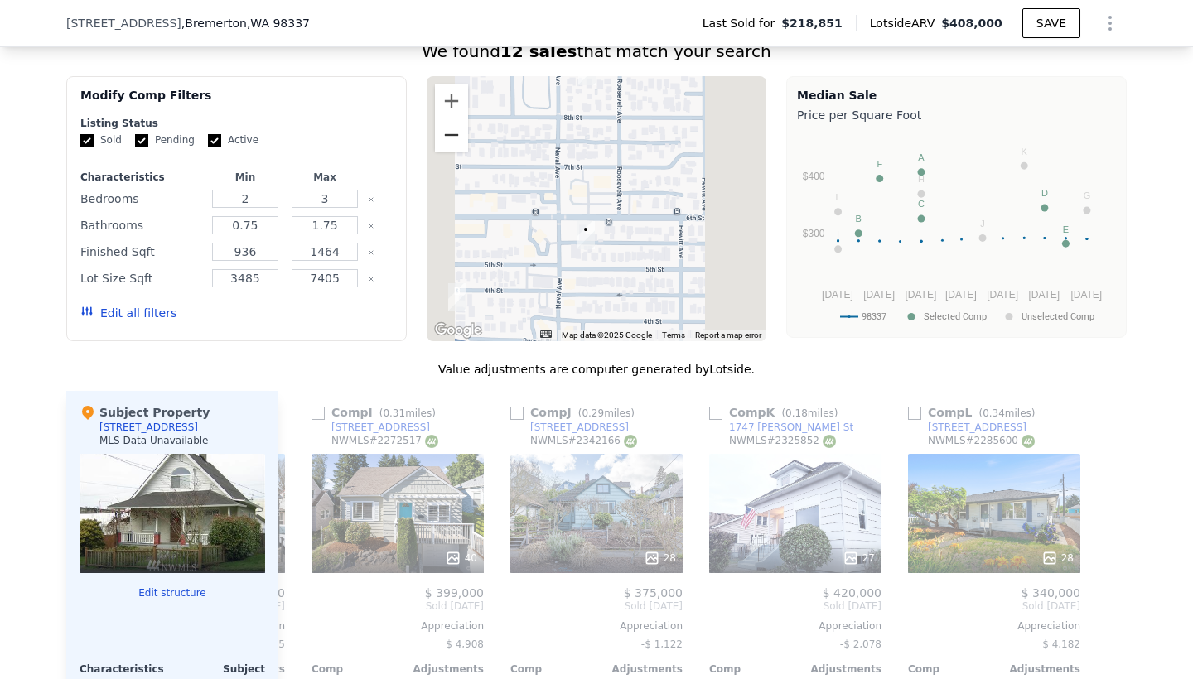
click at [447, 129] on button "Zoom out" at bounding box center [451, 134] width 33 height 33
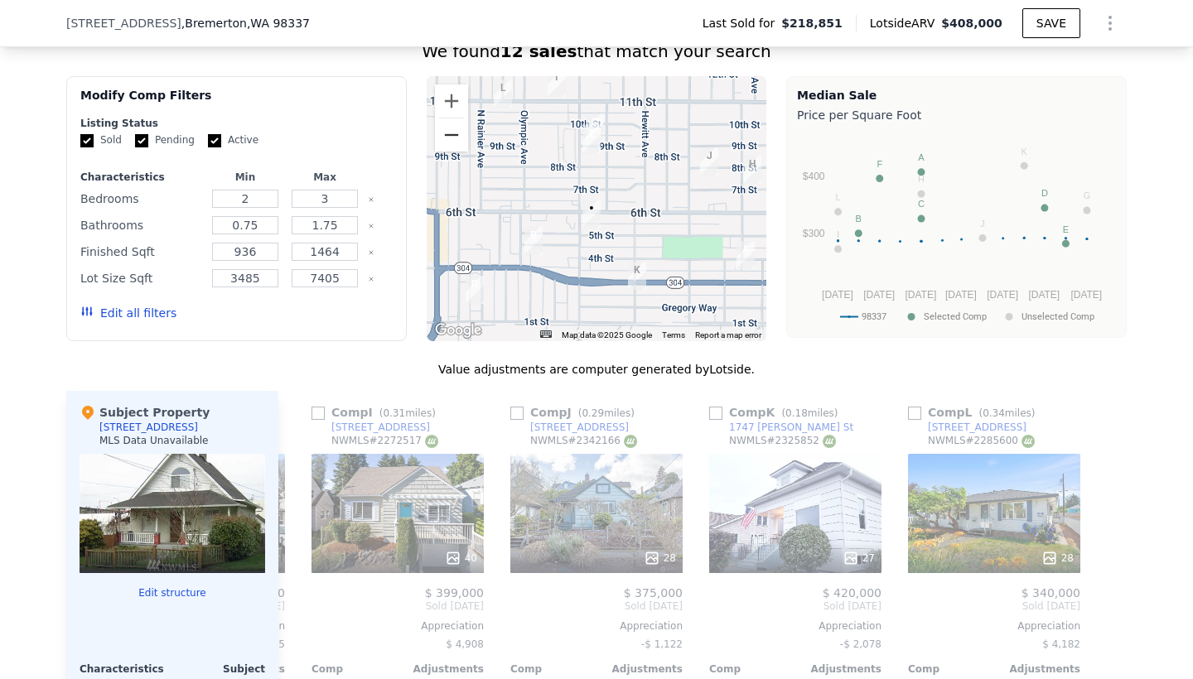
click at [447, 129] on button "Zoom out" at bounding box center [451, 134] width 33 height 33
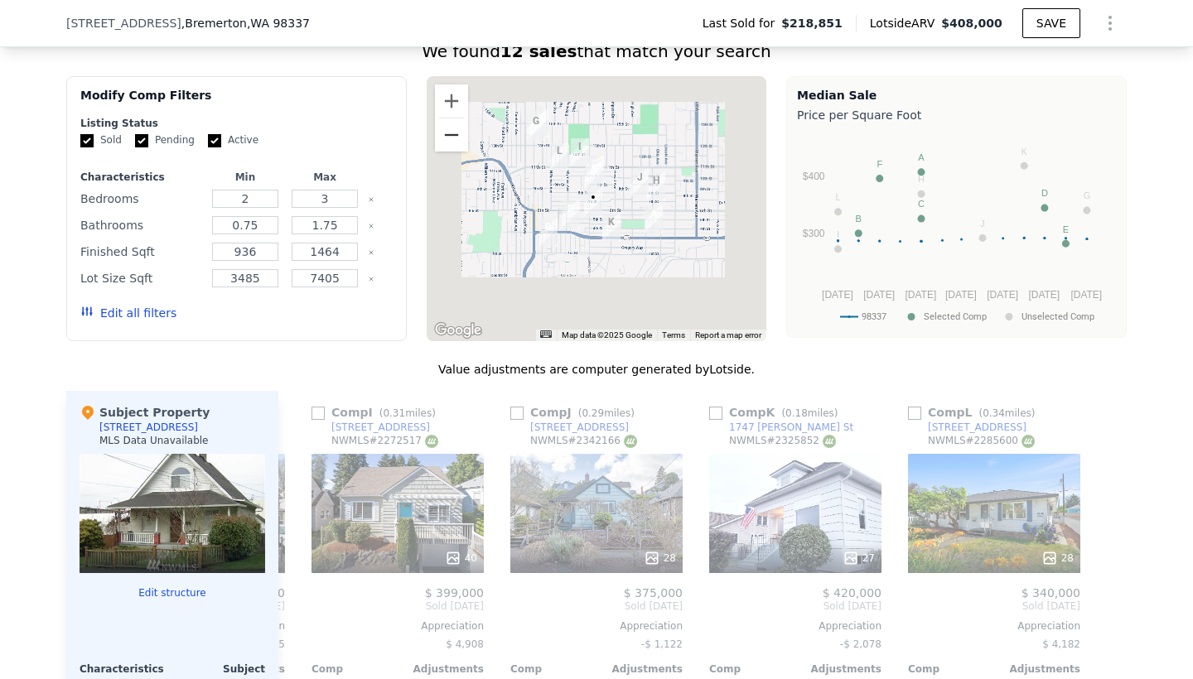
click at [447, 129] on button "Zoom out" at bounding box center [451, 134] width 33 height 33
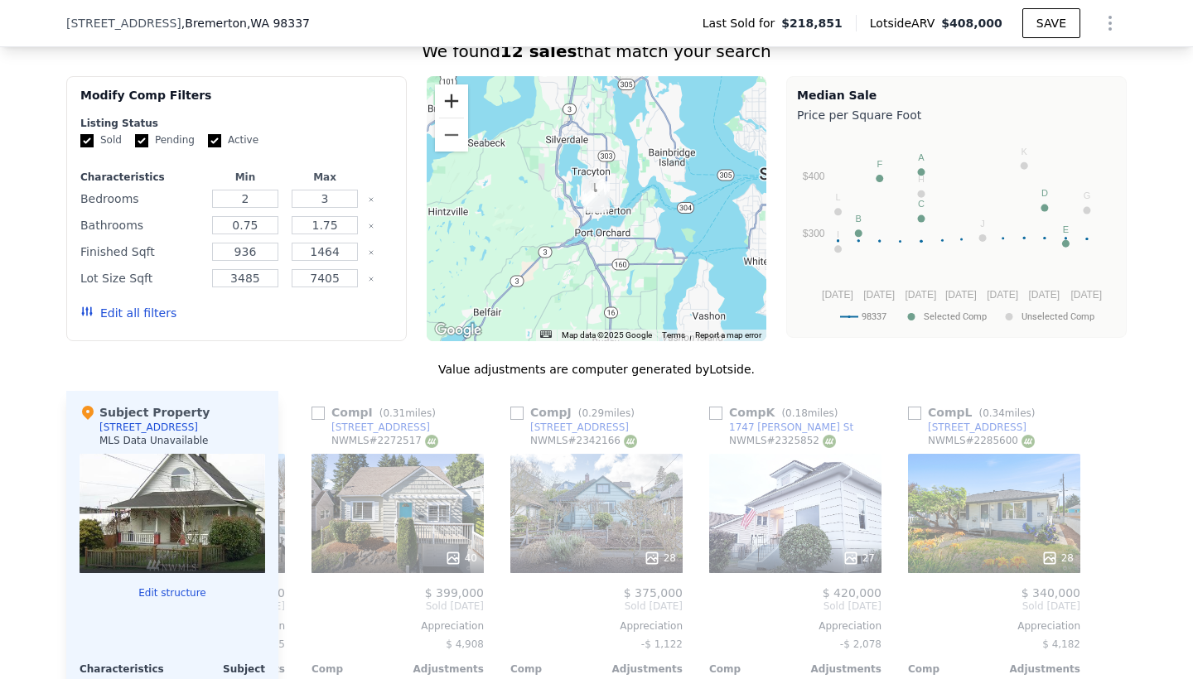
click at [453, 104] on button "Zoom in" at bounding box center [451, 101] width 33 height 33
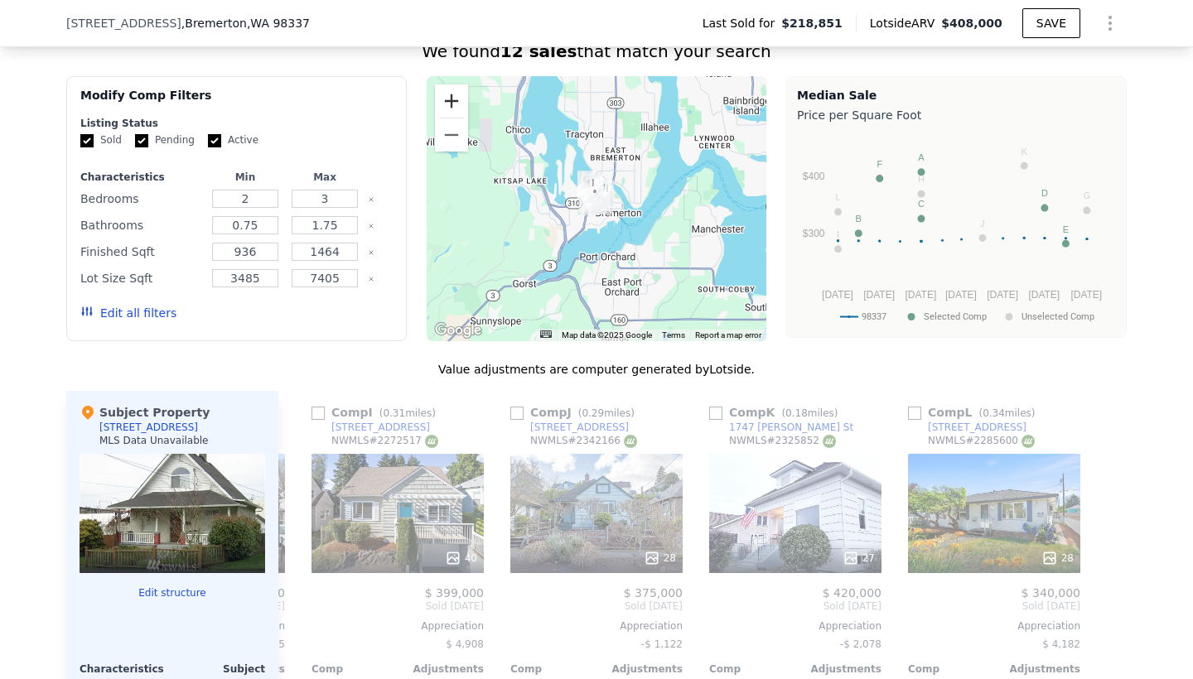
click at [456, 99] on button "Zoom in" at bounding box center [451, 101] width 33 height 33
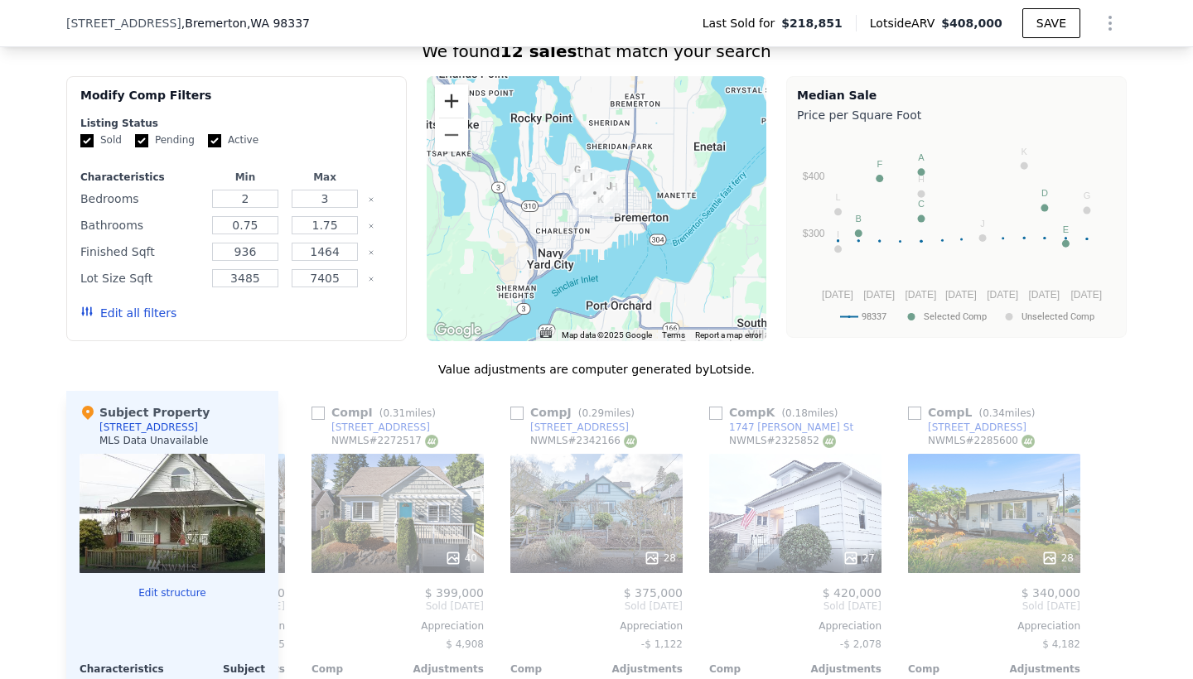
click at [447, 94] on button "Zoom in" at bounding box center [451, 101] width 33 height 33
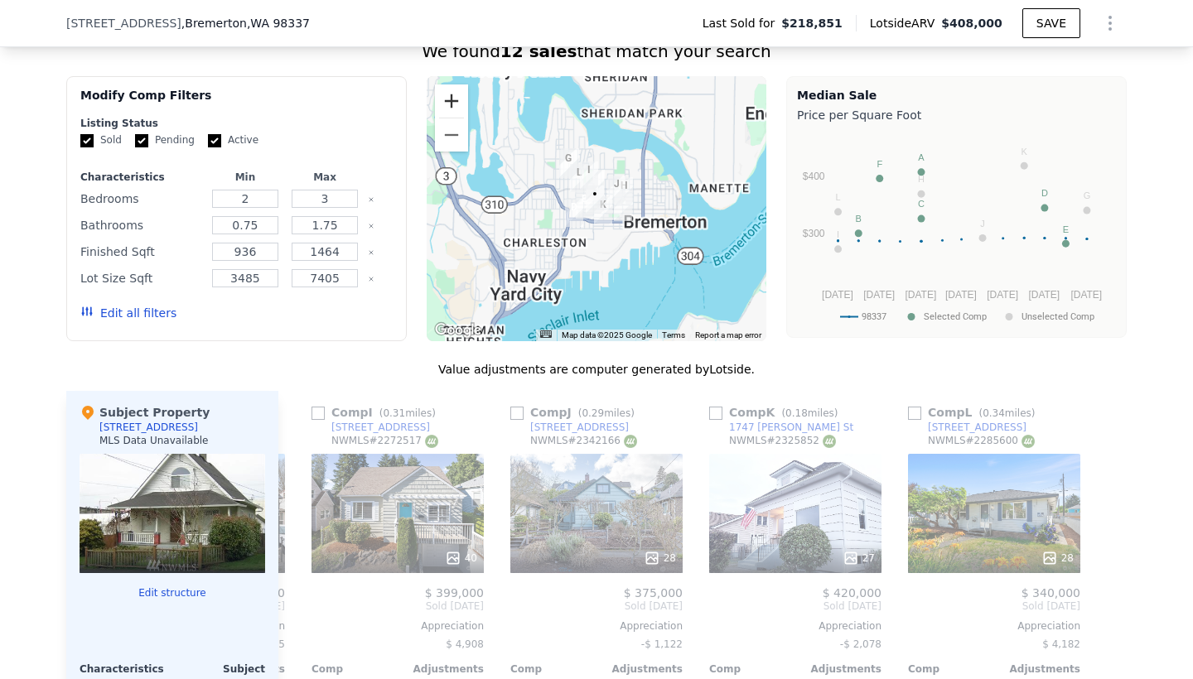
click at [447, 94] on button "Zoom in" at bounding box center [451, 101] width 33 height 33
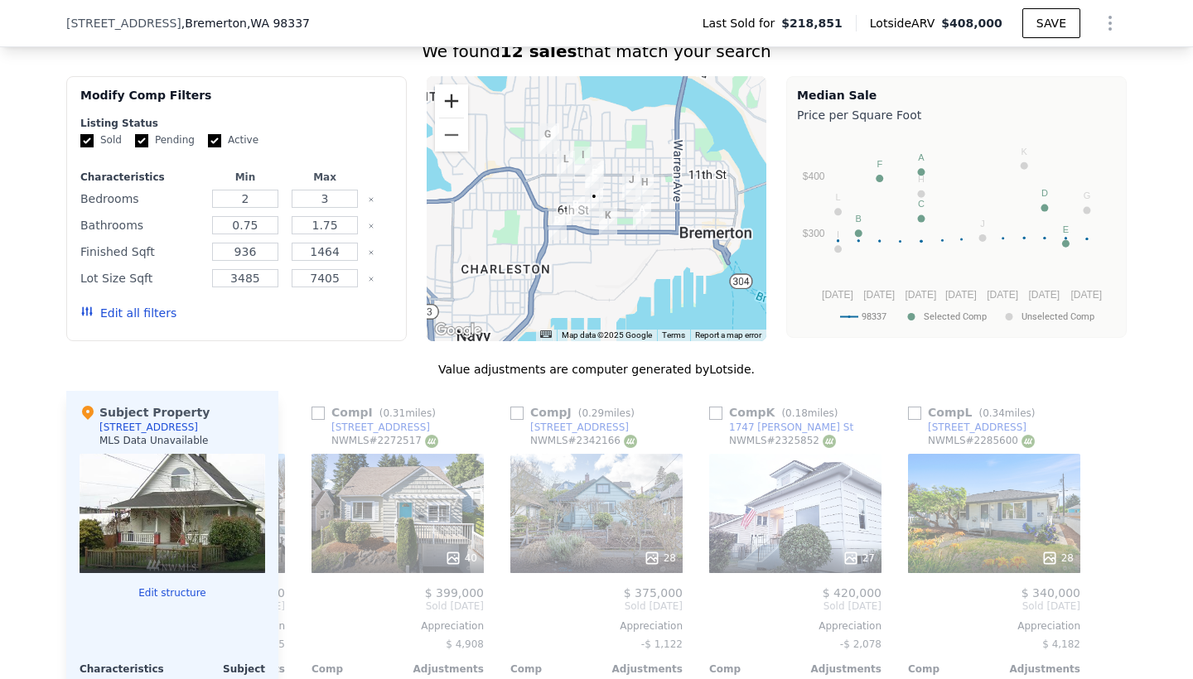
click at [447, 94] on button "Zoom in" at bounding box center [451, 101] width 33 height 33
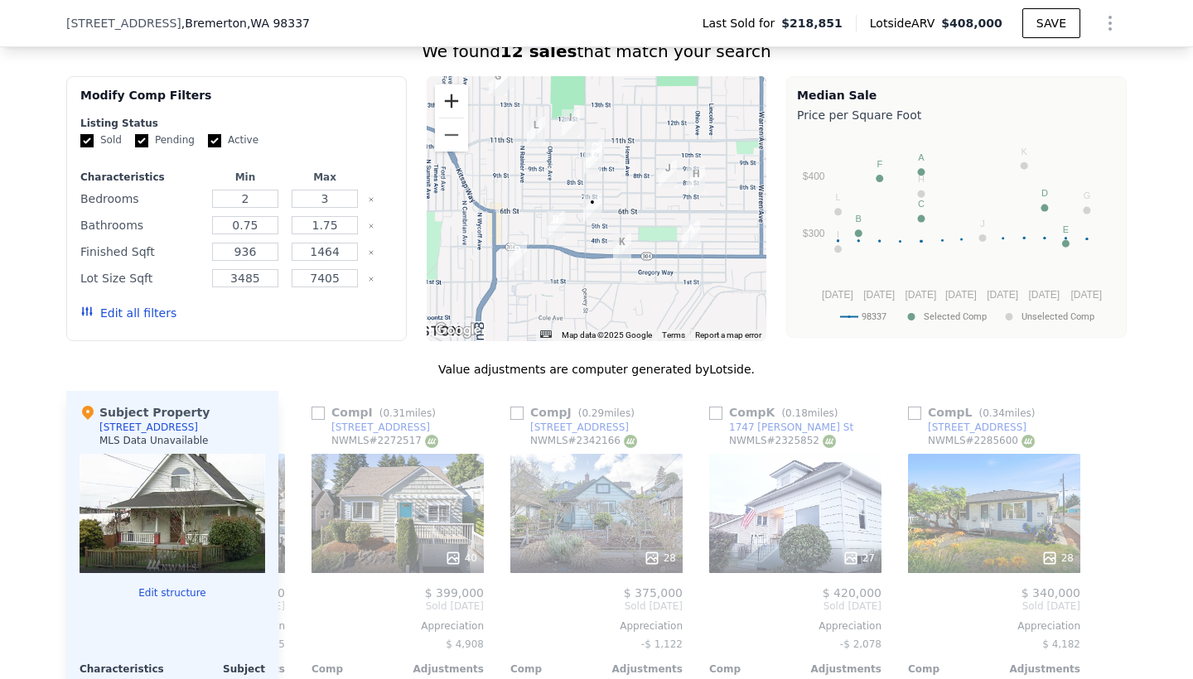
click at [447, 94] on button "Zoom in" at bounding box center [451, 101] width 33 height 33
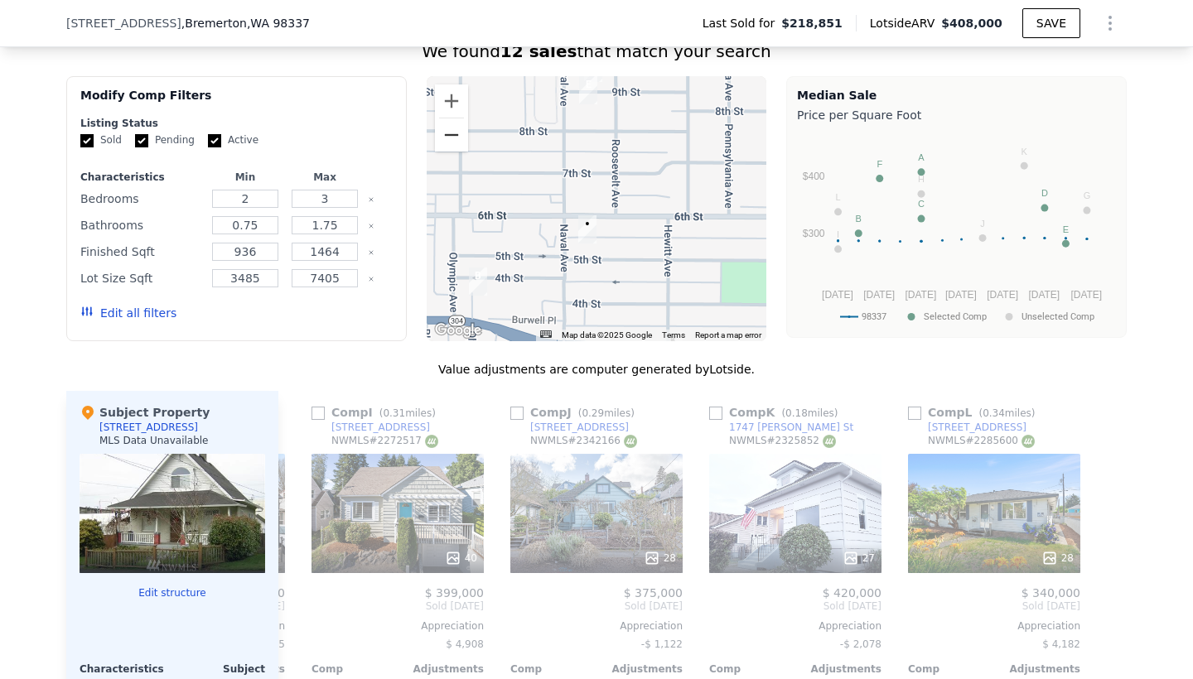
click at [447, 134] on button "Zoom out" at bounding box center [451, 134] width 33 height 33
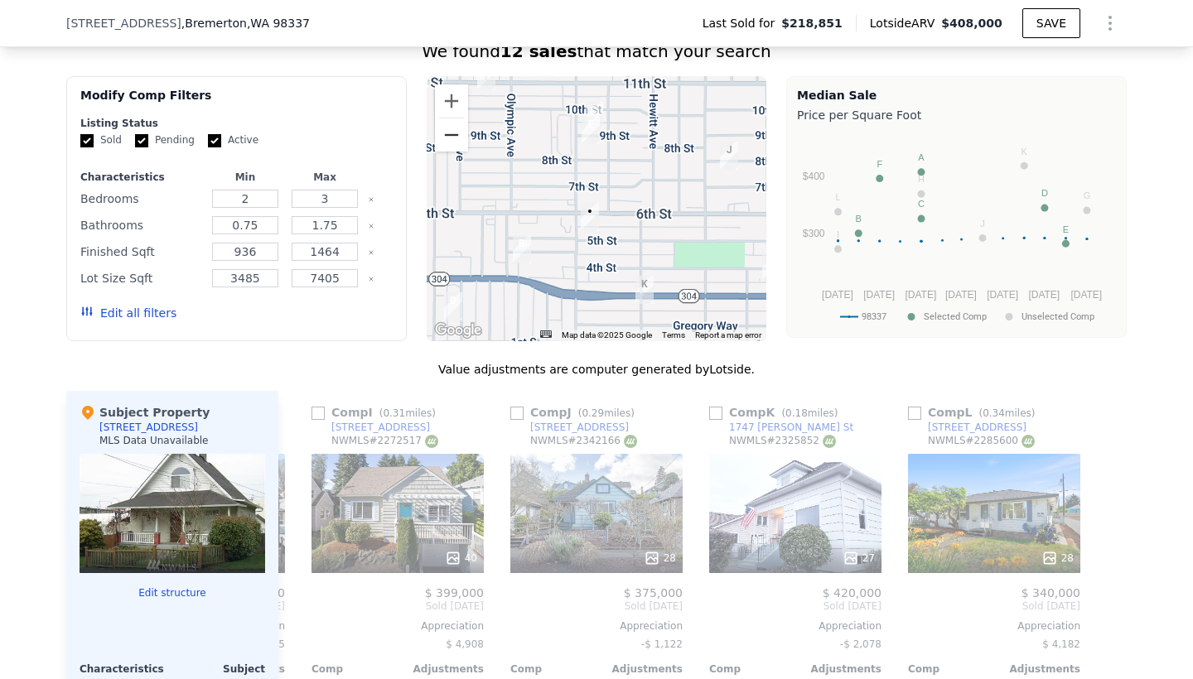
click at [447, 134] on button "Zoom out" at bounding box center [451, 134] width 33 height 33
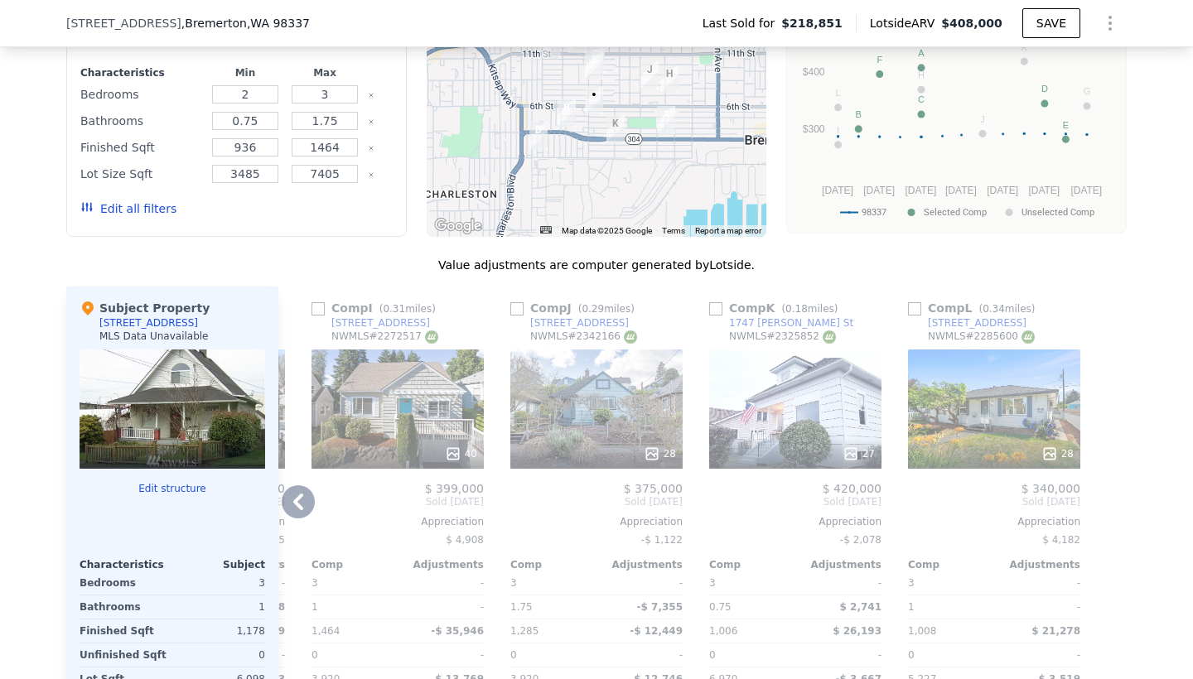
scroll to position [1543, 0]
